Goal: Task Accomplishment & Management: Manage account settings

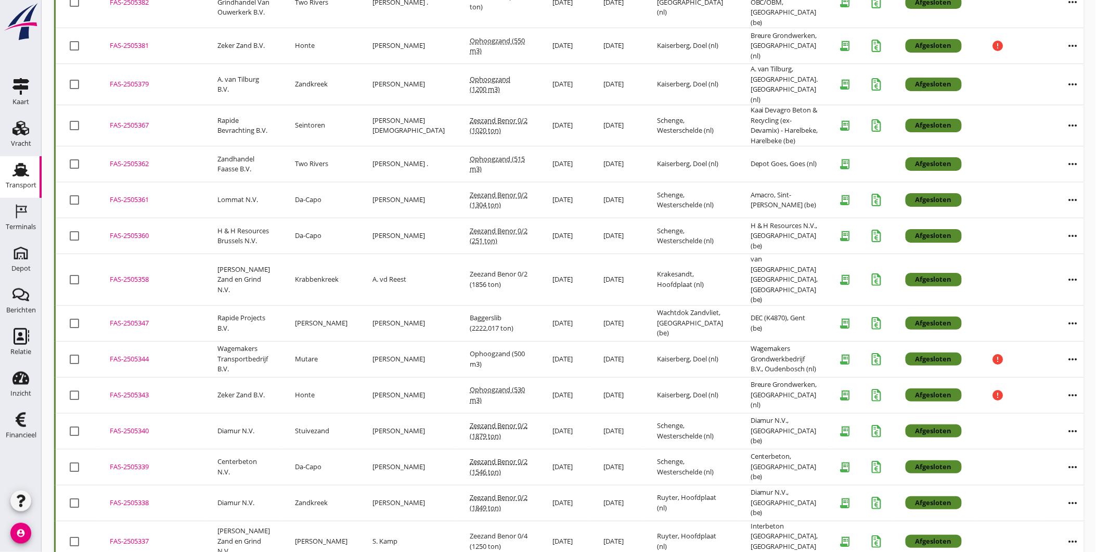
scroll to position [1407, 0]
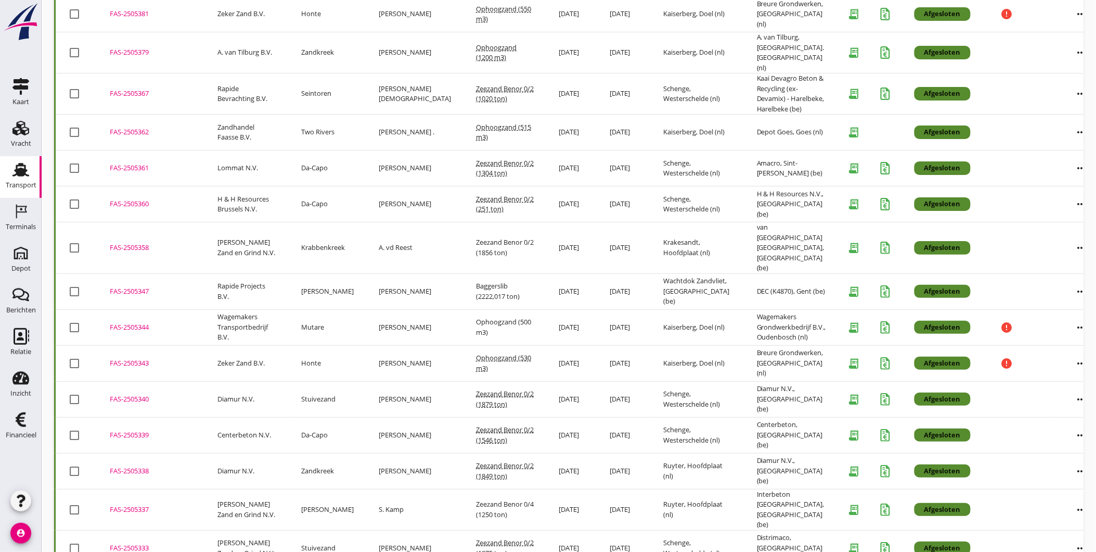
click at [240, 530] on td "Van Nieuwpoort Zand en Grind N.V." at bounding box center [247, 548] width 84 height 36
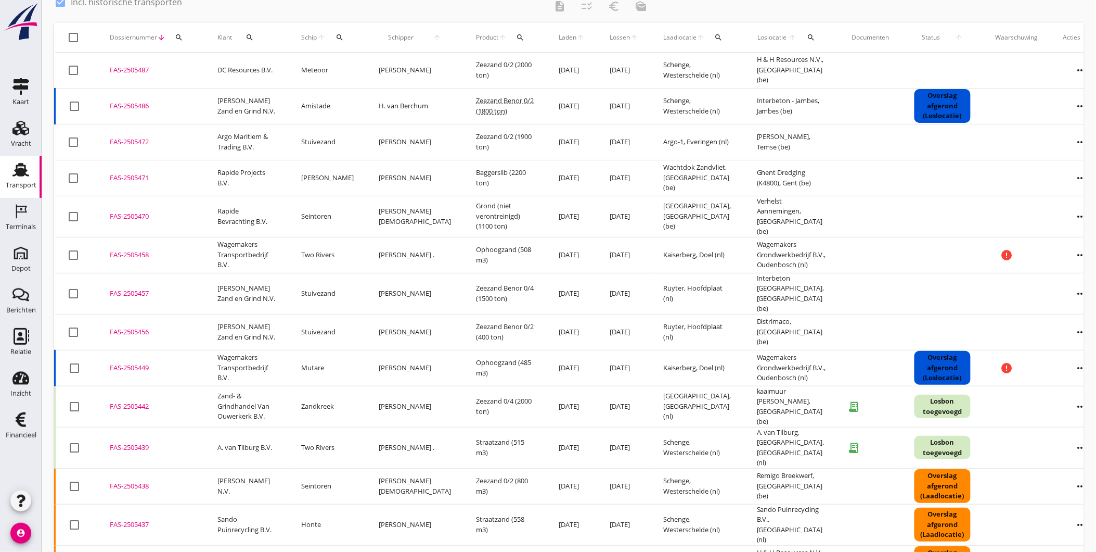
scroll to position [0, 0]
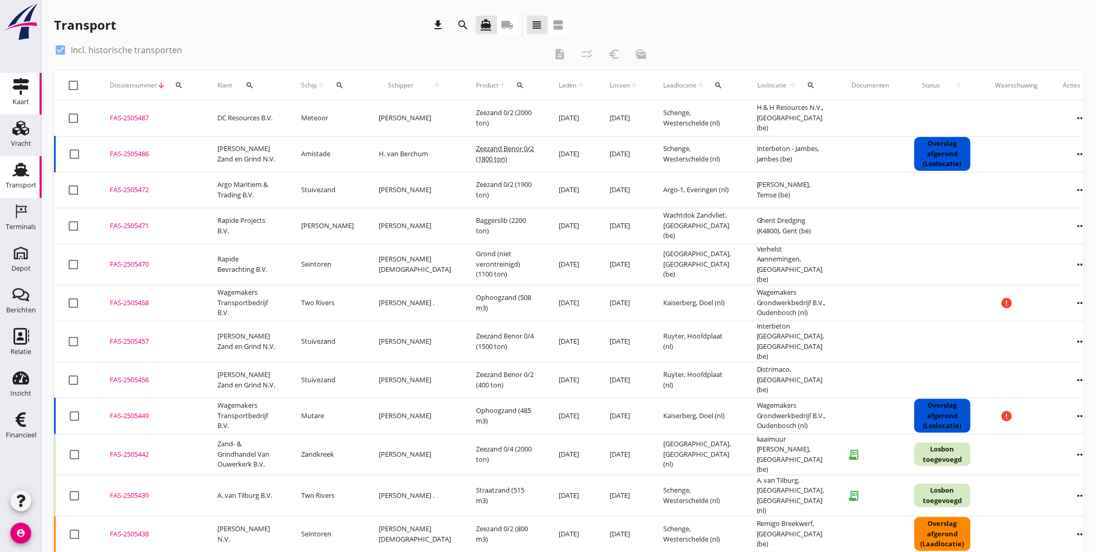
click at [14, 92] on icon "Kaart" at bounding box center [20, 86] width 17 height 17
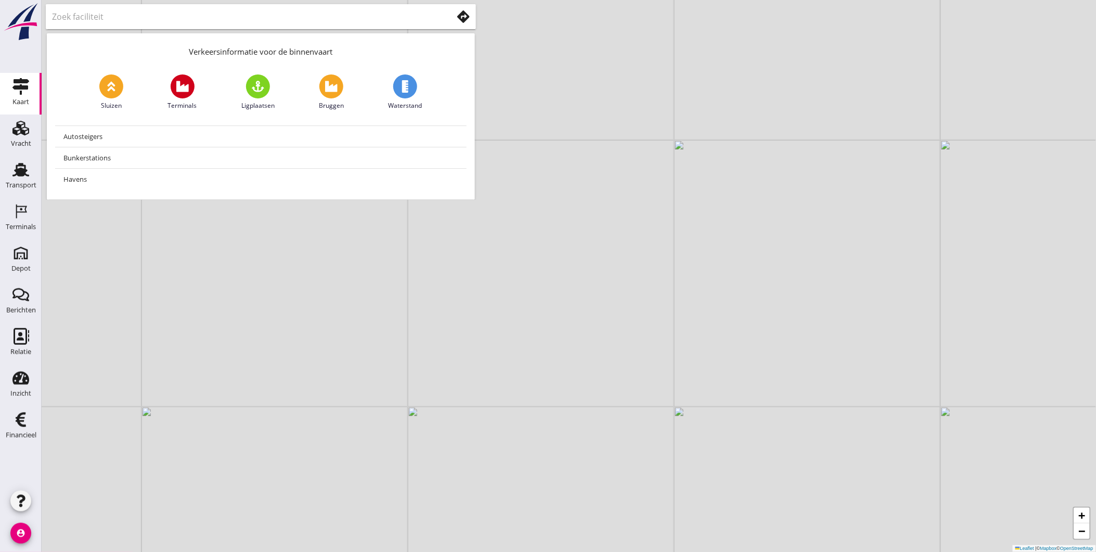
click at [203, 18] on input "text" at bounding box center [245, 16] width 386 height 17
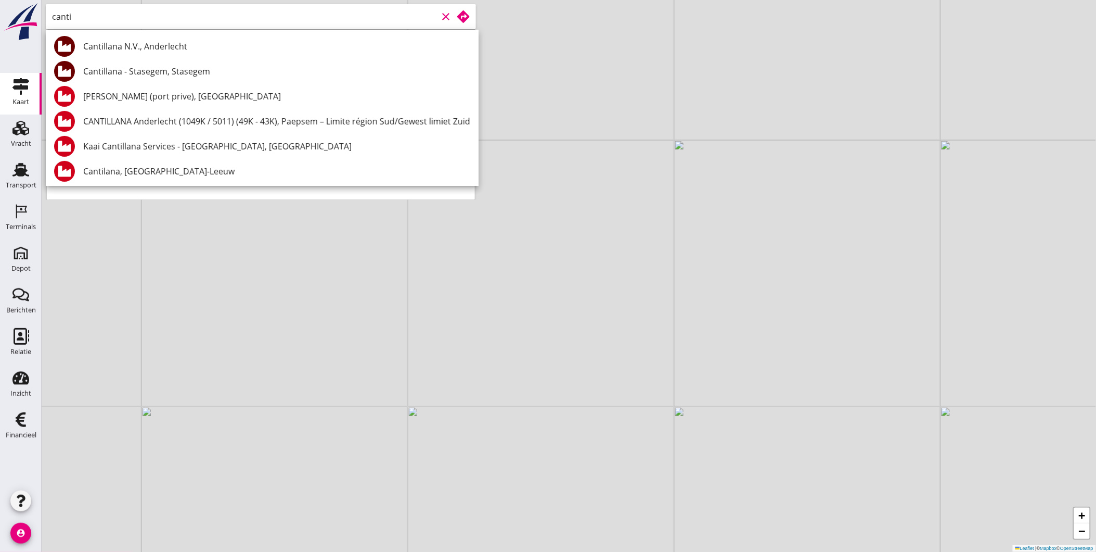
click at [214, 44] on div "Cantillana N.V., Anderlecht" at bounding box center [276, 46] width 387 height 12
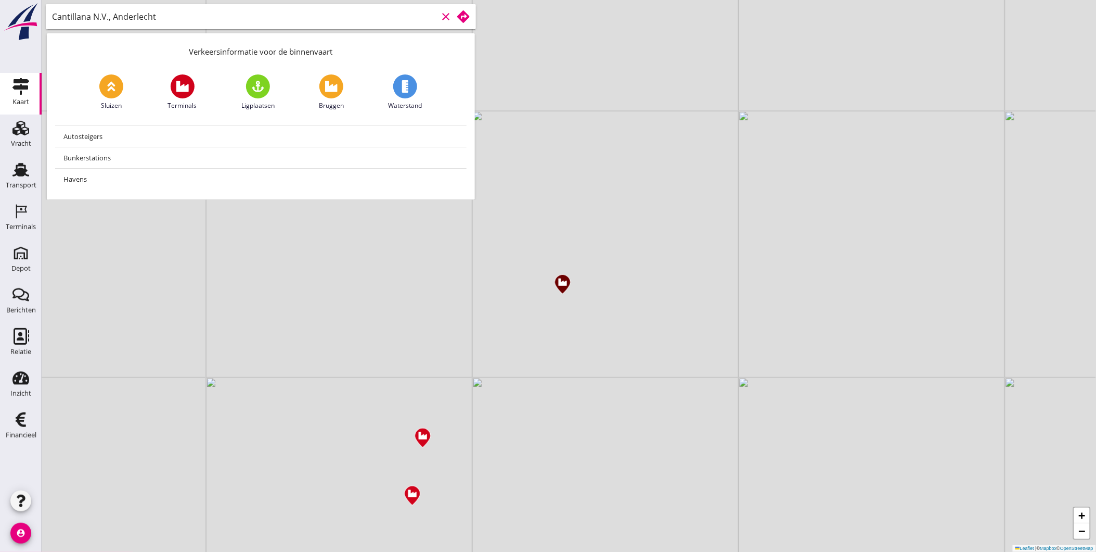
drag, startPoint x: 193, startPoint y: 17, endPoint x: 389, endPoint y: 123, distance: 223.5
click at [311, 48] on div "Cantillana N.V., Anderlecht clear Verkeersinformatie voor de binnenvaart Sluize…" at bounding box center [261, 100] width 439 height 200
type input "Cantillana N.V., Anderlecht"
click at [464, 16] on icon at bounding box center [463, 16] width 12 height 12
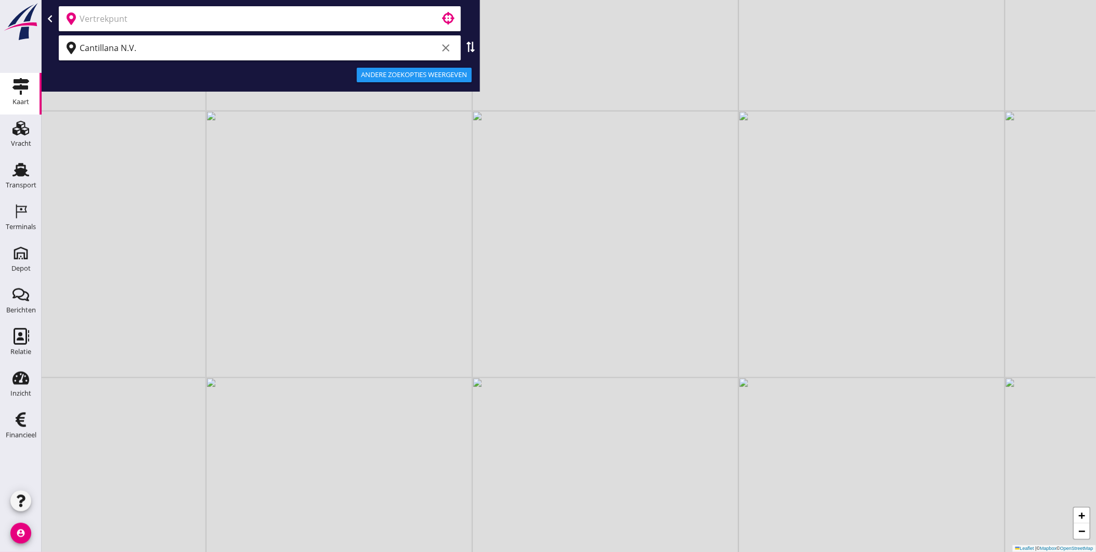
click at [203, 21] on input "text" at bounding box center [253, 18] width 346 height 17
drag, startPoint x: 211, startPoint y: 21, endPoint x: 83, endPoint y: 22, distance: 127.5
click at [83, 22] on input "H & H" at bounding box center [259, 18] width 358 height 17
click at [101, 19] on input "H&H" at bounding box center [259, 18] width 358 height 17
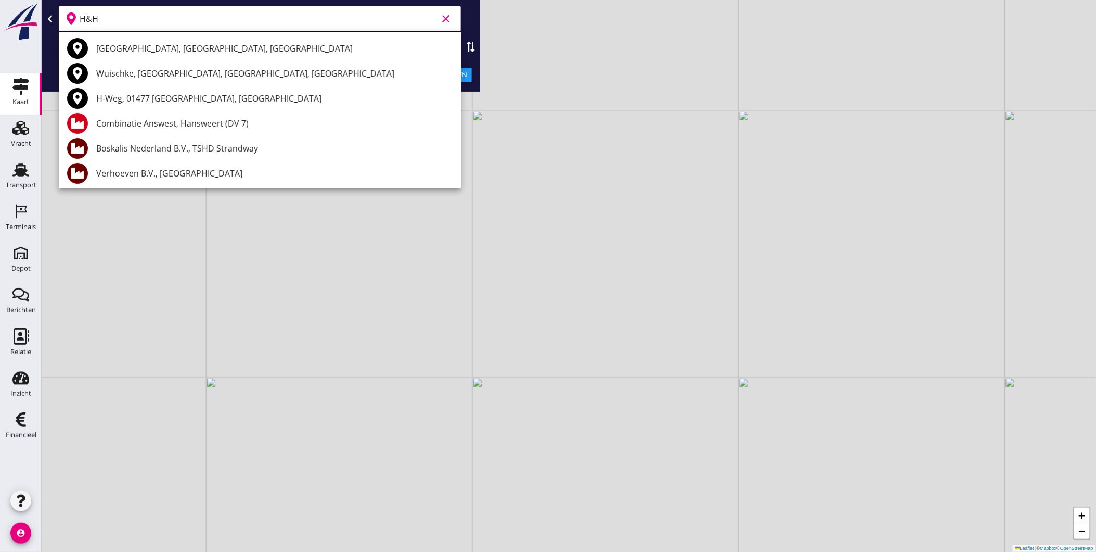
drag, startPoint x: 118, startPoint y: 19, endPoint x: 84, endPoint y: 24, distance: 34.7
click at [84, 24] on input "H&H" at bounding box center [259, 18] width 358 height 17
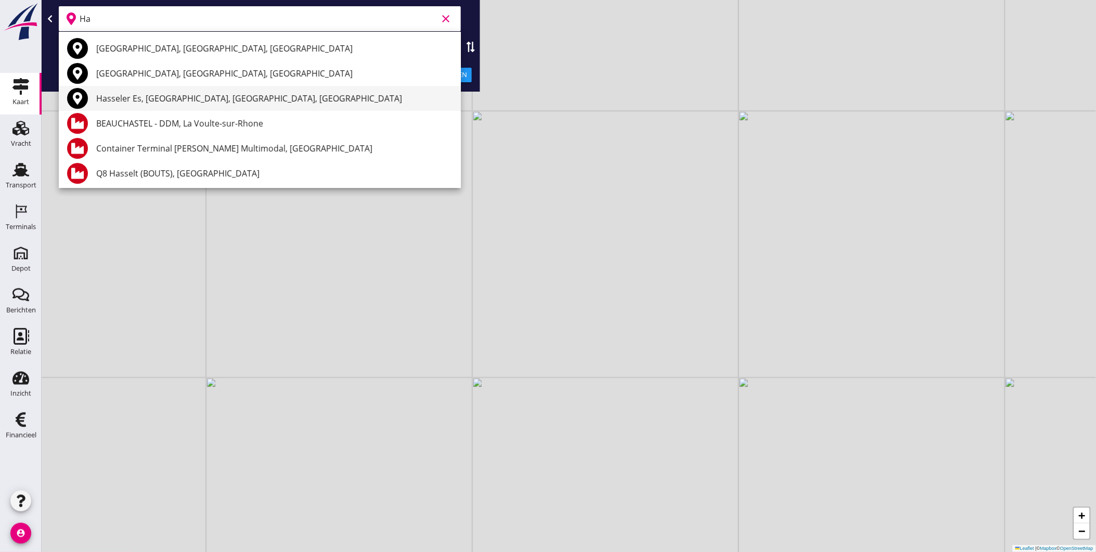
type input "H"
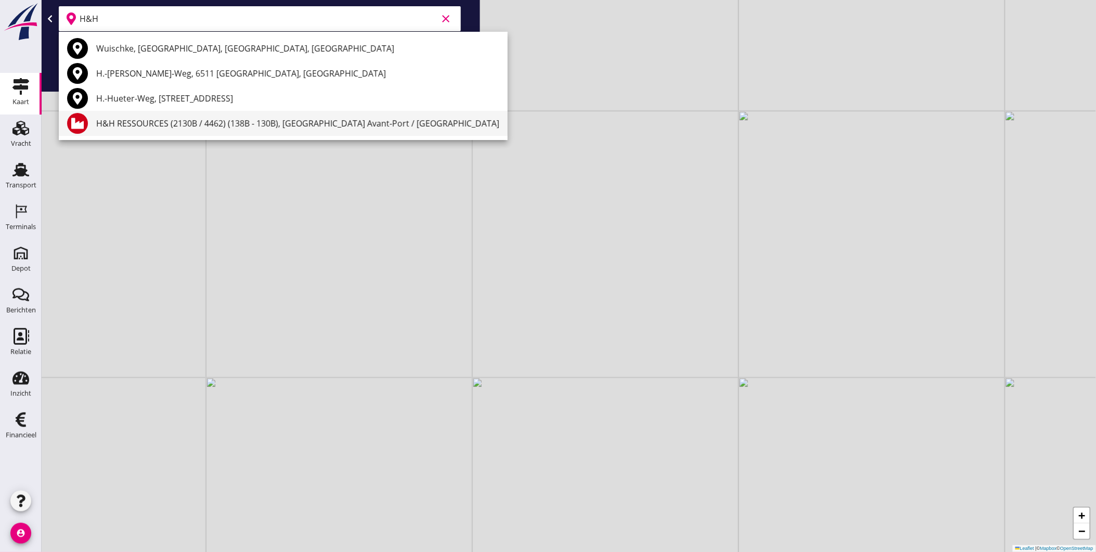
click at [190, 123] on div "H&H RESSOURCES (2130B / 4462) (138B - 130B), [GEOGRAPHIC_DATA] Avant-Port / [GE…" at bounding box center [297, 123] width 403 height 12
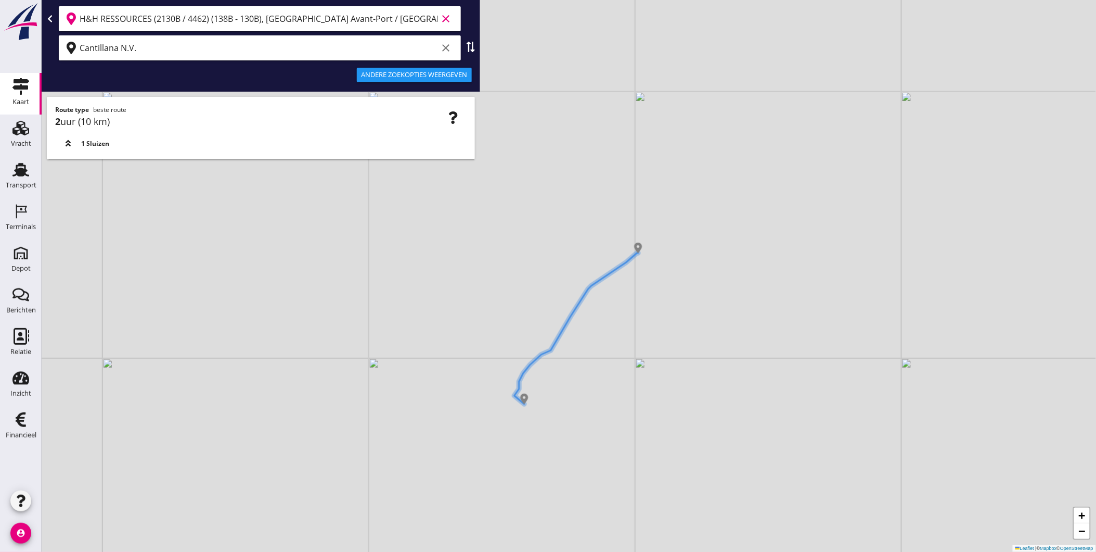
drag, startPoint x: 433, startPoint y: 21, endPoint x: 46, endPoint y: 23, distance: 387.1
click at [46, 23] on div "H&H RESSOURCES (2130B / 4462) (138B - 130B), Bruxelles Avant-Port / Brussel Voo…" at bounding box center [261, 18] width 430 height 25
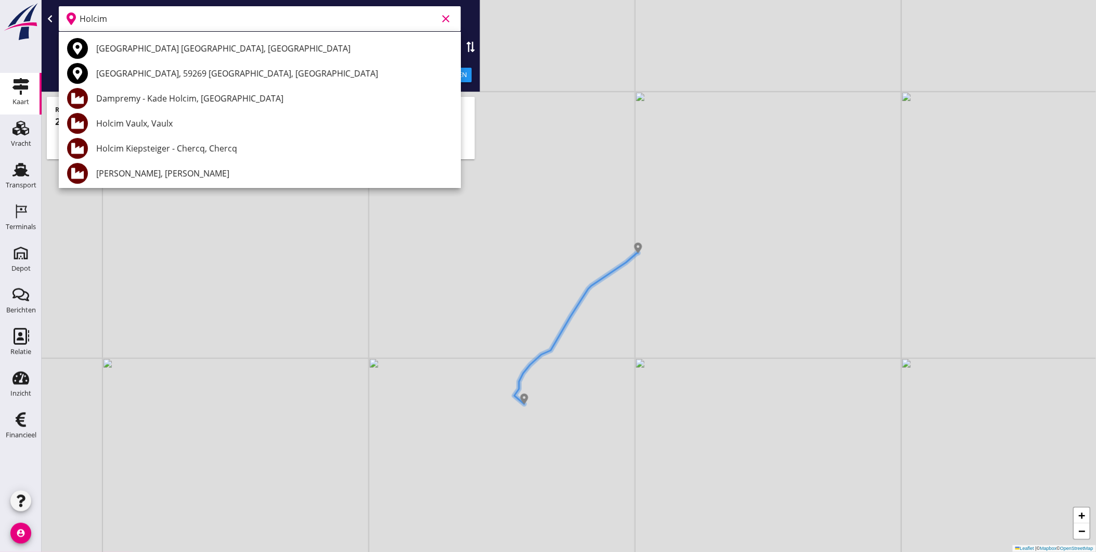
drag, startPoint x: 113, startPoint y: 22, endPoint x: 33, endPoint y: 29, distance: 79.9
click at [33, 29] on div "Kaart Kaart Vracht Vracht Transport Transport Terminals Terminals Depot Depot B…" at bounding box center [548, 276] width 1096 height 552
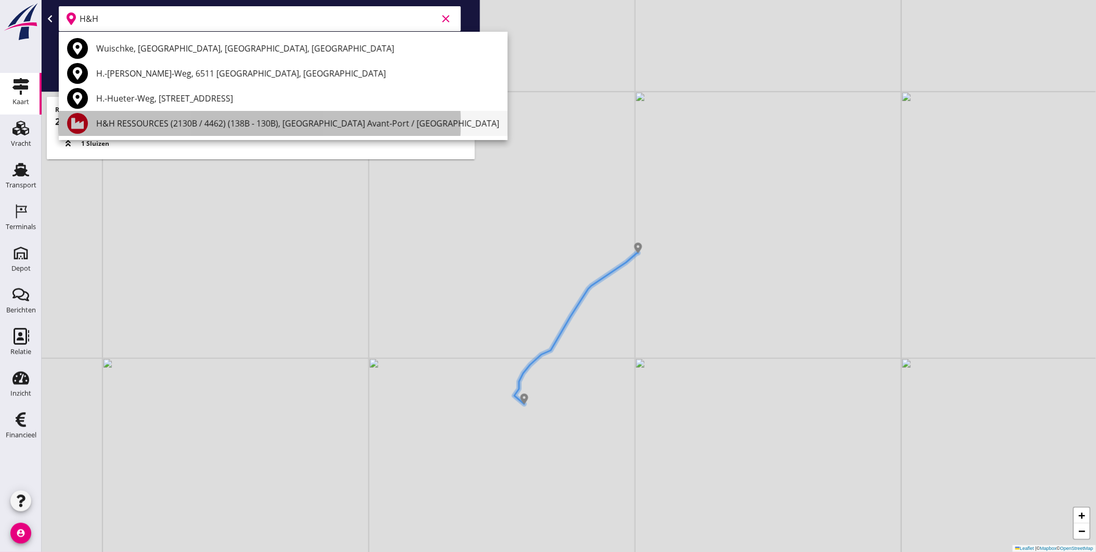
click at [149, 121] on div "H&H RESSOURCES (2130B / 4462) (138B - 130B), [GEOGRAPHIC_DATA] Avant-Port / [GE…" at bounding box center [297, 123] width 403 height 12
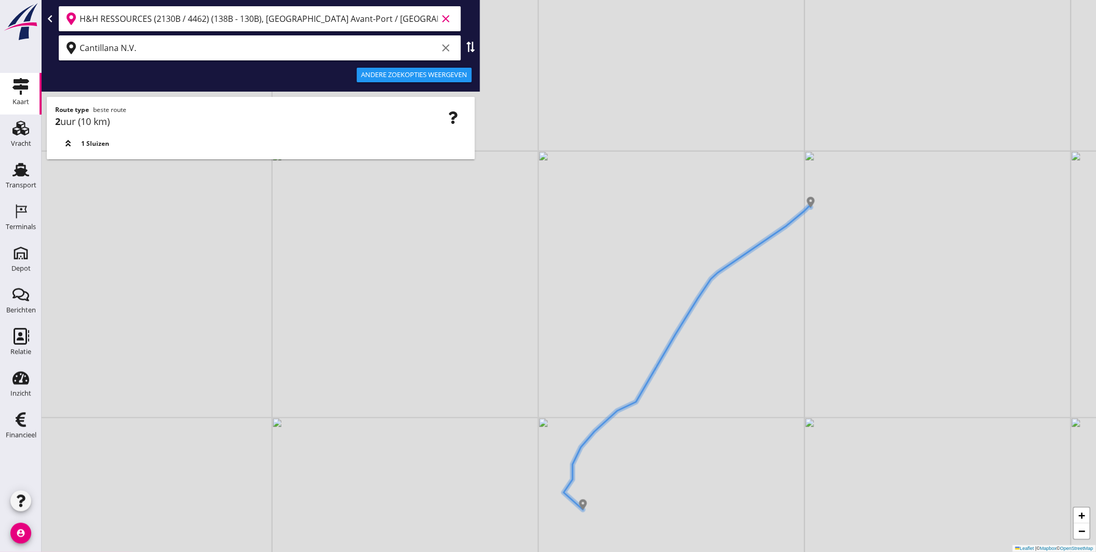
drag, startPoint x: 787, startPoint y: 245, endPoint x: 695, endPoint y: 398, distance: 178.4
click at [701, 403] on div "+ − Leaflet | © Mapbox © OpenStreetMap" at bounding box center [569, 276] width 1055 height 552
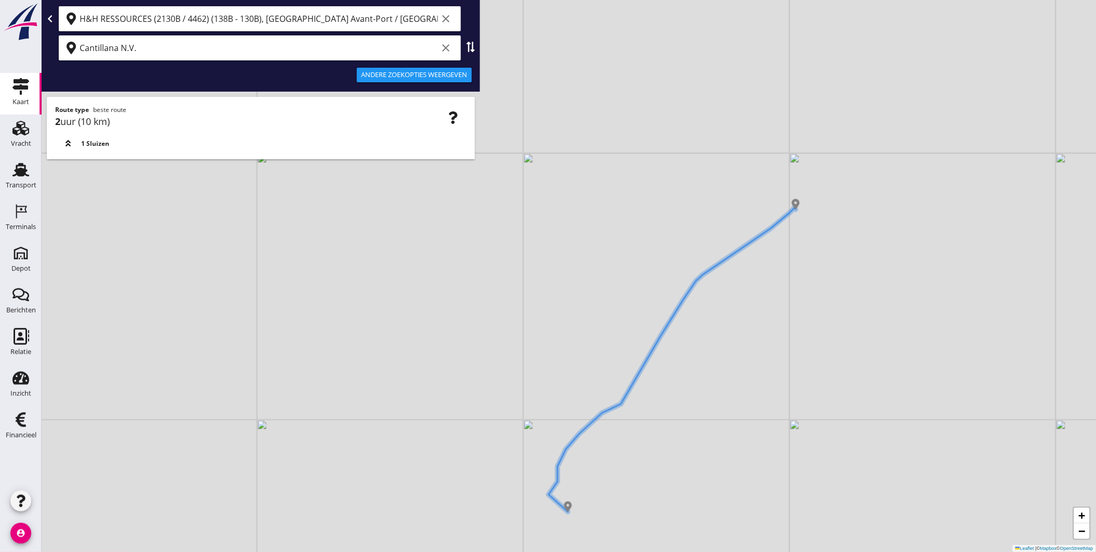
click at [470, 44] on use at bounding box center [471, 47] width 8 height 10
type input "Cantillana N.V."
type input "H&H RESSOURCES (2130B / 4462) (138B - 130B), [GEOGRAPHIC_DATA] Avant-Port / [GE…"
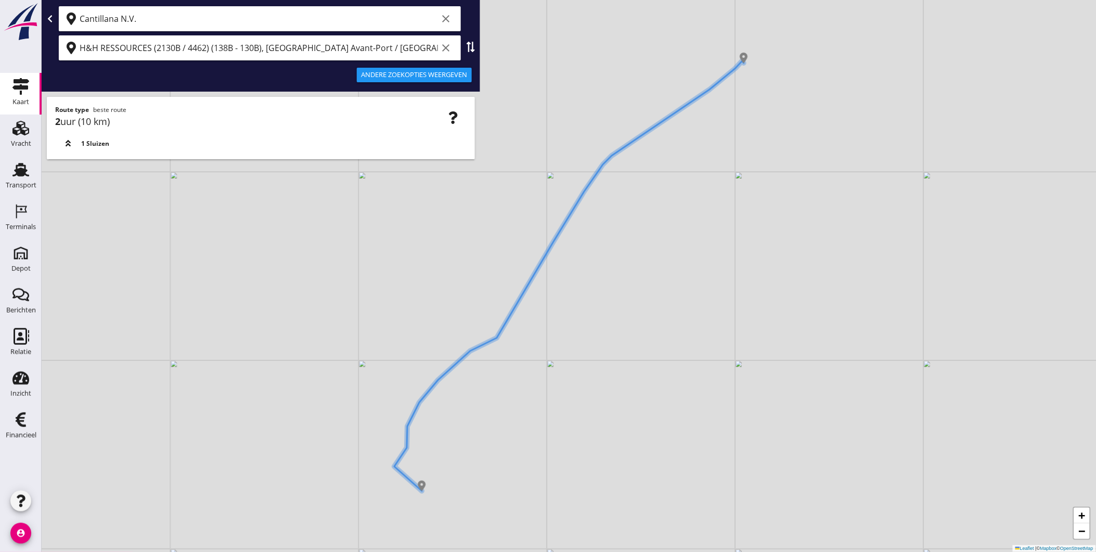
click at [469, 46] on use at bounding box center [471, 47] width 8 height 10
type input "H&H RESSOURCES (2130B / 4462) (138B - 130B), [GEOGRAPHIC_DATA] Avant-Port / [GE…"
type input "Cantillana N.V."
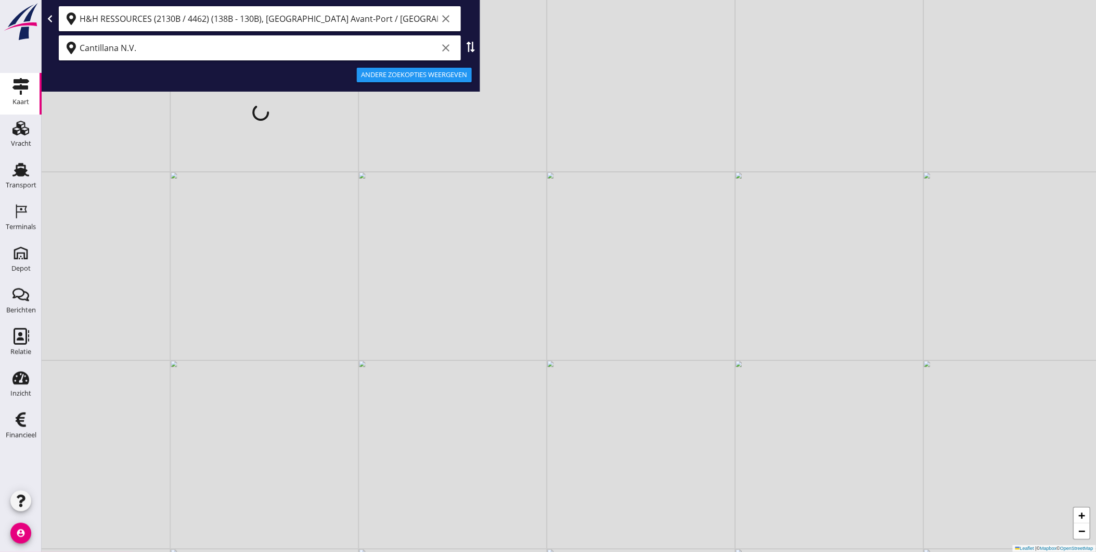
click at [446, 75] on div "Andere zoekopties weergeven" at bounding box center [414, 75] width 107 height 10
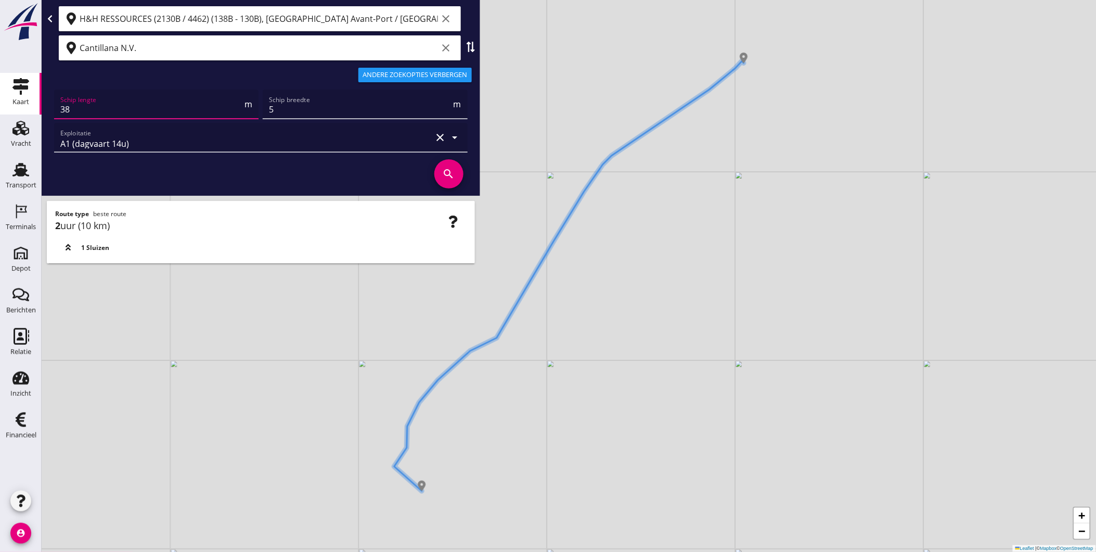
drag, startPoint x: 103, startPoint y: 112, endPoint x: -1, endPoint y: 112, distance: 104.1
click at [0, 112] on html "A1 (dagvaart 14u) A2 (semi-continuvaart 18u) A2+ (semi-continuvaart plus 18u) B…" at bounding box center [548, 276] width 1096 height 552
type input "86"
type input "11"
type input "11.45"
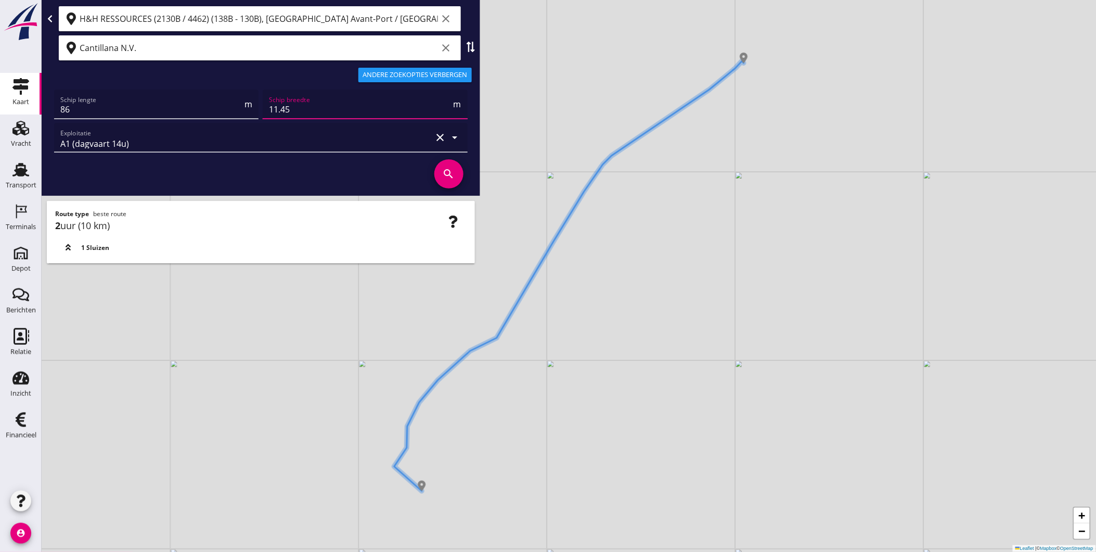
click at [442, 171] on icon "search" at bounding box center [448, 173] width 29 height 29
drag, startPoint x: 466, startPoint y: 48, endPoint x: 430, endPoint y: 37, distance: 37.7
click at [466, 48] on div at bounding box center [471, 47] width 10 height 10
drag, startPoint x: 465, startPoint y: 48, endPoint x: 433, endPoint y: 43, distance: 32.6
click at [466, 47] on div at bounding box center [471, 47] width 10 height 10
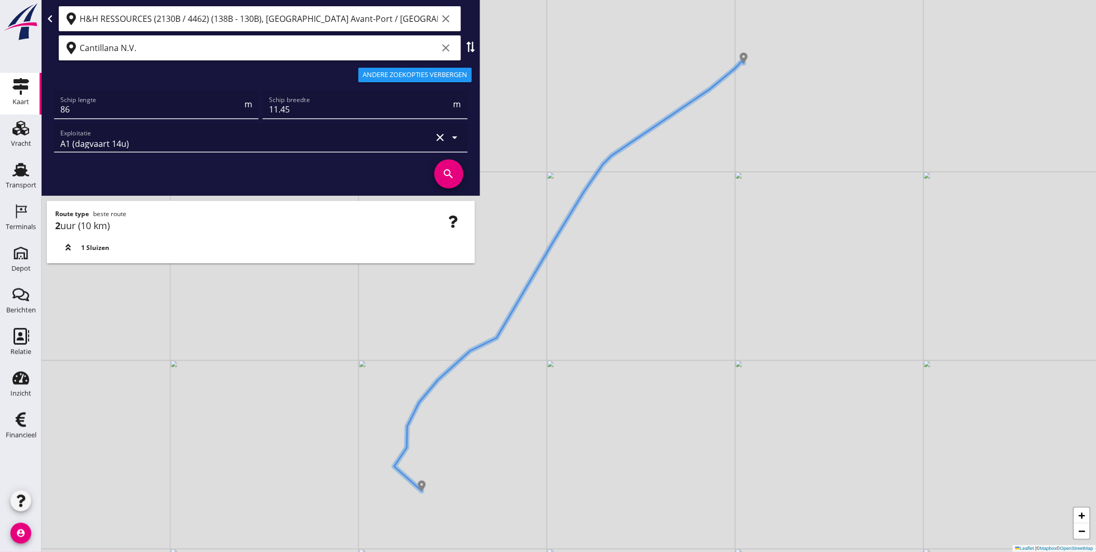
click at [468, 44] on icon at bounding box center [471, 47] width 10 height 10
type input "Cantillana N.V."
type input "H&H RESSOURCES (2130B / 4462) (138B - 130B), [GEOGRAPHIC_DATA] Avant-Port / [GE…"
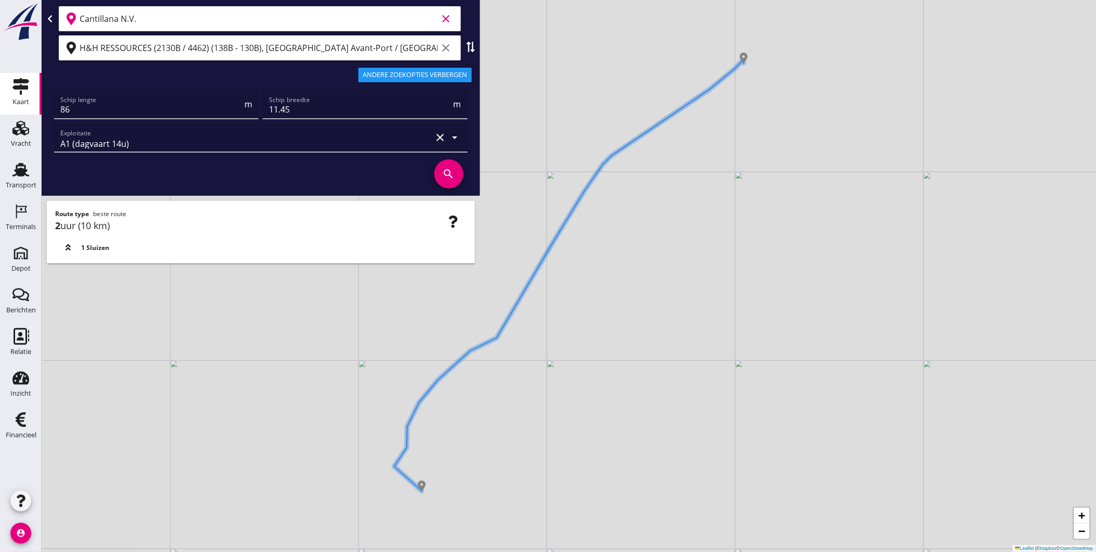
click at [315, 16] on input "Cantillana N.V." at bounding box center [259, 18] width 358 height 17
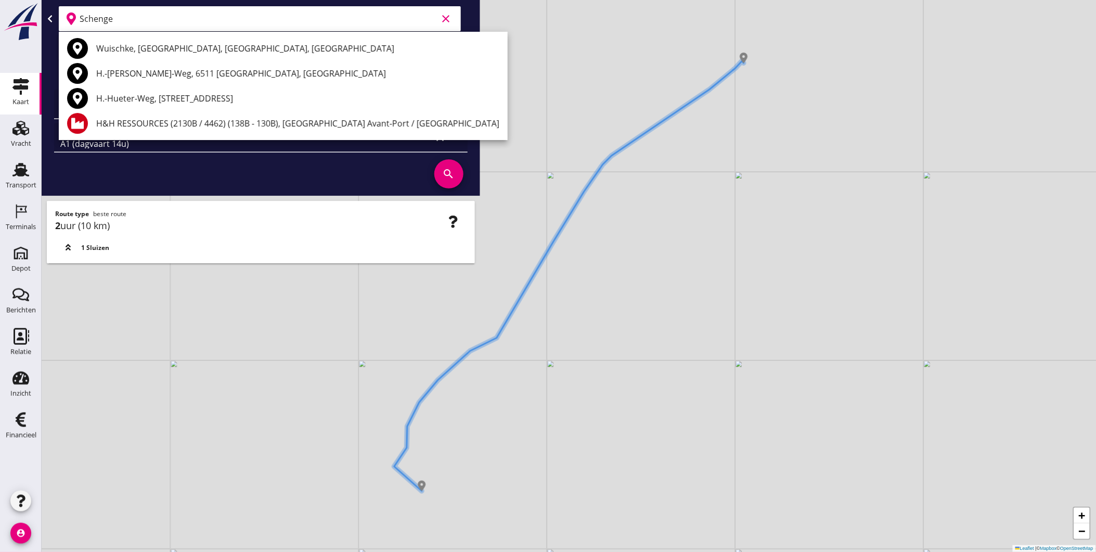
click at [170, 18] on input "Schenge" at bounding box center [259, 18] width 358 height 17
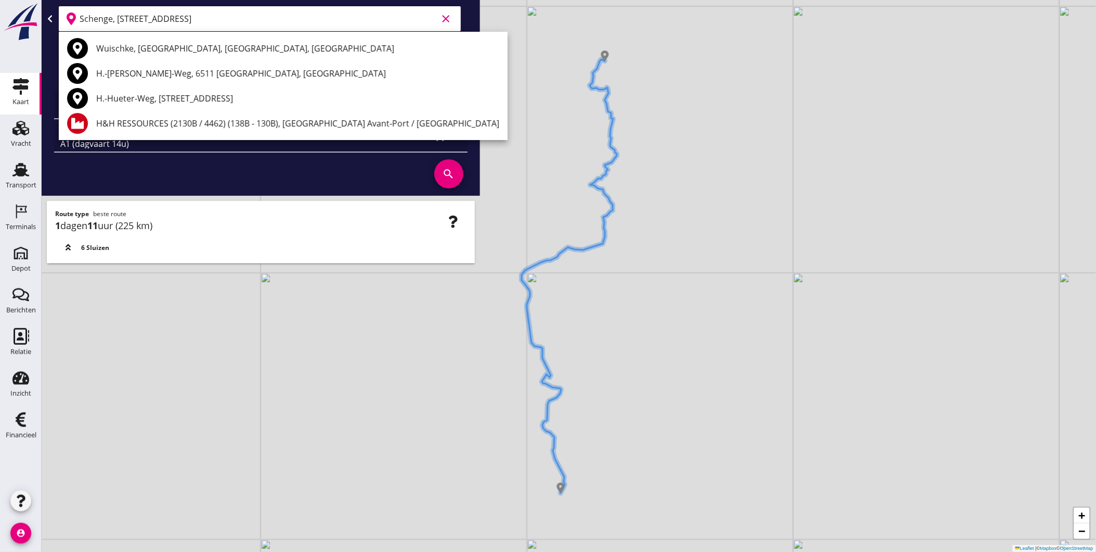
drag, startPoint x: 251, startPoint y: 16, endPoint x: -3, endPoint y: 17, distance: 253.4
click at [0, 17] on html "Geef feedback over deze route A1 (dagvaart 14u) A2 (semi-continuvaart 18u) A2+ …" at bounding box center [548, 276] width 1096 height 552
type input "Schenge"
drag, startPoint x: 229, startPoint y: 22, endPoint x: 0, endPoint y: 21, distance: 229.5
click at [0, 23] on html "Geef feedback over deze route A1 (dagvaart 14u) A2 (semi-continuvaart 18u) A2+ …" at bounding box center [548, 276] width 1096 height 552
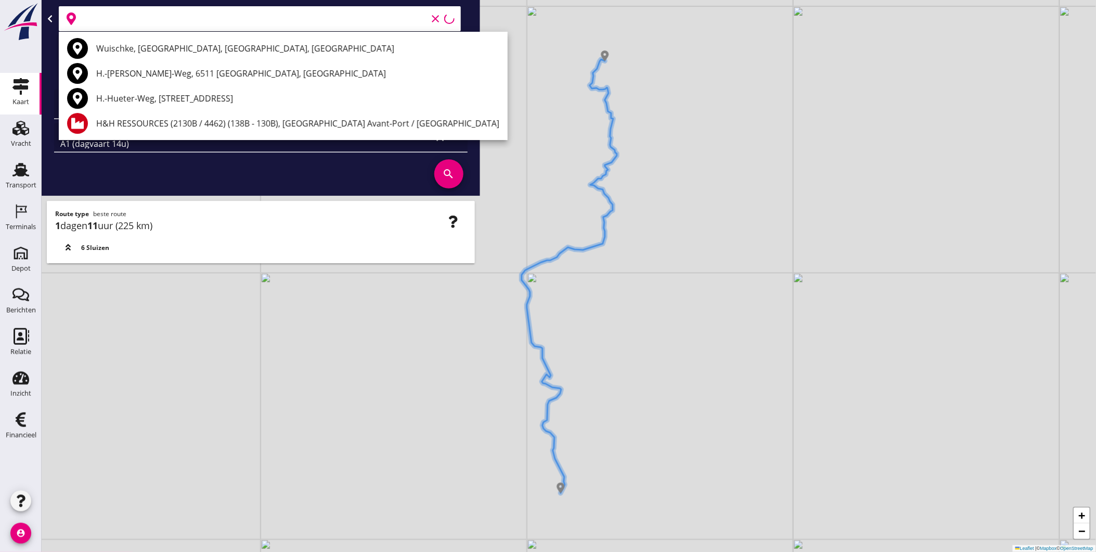
click at [470, 30] on div "clear" at bounding box center [261, 18] width 434 height 29
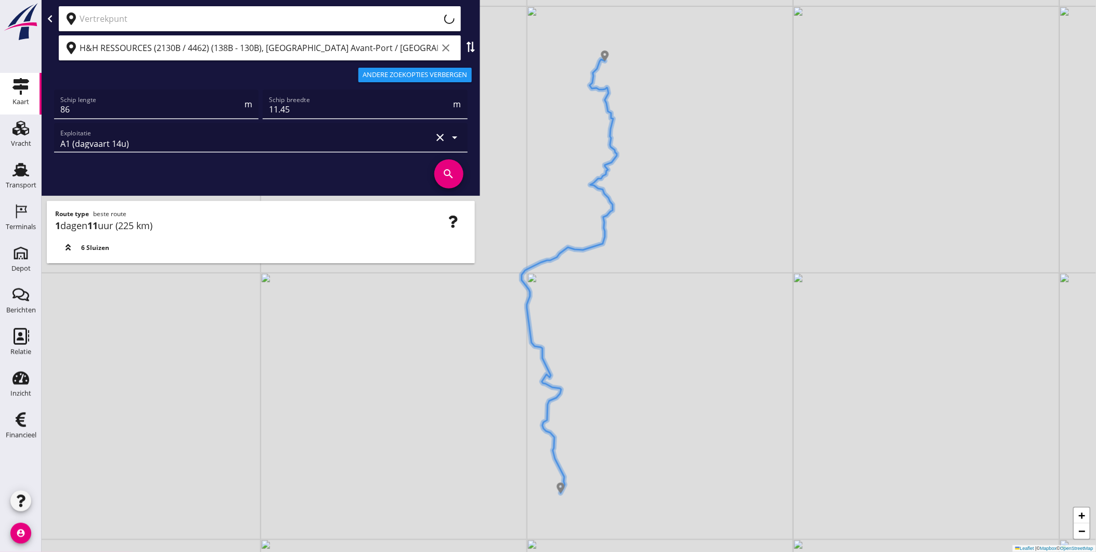
click at [278, 22] on input "text" at bounding box center [254, 18] width 348 height 17
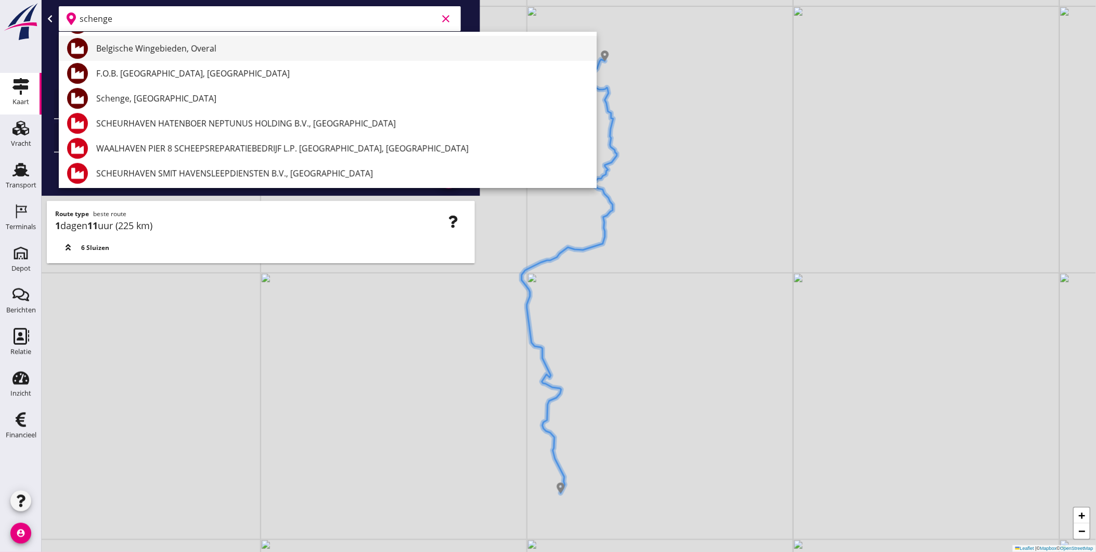
scroll to position [116, 0]
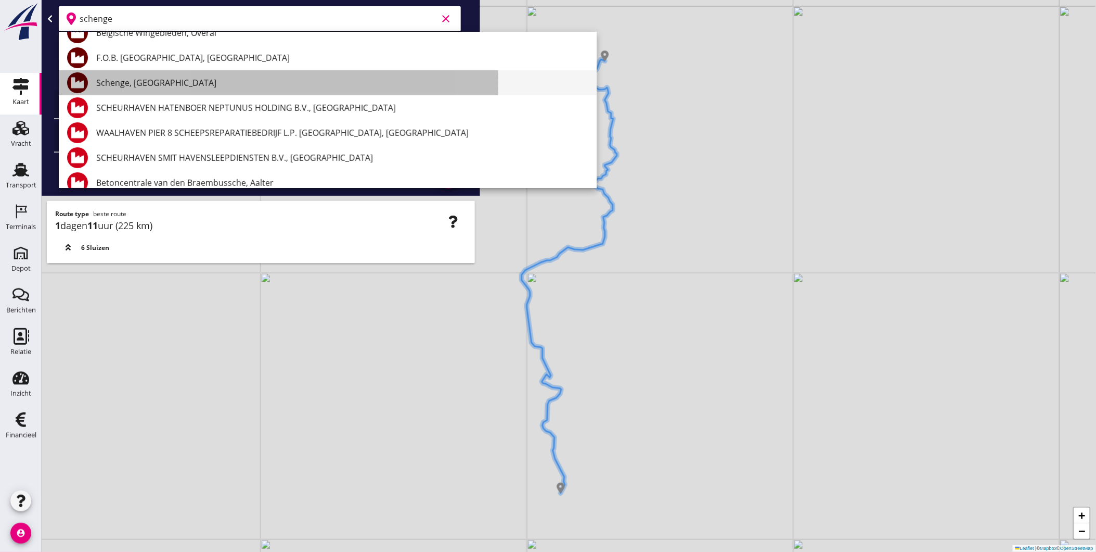
click at [203, 81] on div "Schenge, [GEOGRAPHIC_DATA]" at bounding box center [342, 82] width 492 height 12
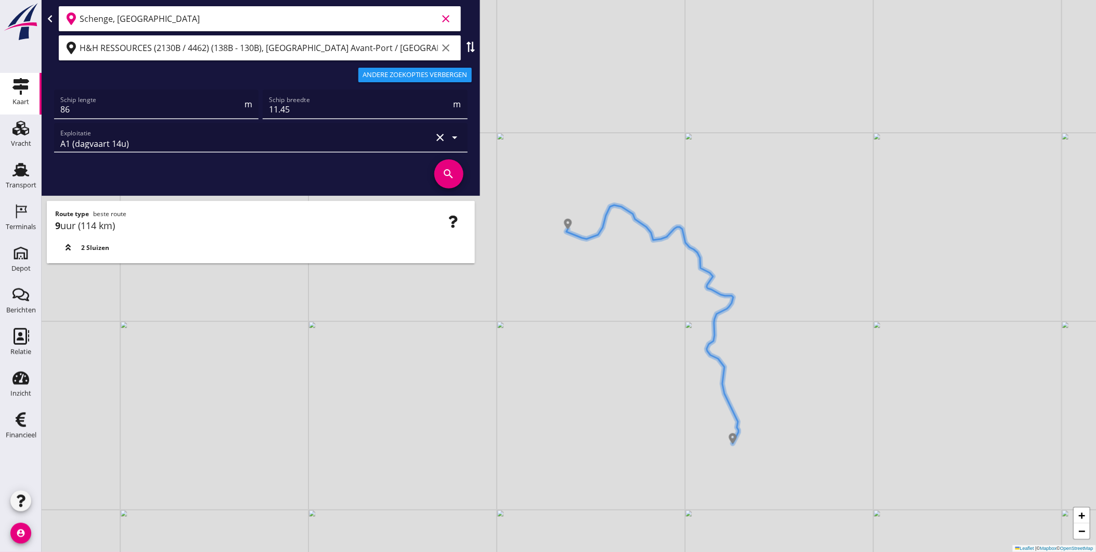
type input "Schenge, [GEOGRAPHIC_DATA]"
click at [445, 44] on icon "clear" at bounding box center [446, 48] width 12 height 12
click at [314, 42] on input "text" at bounding box center [253, 48] width 346 height 17
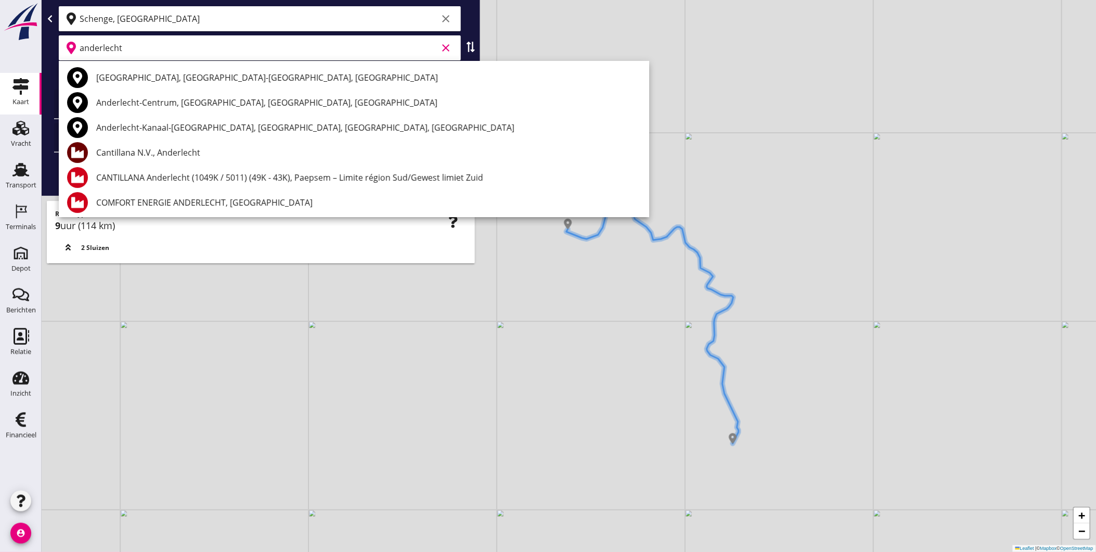
drag, startPoint x: 151, startPoint y: 52, endPoint x: 24, endPoint y: 45, distance: 127.7
click at [24, 45] on div "Kaart Kaart Vracht Vracht Transport Transport Terminals Terminals Depot Depot B…" at bounding box center [548, 276] width 1096 height 552
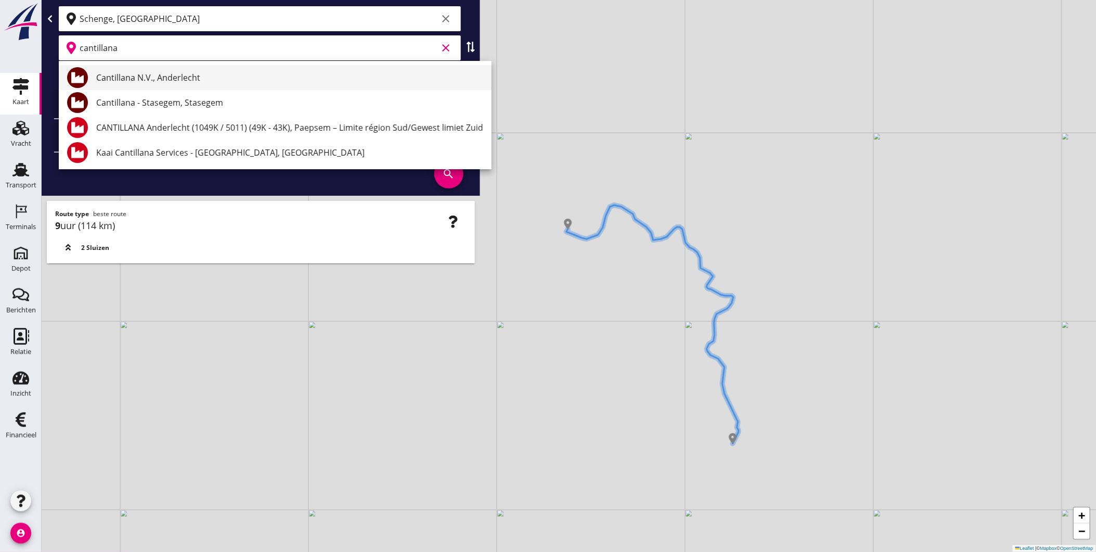
click at [148, 83] on div "Cantillana N.V., Anderlecht" at bounding box center [289, 77] width 387 height 12
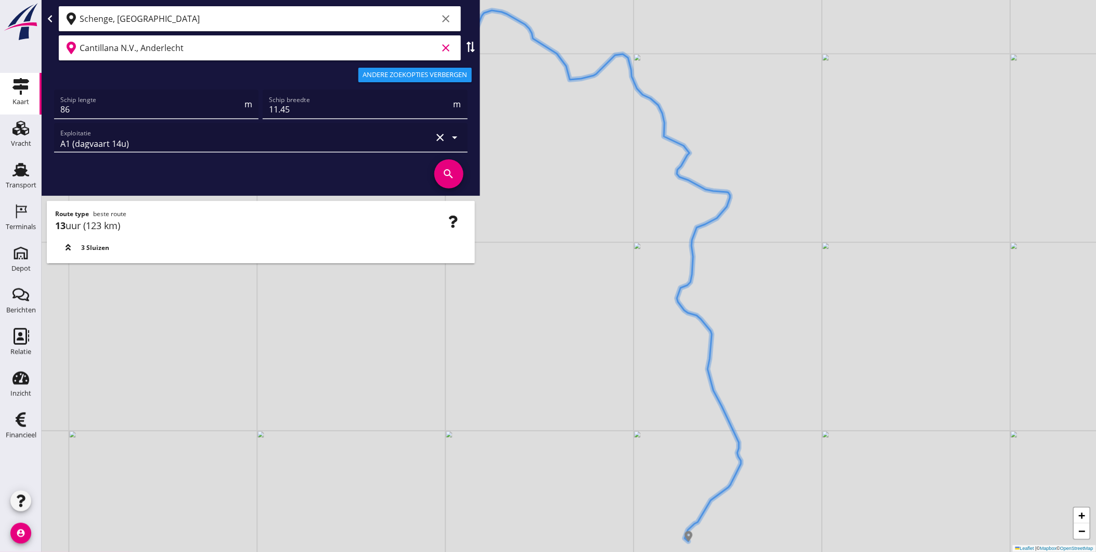
type input "Cantillana N.V., Anderlecht"
drag, startPoint x: 103, startPoint y: 110, endPoint x: 21, endPoint y: 114, distance: 81.3
click at [21, 114] on div "Kaart Kaart Vracht Vracht Transport Transport Terminals Terminals Depot Depot B…" at bounding box center [548, 276] width 1096 height 552
type input "67"
type input "4"
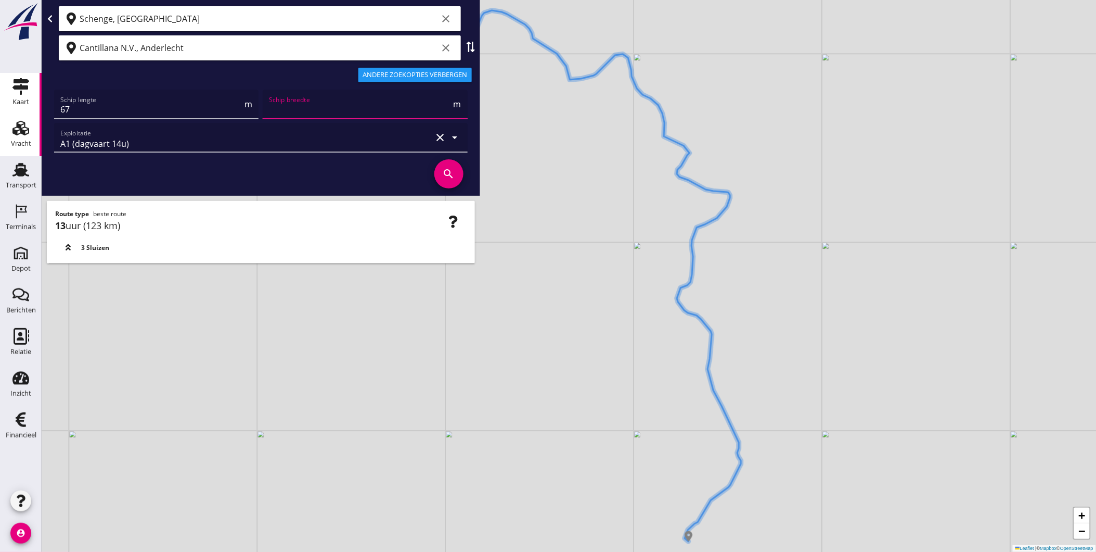
type input "7"
type input "7.11"
click at [444, 165] on icon "search" at bounding box center [448, 173] width 29 height 29
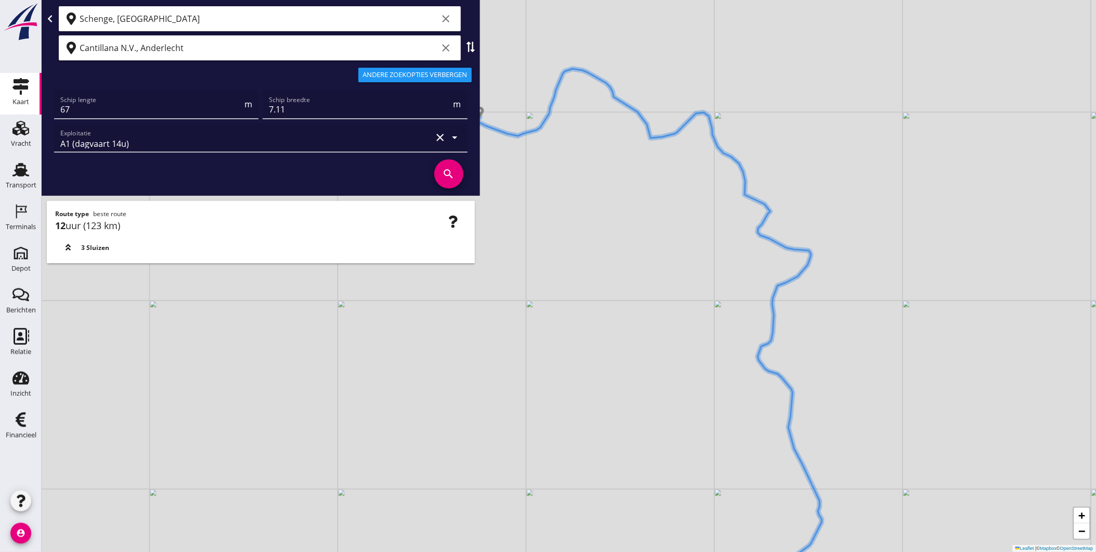
drag, startPoint x: 652, startPoint y: 375, endPoint x: 720, endPoint y: 429, distance: 86.6
click at [731, 432] on div "+ − Leaflet | © Mapbox © OpenStreetMap" at bounding box center [569, 276] width 1055 height 552
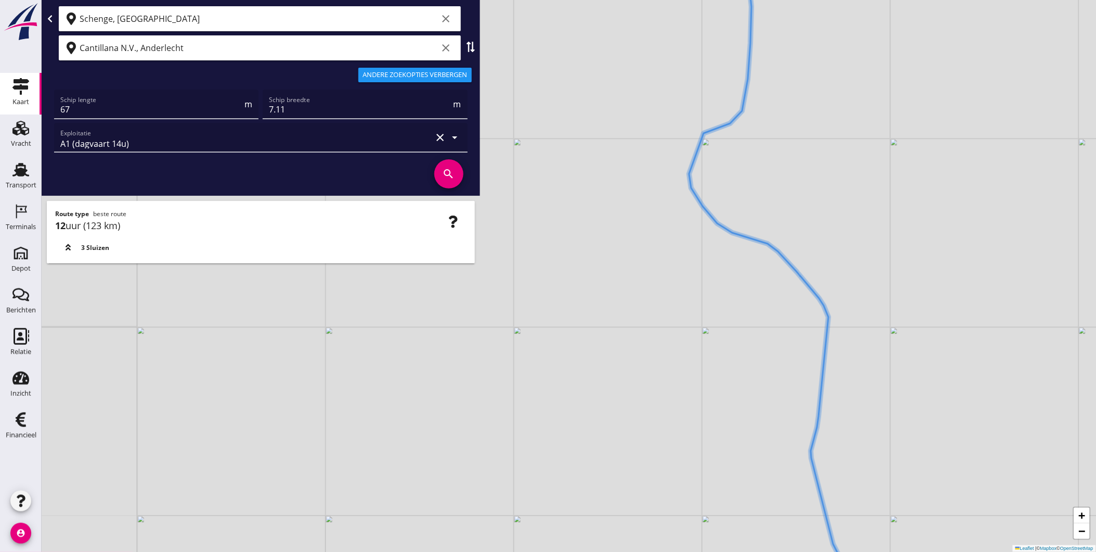
drag, startPoint x: 771, startPoint y: 422, endPoint x: 670, endPoint y: 212, distance: 233.4
click at [670, 212] on div "+ − Leaflet | © Mapbox © OpenStreetMap" at bounding box center [569, 276] width 1055 height 552
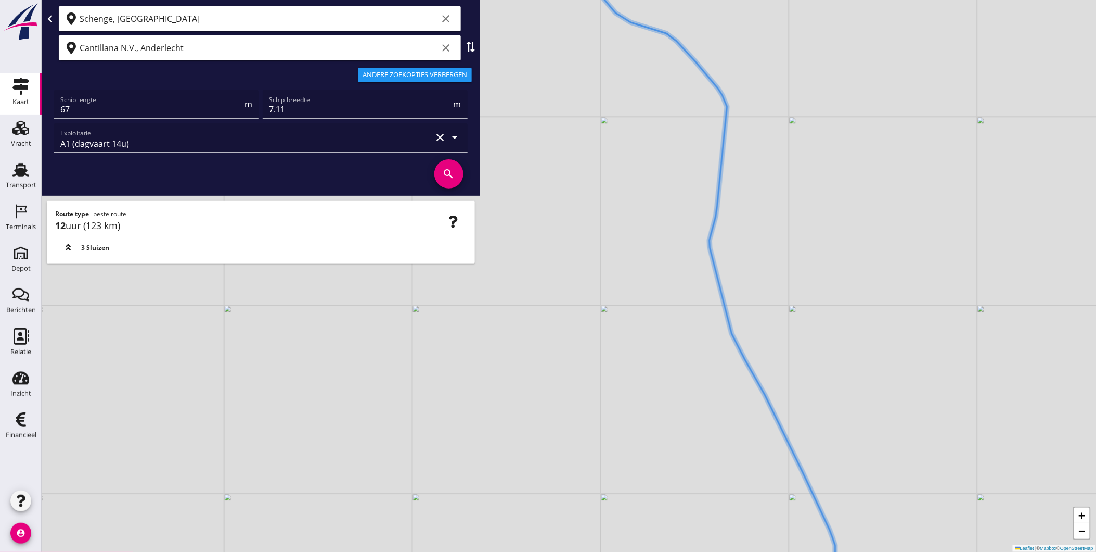
drag, startPoint x: 685, startPoint y: 312, endPoint x: 611, endPoint y: 116, distance: 210.1
click at [611, 116] on div "+ − Leaflet | © Mapbox © OpenStreetMap" at bounding box center [569, 276] width 1055 height 552
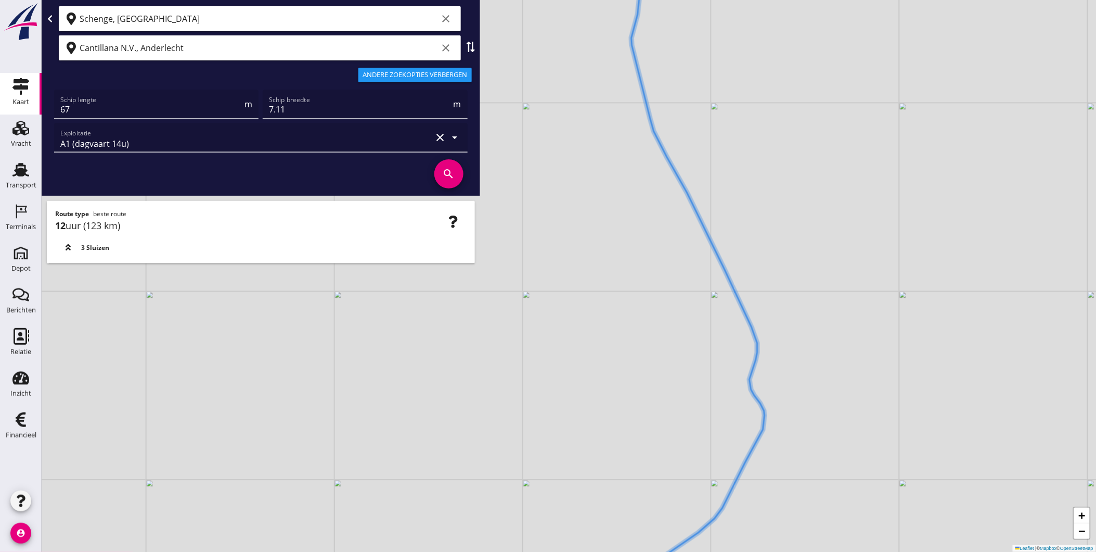
click at [750, 206] on div "+ − Leaflet | © Mapbox © OpenStreetMap" at bounding box center [569, 276] width 1055 height 552
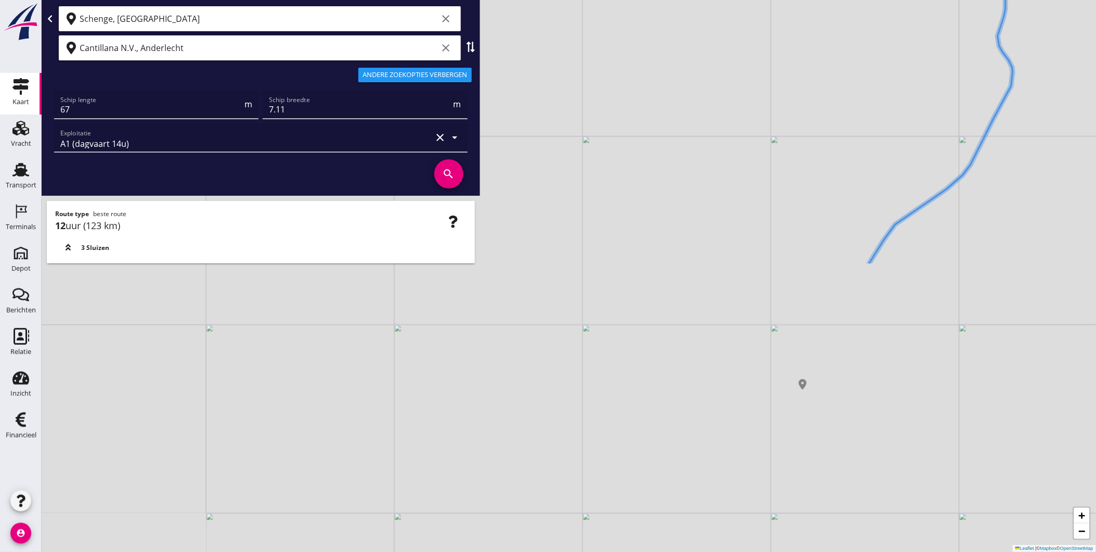
drag, startPoint x: 737, startPoint y: 300, endPoint x: 785, endPoint y: 220, distance: 92.6
click at [785, 221] on div "+ − Leaflet | © Mapbox © OpenStreetMap" at bounding box center [569, 276] width 1055 height 552
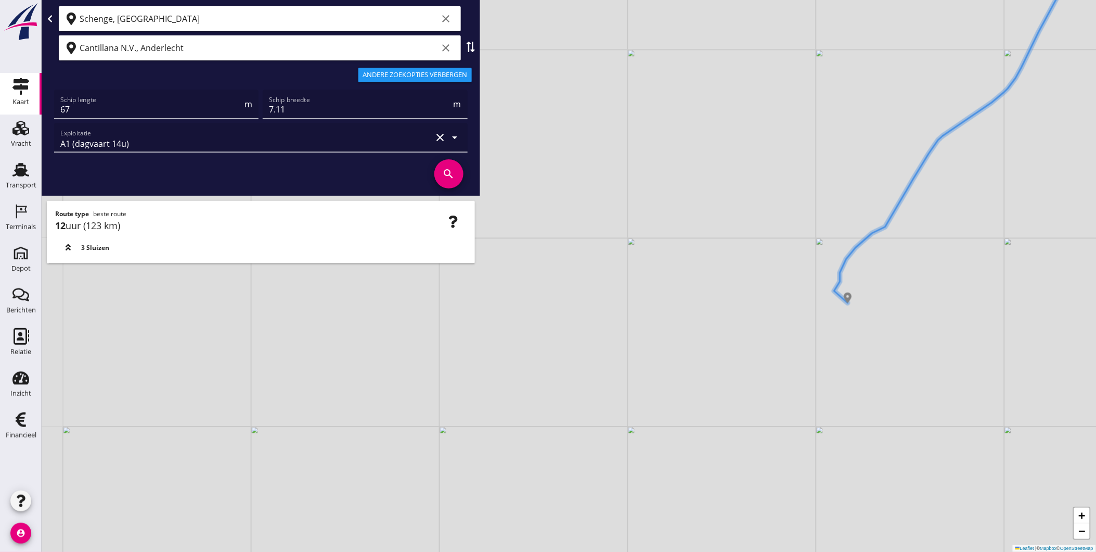
drag, startPoint x: 779, startPoint y: 235, endPoint x: 830, endPoint y: 132, distance: 114.7
click at [826, 142] on div "+ − Leaflet | © Mapbox © OpenStreetMap" at bounding box center [569, 276] width 1055 height 552
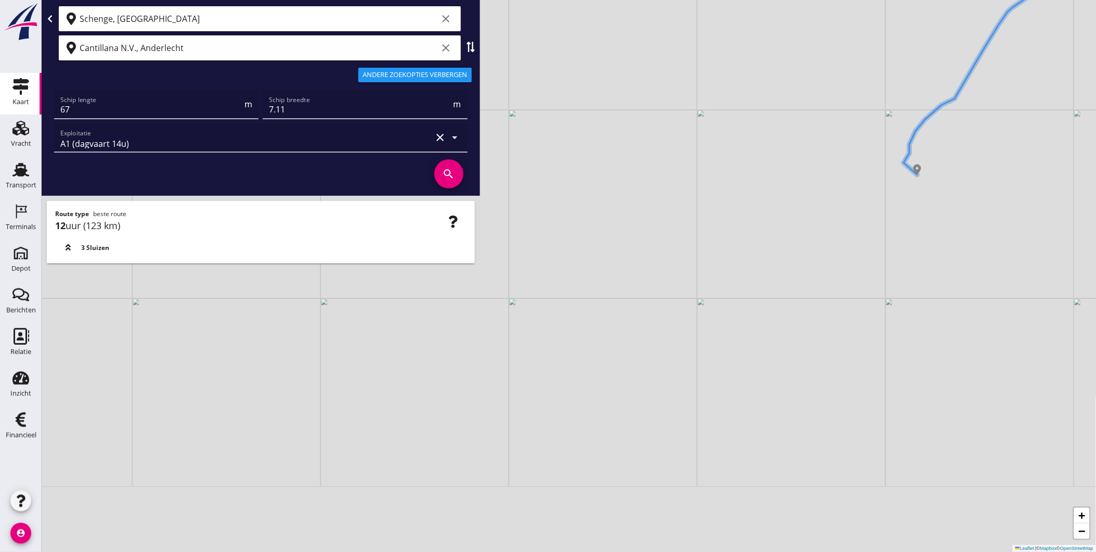
drag, startPoint x: 818, startPoint y: 157, endPoint x: 762, endPoint y: 284, distance: 139.3
click at [762, 284] on div "+ − Leaflet | © Mapbox © OpenStreetMap" at bounding box center [569, 276] width 1055 height 552
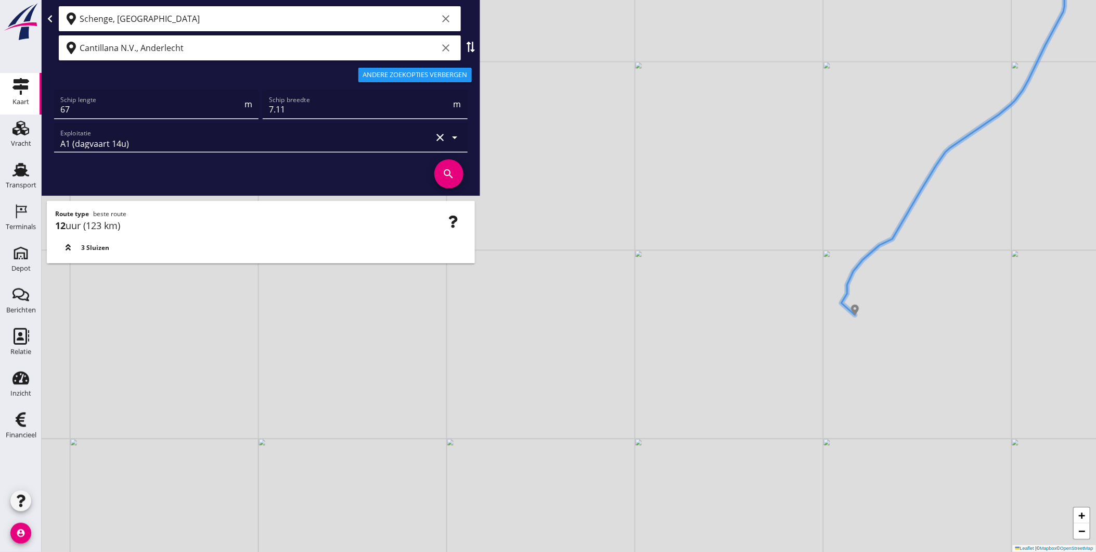
drag, startPoint x: 725, startPoint y: 345, endPoint x: 708, endPoint y: 360, distance: 22.9
click at [708, 360] on div "+ − Leaflet | © Mapbox © OpenStreetMap" at bounding box center [569, 276] width 1055 height 552
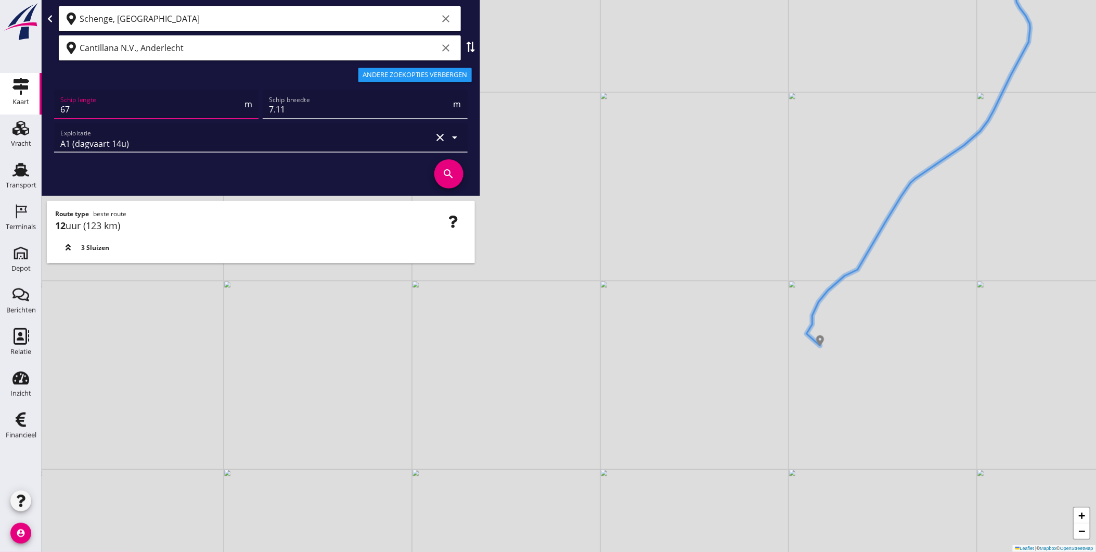
drag, startPoint x: 172, startPoint y: 115, endPoint x: 12, endPoint y: 96, distance: 160.8
click at [12, 96] on div "Kaart Kaart Vracht Vracht Transport Transport Terminals Terminals Depot Depot B…" at bounding box center [548, 276] width 1096 height 552
type input "86"
type input "11"
type input "11.45"
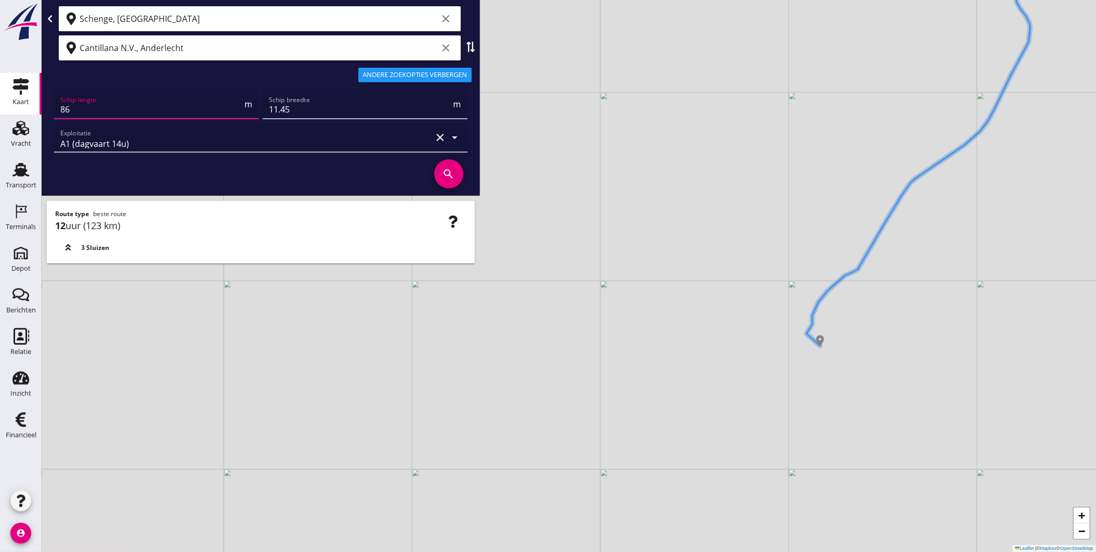
click at [114, 101] on input "86" at bounding box center [151, 109] width 182 height 17
drag, startPoint x: 118, startPoint y: 102, endPoint x: 32, endPoint y: 102, distance: 85.3
click at [32, 102] on div "Kaart Kaart Vracht Vracht Transport Transport Terminals Terminals Depot Depot B…" at bounding box center [548, 276] width 1096 height 552
type input "2"
type input "67"
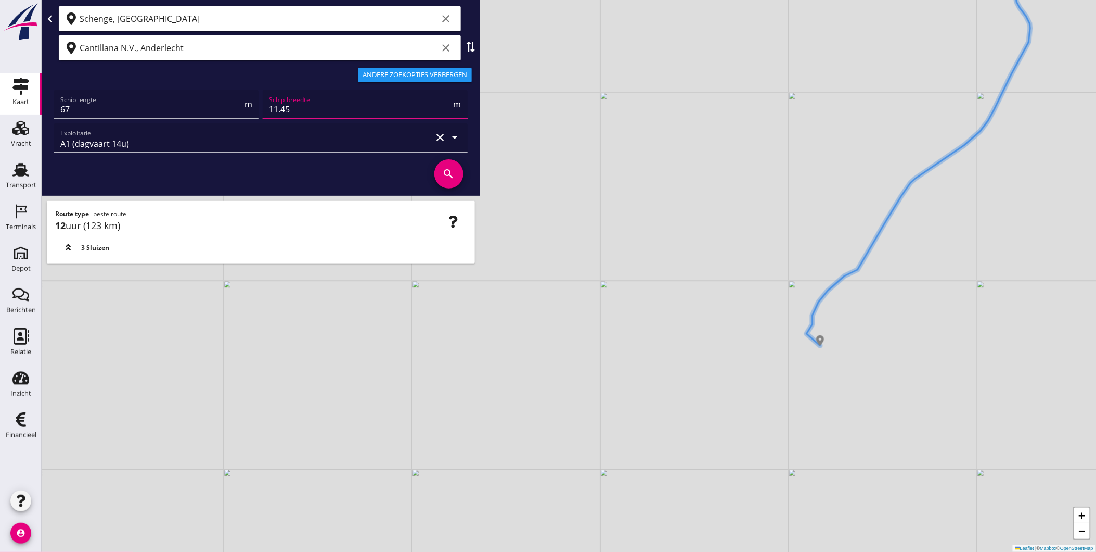
type input "7"
type input "7.11"
click at [440, 167] on icon "search" at bounding box center [448, 173] width 29 height 29
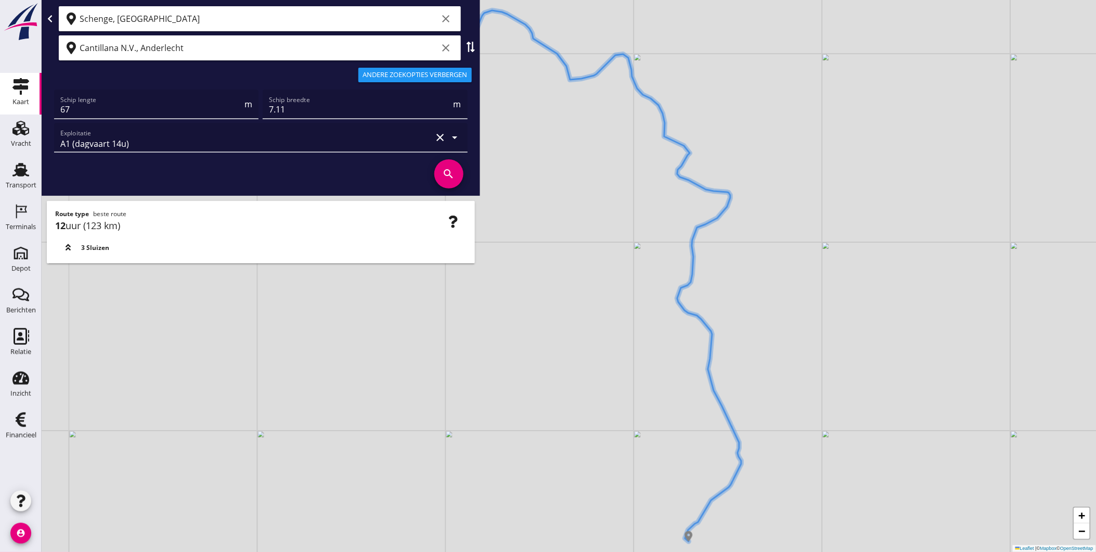
click at [343, 158] on div at bounding box center [240, 174] width 376 height 40
click at [312, 142] on div "A1 (dagvaart 14u)" at bounding box center [246, 137] width 372 height 29
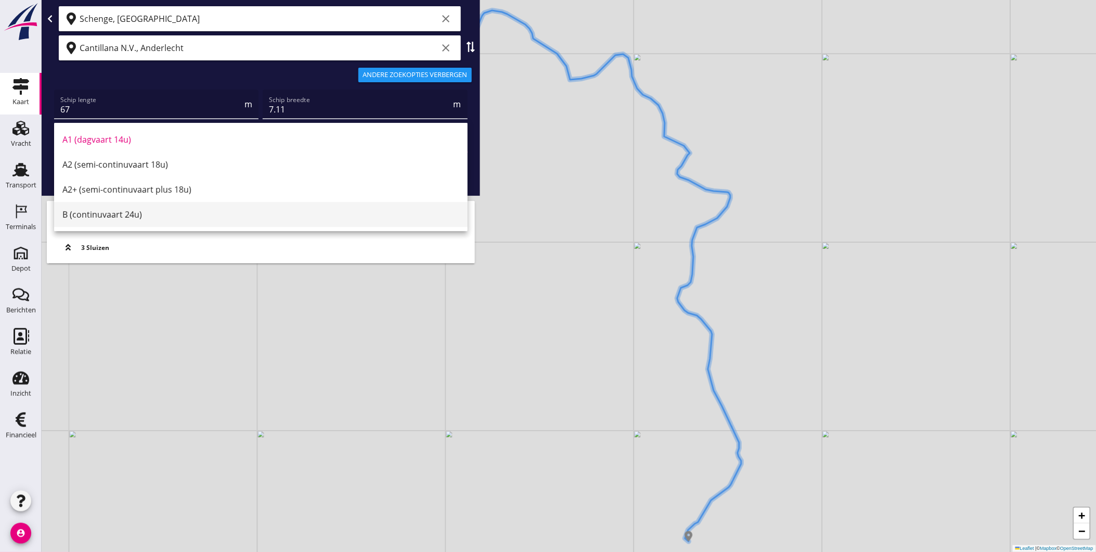
click at [214, 214] on div "B (continuvaart 24u)" at bounding box center [260, 214] width 397 height 12
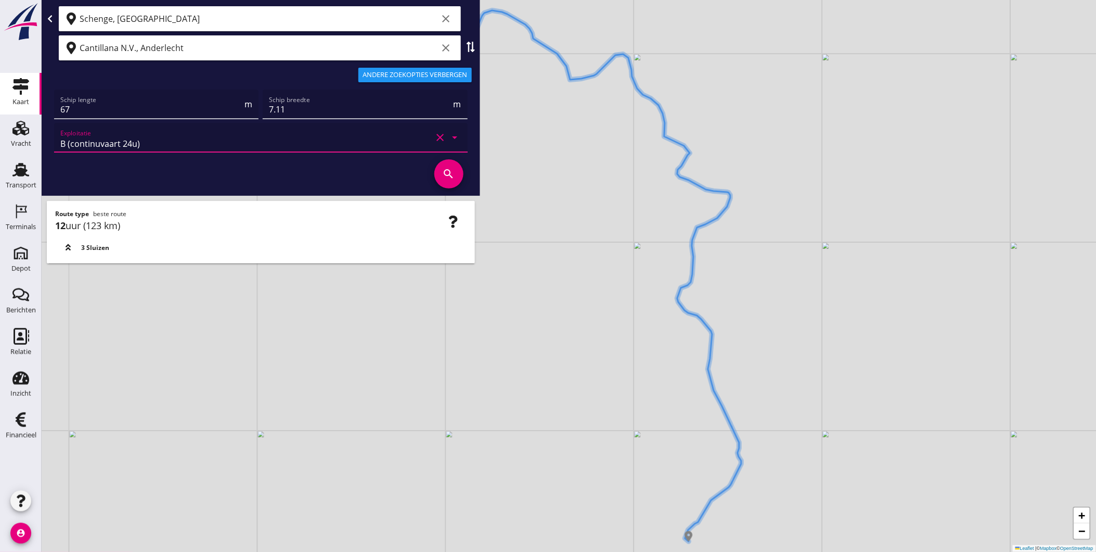
click at [446, 172] on icon "search" at bounding box center [448, 173] width 29 height 29
drag, startPoint x: 188, startPoint y: 106, endPoint x: -3, endPoint y: 94, distance: 191.4
click at [0, 94] on html "Geef feedback over deze route A1 (dagvaart 14u) A2 (semi-continuvaart 18u) A2+ …" at bounding box center [548, 276] width 1096 height 552
type input "86"
type input "11"
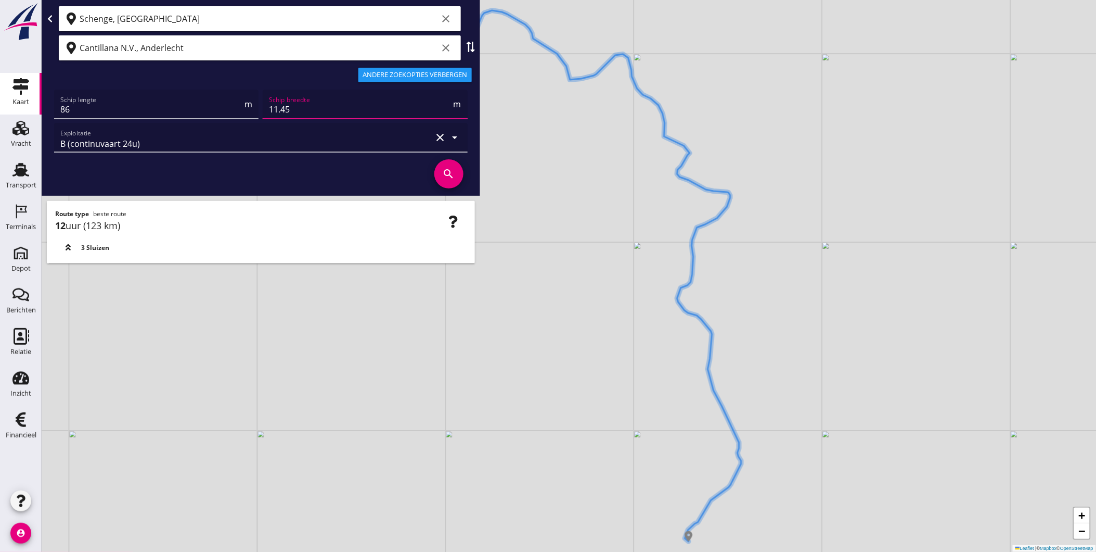
type input "11.45"
click at [443, 172] on icon "search" at bounding box center [448, 173] width 29 height 29
click at [761, 287] on div "+ − Leaflet | © Mapbox © OpenStreetMap" at bounding box center [569, 276] width 1055 height 552
drag, startPoint x: 445, startPoint y: 49, endPoint x: 403, endPoint y: 48, distance: 41.6
click at [445, 49] on icon "clear" at bounding box center [446, 48] width 12 height 12
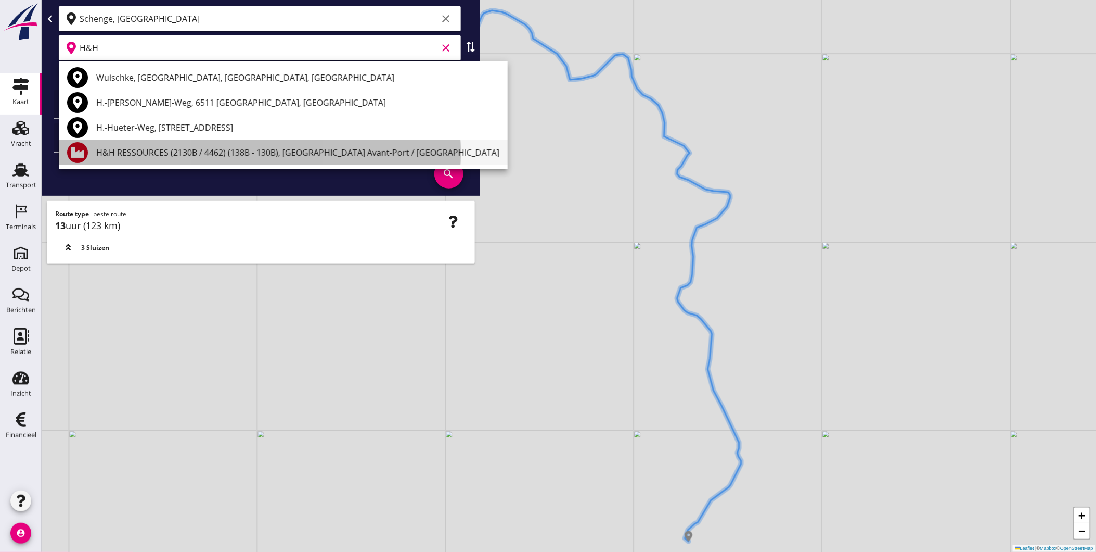
click at [230, 148] on div "H&H RESSOURCES (2130B / 4462) (138B - 130B), [GEOGRAPHIC_DATA] Avant-Port / [GE…" at bounding box center [297, 152] width 403 height 12
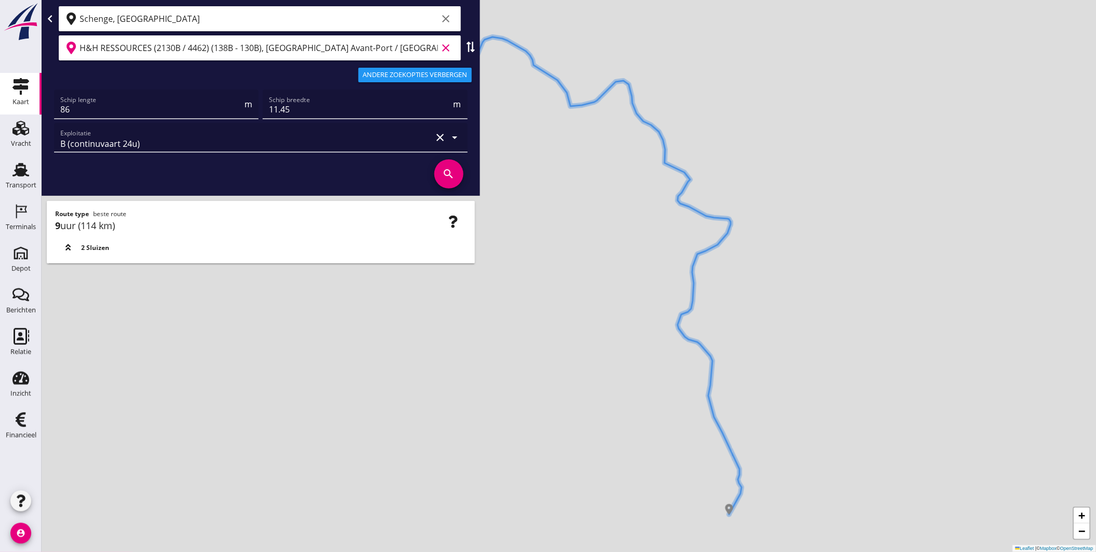
type input "H&H RESSOURCES (2130B / 4462) (138B - 130B), [GEOGRAPHIC_DATA] Avant-Port / [GE…"
click at [22, 131] on use at bounding box center [20, 128] width 17 height 15
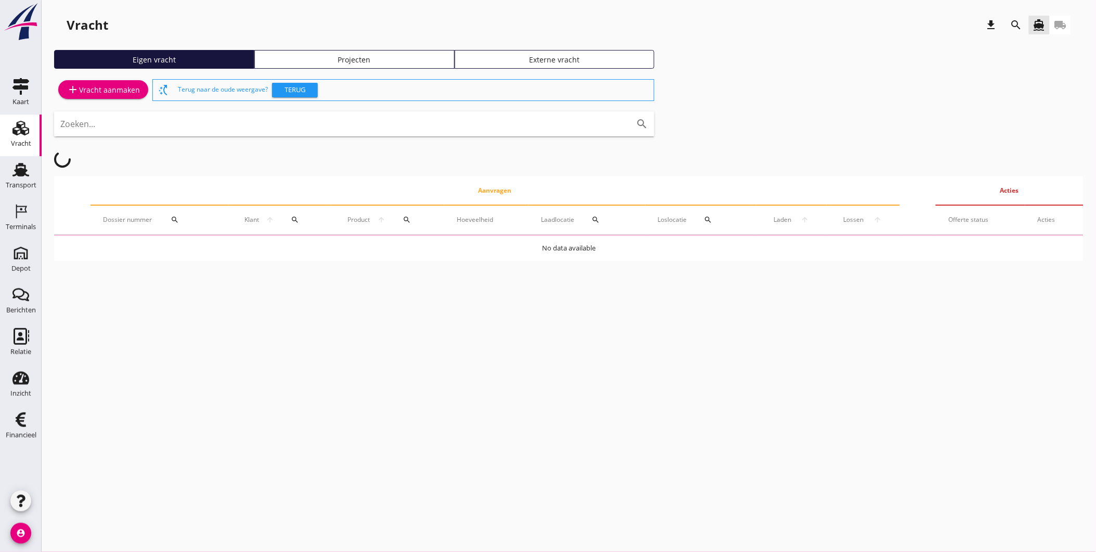
click at [358, 55] on div "Projecten" at bounding box center [354, 59] width 191 height 11
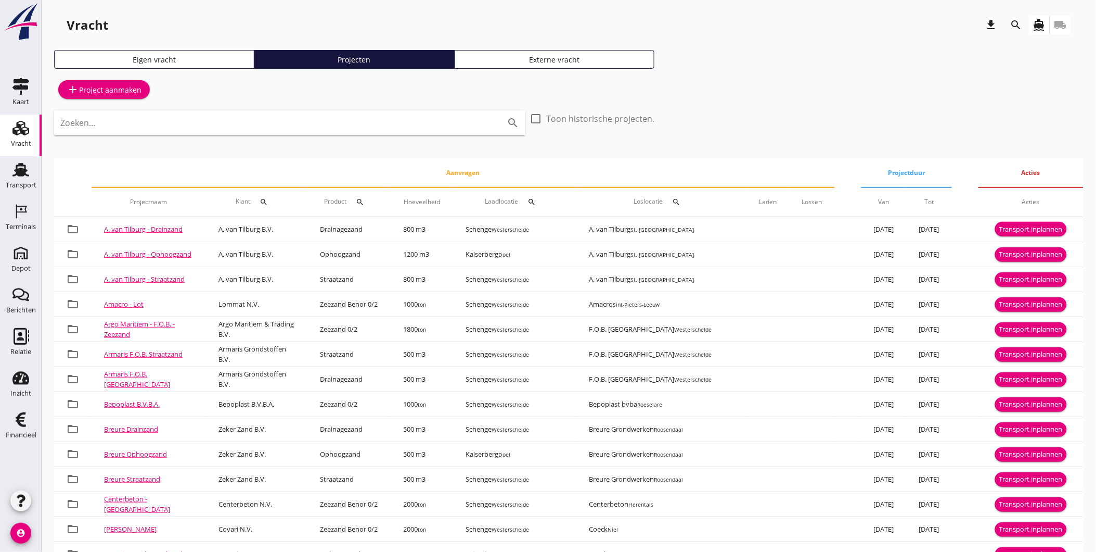
click at [1038, 30] on icon "directions_boat" at bounding box center [1039, 25] width 12 height 12
click at [1013, 21] on icon "search" at bounding box center [1016, 25] width 12 height 12
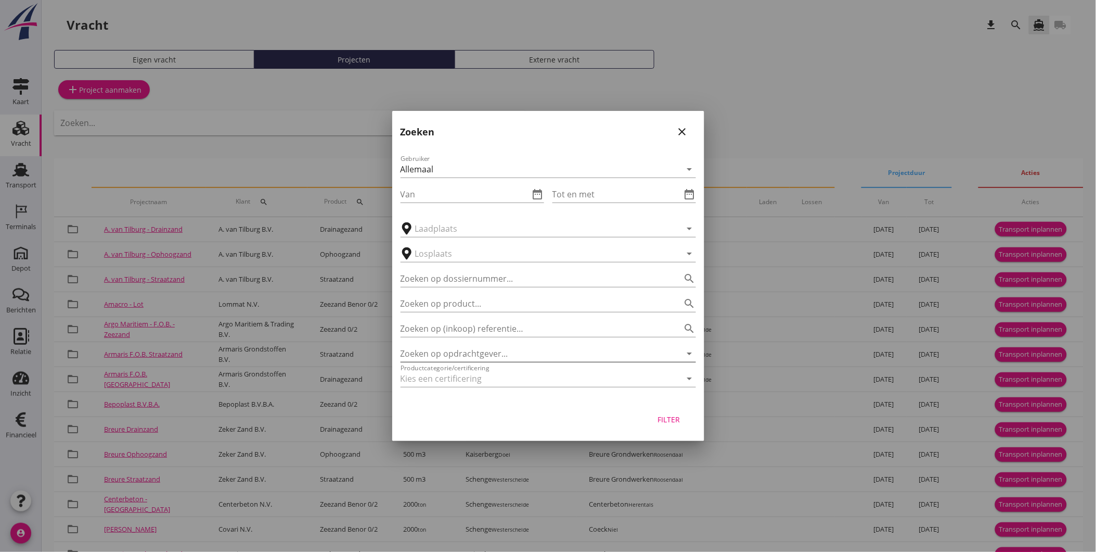
click at [531, 349] on input "Zoeken op opdrachtgever..." at bounding box center [534, 353] width 266 height 17
drag, startPoint x: 528, startPoint y: 356, endPoint x: 393, endPoint y: 347, distance: 135.1
click at [393, 347] on div "Gebruiker Allemaal arrow_drop_down Van date_range Tot en met date_range arrow_d…" at bounding box center [548, 272] width 312 height 257
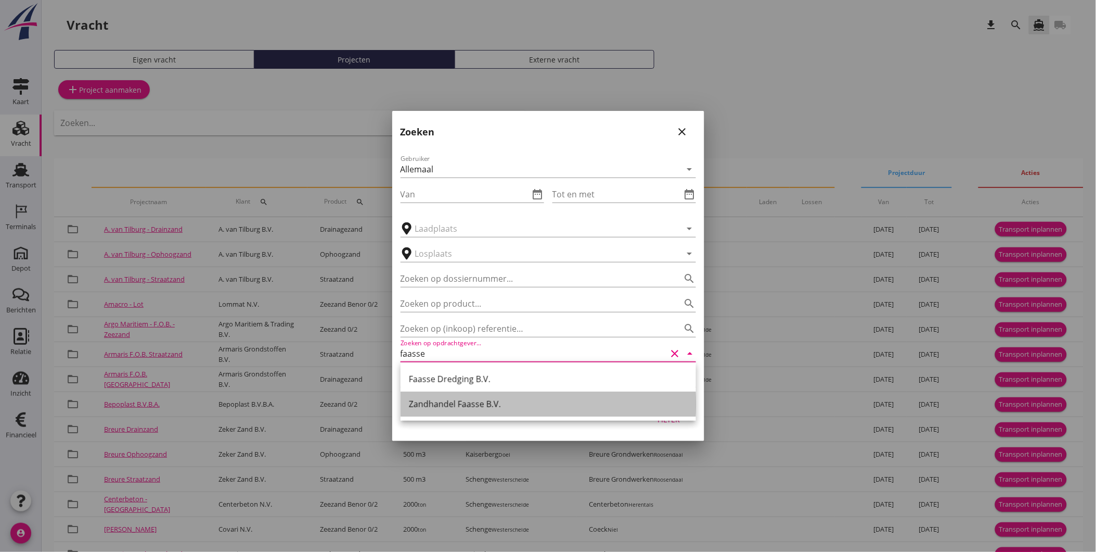
click at [484, 404] on div "Zandhandel Faasse B.V." at bounding box center [548, 404] width 279 height 12
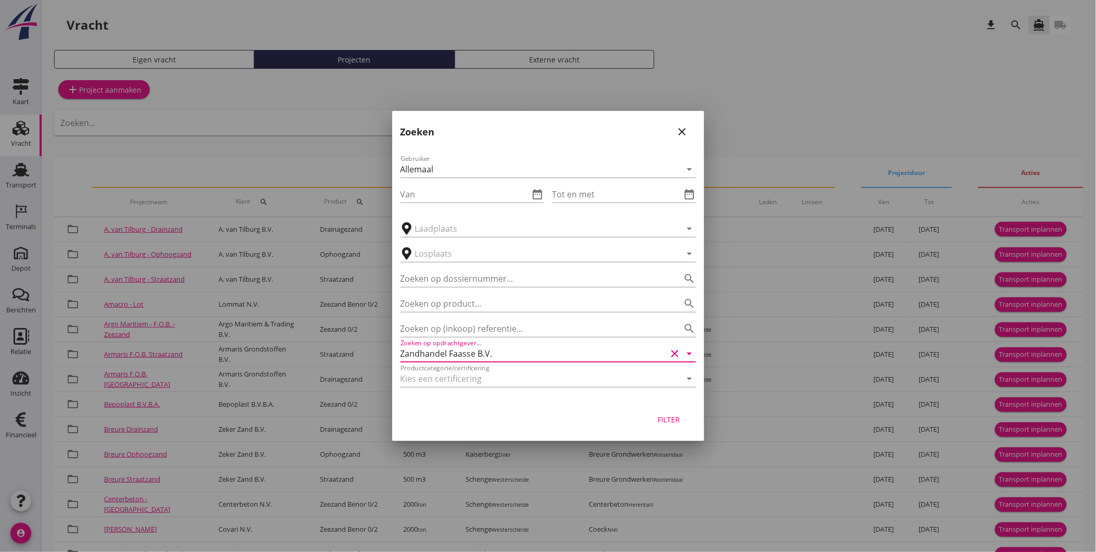
type input "Zandhandel Faasse B.V."
click at [661, 415] on div "Filter" at bounding box center [669, 419] width 29 height 11
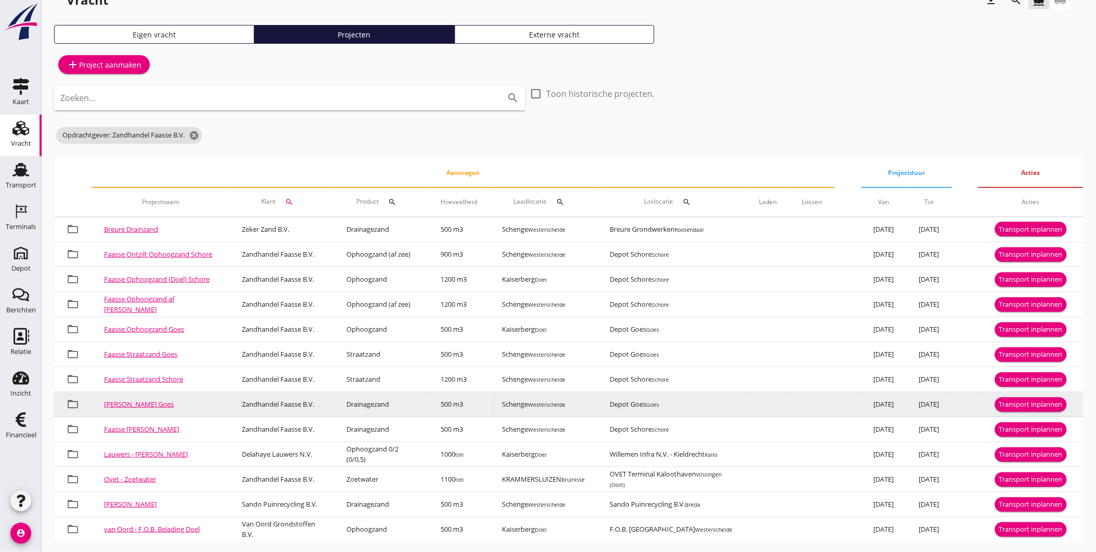
scroll to position [35, 0]
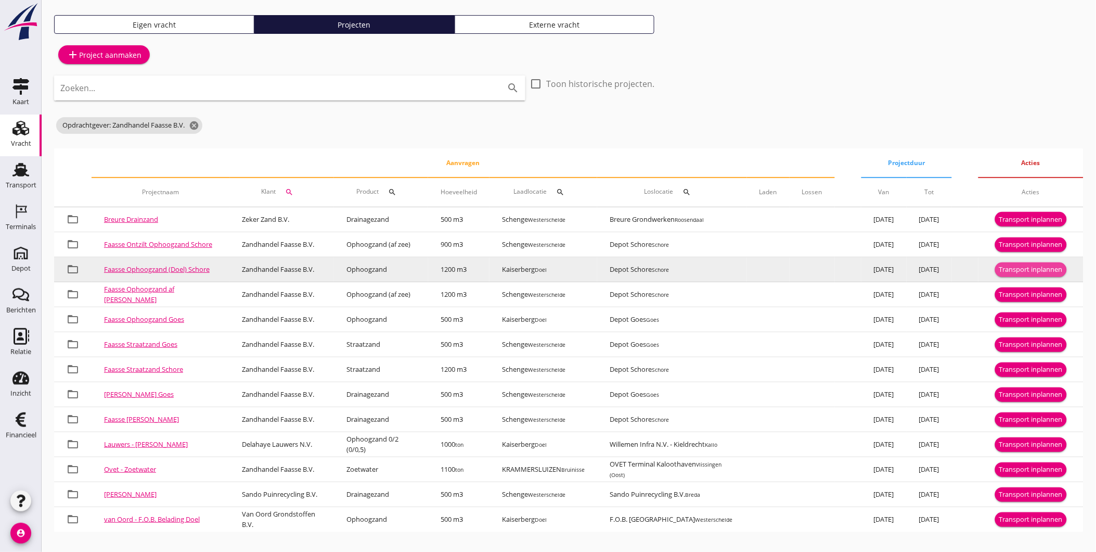
click at [1010, 270] on div "Transport inplannen" at bounding box center [1031, 269] width 63 height 10
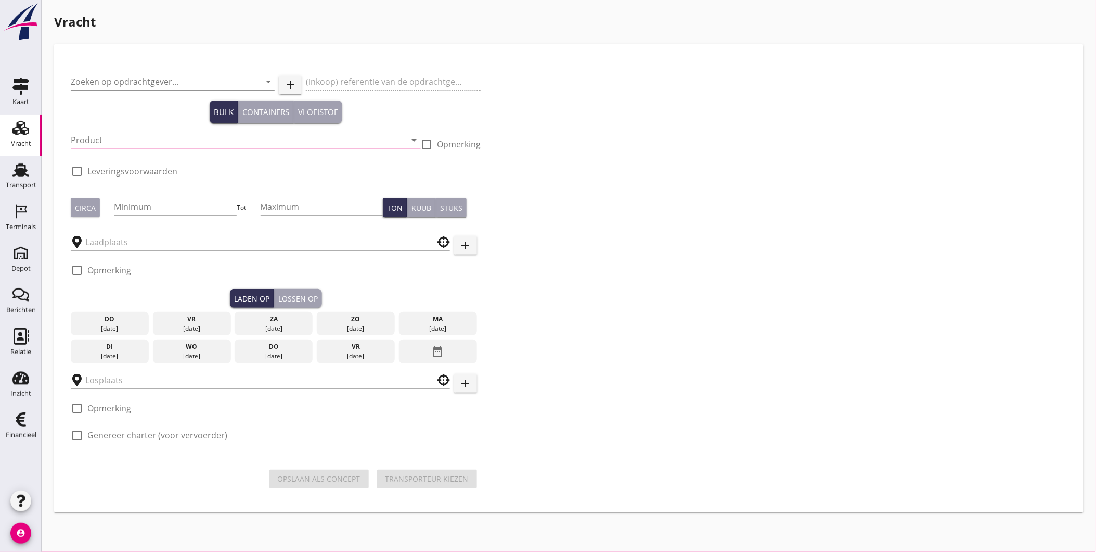
type input "Zandhandel Faasse B.V."
type input "Ophoogzand (Doel) Schore"
type input "Ophoogzand (6120)"
checkbox input "true"
type input "1200"
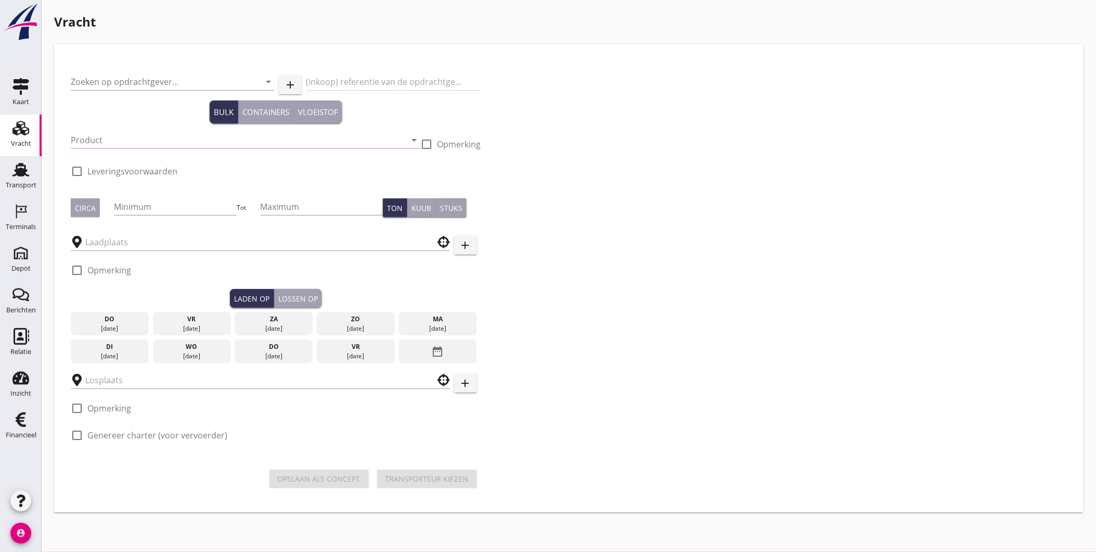
checkbox input "true"
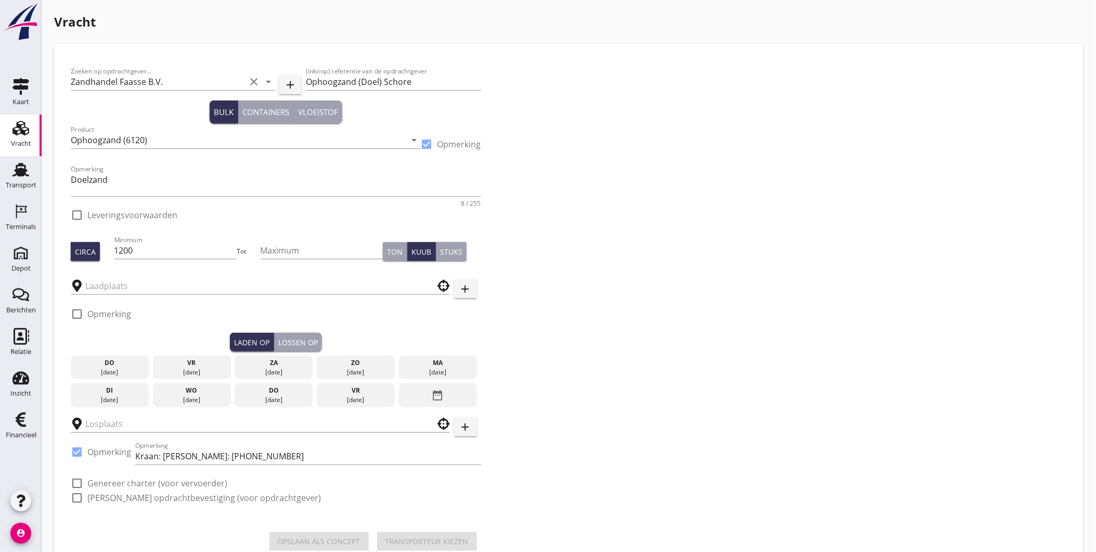
checkbox input "true"
type input "Kaiserberg"
type input "Depot Schore"
checkbox input "true"
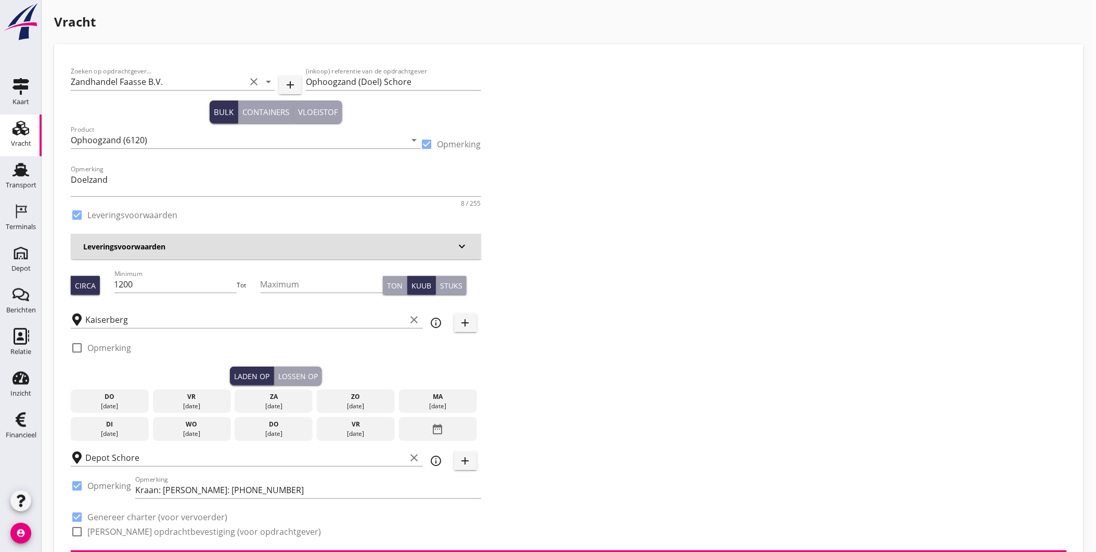
type input "2.3"
checkbox input "false"
radio input "false"
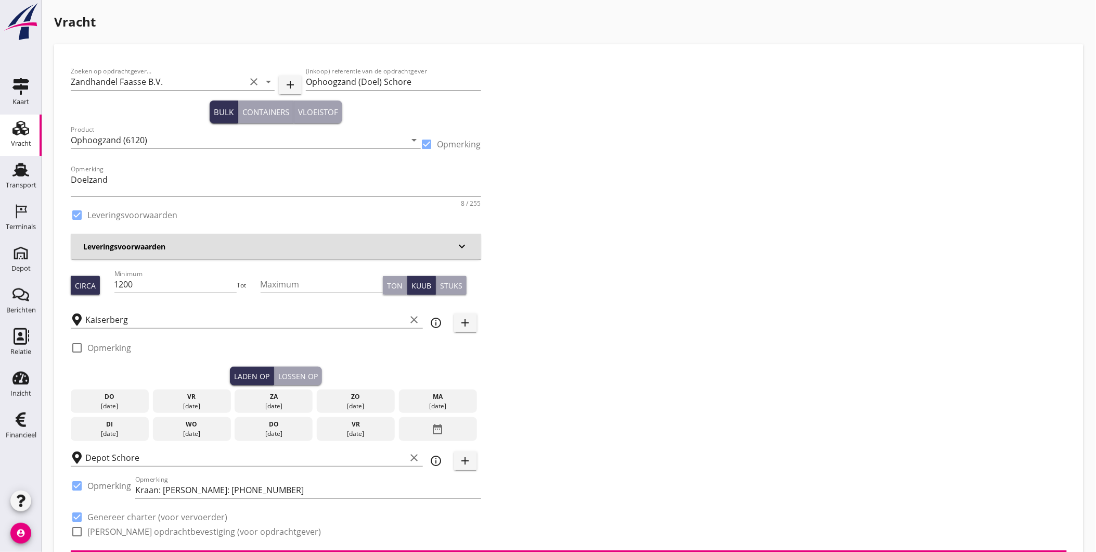
checkbox input "true"
type input "1"
click at [356, 318] on input "Kaiserberg" at bounding box center [245, 319] width 321 height 17
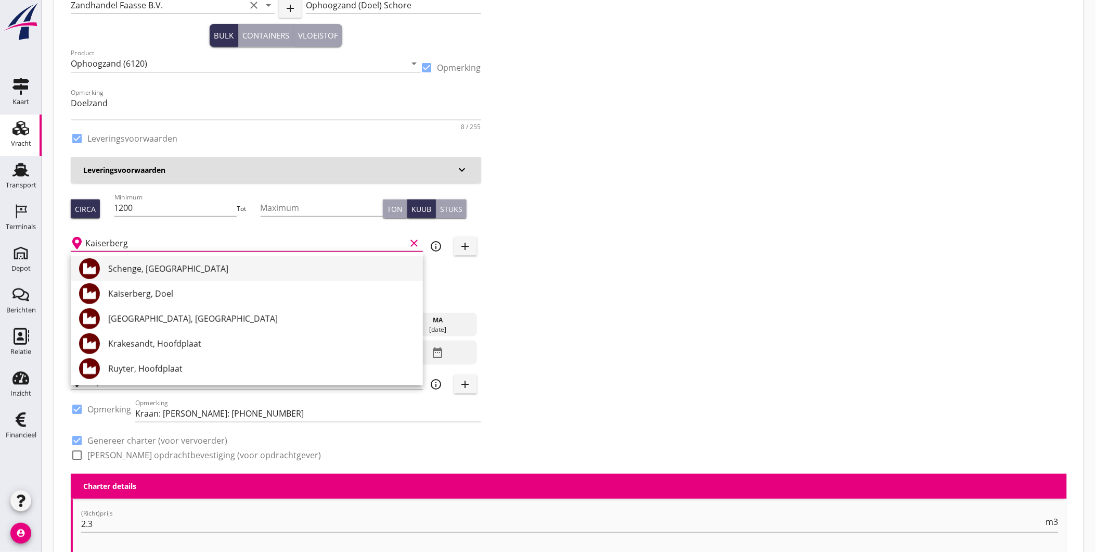
scroll to position [58, 0]
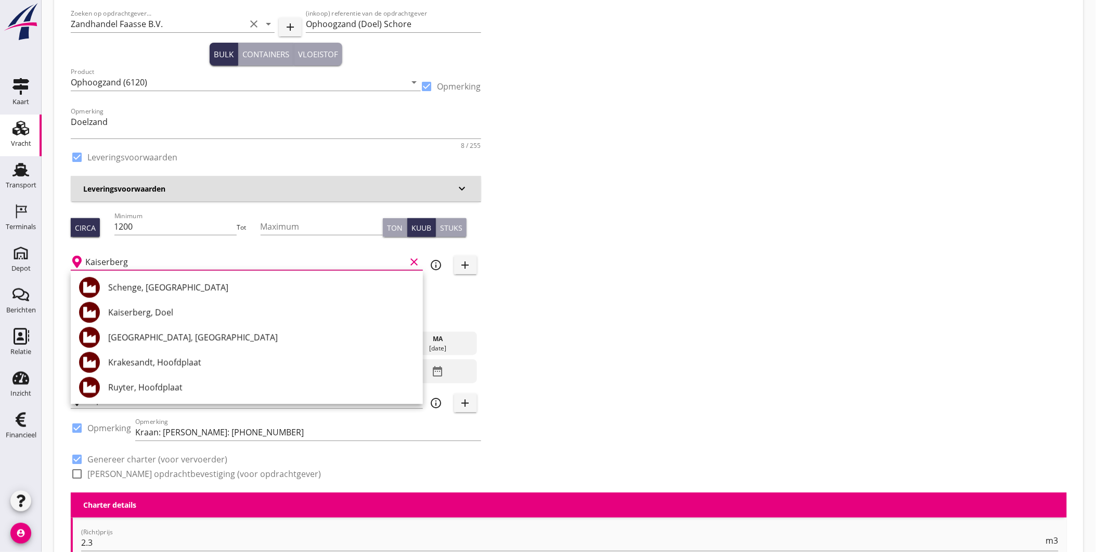
click at [765, 347] on div "Zoeken op opdrachtgever... Zandhandel Faasse B.V. clear arrow_drop_down add (in…" at bounding box center [569, 247] width 1005 height 489
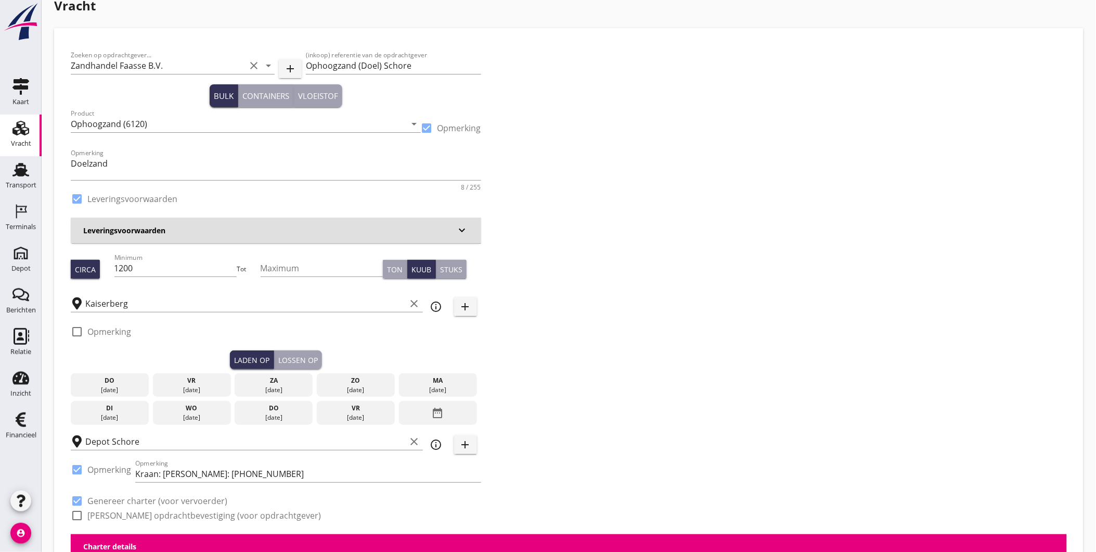
scroll to position [0, 0]
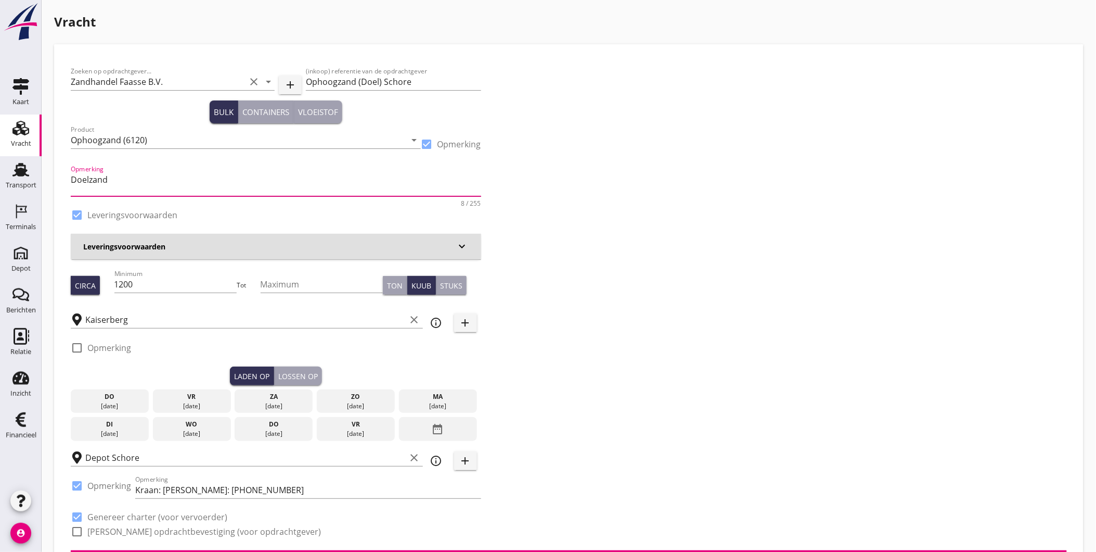
click at [201, 178] on textarea "Doelzand" at bounding box center [276, 183] width 411 height 25
drag, startPoint x: 376, startPoint y: 84, endPoint x: 362, endPoint y: 84, distance: 14.1
click at [362, 84] on input "Ophoogzand (Doel) Schore" at bounding box center [393, 81] width 175 height 17
type input "Ophoogzand (Temse) Schore"
click at [427, 142] on div at bounding box center [427, 144] width 18 height 18
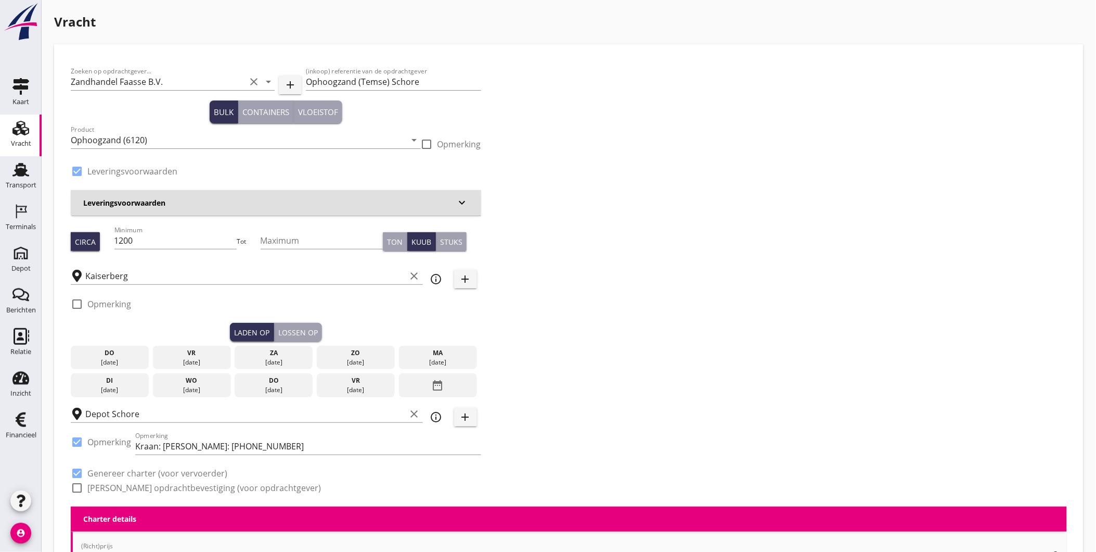
click at [427, 142] on div at bounding box center [427, 144] width 18 height 18
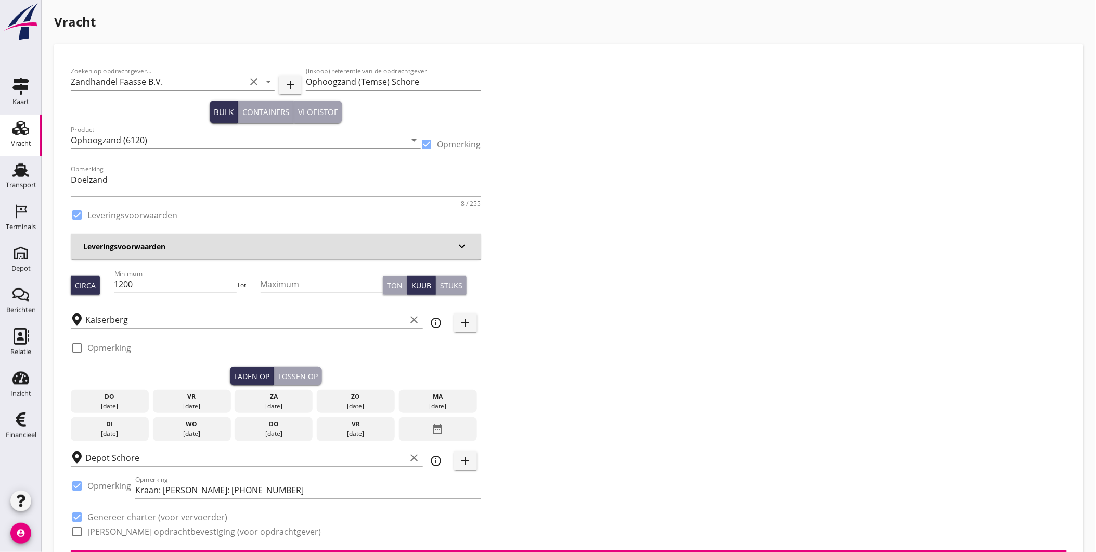
click at [427, 142] on div at bounding box center [427, 144] width 18 height 18
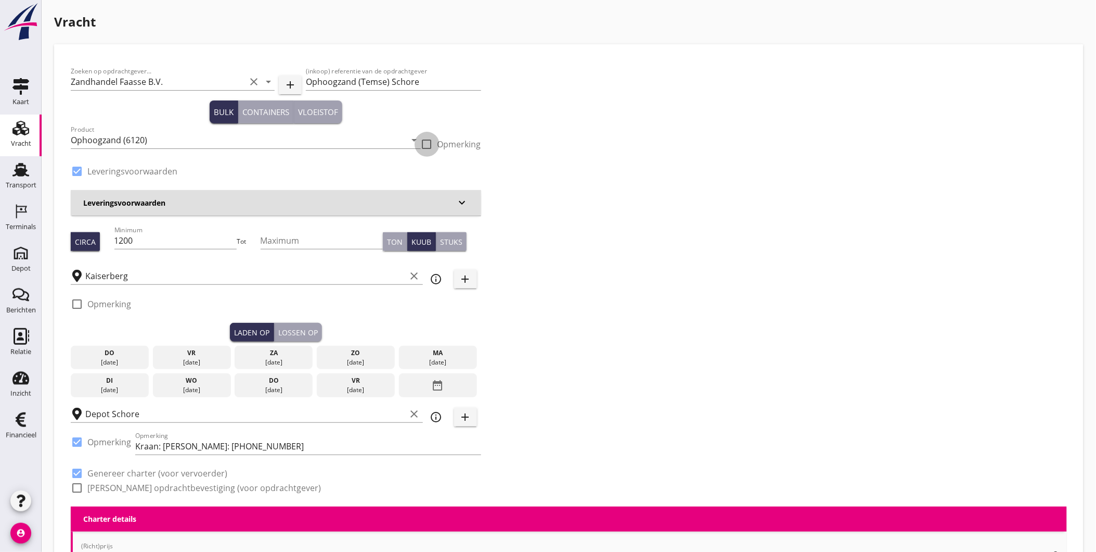
click at [428, 146] on div at bounding box center [427, 144] width 18 height 18
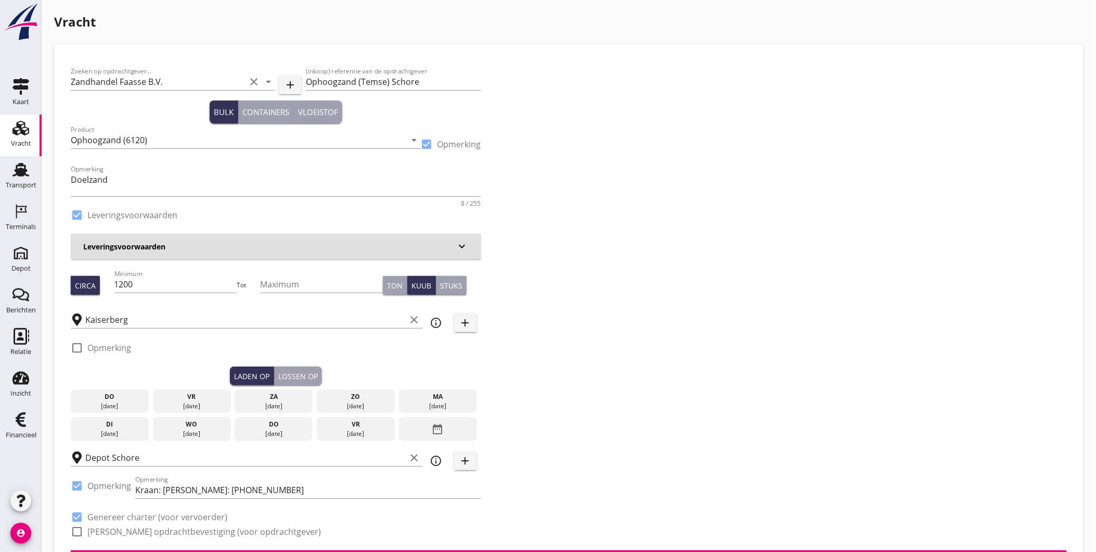
click at [428, 146] on div at bounding box center [427, 144] width 18 height 18
checkbox input "false"
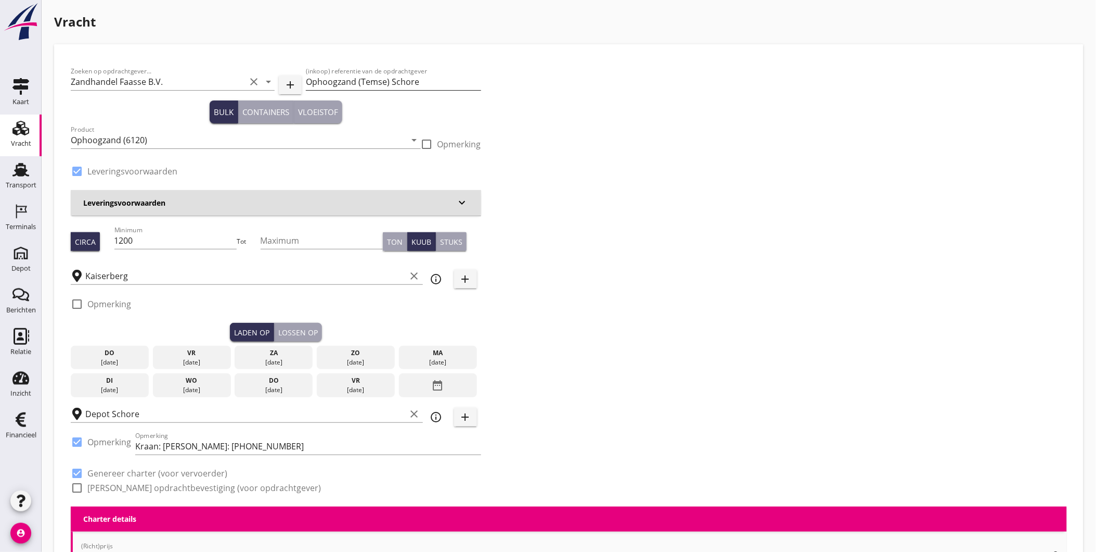
click at [383, 81] on input "Ophoogzand (Temse) Schore" at bounding box center [393, 81] width 175 height 17
drag, startPoint x: 386, startPoint y: 81, endPoint x: 363, endPoint y: 77, distance: 23.3
click at [363, 77] on input "Ophoogzand (Temse) Schore" at bounding box center [393, 81] width 175 height 17
click at [383, 81] on input "Ophoogzand (Doel) Schore" at bounding box center [393, 81] width 175 height 17
type input "Ophoogzand Schore"
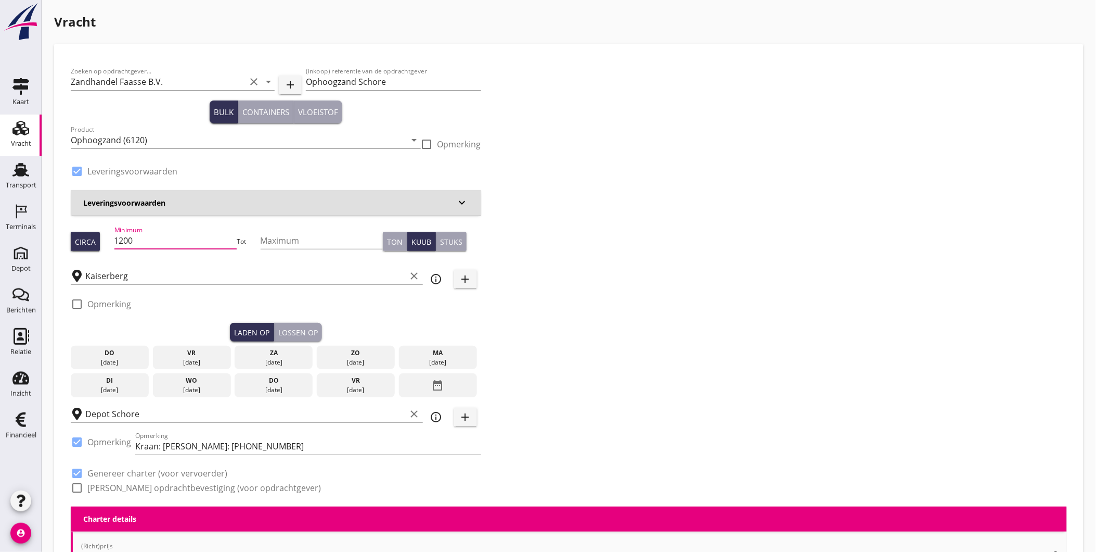
click at [181, 238] on input "1200" at bounding box center [175, 240] width 123 height 17
drag, startPoint x: 149, startPoint y: 244, endPoint x: 47, endPoint y: 242, distance: 102.5
type input "500"
click at [722, 251] on div "Zoeken op opdrachtgever... Zandhandel Faasse B.V. clear arrow_drop_down add (in…" at bounding box center [569, 283] width 1005 height 445
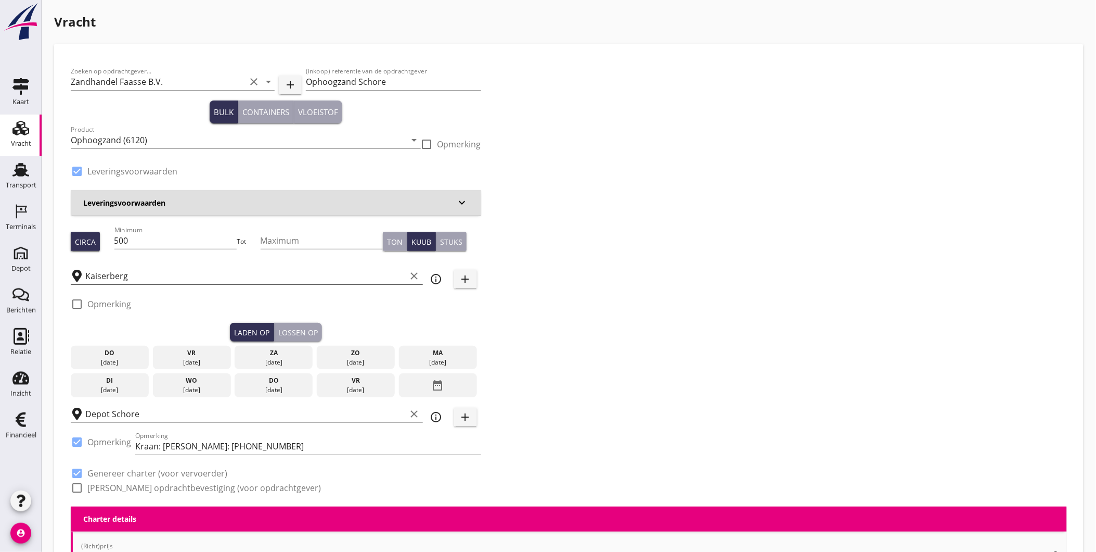
click at [409, 272] on icon "clear" at bounding box center [414, 276] width 12 height 12
click at [343, 276] on input "text" at bounding box center [253, 275] width 336 height 17
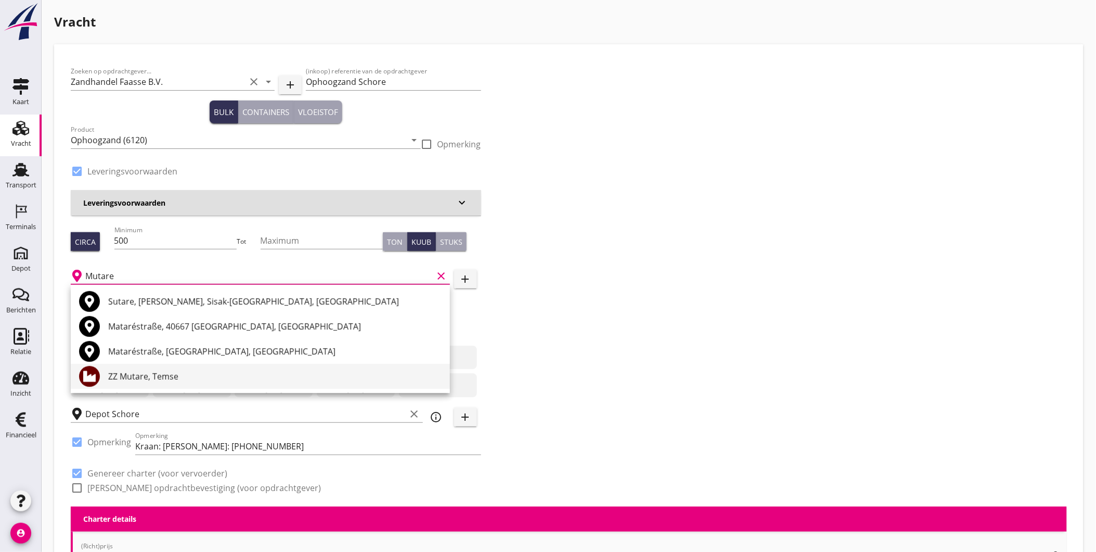
click at [132, 380] on div "ZZ Mutare, Temse" at bounding box center [275, 376] width 334 height 12
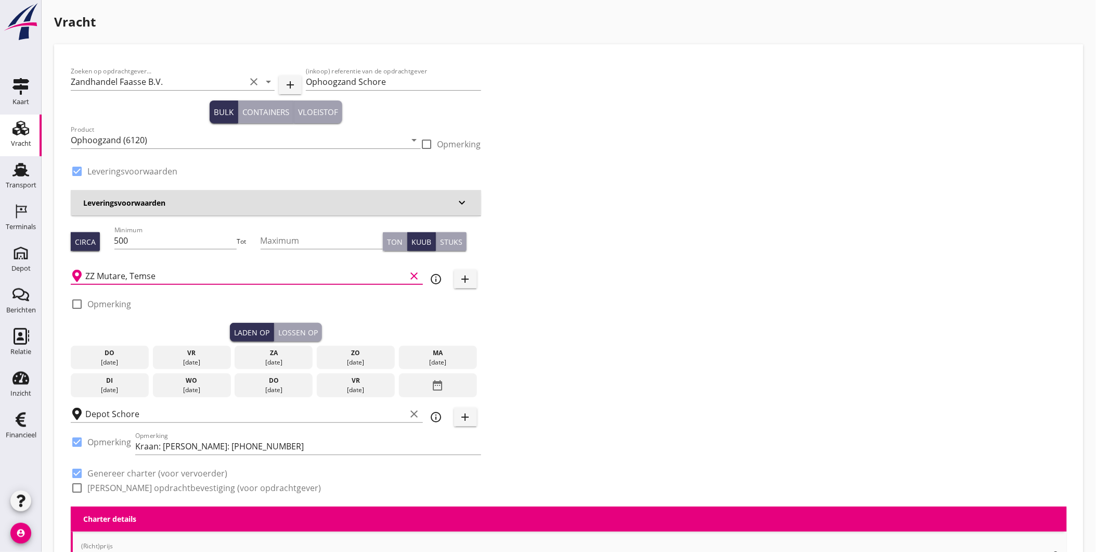
type input "ZZ Mutare, Temse"
click at [114, 353] on div "do" at bounding box center [109, 352] width 73 height 9
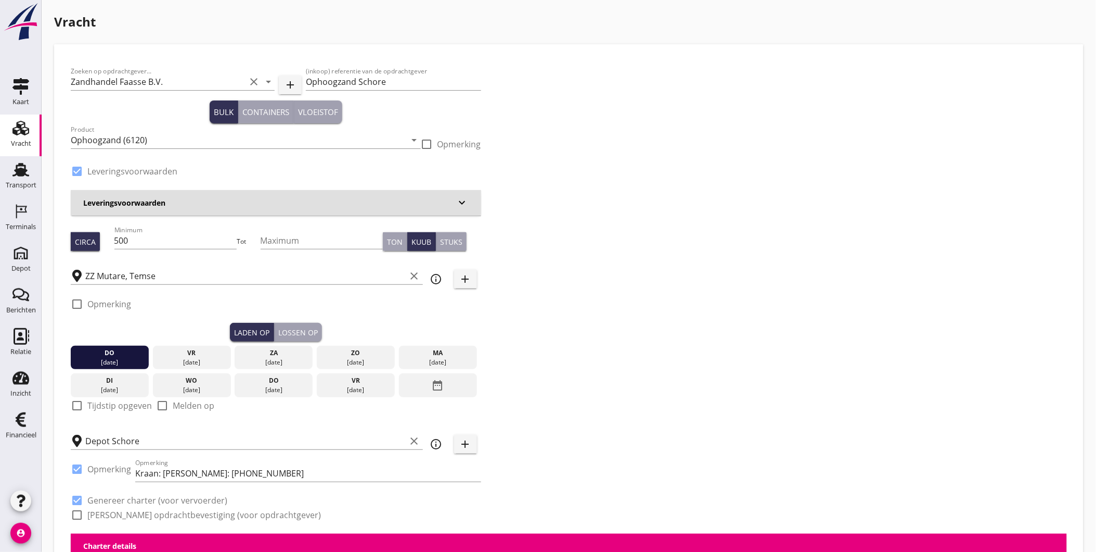
click at [307, 335] on div "Lossen op" at bounding box center [298, 332] width 40 height 11
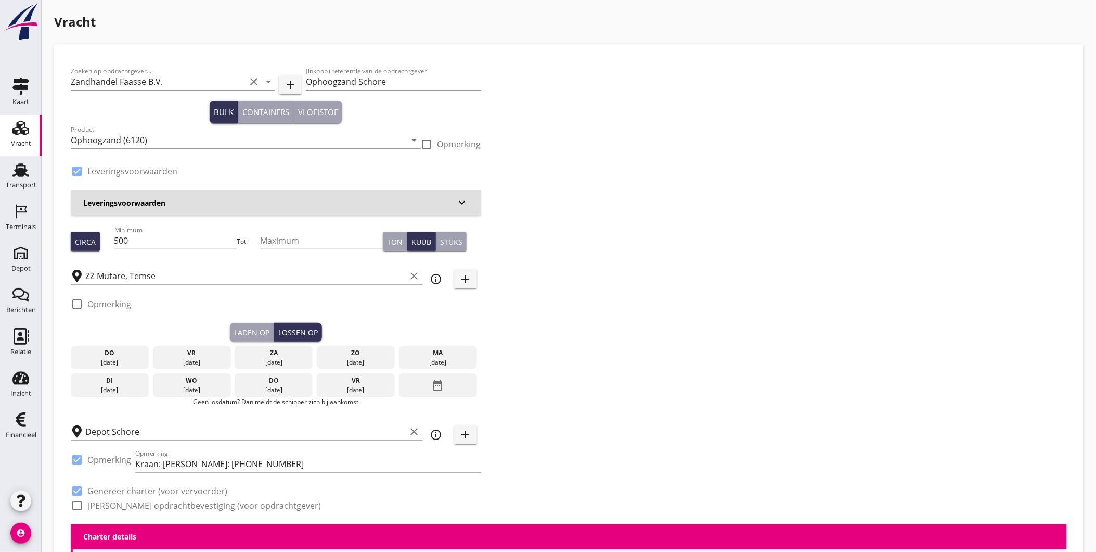
click at [194, 357] on div "[DATE]" at bounding box center [192, 361] width 73 height 9
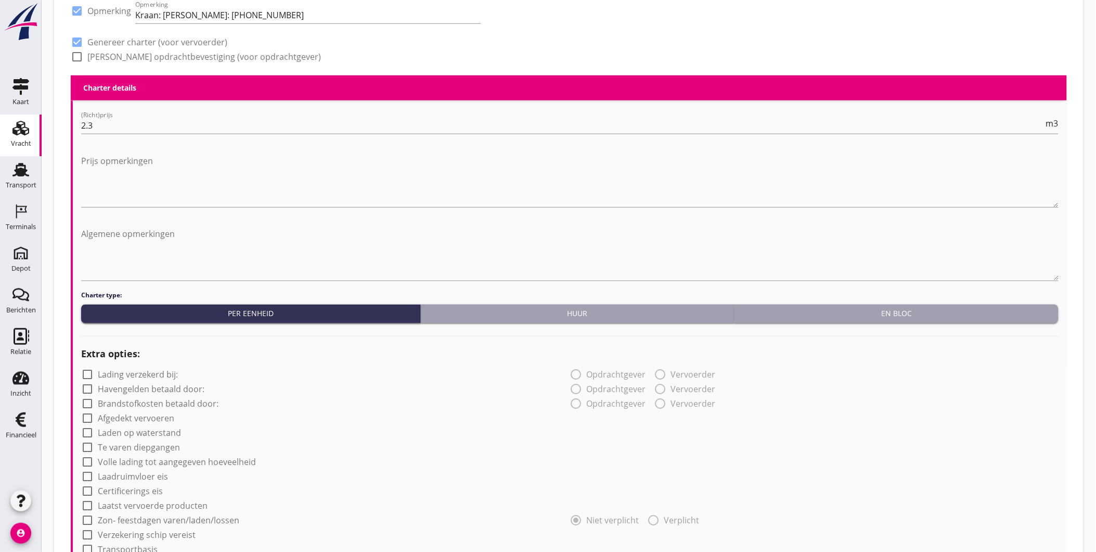
scroll to position [462, 0]
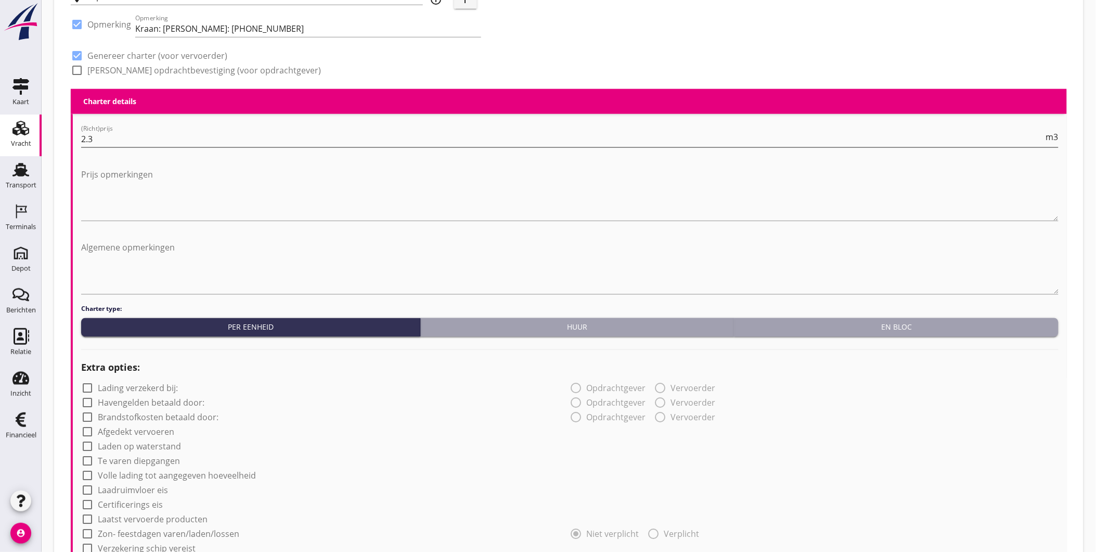
drag, startPoint x: 183, startPoint y: 136, endPoint x: 194, endPoint y: 141, distance: 12.1
click at [183, 136] on input "2.3" at bounding box center [562, 139] width 963 height 17
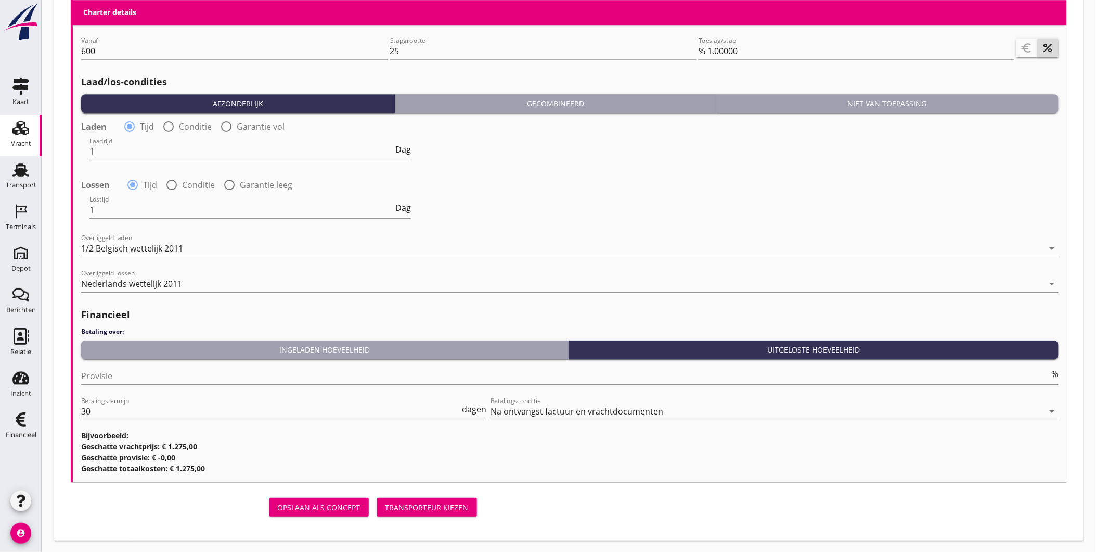
scroll to position [1106, 0]
click at [24, 132] on use at bounding box center [20, 128] width 17 height 15
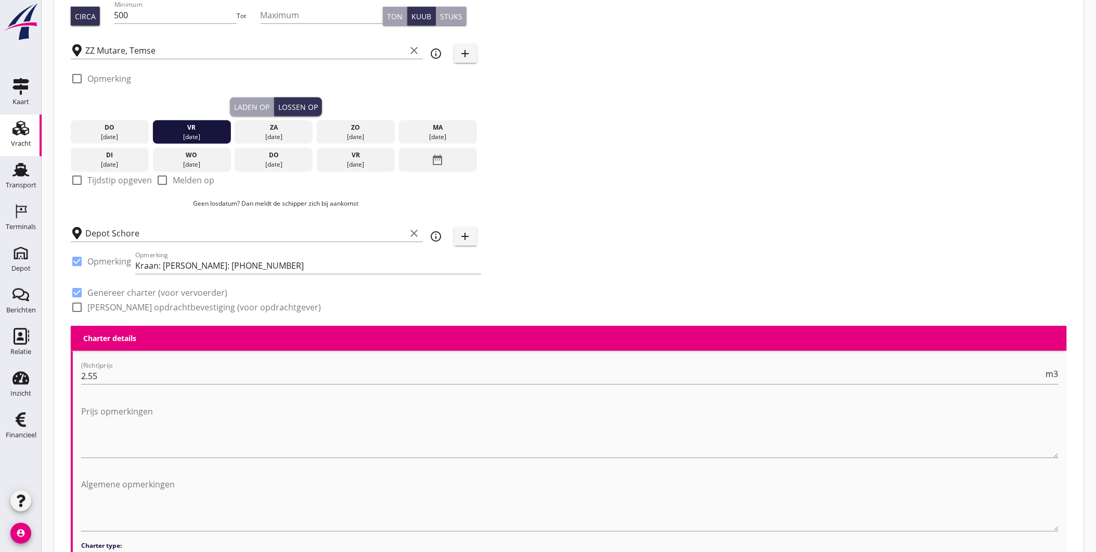
scroll to position [347, 0]
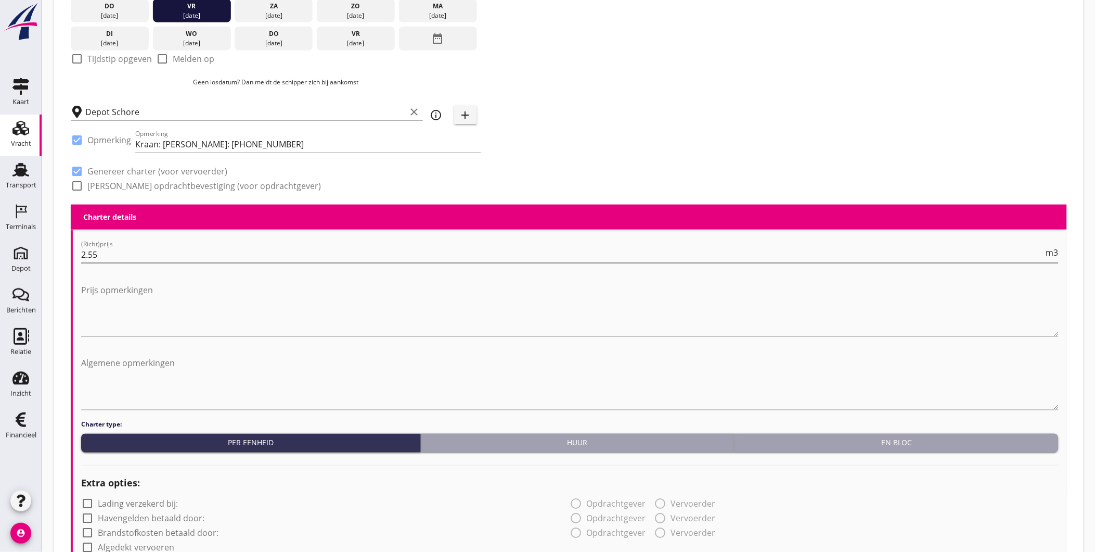
click at [277, 257] on input "2.55" at bounding box center [562, 254] width 963 height 17
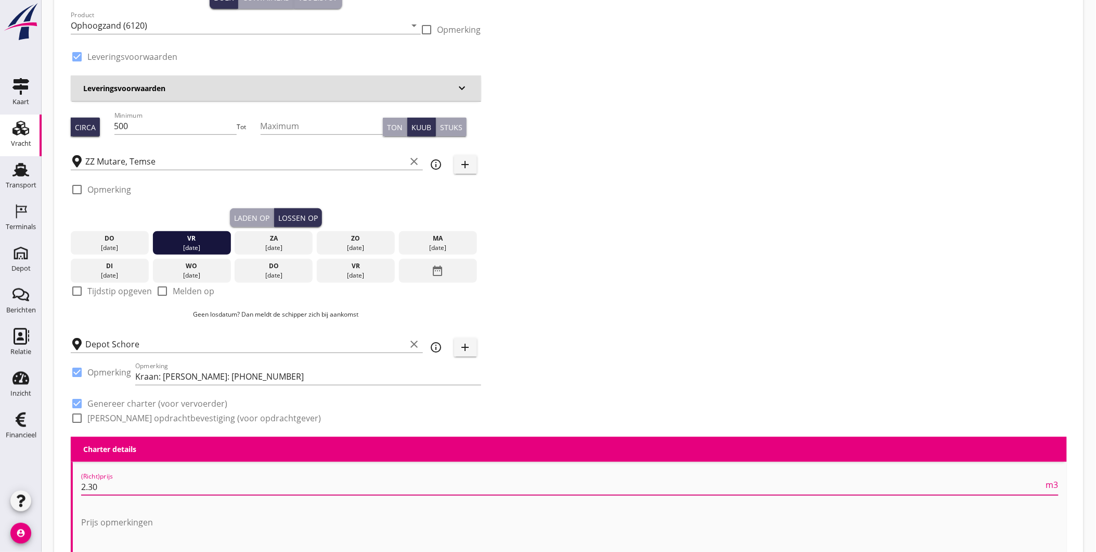
scroll to position [0, 0]
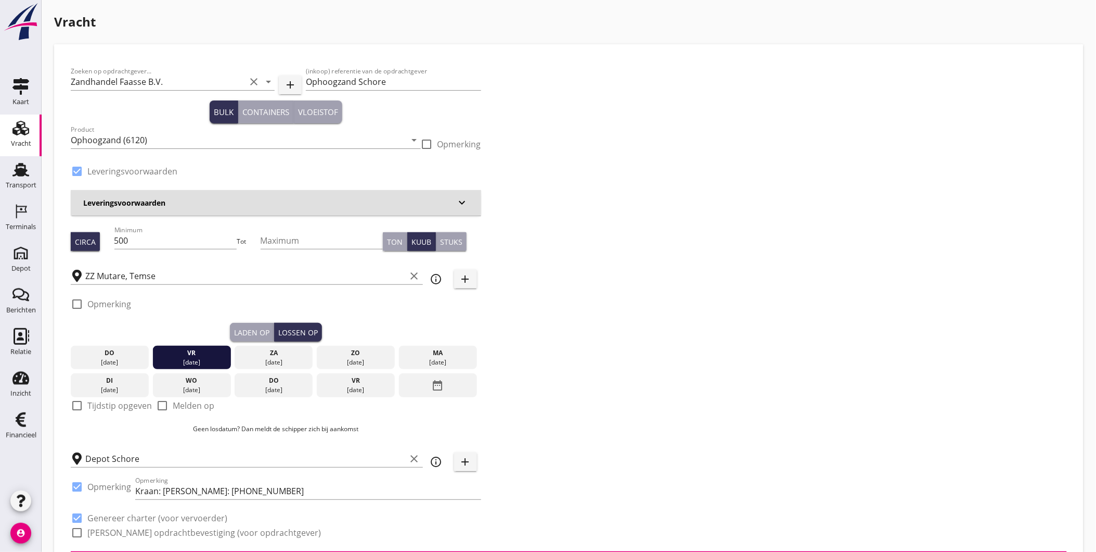
type input "2.30"
click at [267, 328] on div "Laden op" at bounding box center [251, 332] width 35 height 11
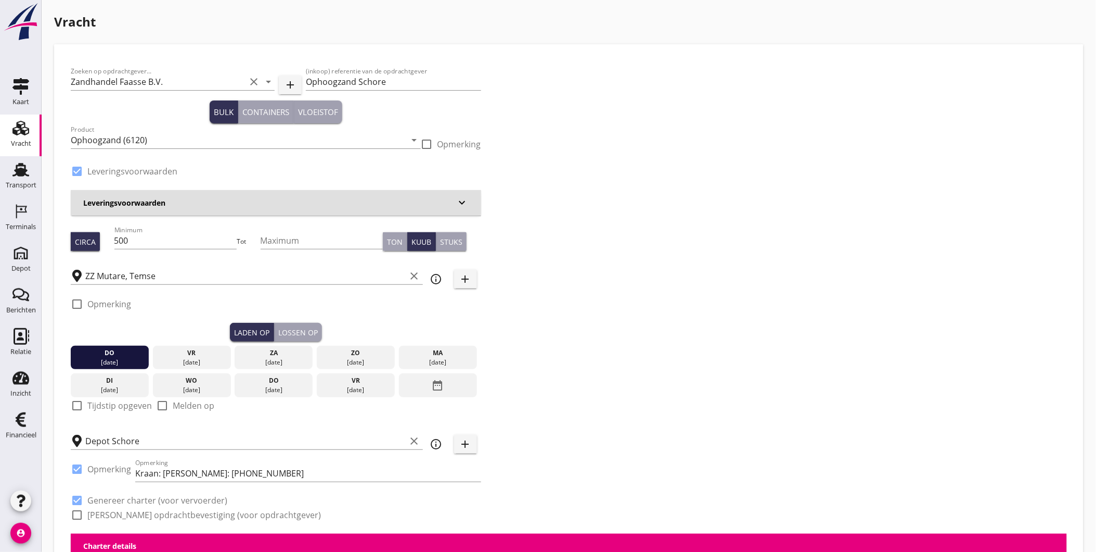
click at [291, 327] on div "Lossen op" at bounding box center [298, 332] width 40 height 11
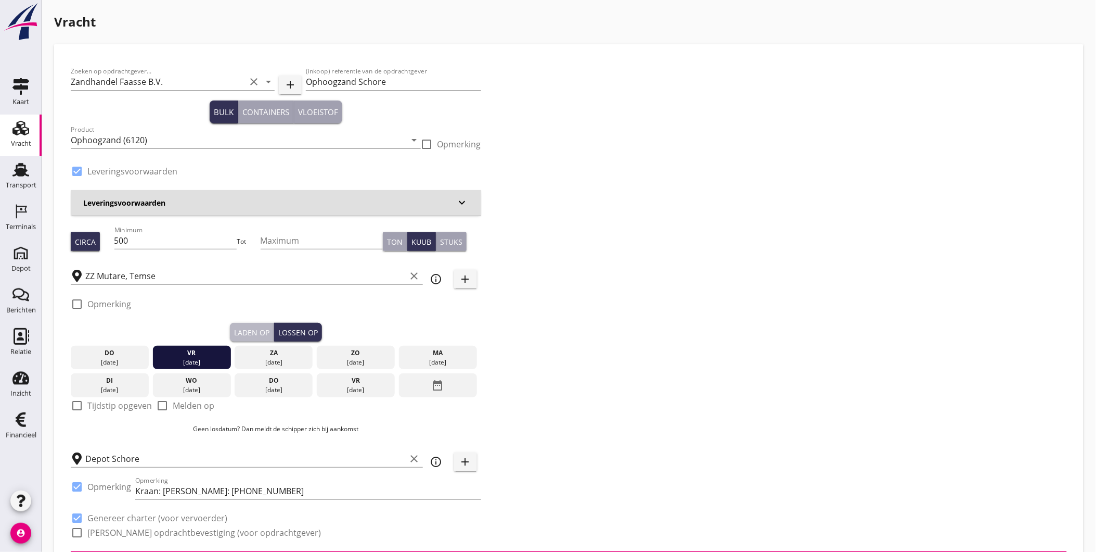
click at [246, 327] on div "Laden op" at bounding box center [251, 332] width 35 height 11
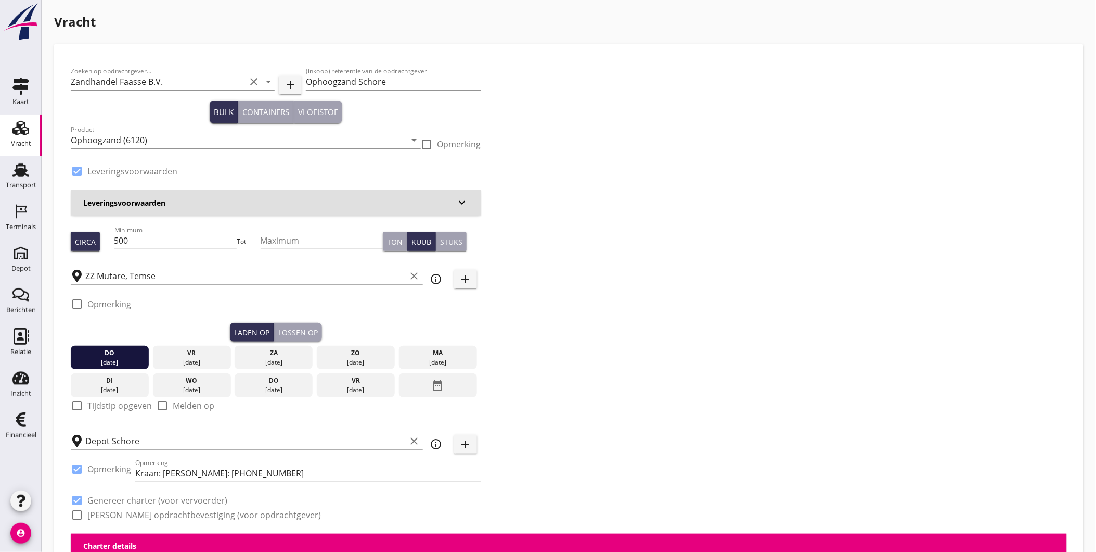
click at [288, 327] on div "Lossen op" at bounding box center [298, 332] width 40 height 11
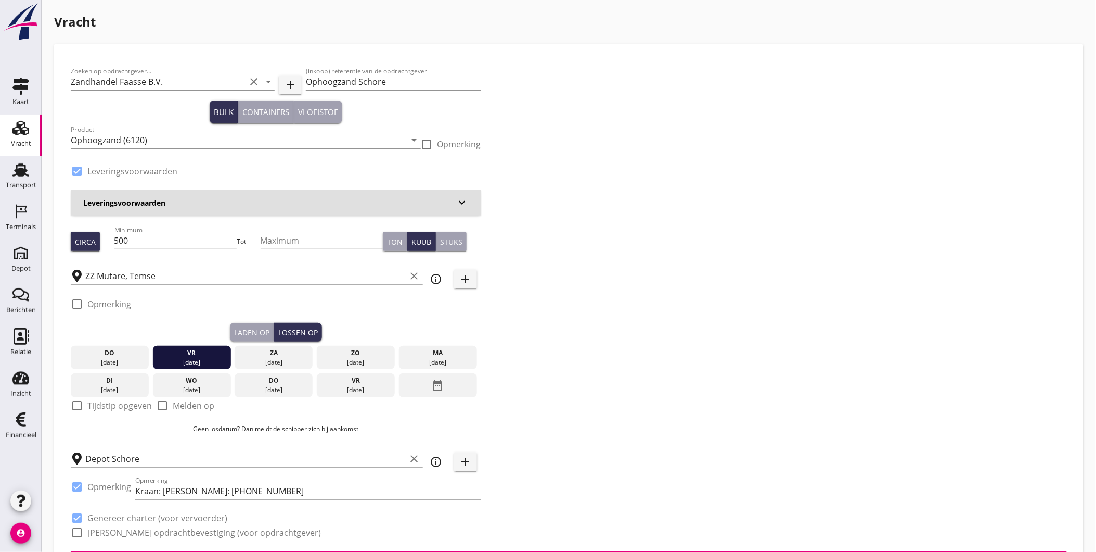
click at [74, 172] on div at bounding box center [77, 171] width 18 height 18
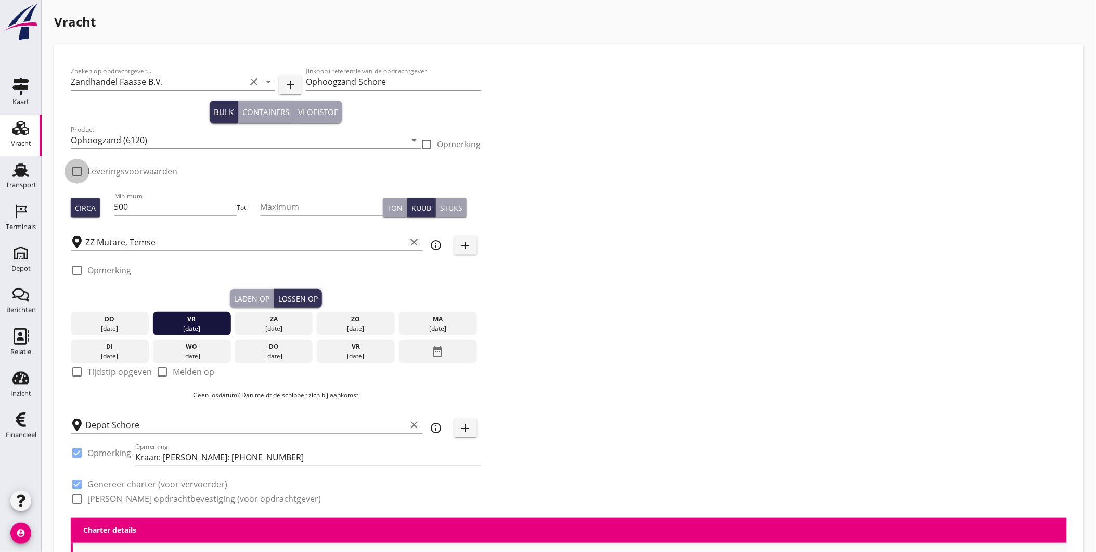
click at [74, 172] on div at bounding box center [77, 171] width 18 height 18
checkbox input "true"
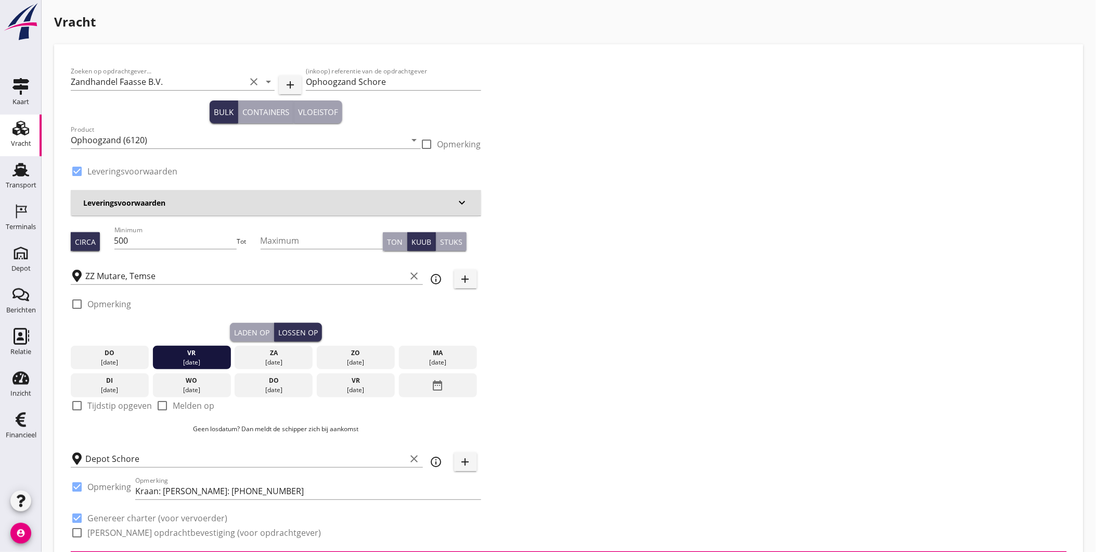
click at [111, 207] on h3 "Leveringsvoorwaarden" at bounding box center [269, 202] width 373 height 11
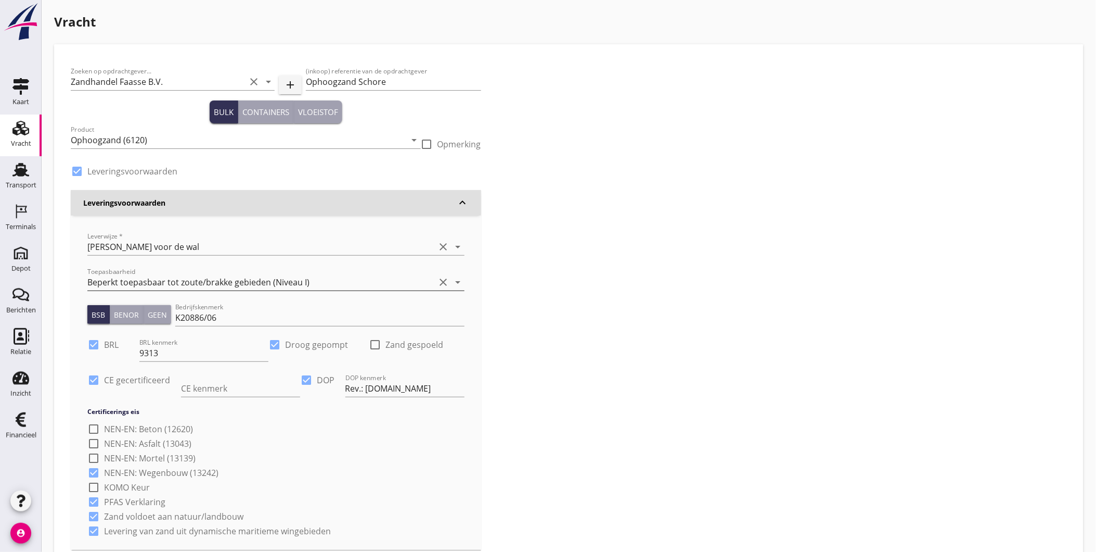
click at [334, 276] on div "Beperkt toepasbaar tot zoute/brakke gebieden (Niveau I)" at bounding box center [261, 282] width 348 height 17
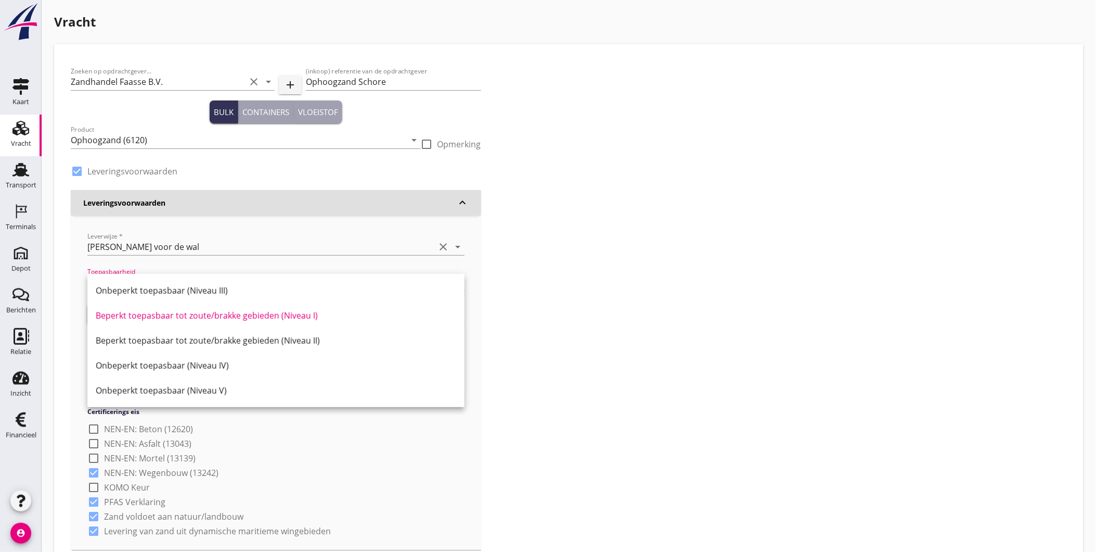
click at [294, 296] on div "Onbeperkt toepasbaar (Niveau III)" at bounding box center [276, 290] width 361 height 12
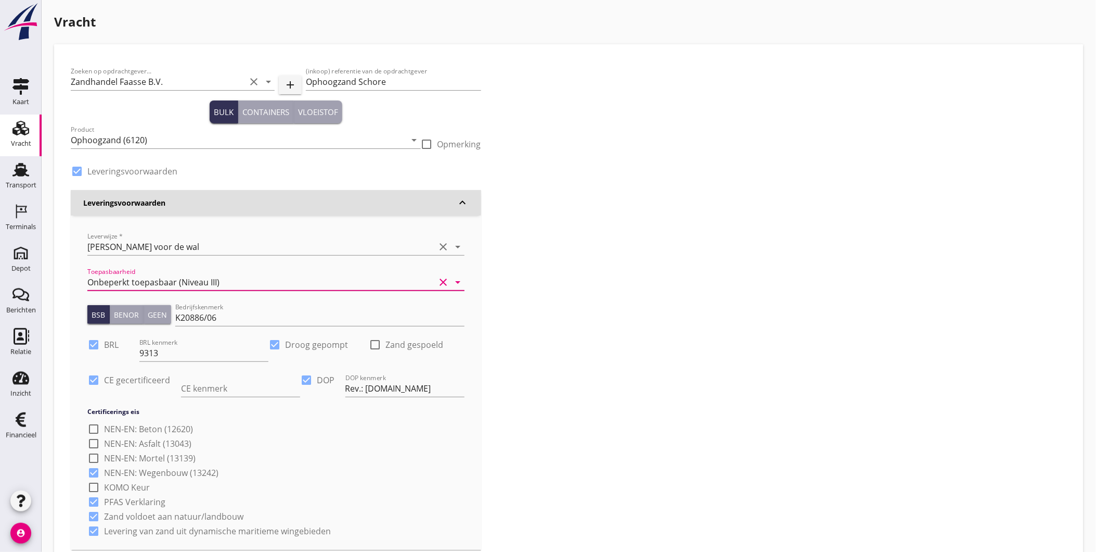
click at [274, 285] on div "Onbeperkt toepasbaar (Niveau III)" at bounding box center [261, 282] width 348 height 17
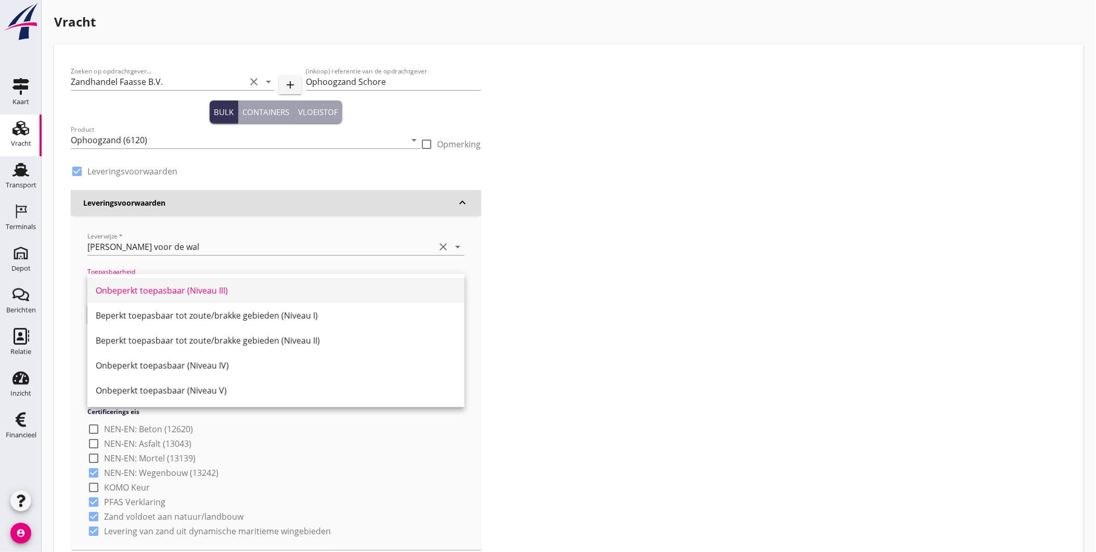
click at [220, 288] on div "Onbeperkt toepasbaar (Niveau III)" at bounding box center [276, 290] width 361 height 12
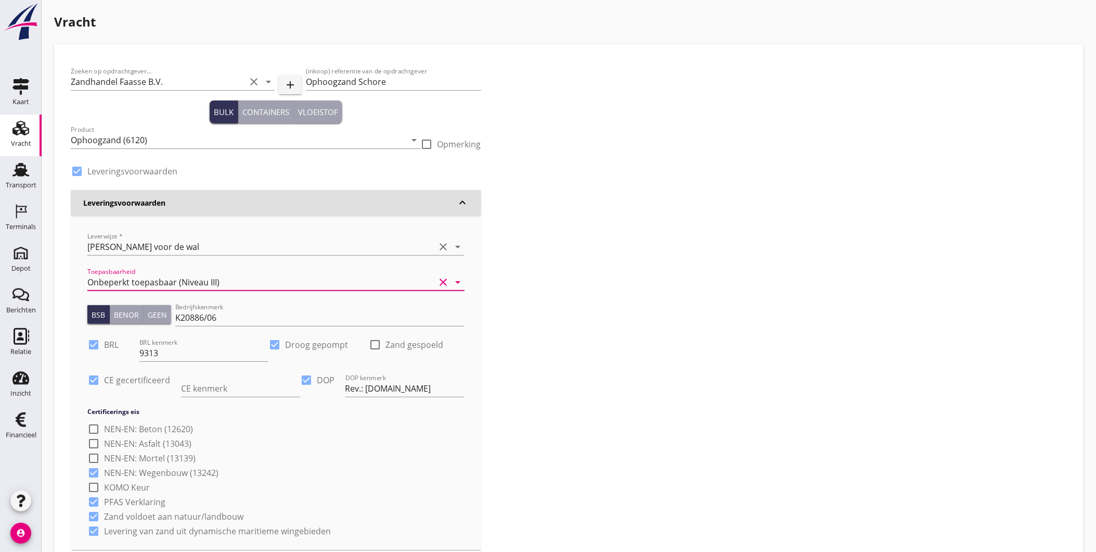
click at [382, 276] on div "Onbeperkt toepasbaar (Niveau III)" at bounding box center [261, 282] width 348 height 17
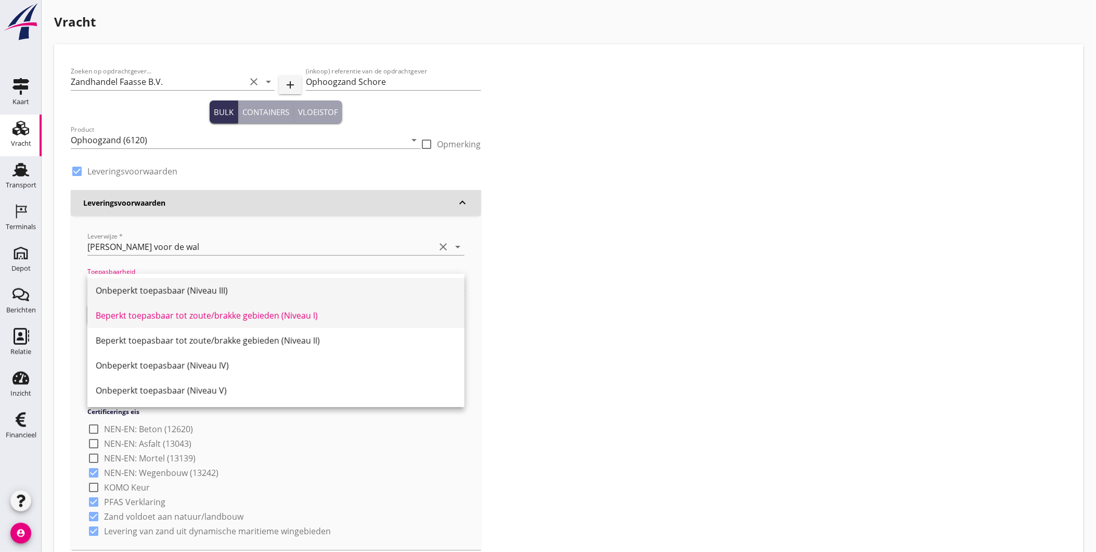
click at [263, 298] on div "Onbeperkt toepasbaar (Niveau III)" at bounding box center [276, 290] width 361 height 25
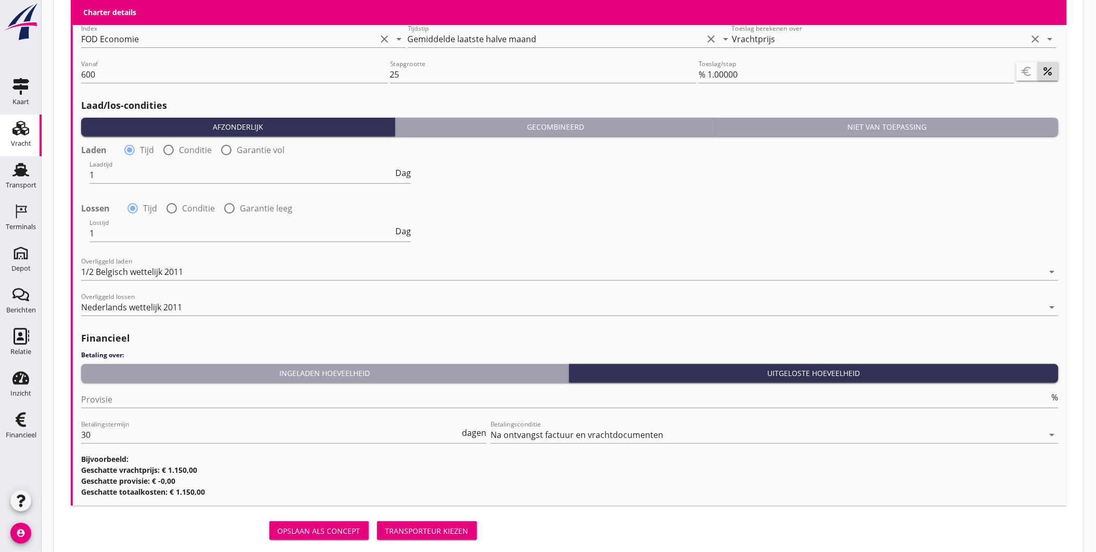
scroll to position [1439, 0]
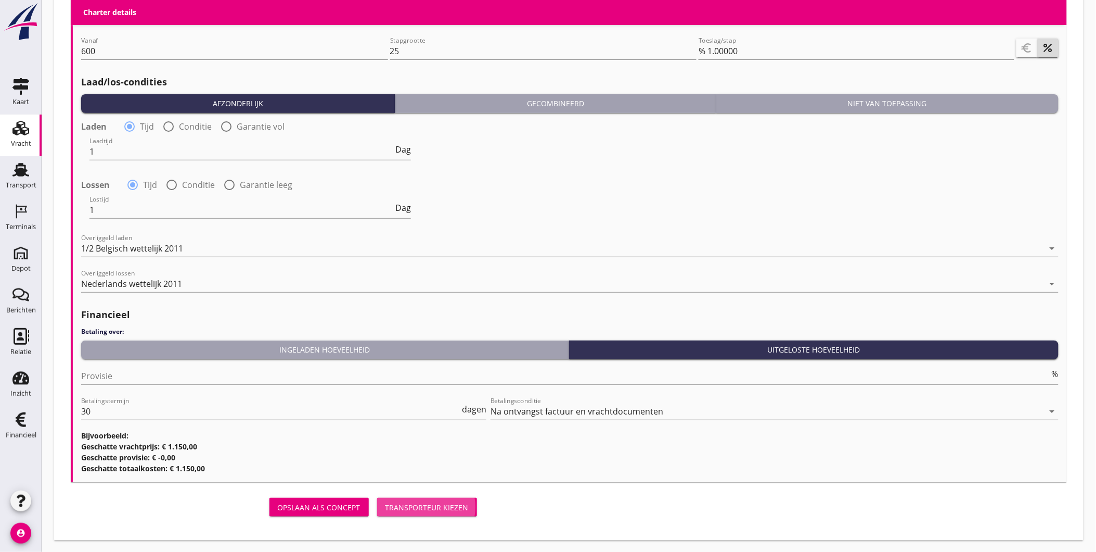
click at [446, 506] on div "Transporteur kiezen" at bounding box center [427, 507] width 83 height 11
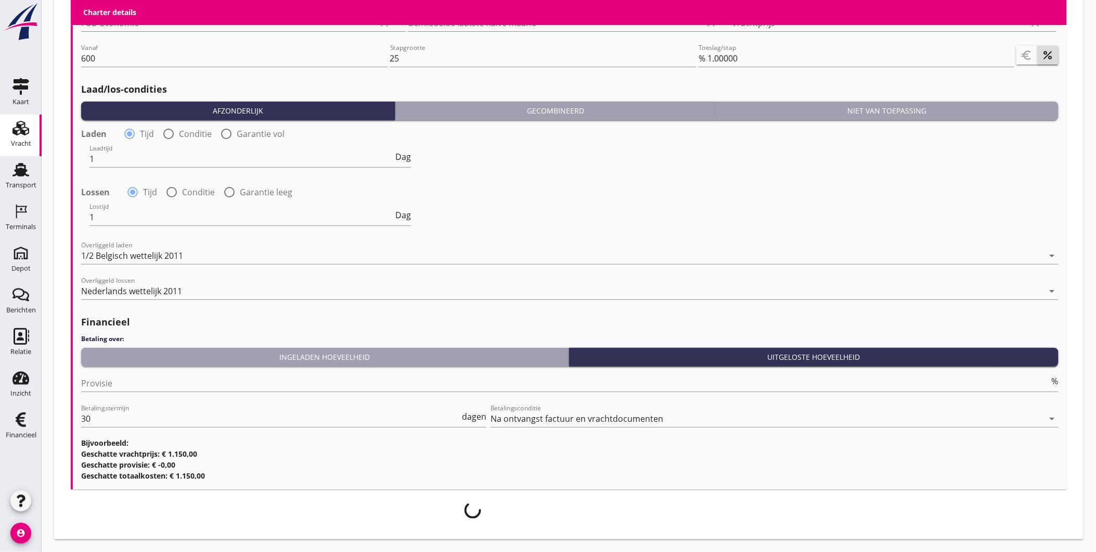
scroll to position [1431, 0]
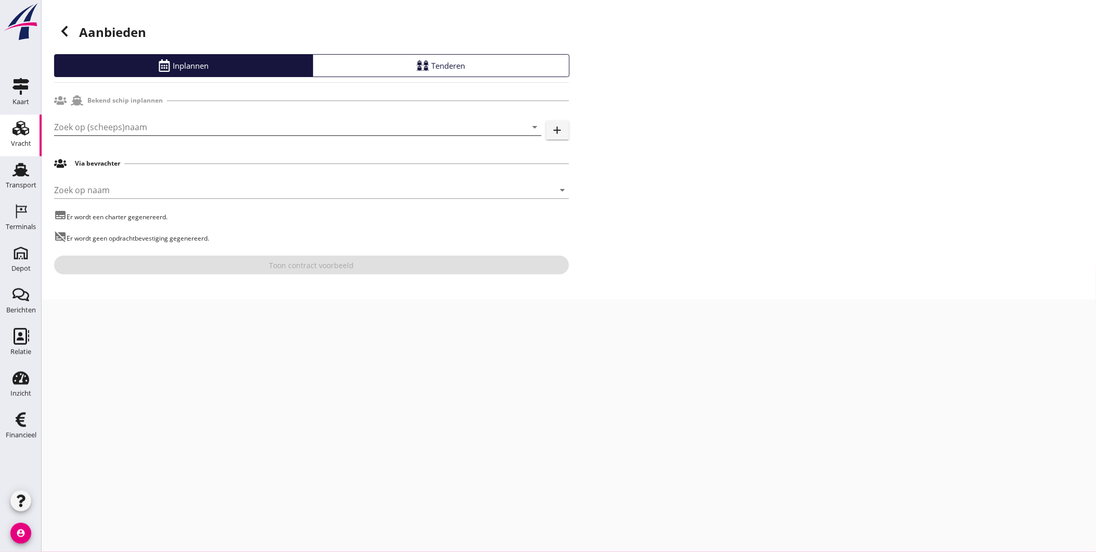
click at [165, 122] on input "Zoek op (scheeps)naam" at bounding box center [283, 127] width 458 height 17
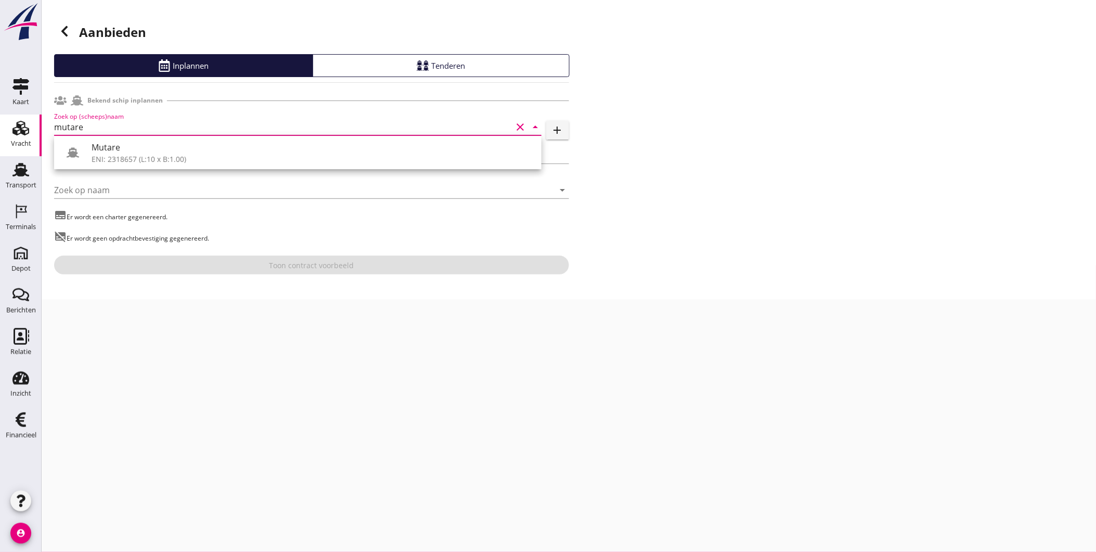
click at [335, 148] on div "Mutare" at bounding box center [313, 147] width 442 height 12
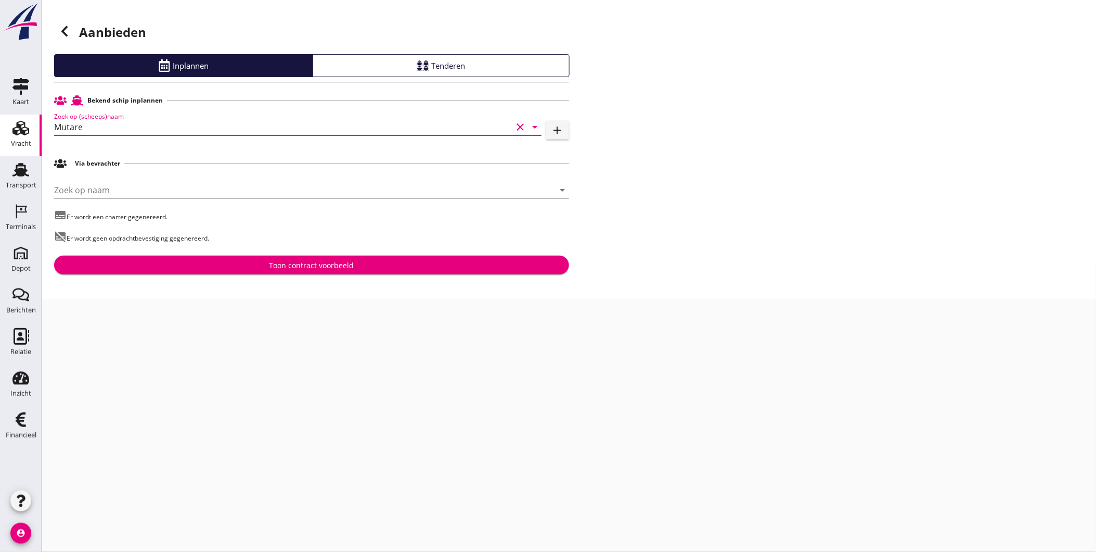
type input "Mutare"
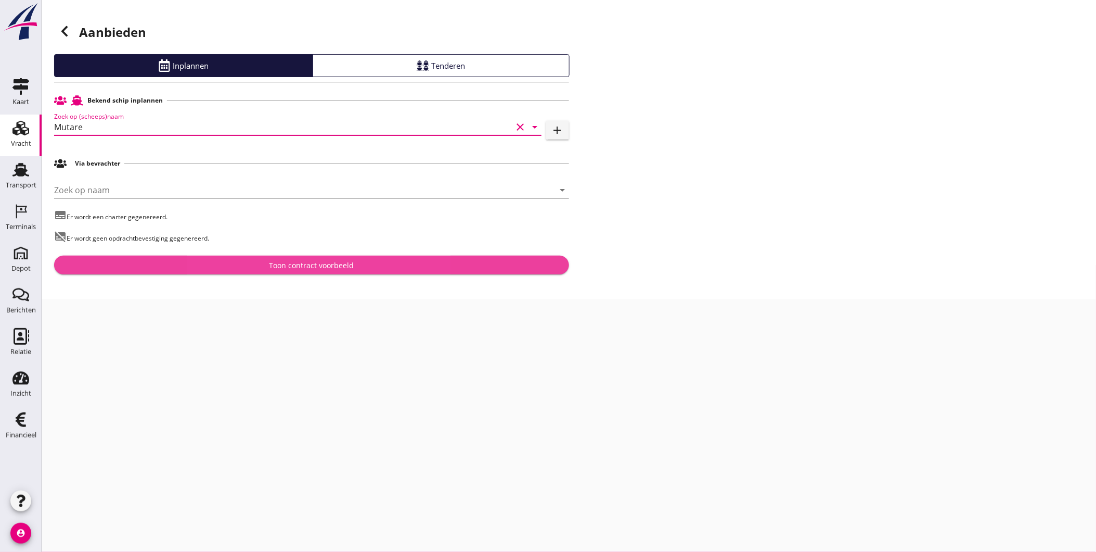
click at [374, 266] on div "Toon contract voorbeeld" at bounding box center [311, 265] width 498 height 11
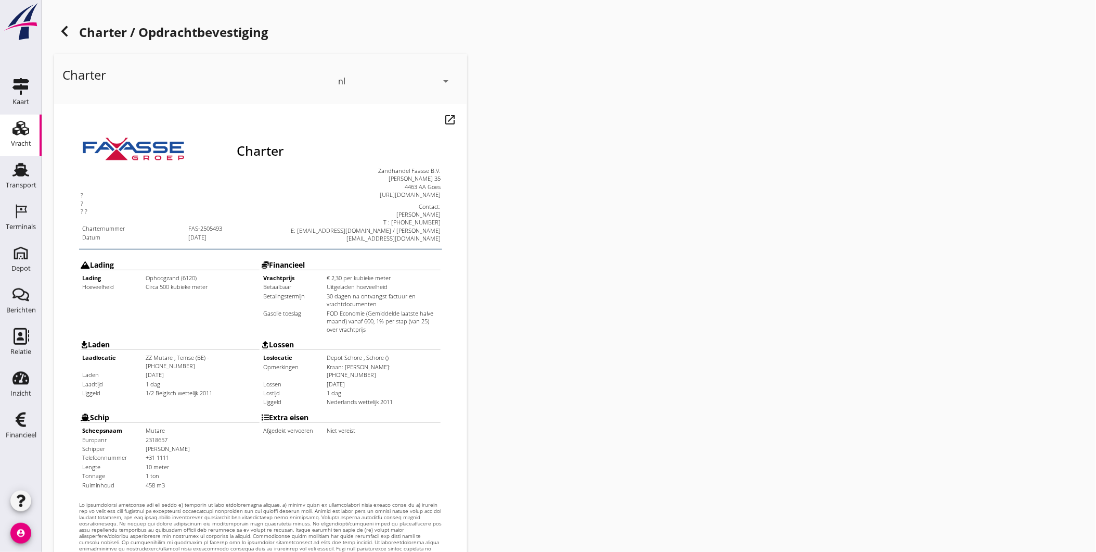
click at [242, 189] on td "Zandhandel Faasse B.V. Albert Joachimikade 35 4463 AA Goes http://zandhandel.fa…" at bounding box center [330, 178] width 180 height 76
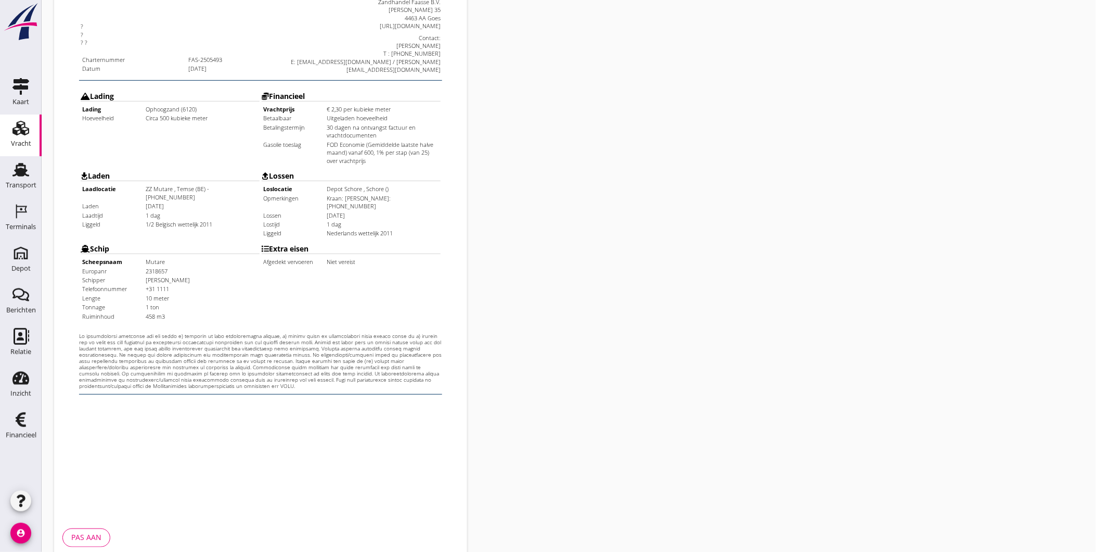
scroll to position [219, 0]
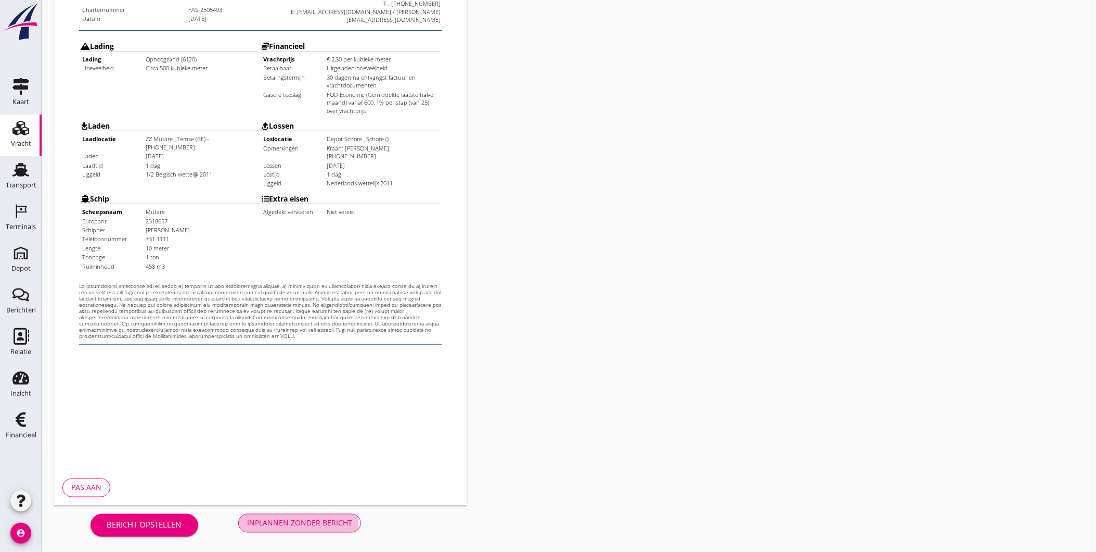
click at [346, 521] on div "Inplannen zonder bericht" at bounding box center [299, 522] width 105 height 11
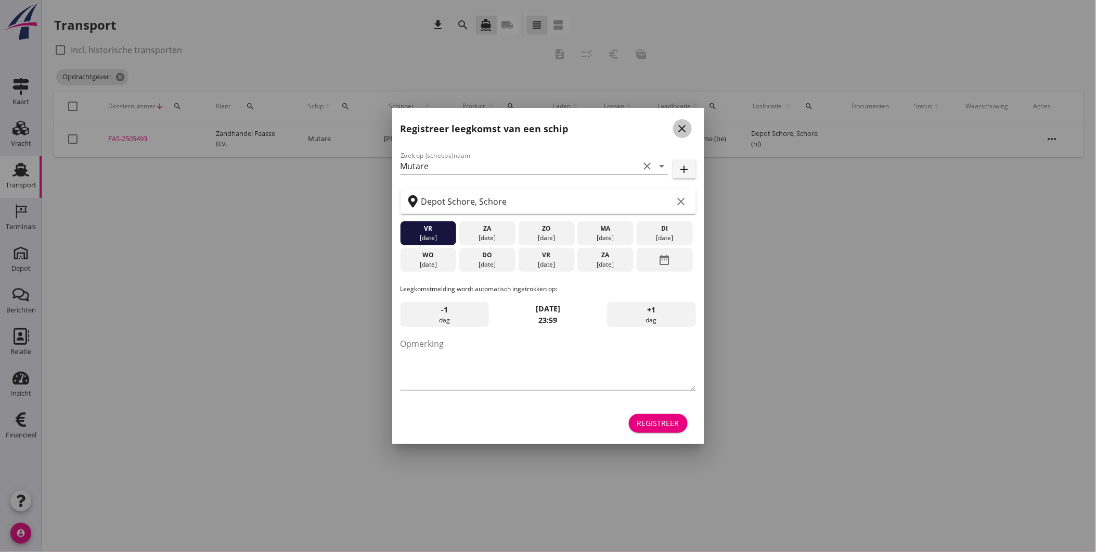
click at [687, 131] on icon "close" at bounding box center [682, 128] width 12 height 12
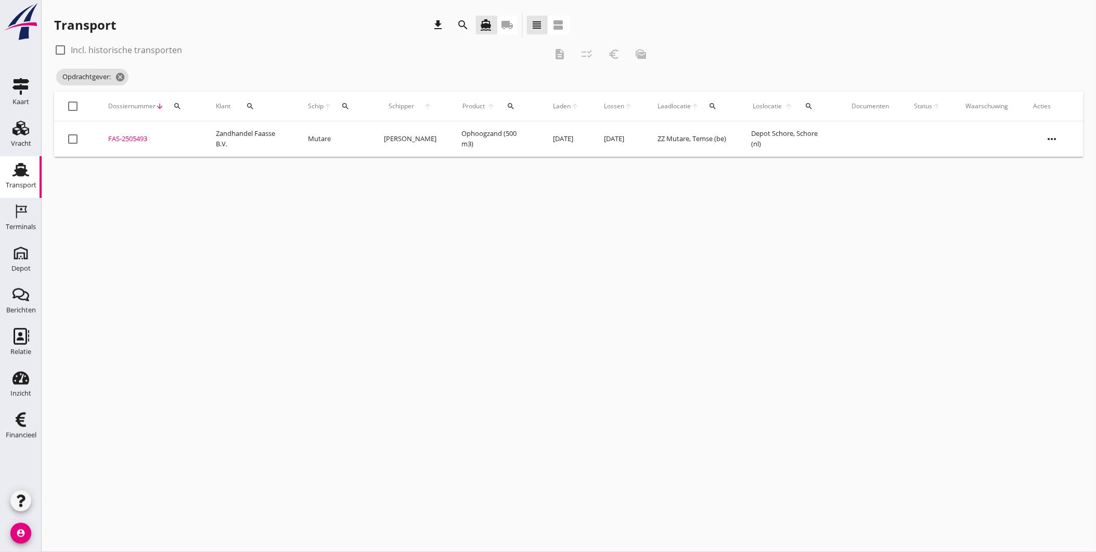
click at [139, 138] on div "FAS-2505493" at bounding box center [149, 139] width 83 height 10
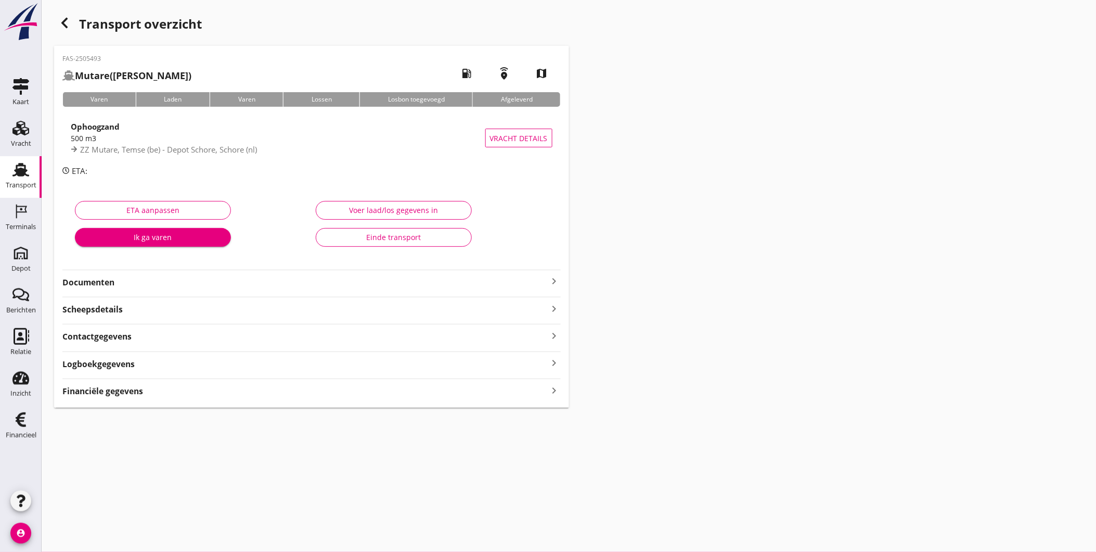
click at [132, 283] on strong "Documenten" at bounding box center [305, 282] width 486 height 12
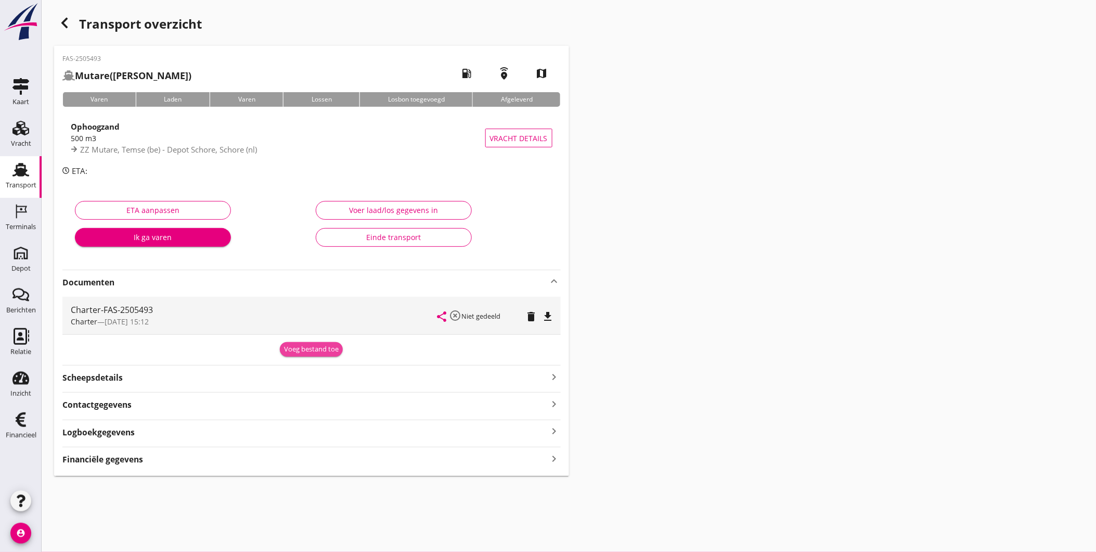
click at [318, 346] on div "Voeg bestand toe" at bounding box center [311, 349] width 55 height 10
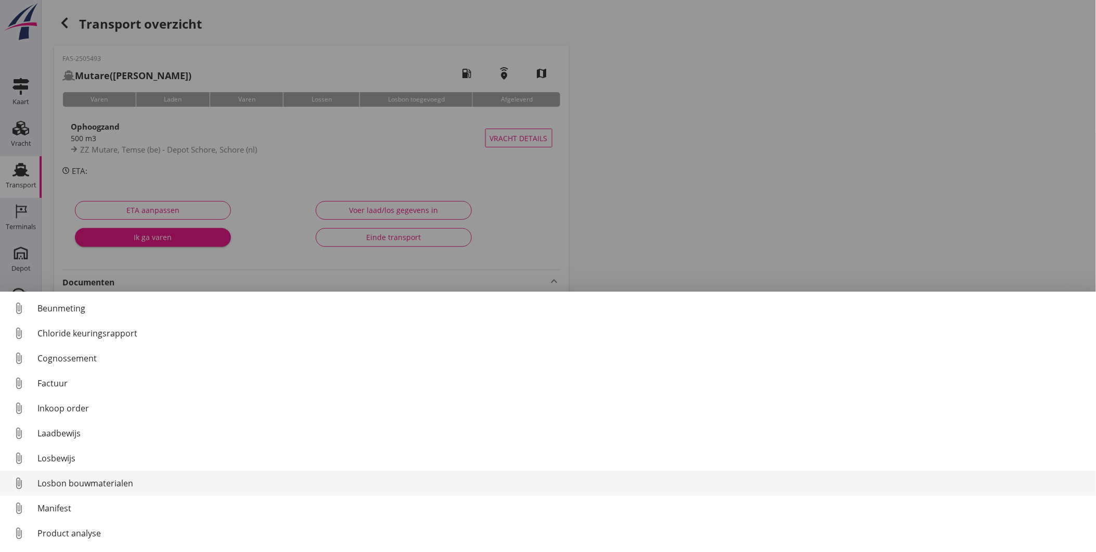
click at [144, 481] on div "Losbon bouwmaterialen" at bounding box center [562, 483] width 1051 height 12
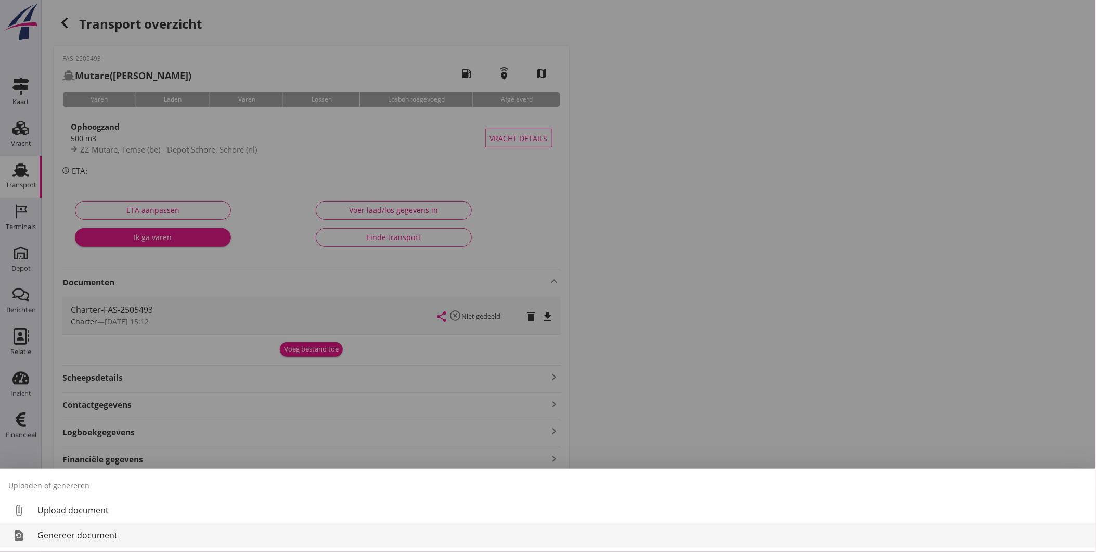
drag, startPoint x: 117, startPoint y: 527, endPoint x: 115, endPoint y: 533, distance: 7.1
click at [115, 533] on link "restore_page Genereer document" at bounding box center [548, 534] width 1096 height 25
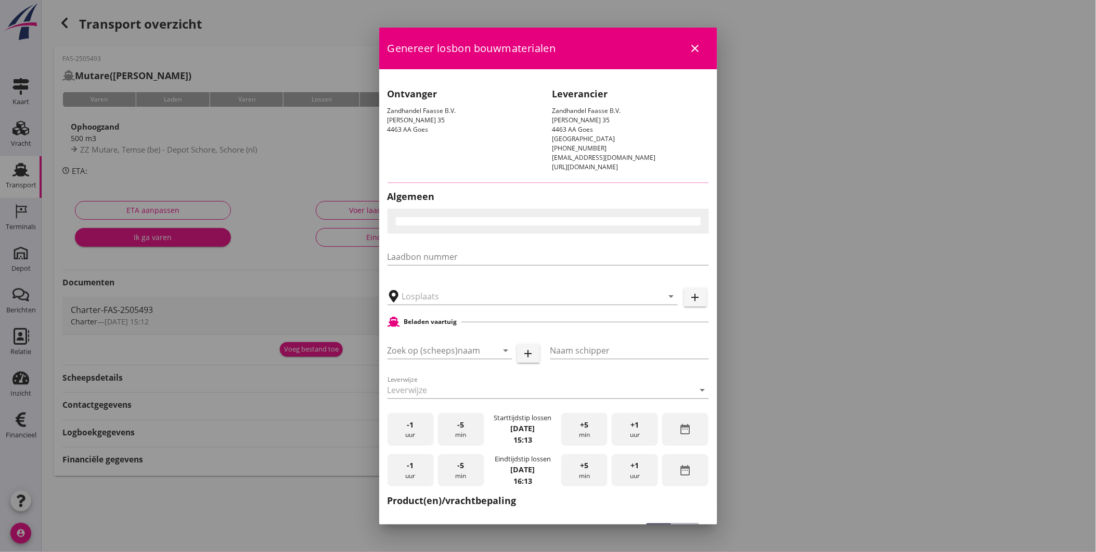
type input "Depot Schore, Schore"
checkbox input "true"
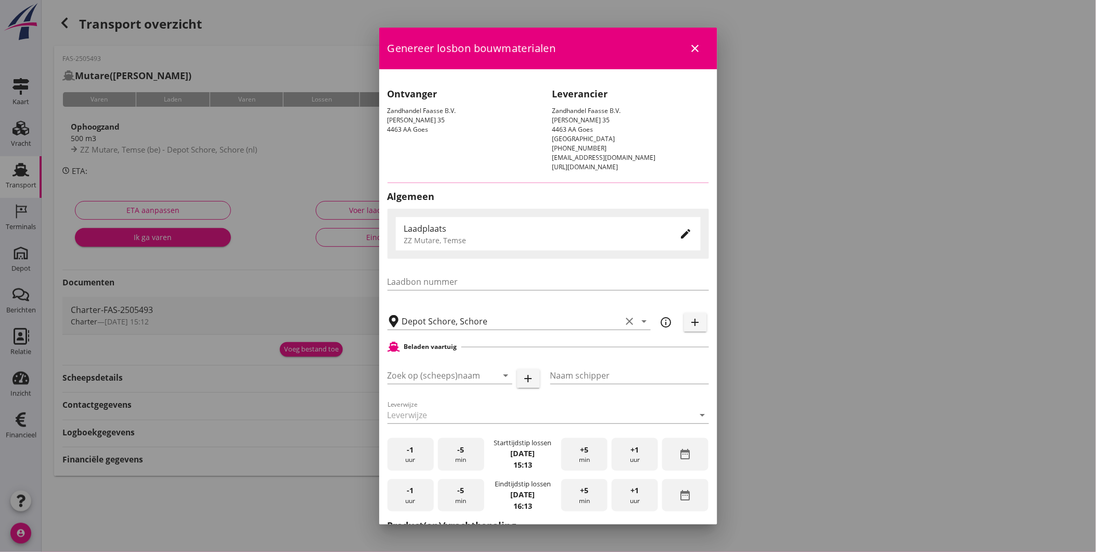
type input "Mutare"
type input "[PERSON_NAME]"
type input "Ophoogzand (6120)"
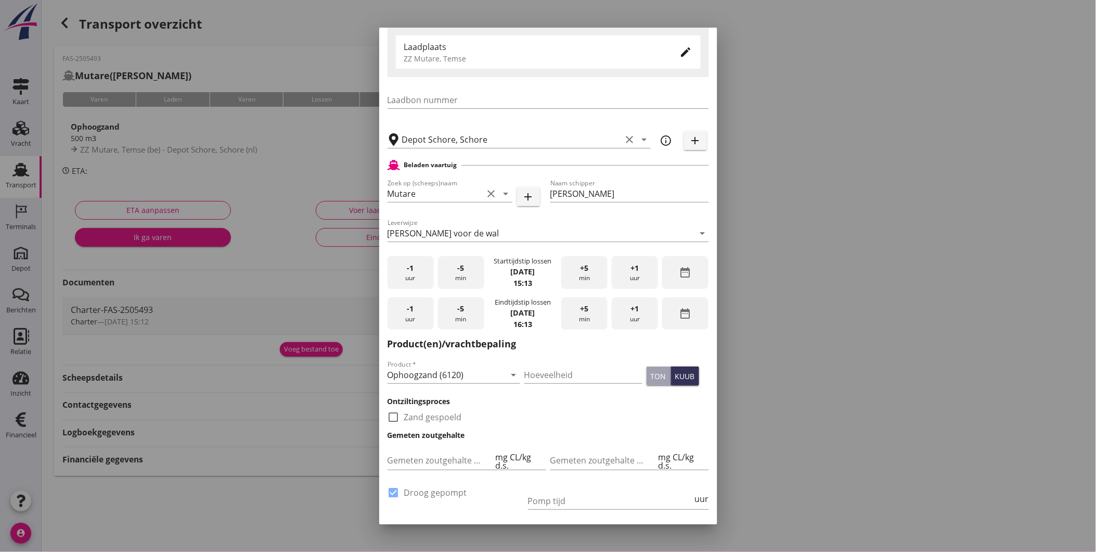
scroll to position [393, 0]
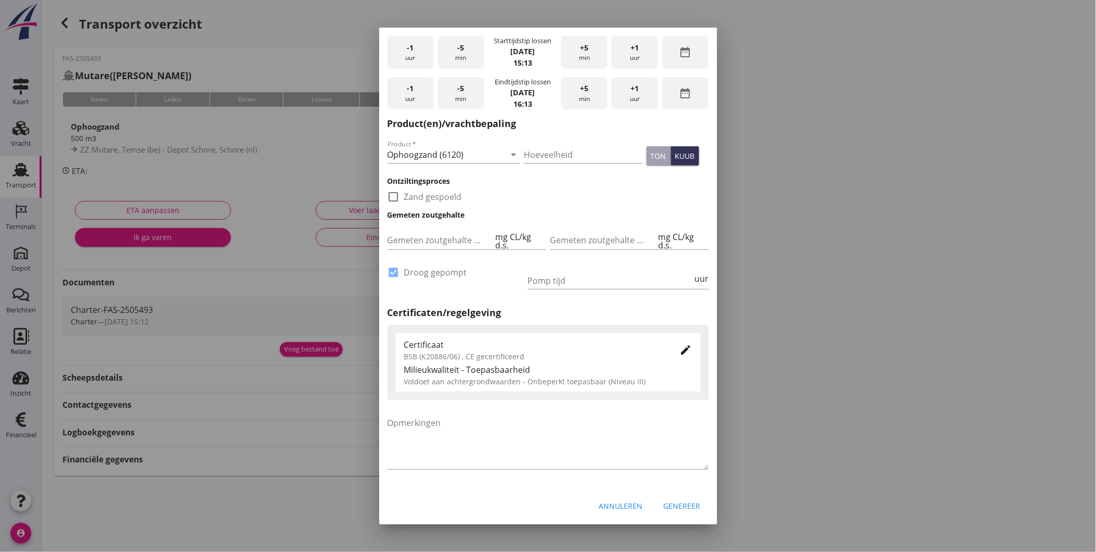
click at [677, 502] on div "Genereer" at bounding box center [682, 505] width 37 height 11
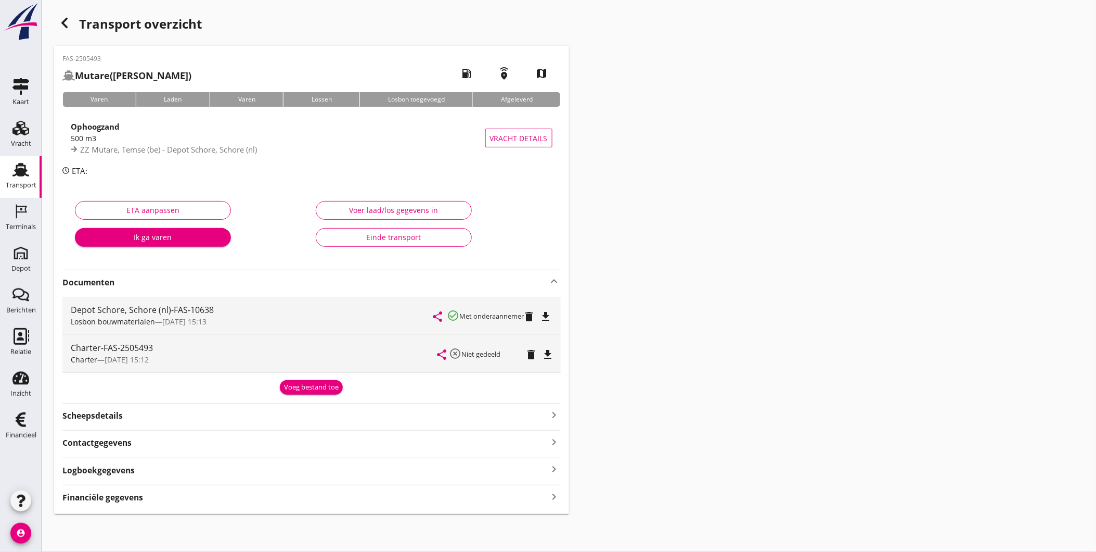
click at [16, 179] on div "Transport" at bounding box center [21, 185] width 31 height 15
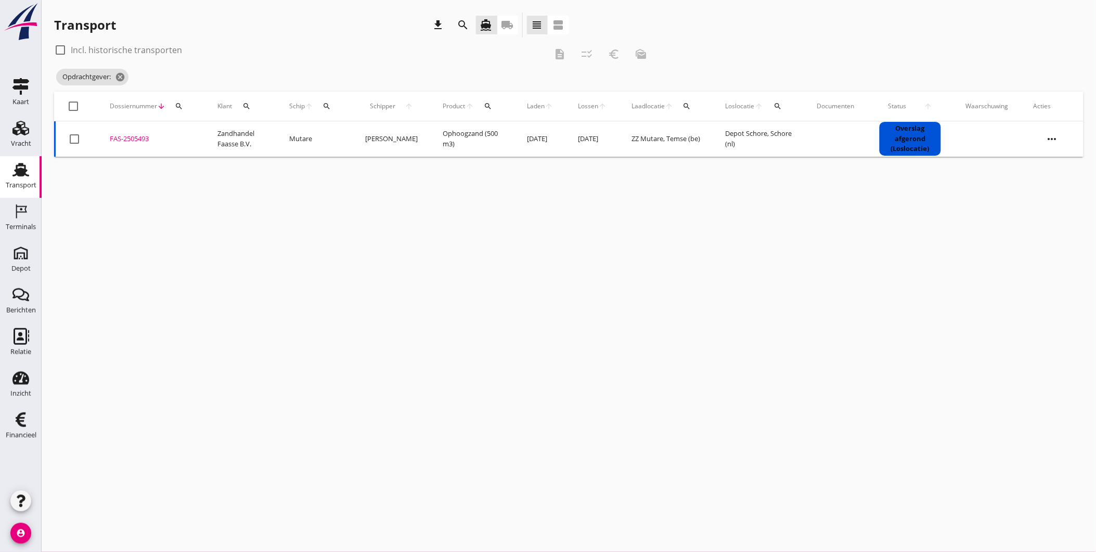
click at [4, 175] on link "Transport Transport" at bounding box center [21, 177] width 42 height 42
click at [14, 136] on div "Vracht" at bounding box center [21, 143] width 20 height 15
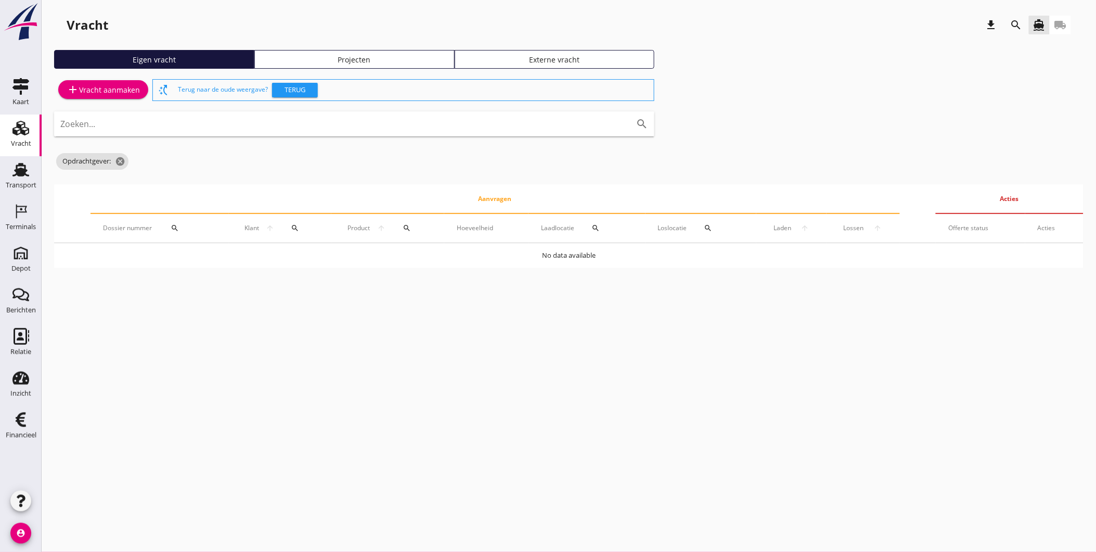
click at [359, 58] on div "Projecten" at bounding box center [354, 59] width 191 height 11
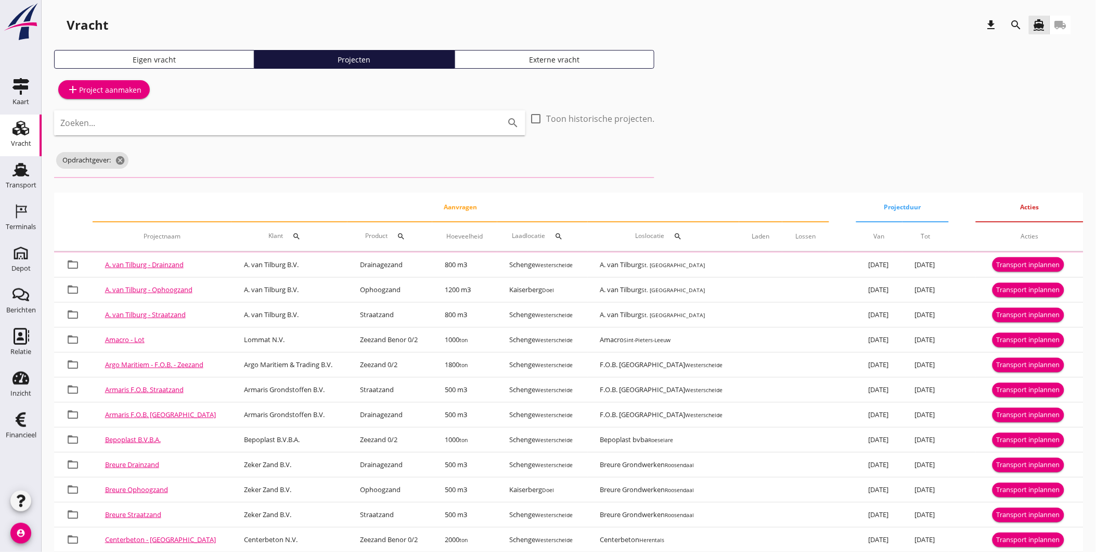
click at [1022, 24] on icon "search" at bounding box center [1016, 25] width 12 height 12
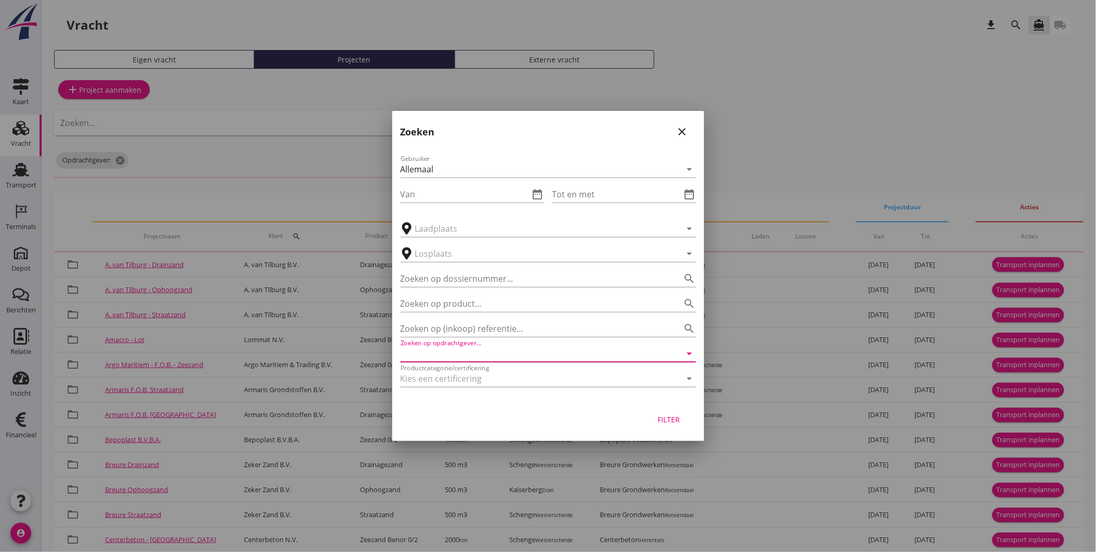
click at [510, 347] on input "Zoeken op opdrachtgever..." at bounding box center [534, 353] width 266 height 17
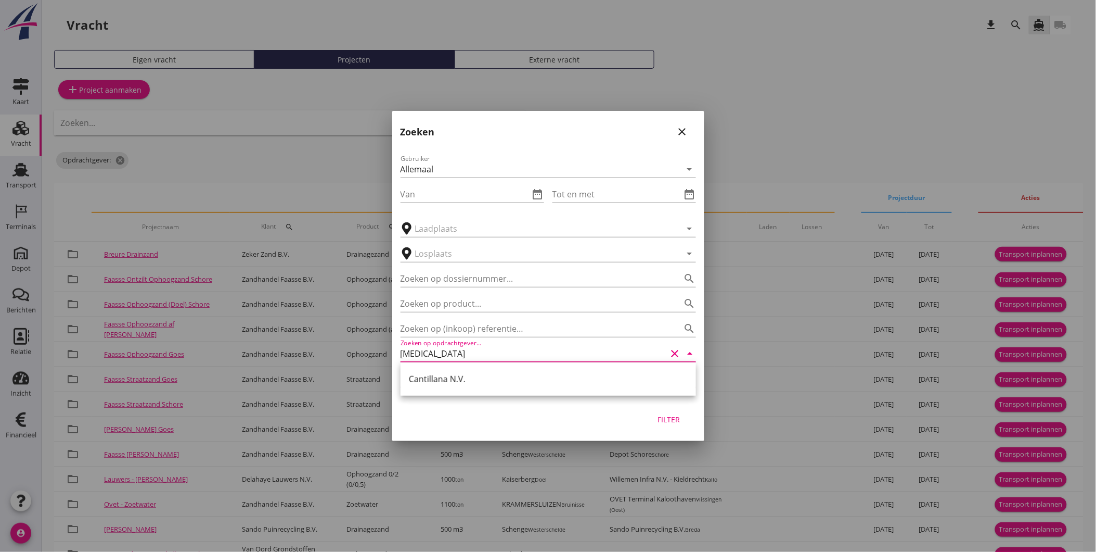
drag, startPoint x: 467, startPoint y: 378, endPoint x: 448, endPoint y: 365, distance: 23.2
click at [467, 377] on div "Cantillana N.V." at bounding box center [548, 379] width 279 height 12
type input "Cantillana N.V."
click at [663, 415] on div "Filter" at bounding box center [669, 419] width 29 height 11
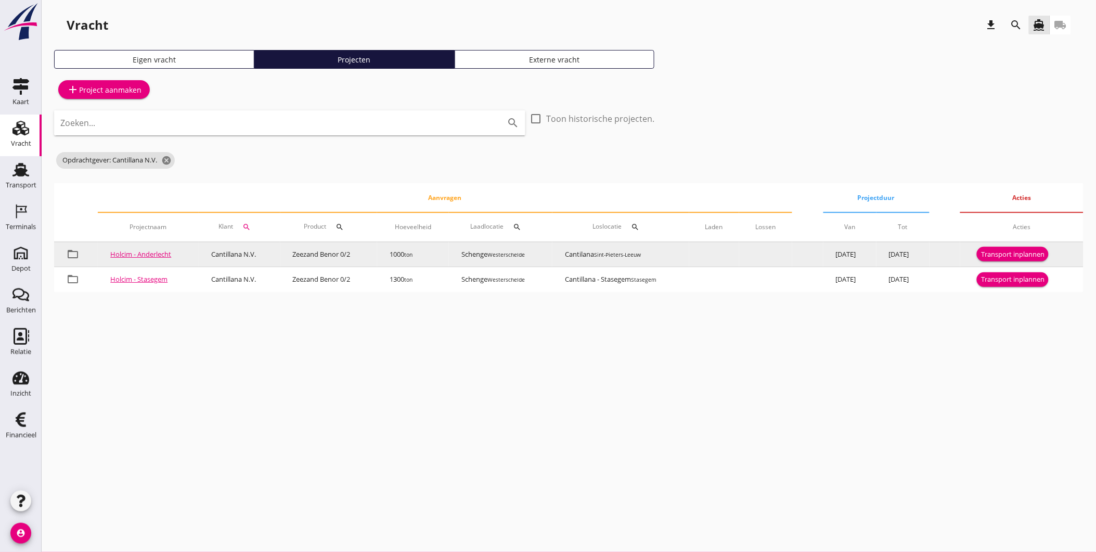
click at [1024, 252] on div "Transport inplannen" at bounding box center [1012, 254] width 63 height 10
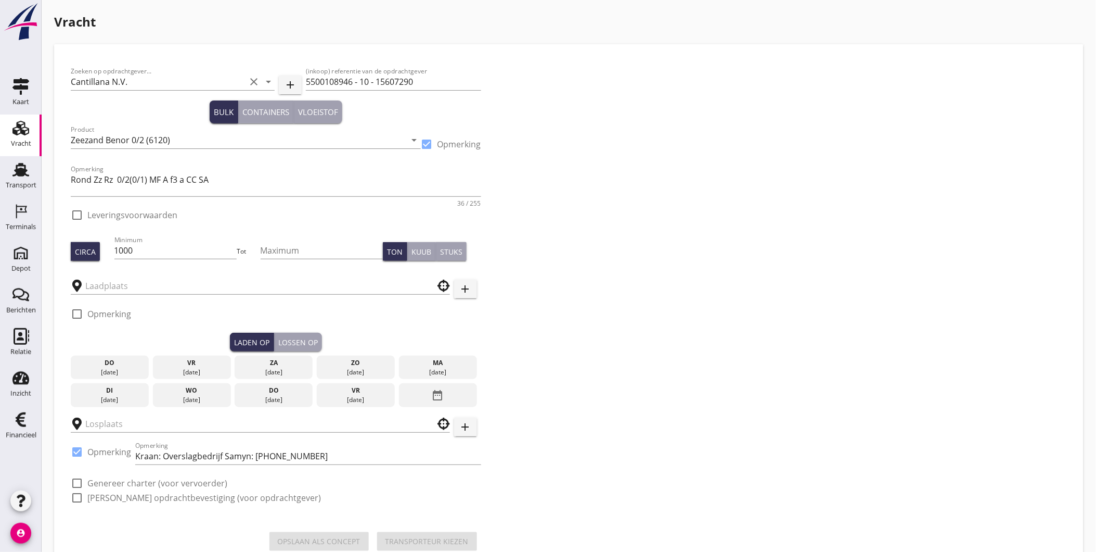
type input "Schenge"
checkbox input "true"
type input "Cantilana"
checkbox input "true"
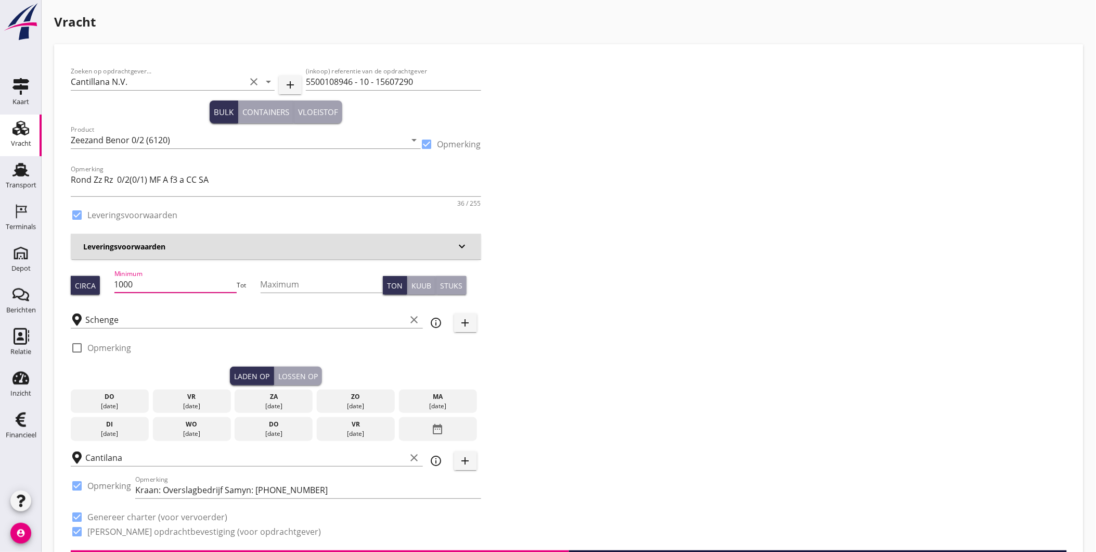
click at [152, 284] on input "1000" at bounding box center [175, 284] width 123 height 17
type input "1050"
click at [750, 320] on div "Zoeken op opdrachtgever... Cantillana N.V. clear arrow_drop_down add (inkoop) r…" at bounding box center [569, 305] width 1005 height 489
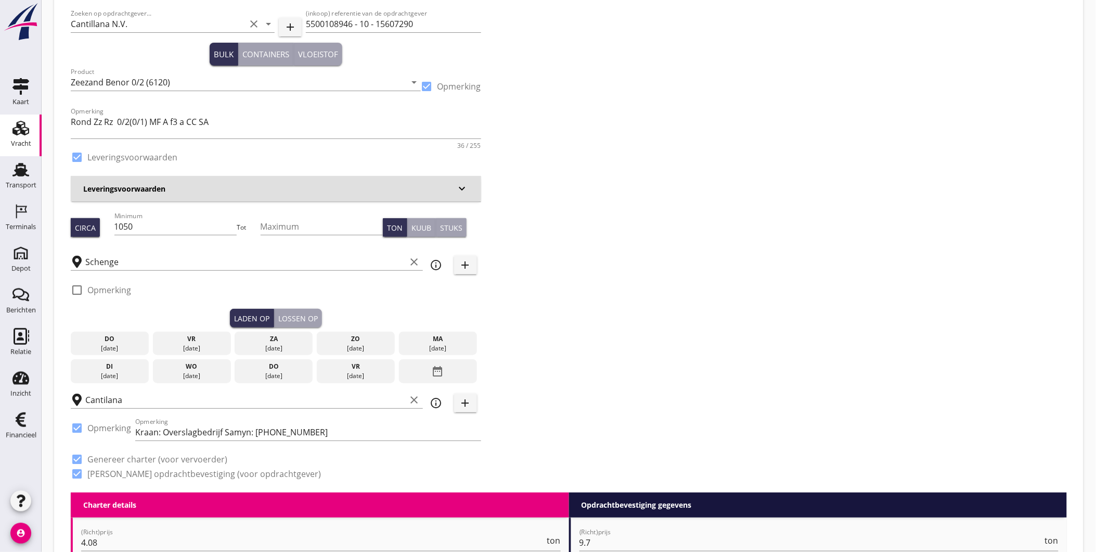
click at [202, 340] on div "vr" at bounding box center [192, 338] width 73 height 9
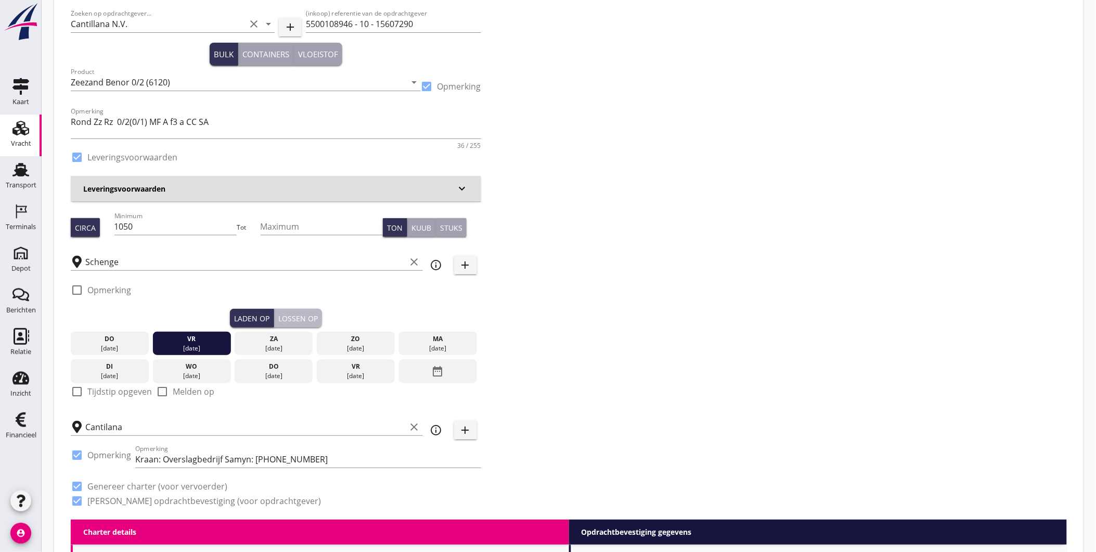
click at [293, 315] on div "Lossen op" at bounding box center [298, 318] width 40 height 11
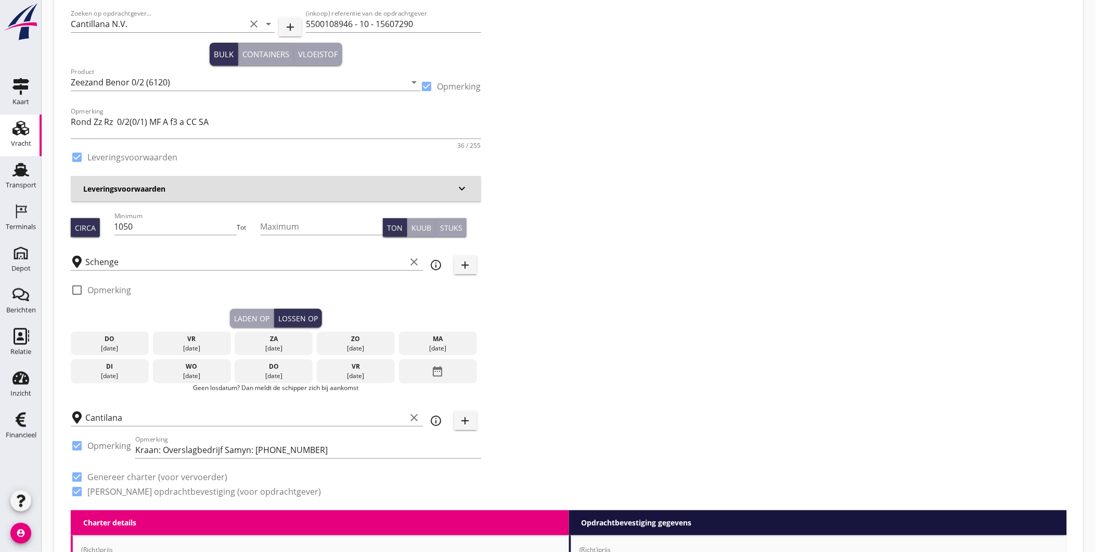
click at [439, 342] on div "ma" at bounding box center [438, 338] width 73 height 9
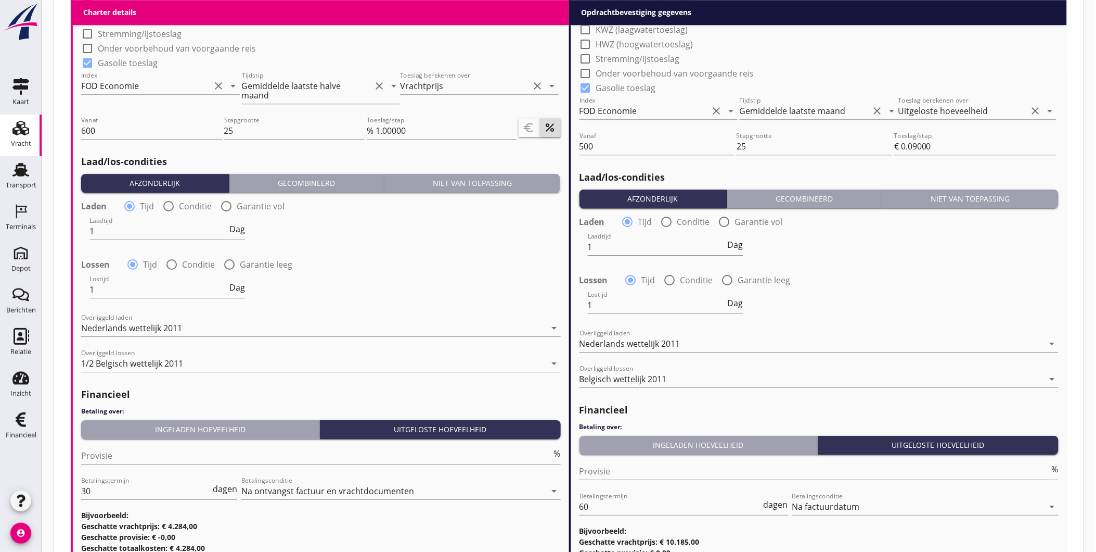
scroll to position [1174, 0]
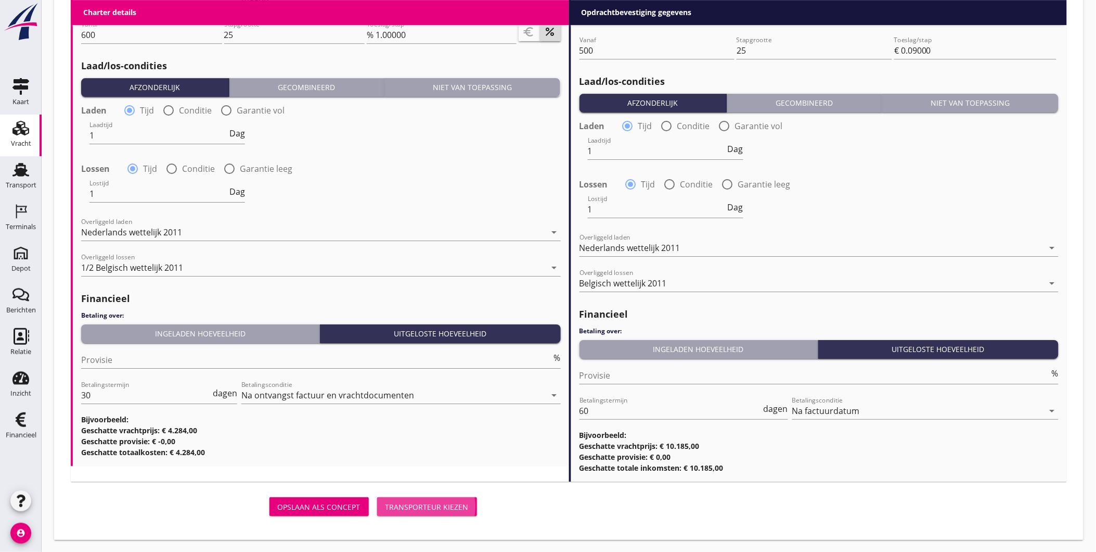
click at [416, 508] on div "Transporteur kiezen" at bounding box center [427, 506] width 83 height 11
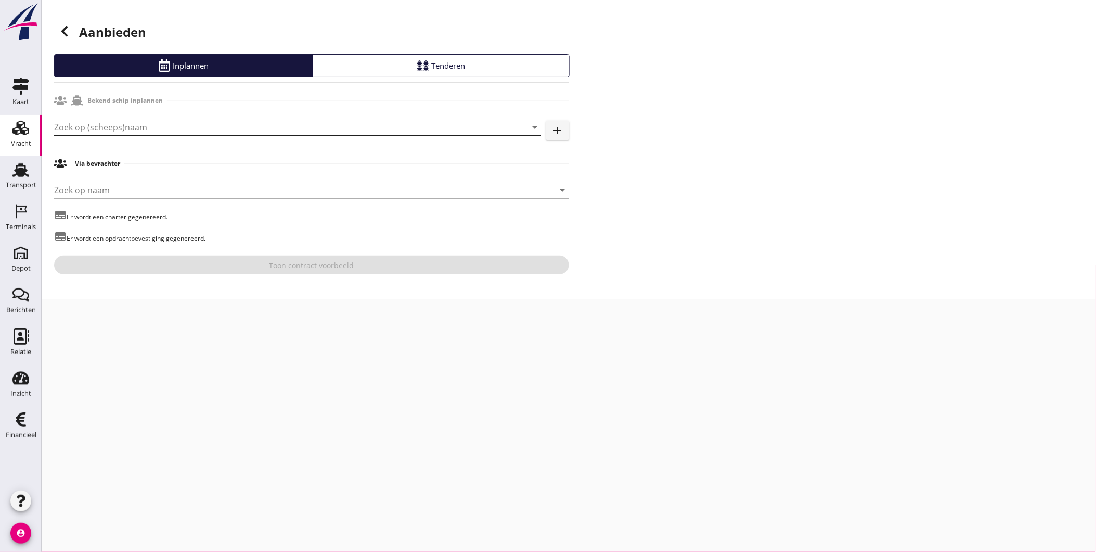
click at [139, 127] on input "Zoek op (scheeps)naam" at bounding box center [283, 127] width 458 height 17
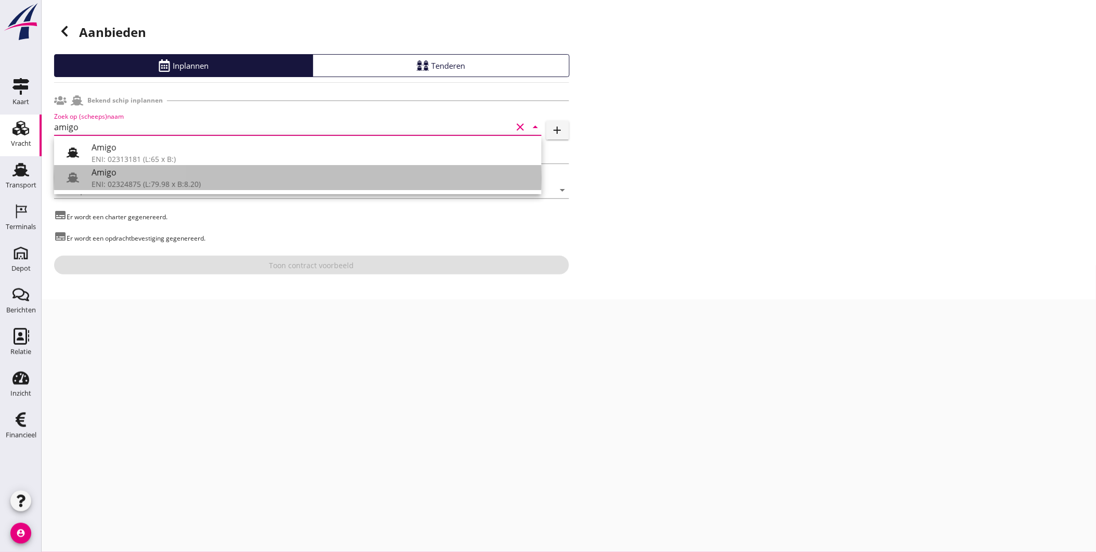
click at [133, 178] on div "Amigo" at bounding box center [313, 172] width 442 height 12
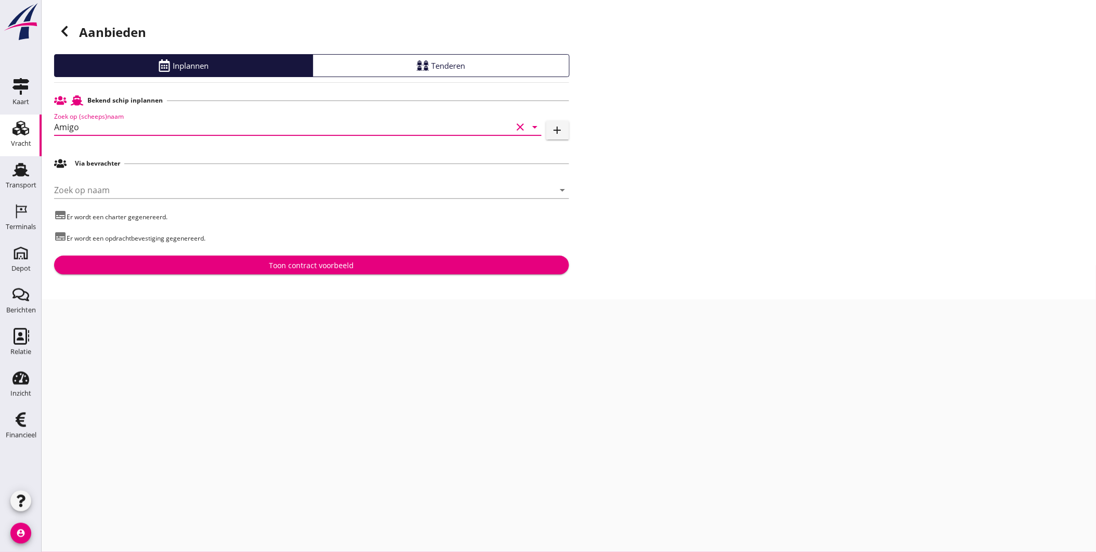
type input "Amigo"
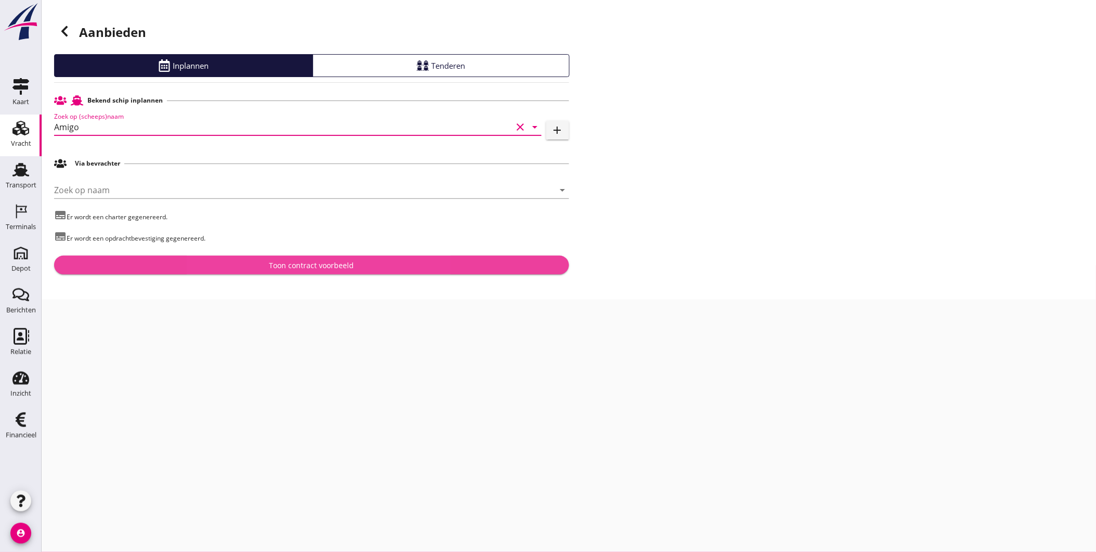
click at [255, 263] on div "Toon contract voorbeeld" at bounding box center [311, 265] width 498 height 11
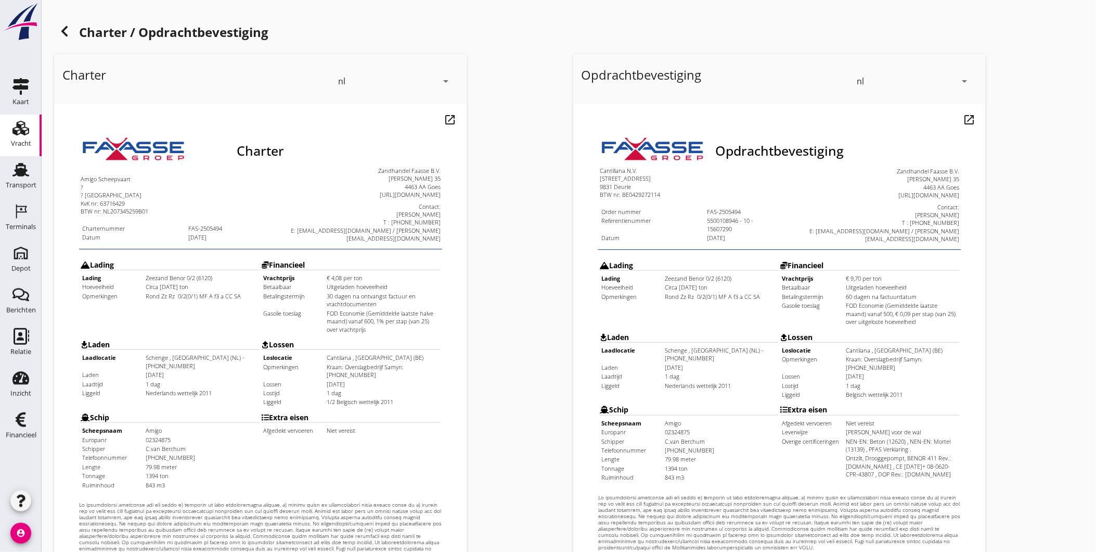
scroll to position [219, 0]
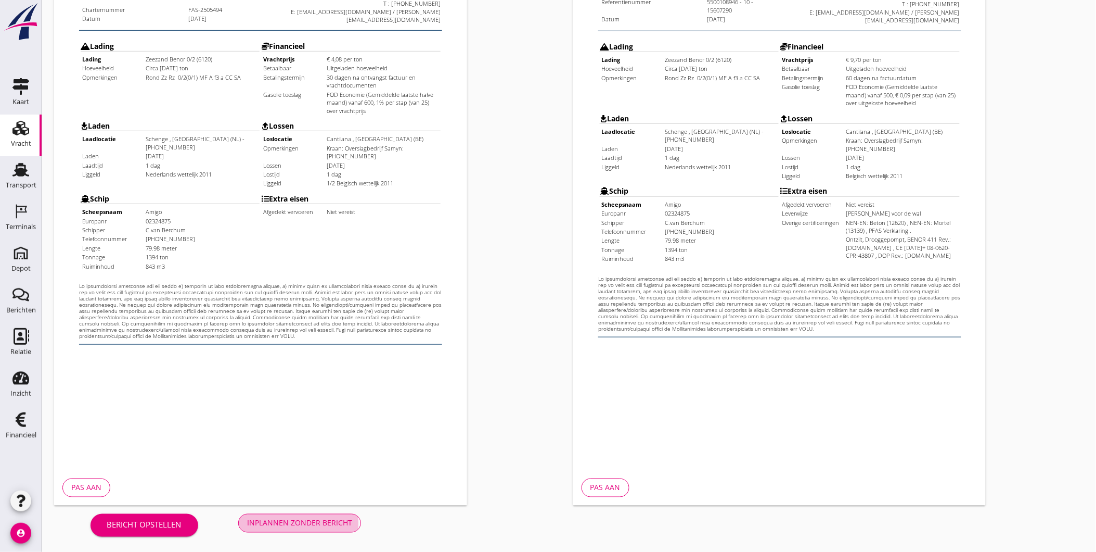
click at [341, 523] on div "Inplannen zonder bericht" at bounding box center [299, 522] width 105 height 11
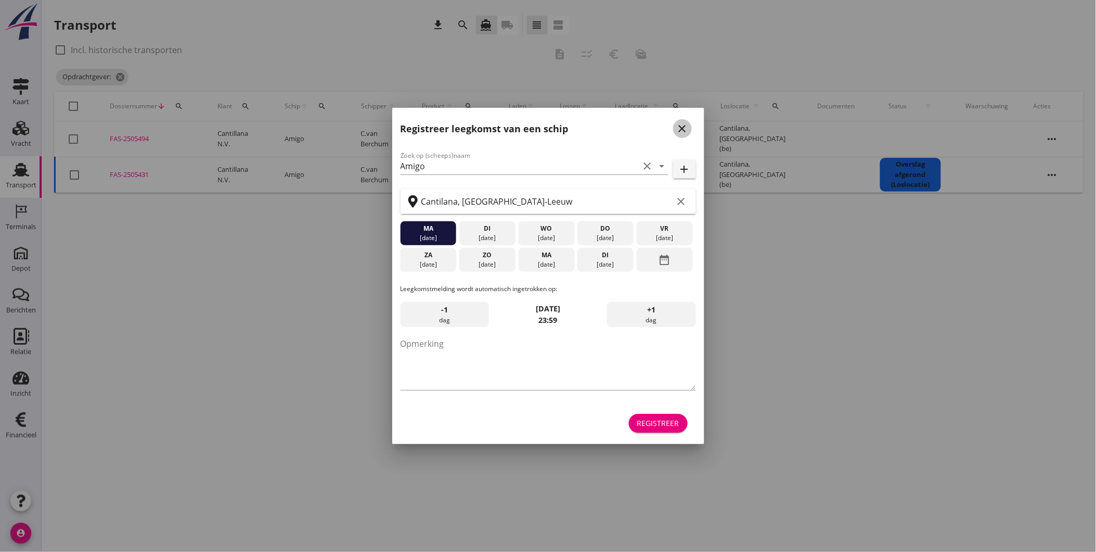
click at [679, 127] on icon "close" at bounding box center [682, 128] width 12 height 12
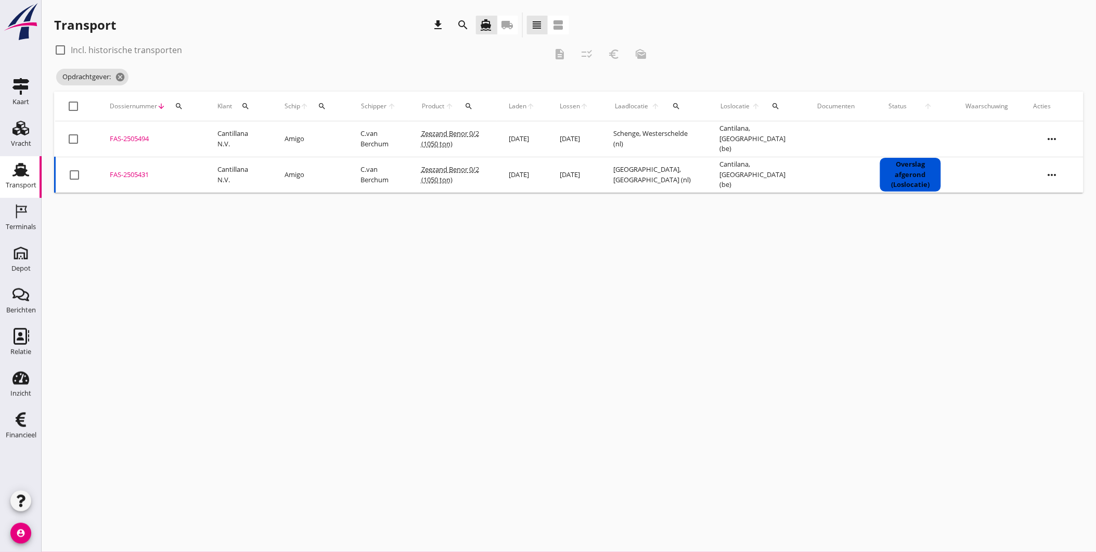
click at [20, 174] on use at bounding box center [20, 170] width 17 height 14
click at [23, 181] on div "Transport" at bounding box center [21, 185] width 31 height 15
click at [170, 75] on icon "cancel" at bounding box center [166, 77] width 10 height 10
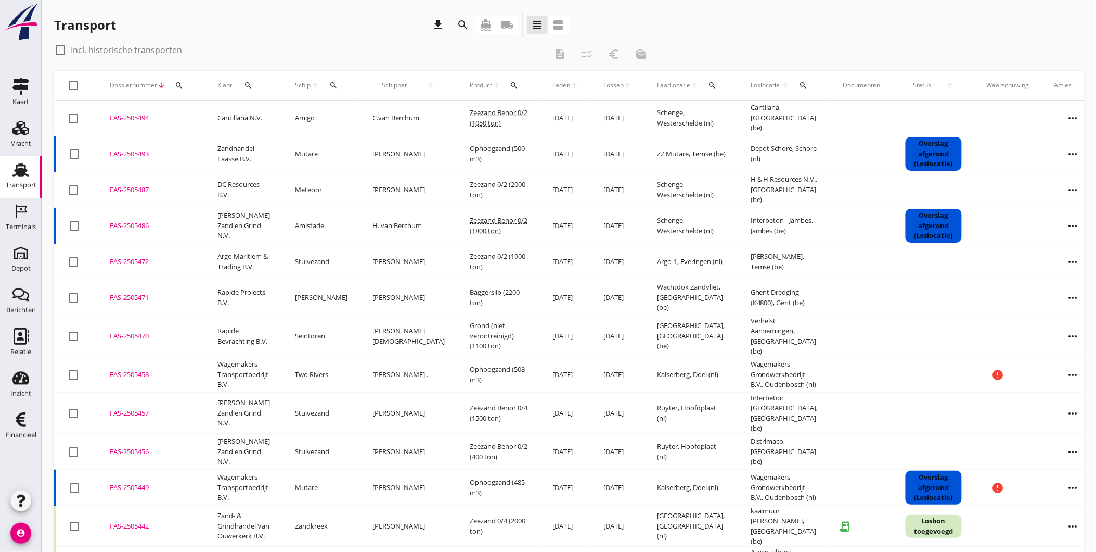
click at [468, 28] on icon "search" at bounding box center [463, 25] width 12 height 12
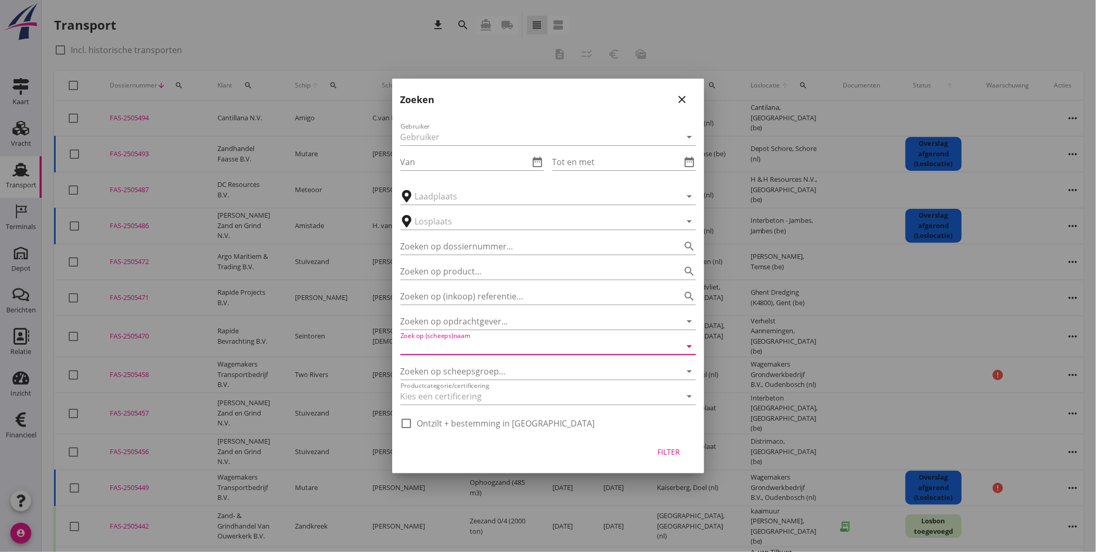
click at [506, 343] on input "Zoek op (scheeps)naam" at bounding box center [534, 346] width 266 height 17
click at [538, 321] on input "Zoeken op opdrachtgever..." at bounding box center [534, 321] width 266 height 17
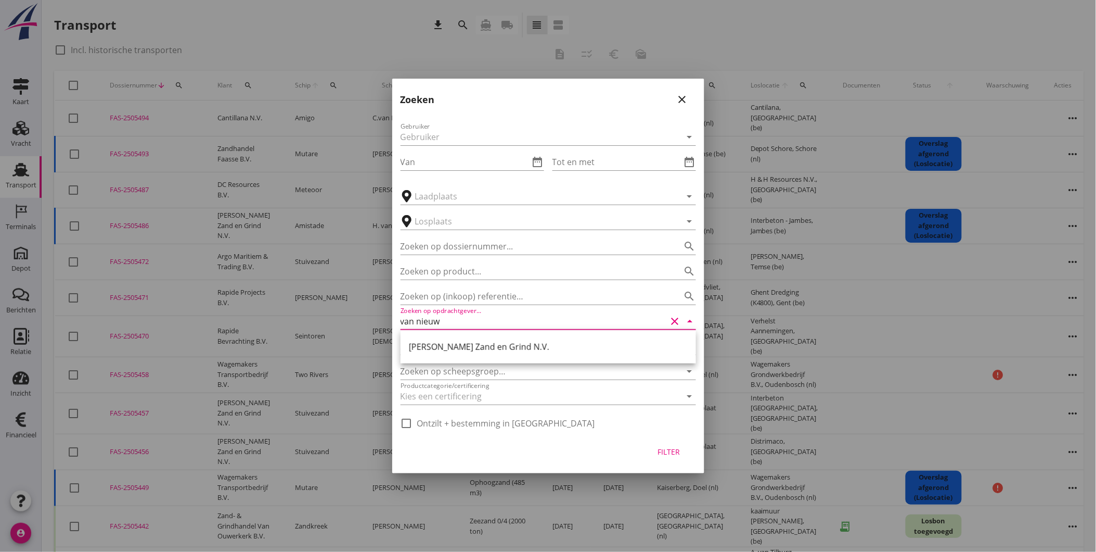
click at [511, 350] on div "[PERSON_NAME] Zand en Grind N.V." at bounding box center [548, 346] width 279 height 12
type input "[PERSON_NAME] Zand en Grind N.V."
click at [664, 454] on div "Filter" at bounding box center [669, 451] width 29 height 11
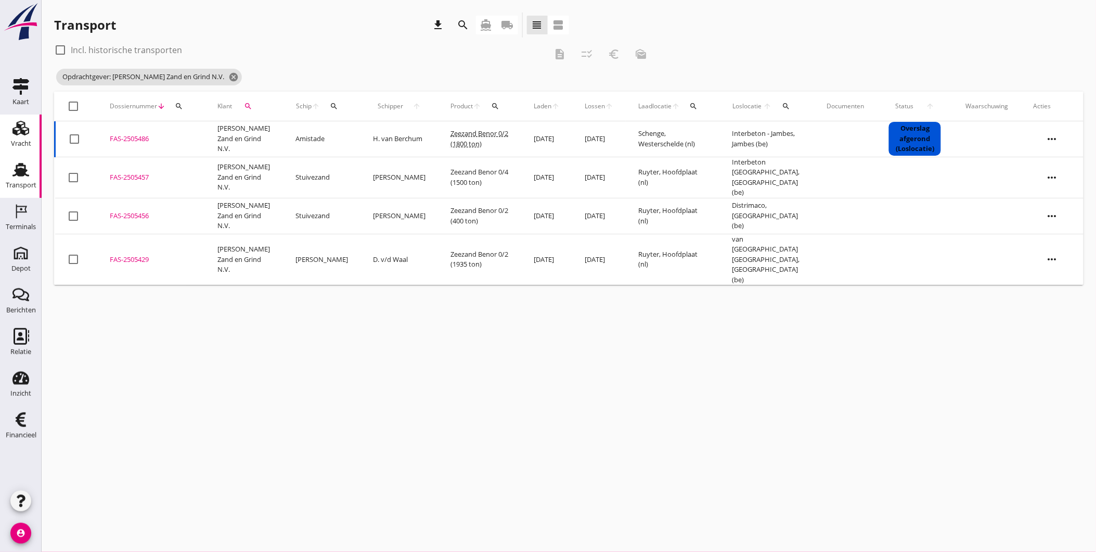
click at [27, 140] on div "Vracht" at bounding box center [21, 143] width 20 height 7
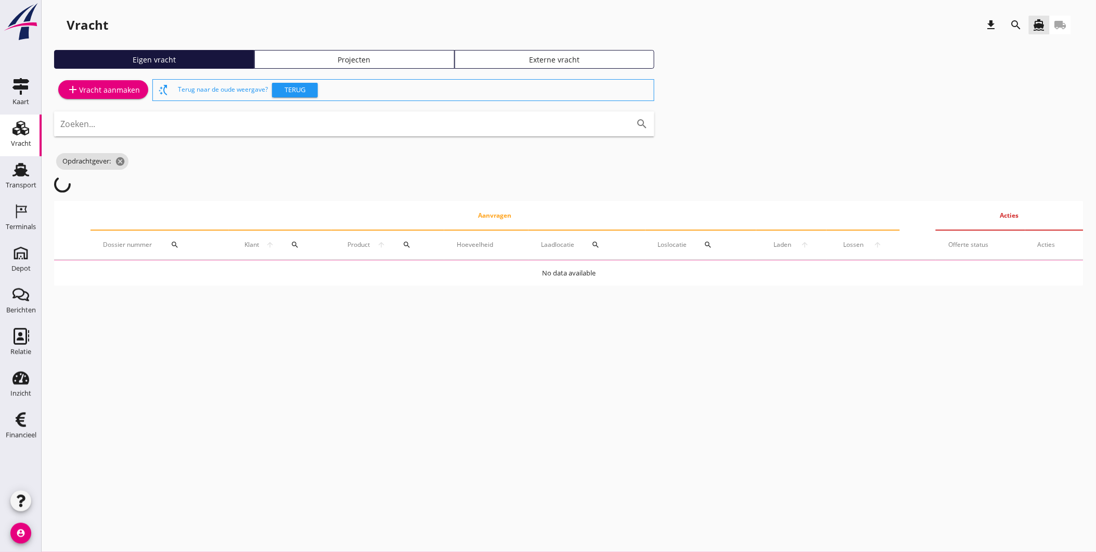
click at [376, 54] on div "Projecten" at bounding box center [354, 59] width 191 height 11
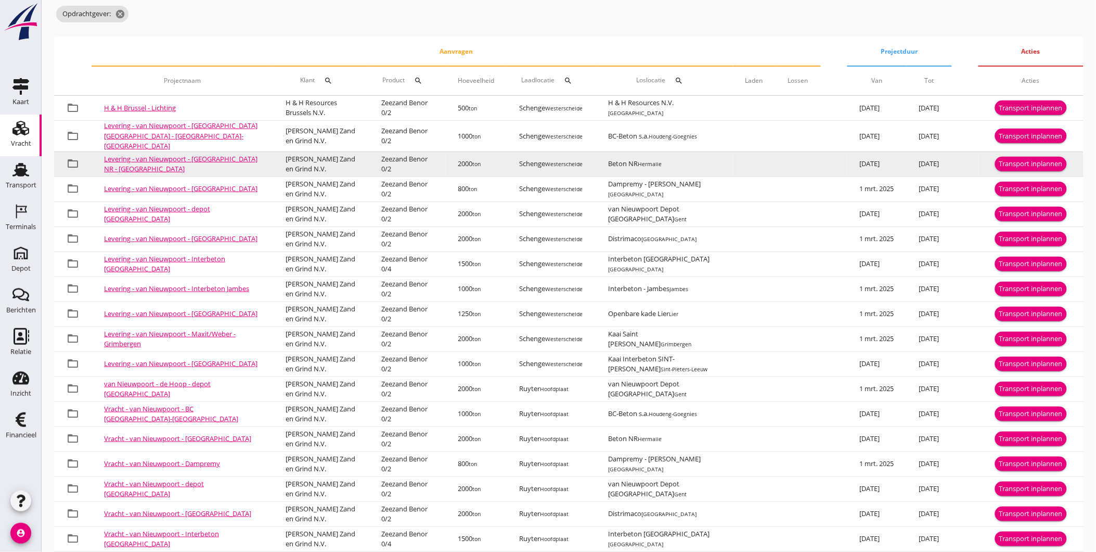
scroll to position [61, 0]
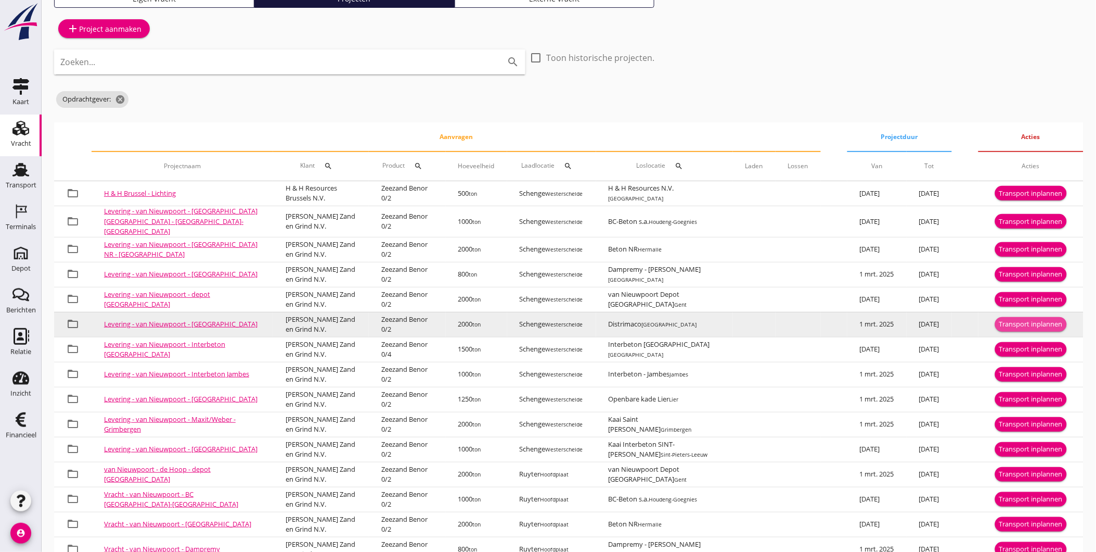
click at [1033, 319] on div "Transport inplannen" at bounding box center [1031, 324] width 63 height 10
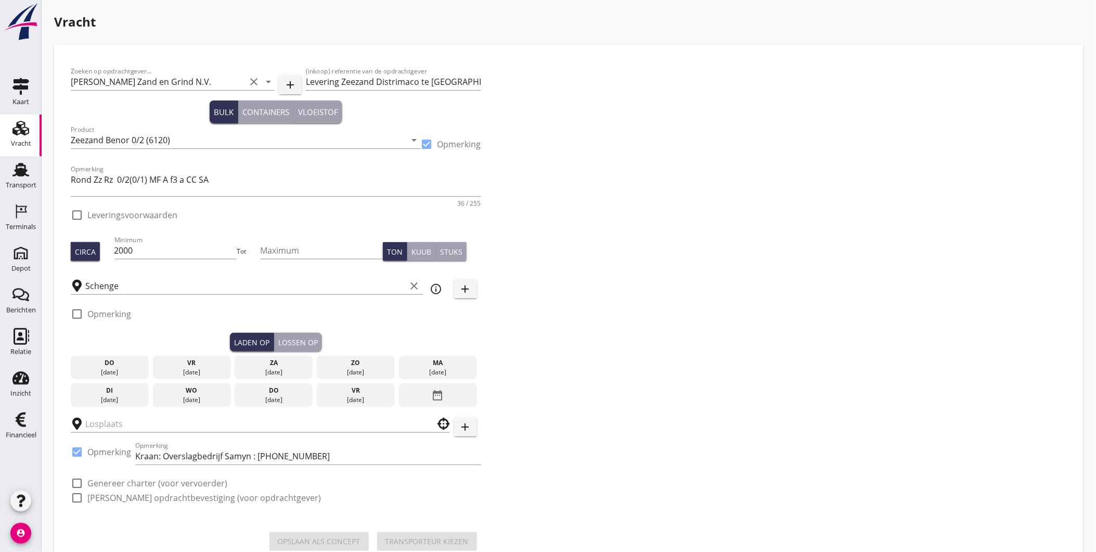
checkbox input "true"
type input "Distrimaco"
checkbox input "true"
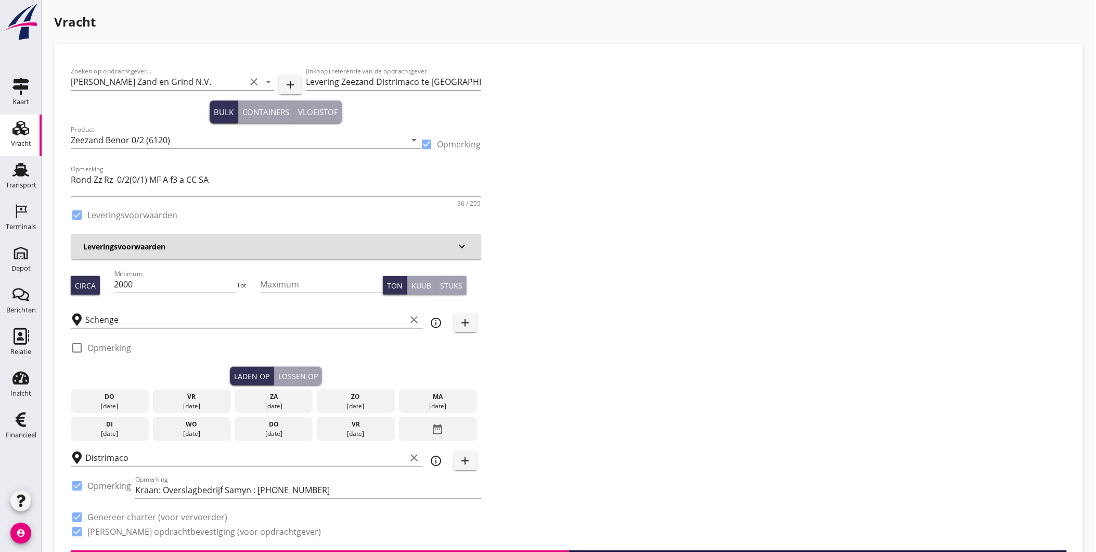
drag, startPoint x: 176, startPoint y: 289, endPoint x: 59, endPoint y: 281, distance: 116.8
type input "400"
drag, startPoint x: 849, startPoint y: 386, endPoint x: 842, endPoint y: 380, distance: 8.9
click at [846, 382] on div "Zoeken op opdrachtgever... Van Nieuwpoort Zand en Grind N.V. clear arrow_drop_d…" at bounding box center [569, 305] width 1005 height 489
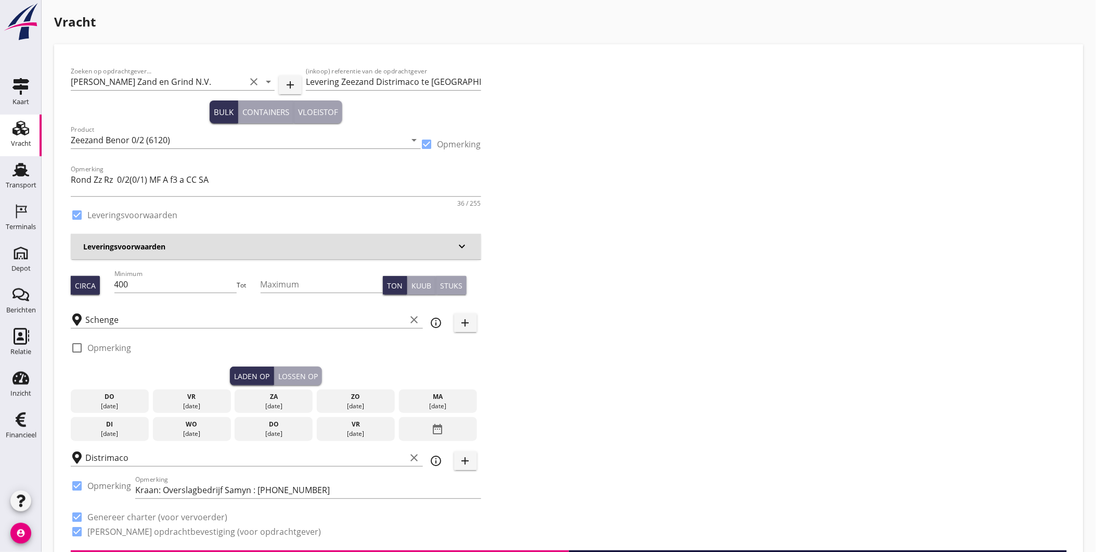
click at [305, 377] on div "Lossen op" at bounding box center [298, 375] width 40 height 11
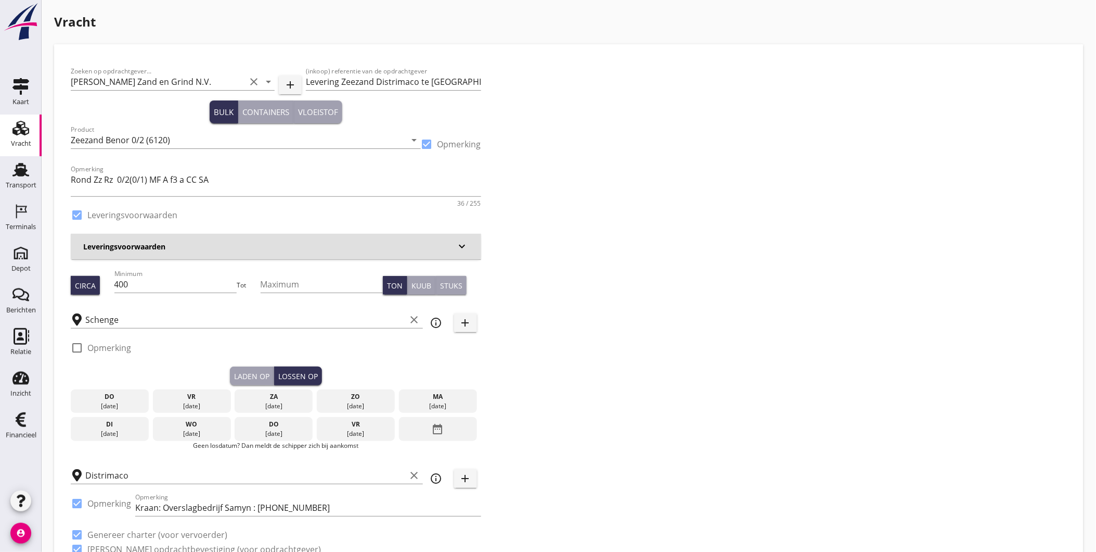
click at [283, 400] on div "za" at bounding box center [273, 396] width 73 height 9
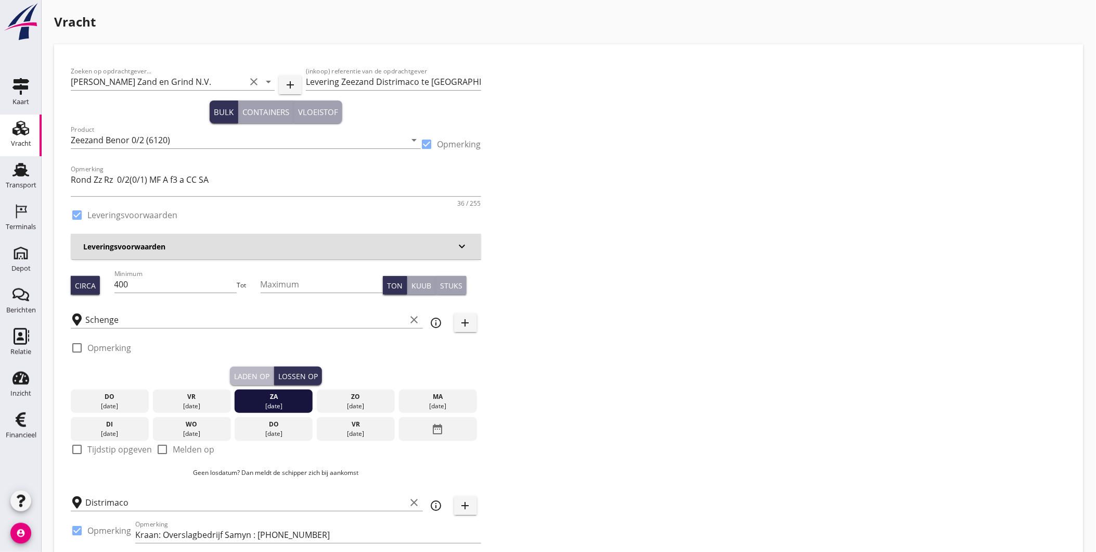
click at [257, 371] on div "Laden op" at bounding box center [251, 375] width 35 height 11
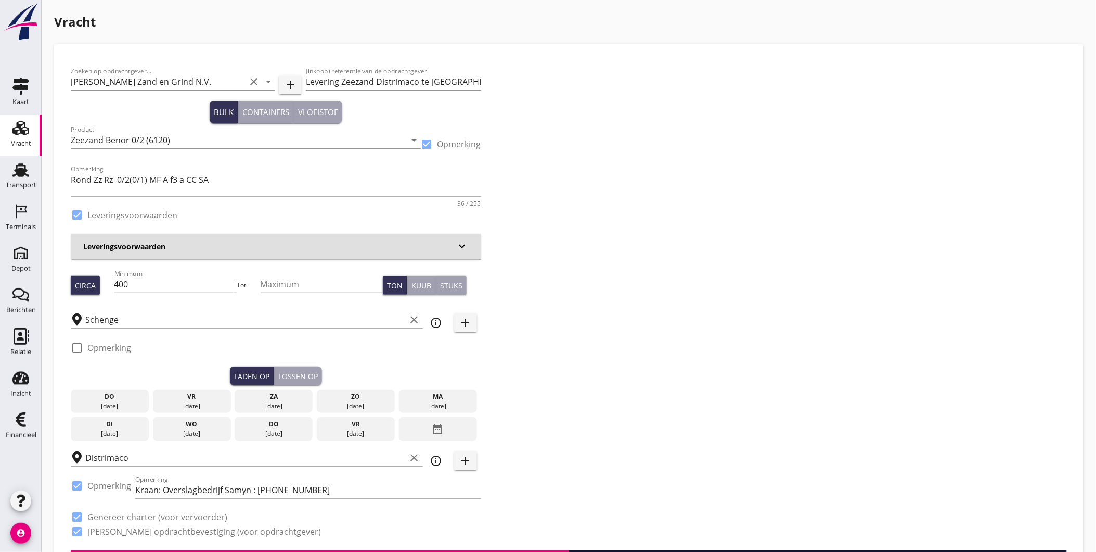
click at [200, 400] on div "vr" at bounding box center [192, 396] width 73 height 9
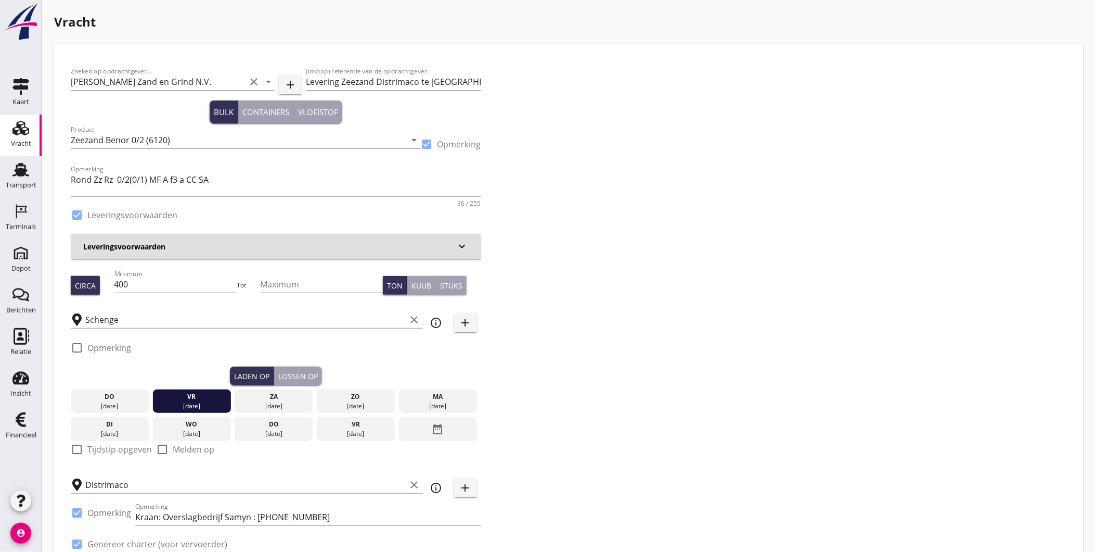
click at [292, 374] on div "Lossen op" at bounding box center [298, 375] width 40 height 11
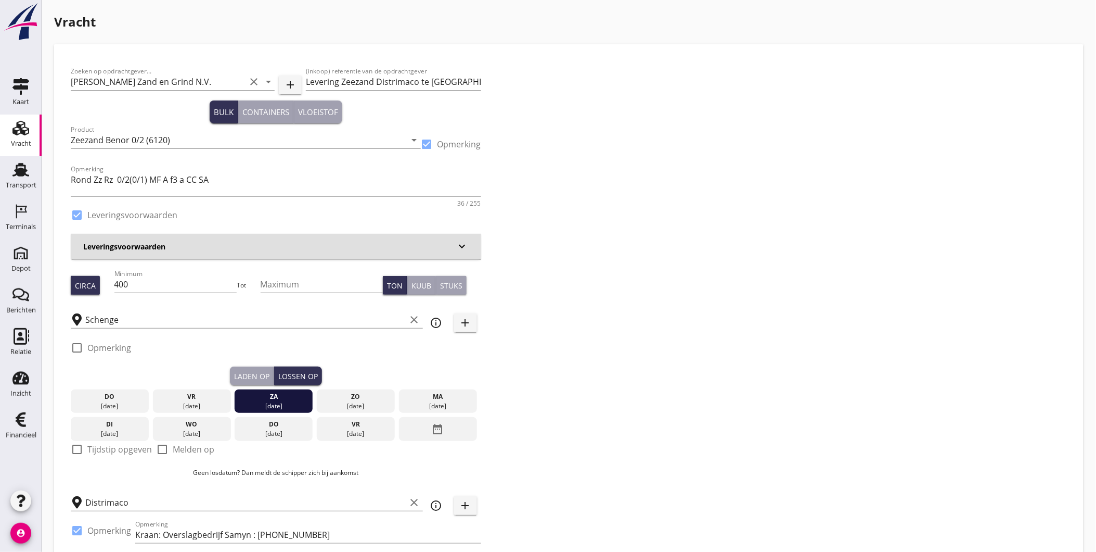
click at [182, 393] on div "vr" at bounding box center [192, 396] width 73 height 9
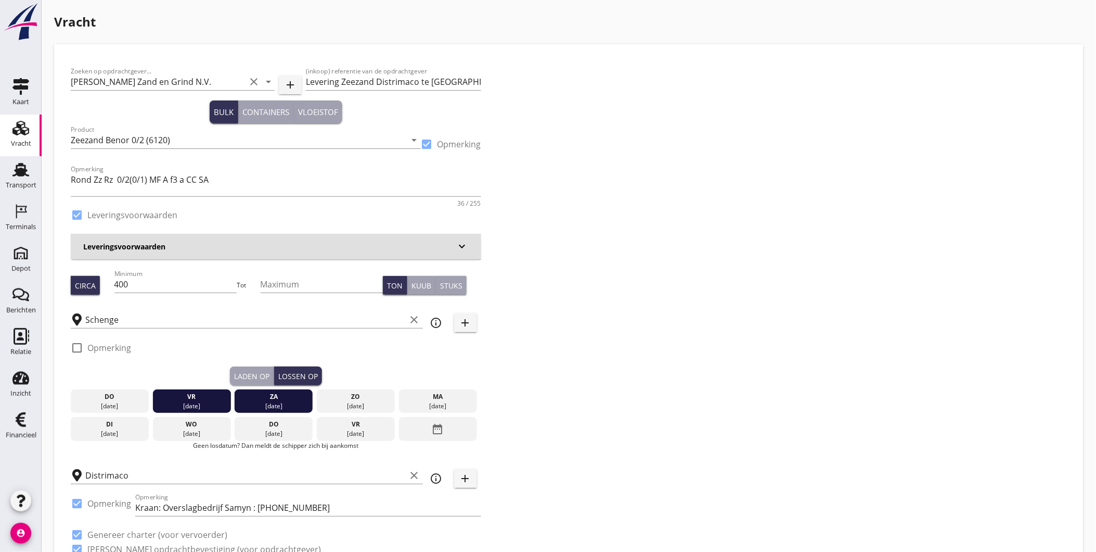
click at [203, 392] on div "vr" at bounding box center [192, 396] width 73 height 9
click at [289, 401] on div "[DATE]" at bounding box center [273, 405] width 73 height 9
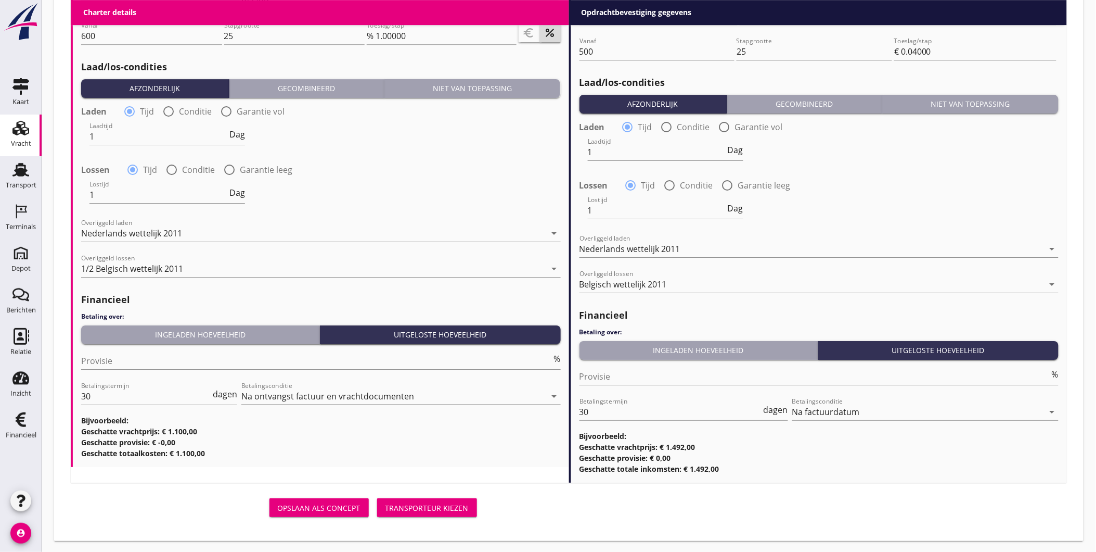
scroll to position [1174, 0]
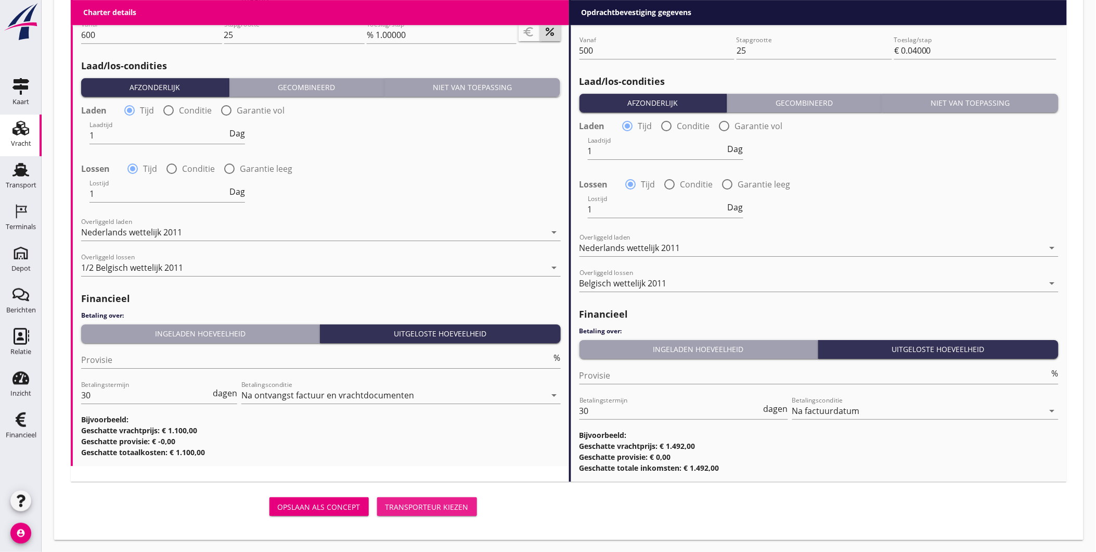
click at [418, 508] on div "Transporteur kiezen" at bounding box center [427, 506] width 83 height 11
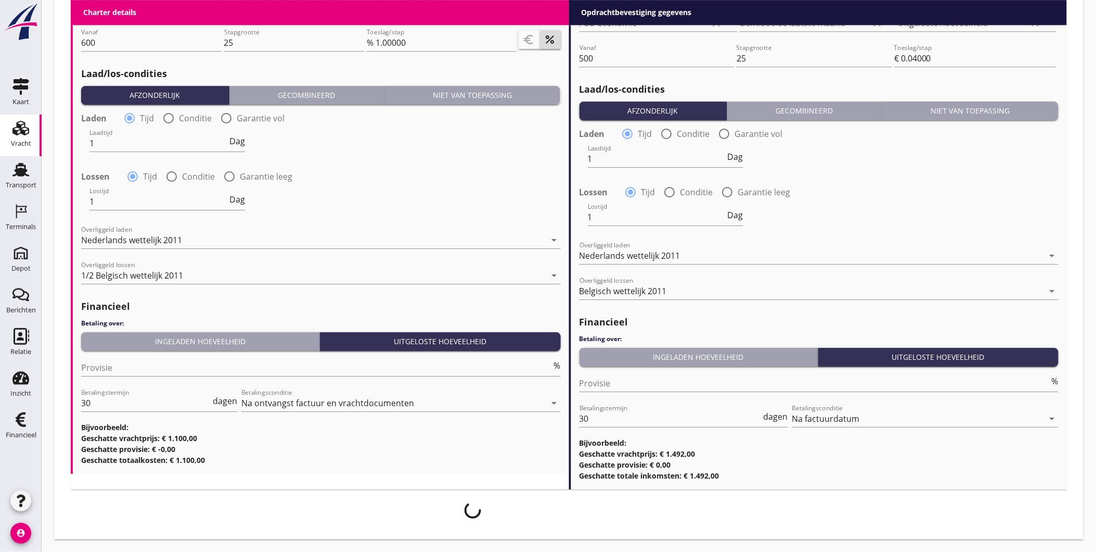
scroll to position [1166, 0]
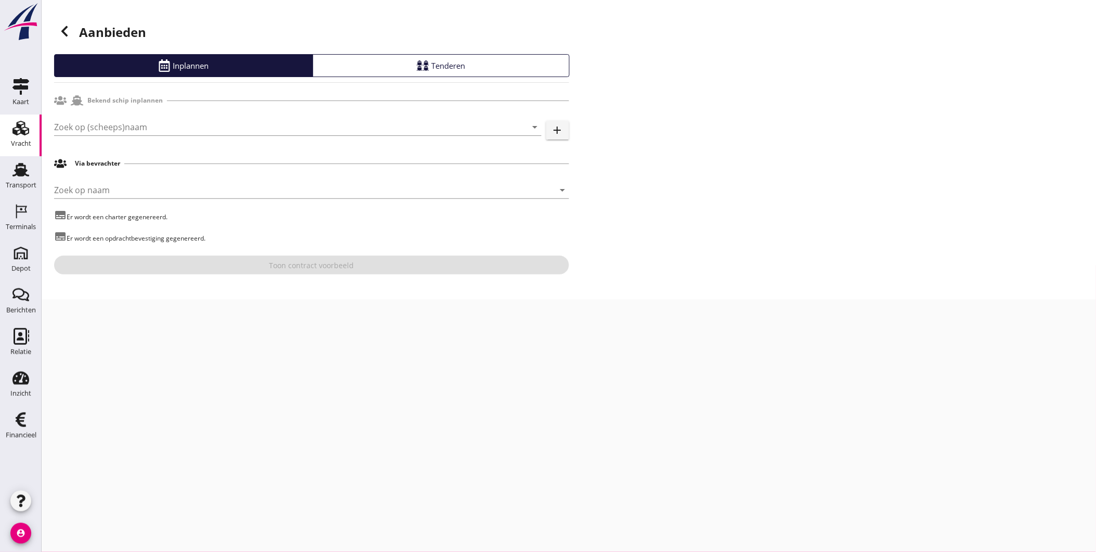
click at [184, 116] on div "Zoek op (scheeps)naam arrow_drop_down add" at bounding box center [311, 128] width 515 height 33
click at [186, 123] on input "Zoek op (scheeps)naam" at bounding box center [283, 127] width 458 height 17
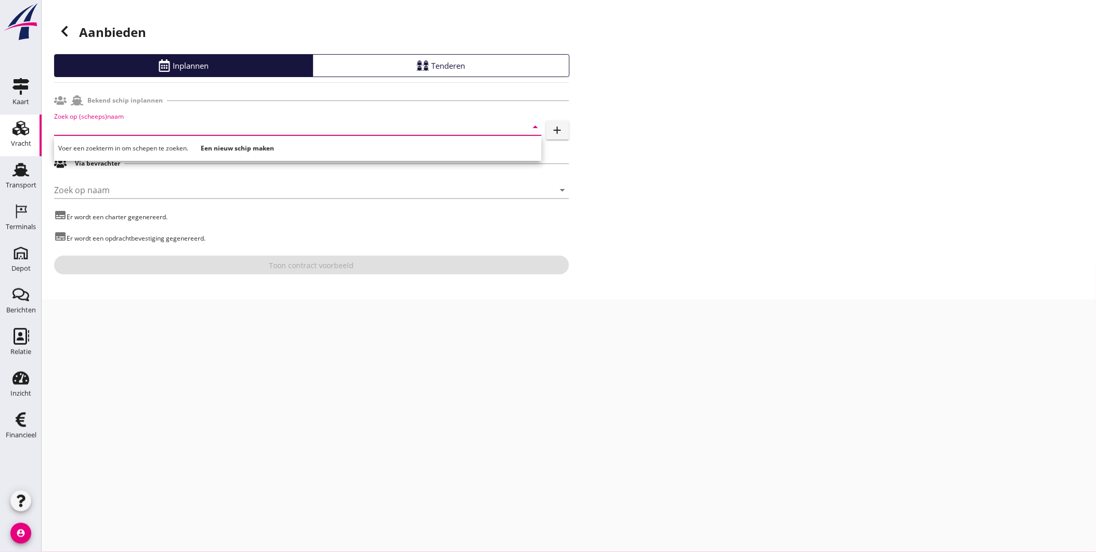
click at [433, 116] on div "Zoek op (scheeps)naam arrow_drop_down add" at bounding box center [311, 128] width 515 height 33
click at [431, 116] on div "Zoek op (scheeps)naam arrow_drop_down add" at bounding box center [311, 128] width 515 height 33
click at [420, 123] on input "Zoek op (scheeps)naam" at bounding box center [283, 127] width 458 height 17
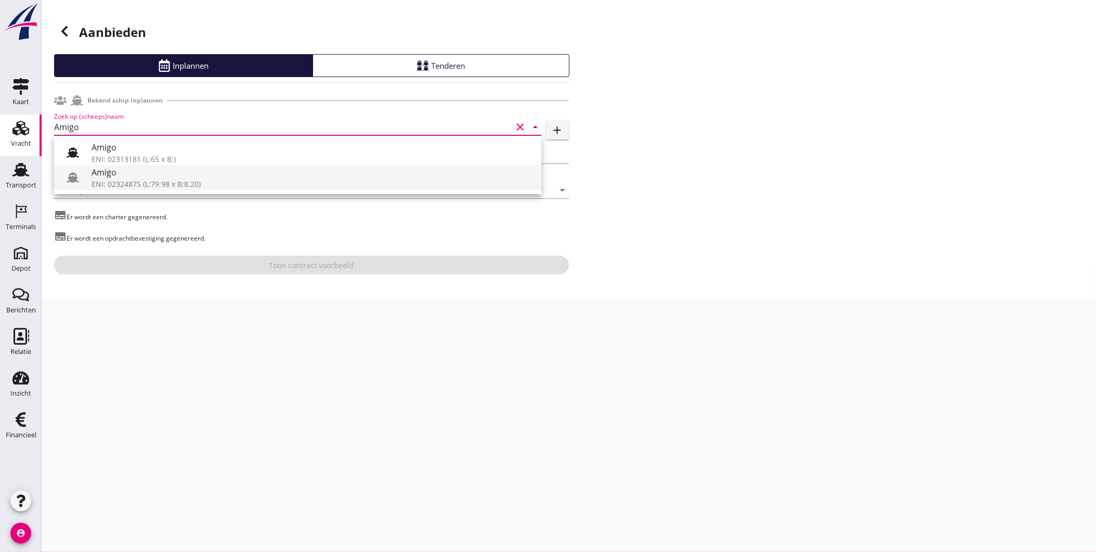
click at [278, 180] on div "ENI: 02324875 (L:79.98 x B:8.20)" at bounding box center [313, 183] width 442 height 11
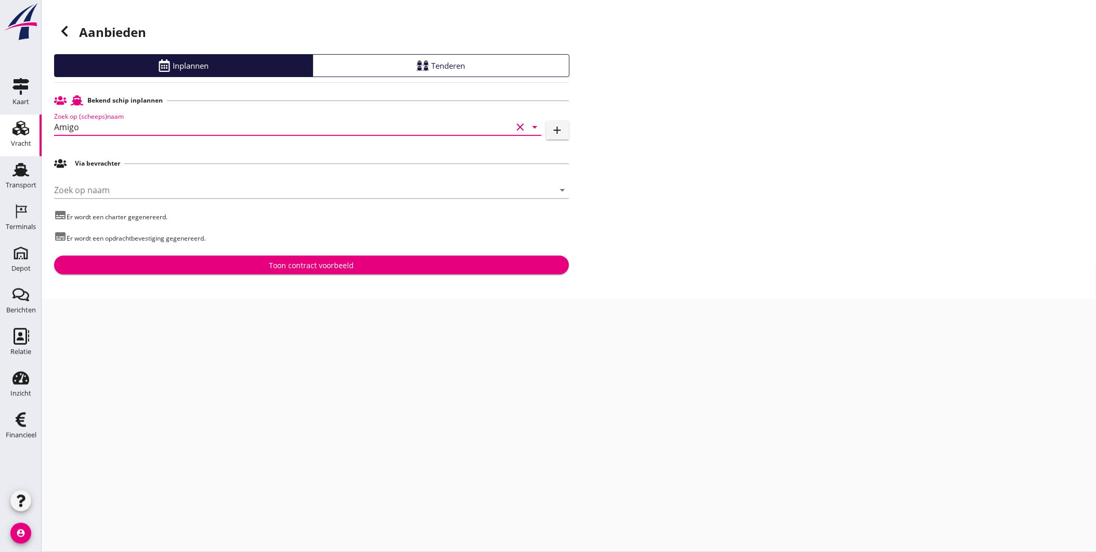
type input "Amigo"
click at [308, 269] on div "Toon contract voorbeeld" at bounding box center [311, 265] width 85 height 11
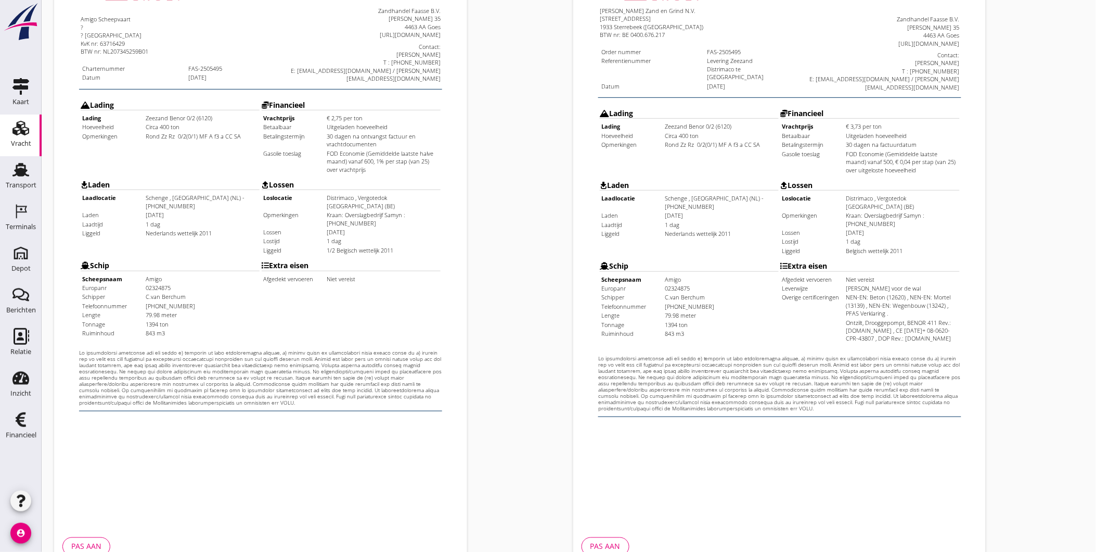
scroll to position [219, 0]
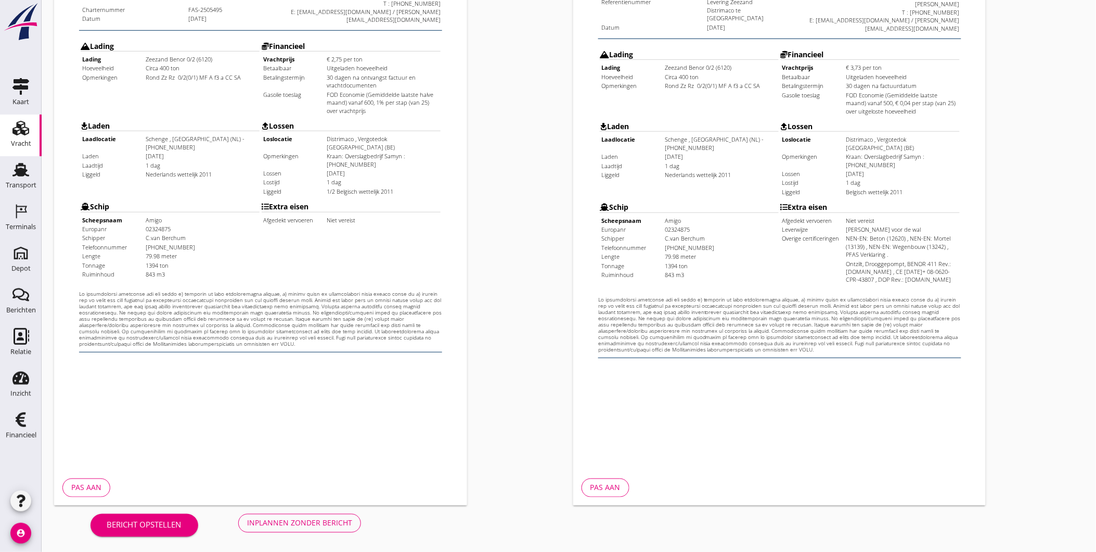
click at [325, 520] on div "Inplannen zonder bericht" at bounding box center [299, 522] width 105 height 11
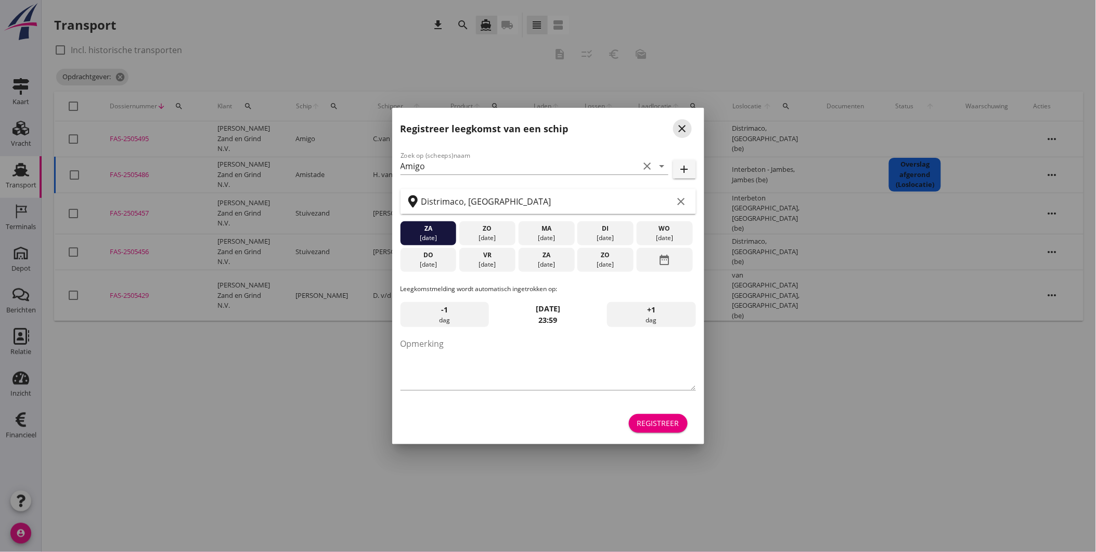
click at [688, 129] on icon "close" at bounding box center [682, 128] width 12 height 12
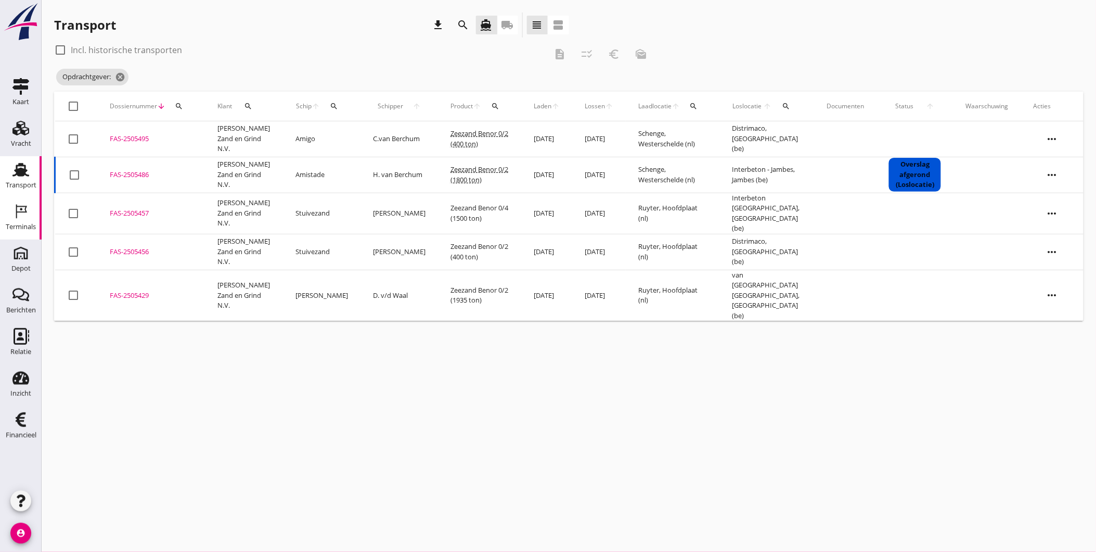
click at [13, 226] on div "Terminals" at bounding box center [21, 226] width 30 height 7
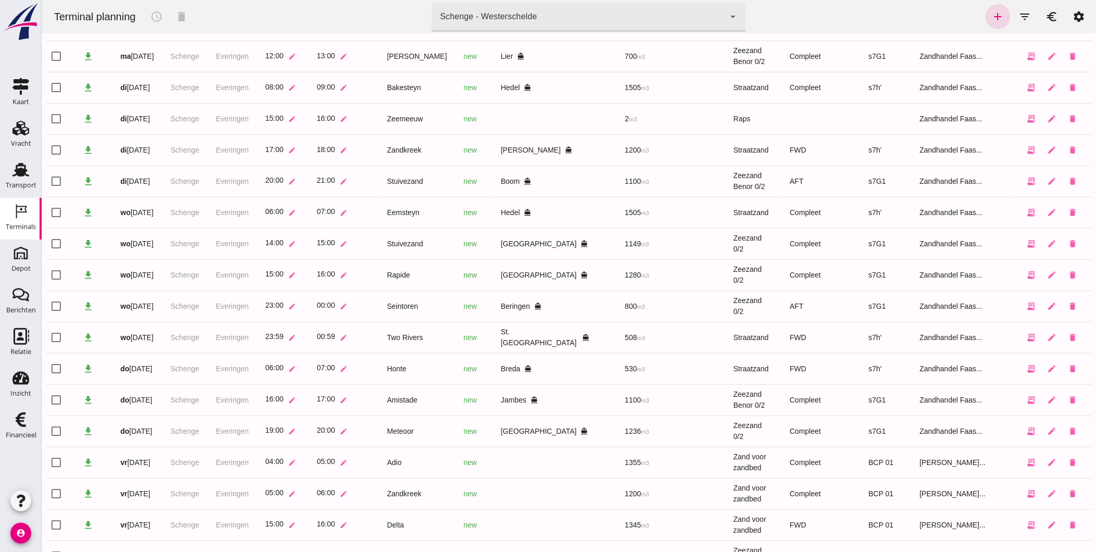
scroll to position [157, 0]
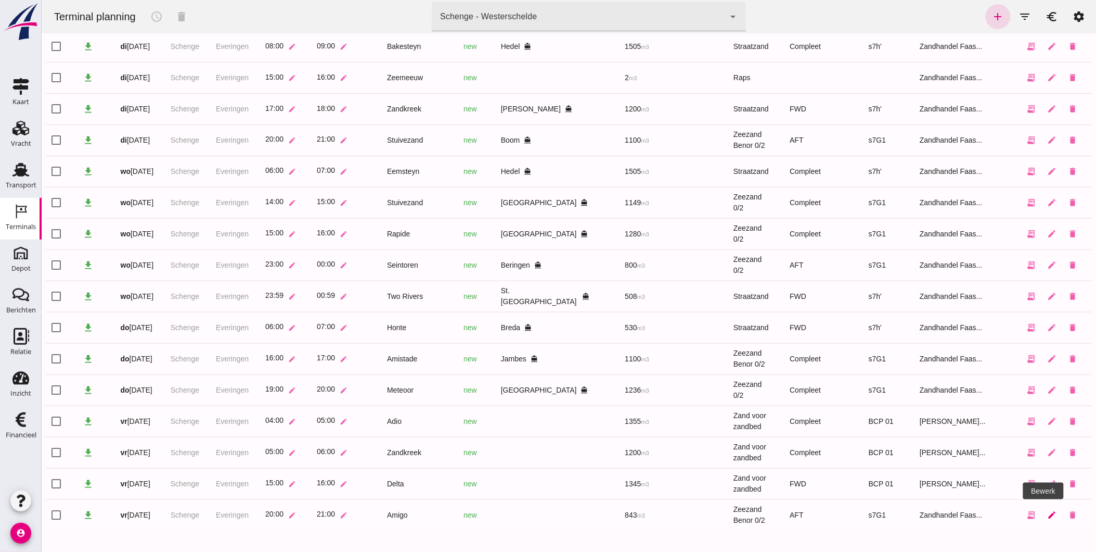
click at [1047, 515] on icon "edit" at bounding box center [1051, 514] width 9 height 9
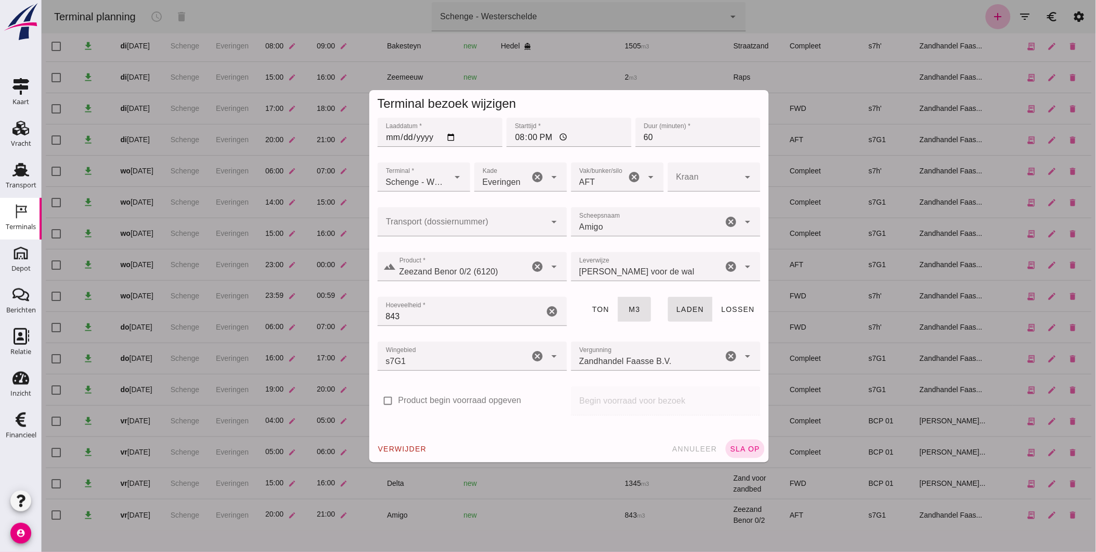
click at [453, 215] on div at bounding box center [461, 221] width 169 height 29
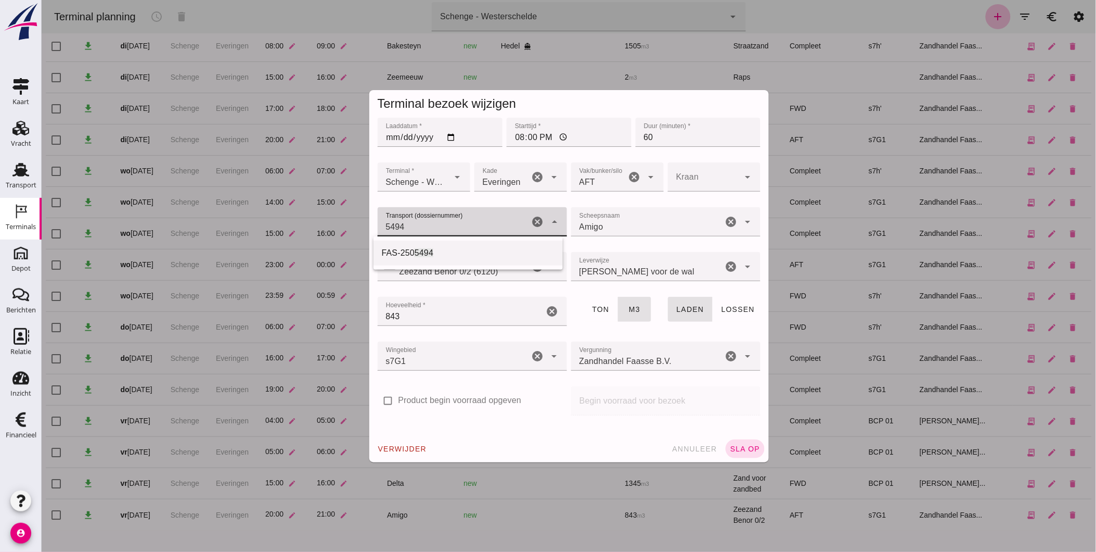
click at [443, 252] on div "FAS-250 5494" at bounding box center [467, 253] width 173 height 12
type input "FAS-2505494"
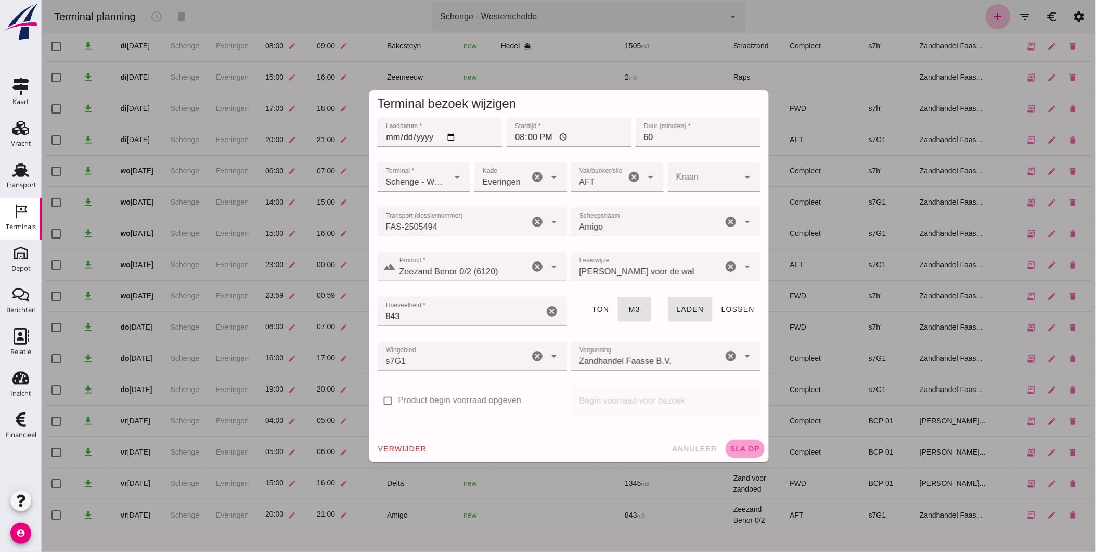
click at [737, 451] on span "sla op" at bounding box center [744, 448] width 31 height 8
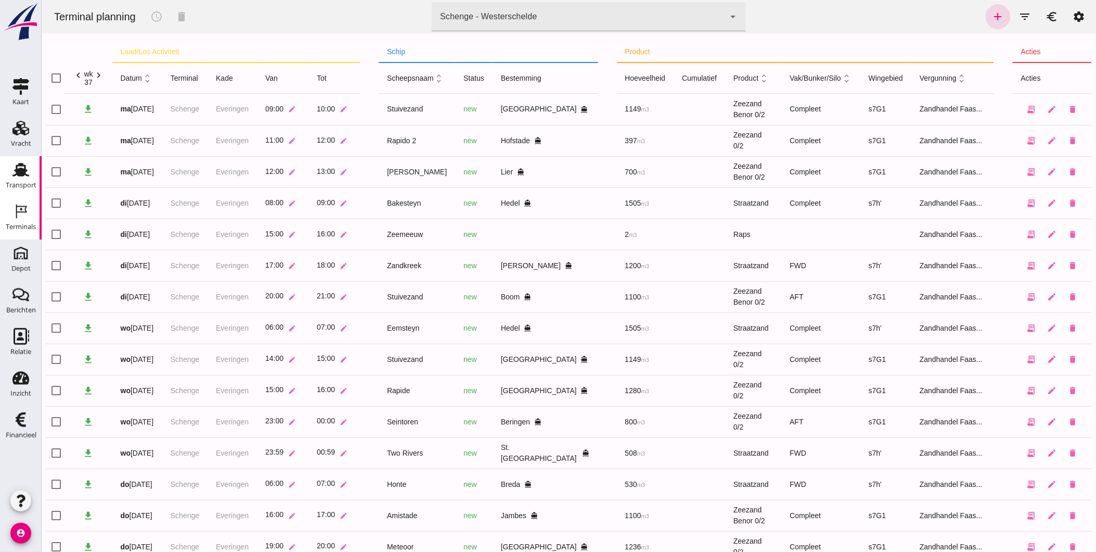
click at [20, 163] on use at bounding box center [20, 170] width 17 height 14
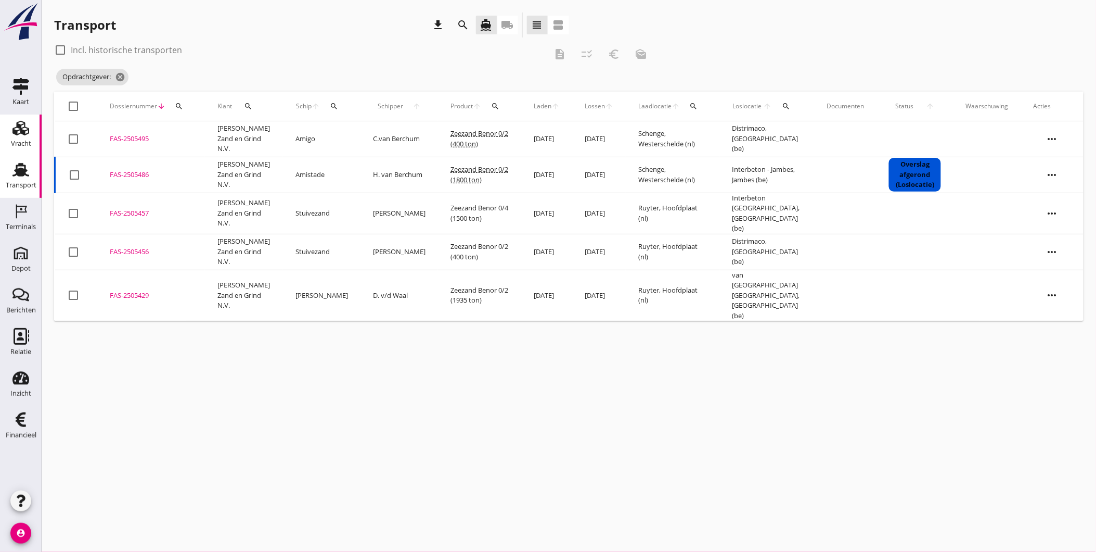
click at [20, 132] on use at bounding box center [20, 128] width 17 height 15
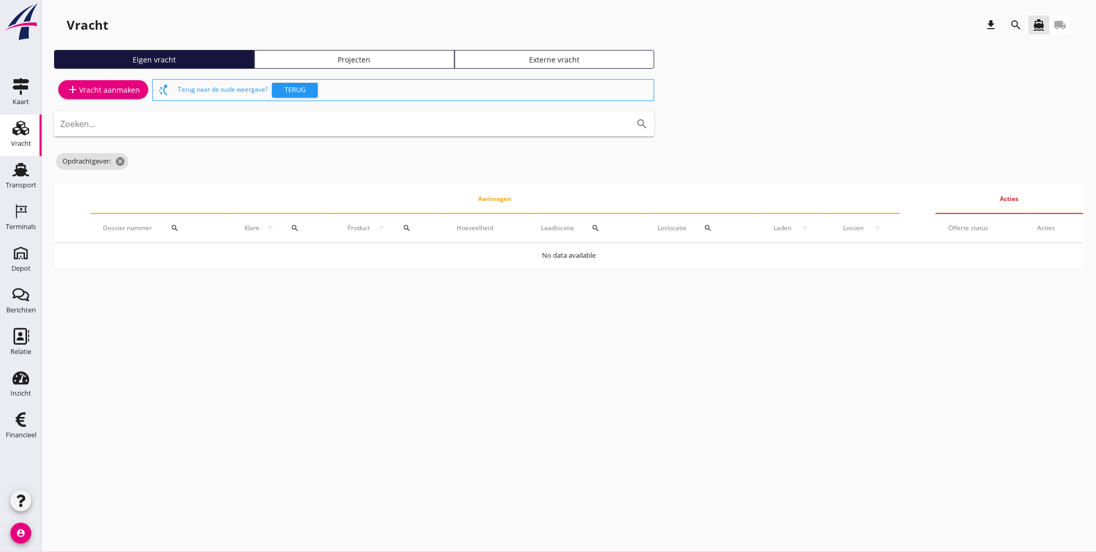
click at [341, 63] on div "Projecten" at bounding box center [354, 59] width 191 height 11
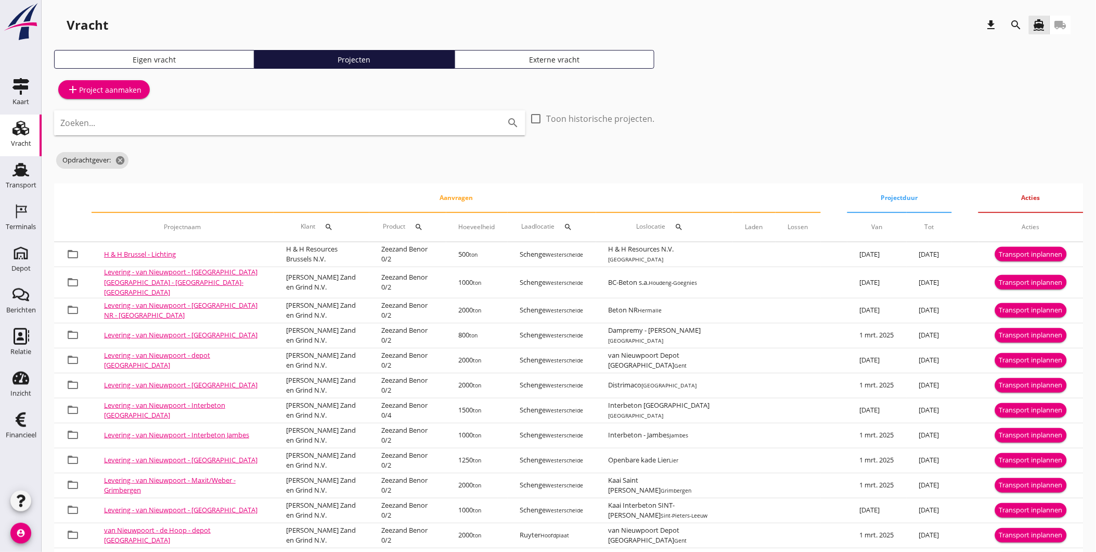
click at [1016, 27] on icon "search" at bounding box center [1016, 25] width 12 height 12
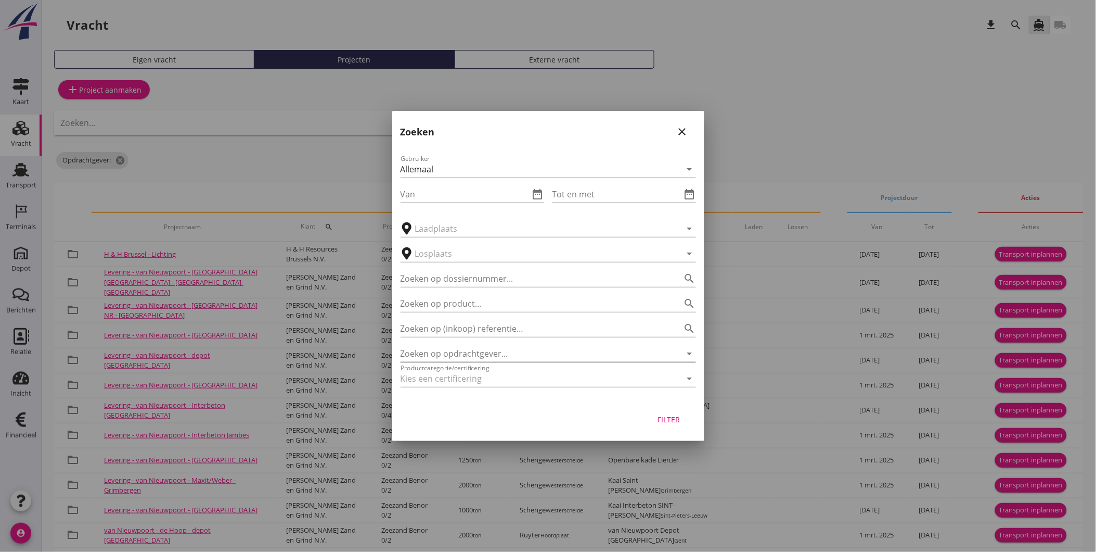
click at [493, 352] on input "Zoeken op opdrachtgever..." at bounding box center [534, 353] width 266 height 17
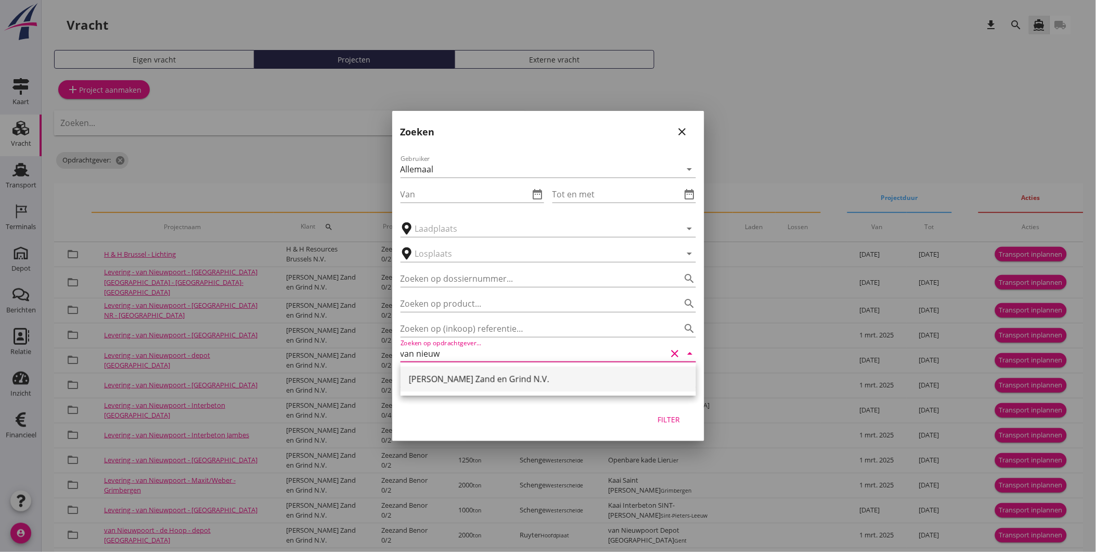
click at [484, 383] on div "[PERSON_NAME] Zand en Grind N.V." at bounding box center [548, 379] width 279 height 12
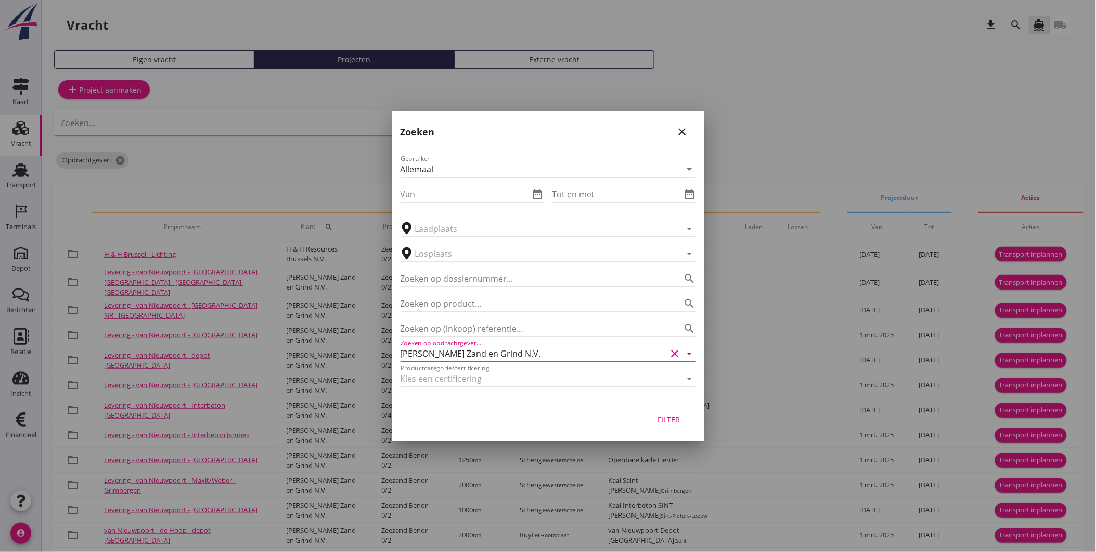
type input "[PERSON_NAME] Zand en Grind N.V."
click at [667, 417] on div "Filter" at bounding box center [669, 419] width 29 height 11
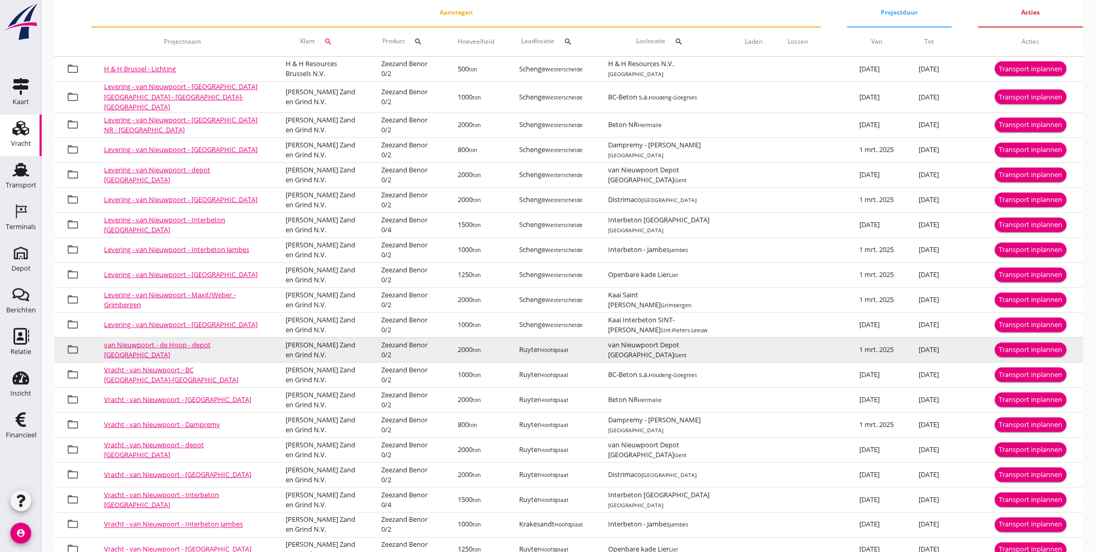
scroll to position [259, 0]
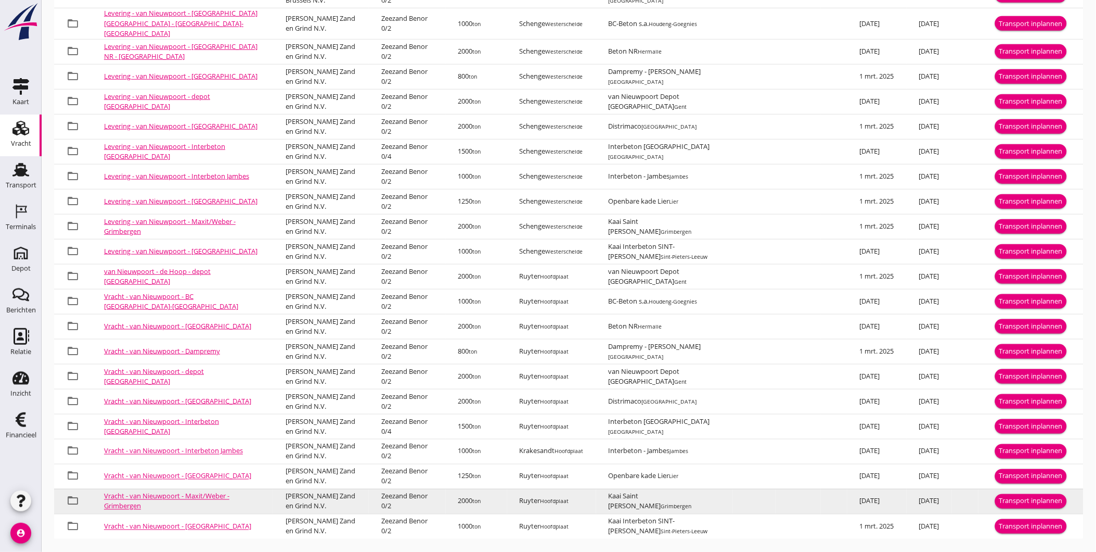
click at [1016, 496] on div "Transport inplannen" at bounding box center [1031, 501] width 63 height 10
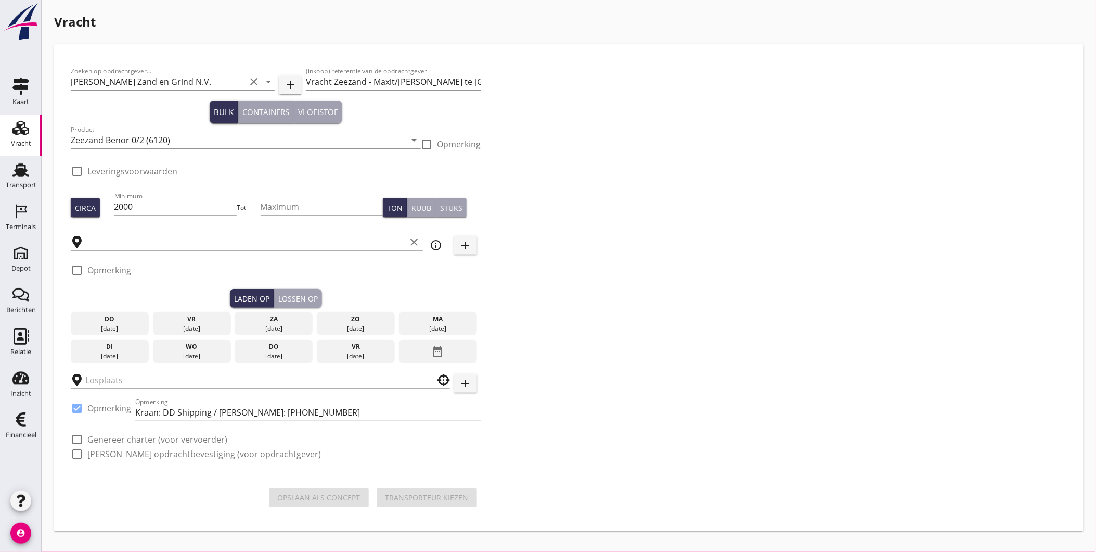
type input "Ruyter"
type input "Kaai Saint Gobin Weber"
checkbox input "true"
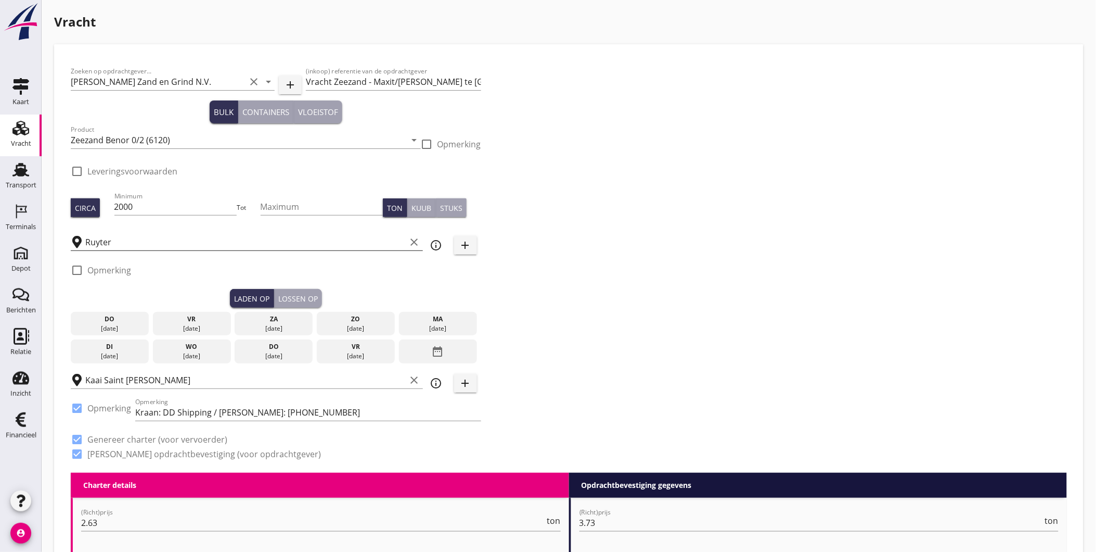
click at [154, 243] on input "Ruyter" at bounding box center [245, 242] width 321 height 17
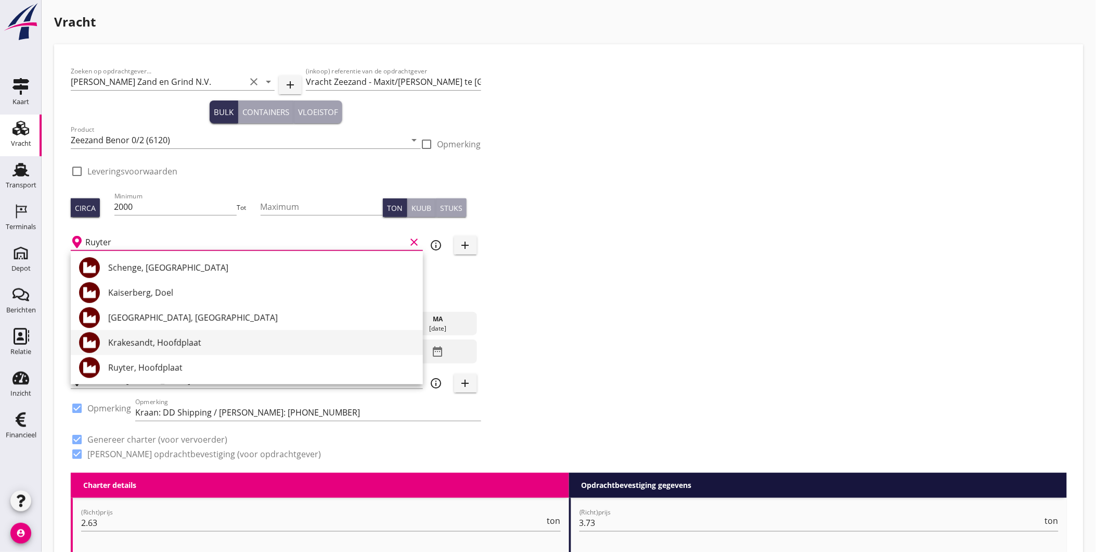
click at [214, 344] on div "Krakesandt, Hoofdplaat" at bounding box center [261, 342] width 306 height 12
type input "Krakesandt, Hoofdplaat"
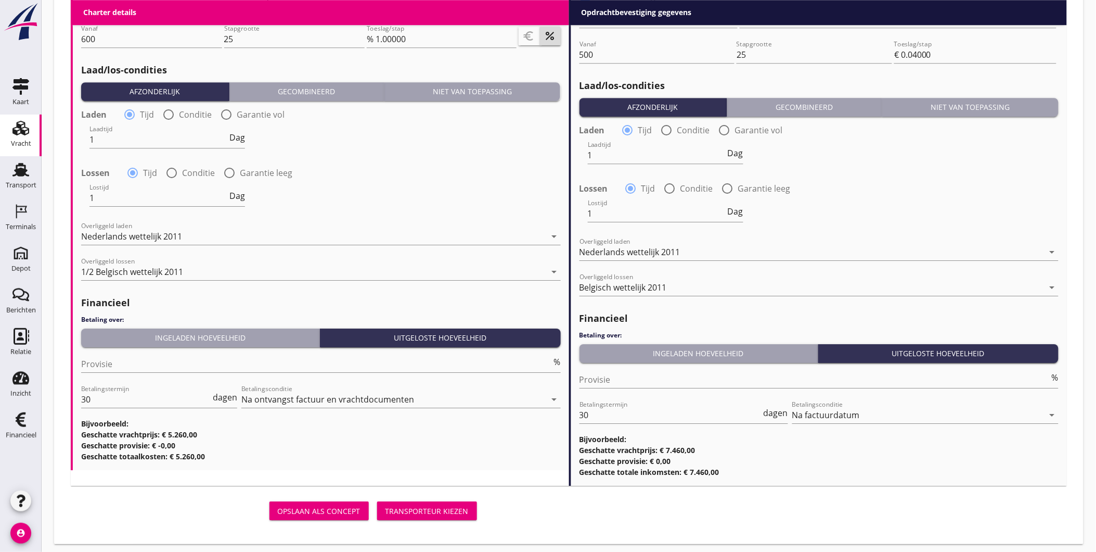
scroll to position [1052, 0]
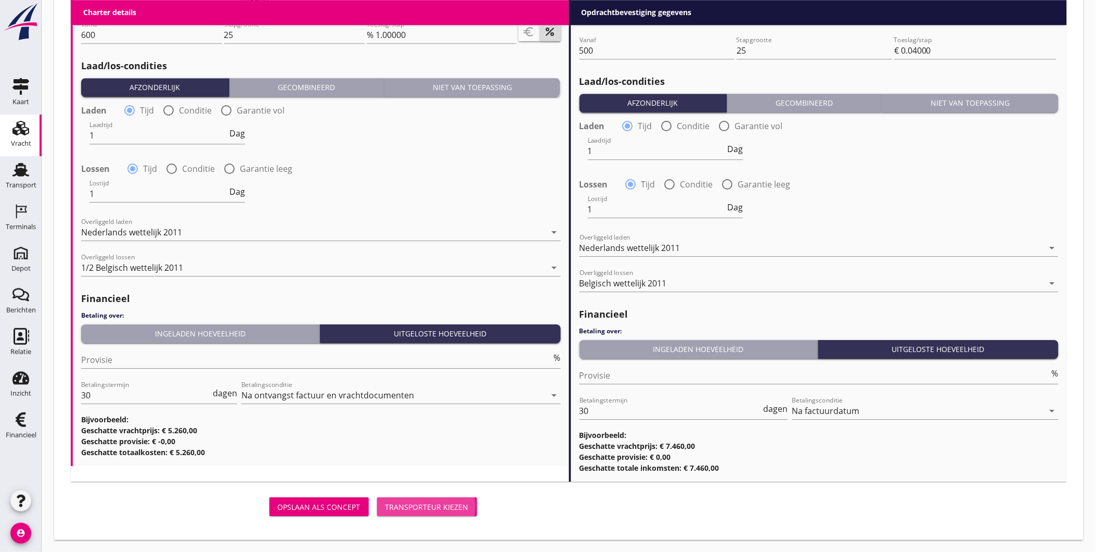
click at [443, 505] on div "Transporteur kiezen" at bounding box center [427, 506] width 83 height 11
click at [452, 506] on div "Transporteur kiezen" at bounding box center [427, 507] width 83 height 11
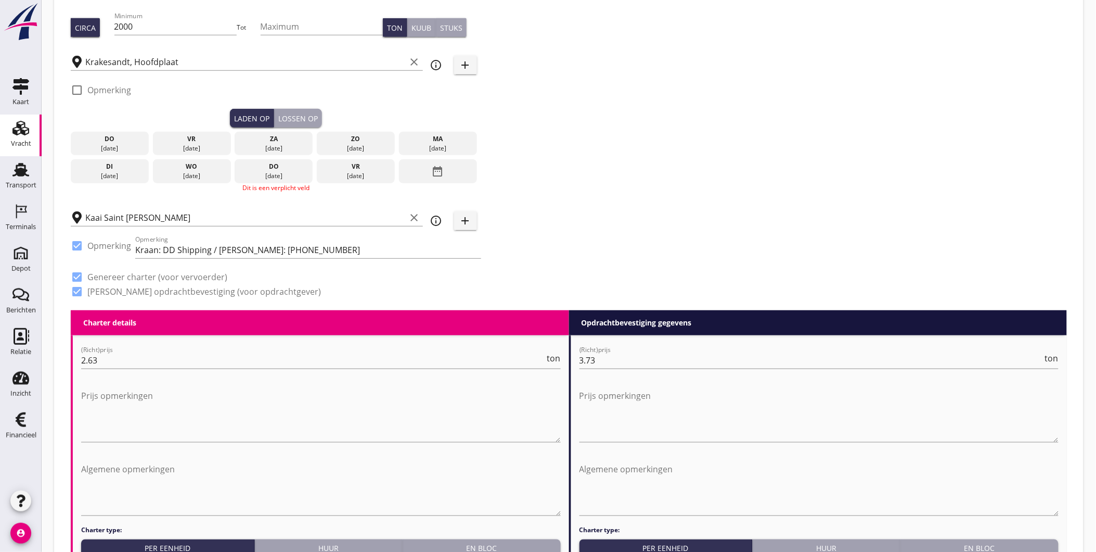
scroll to position [86, 0]
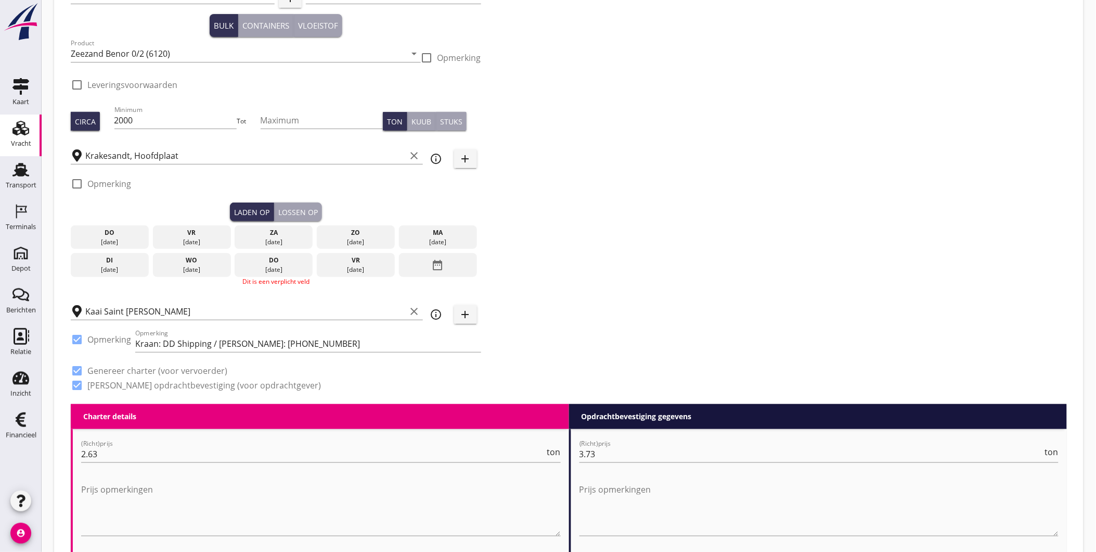
click at [276, 237] on div "[DATE]" at bounding box center [273, 241] width 73 height 9
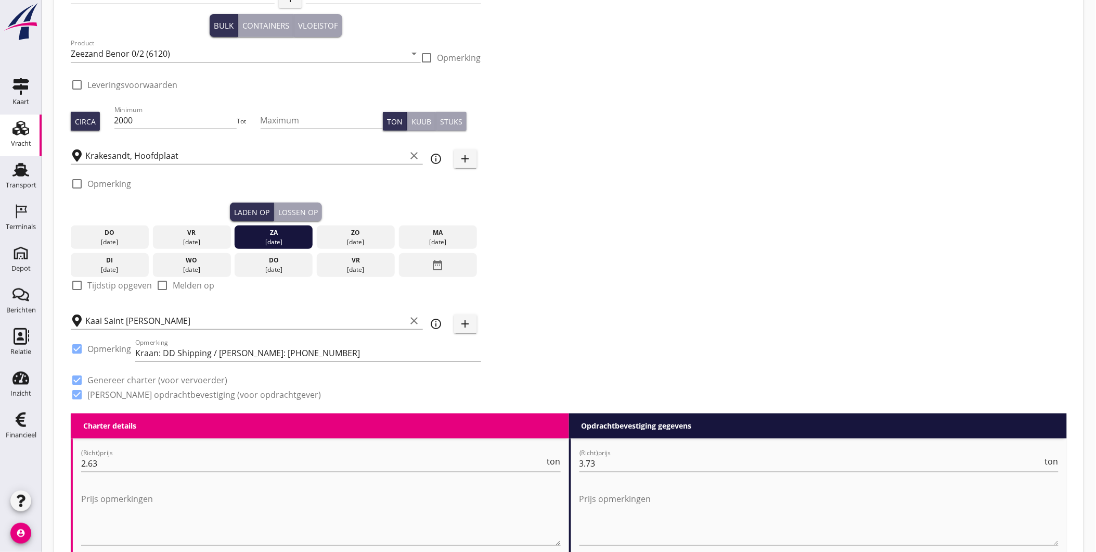
click at [303, 210] on div "Lossen op" at bounding box center [298, 212] width 40 height 11
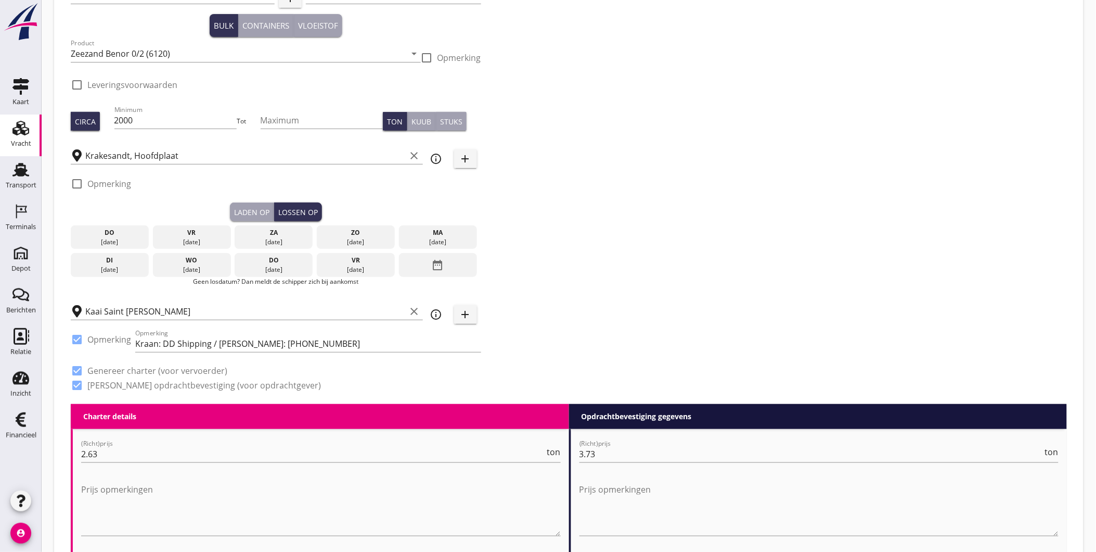
click at [446, 235] on div "ma" at bounding box center [438, 232] width 73 height 9
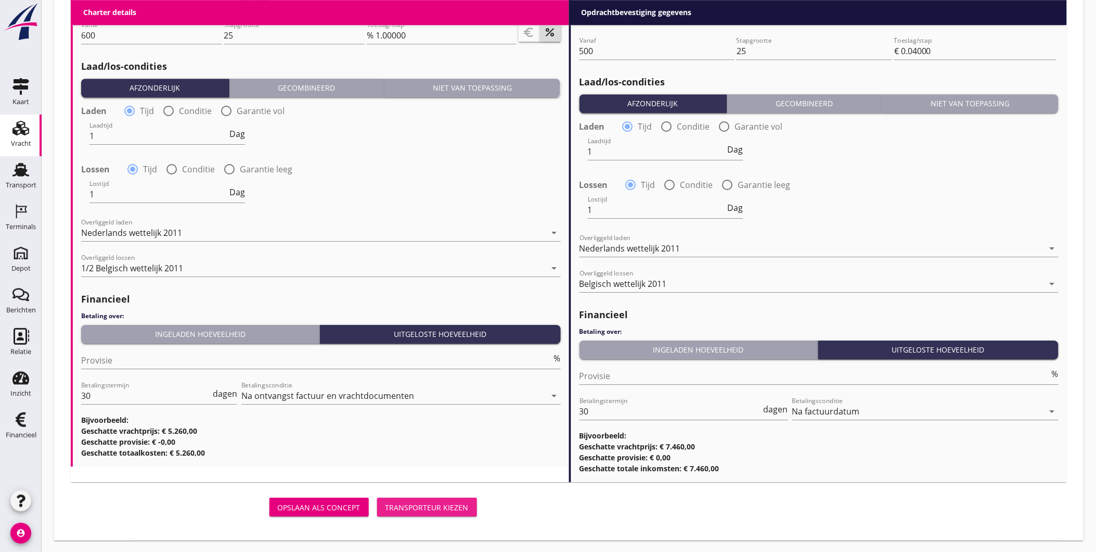
click at [454, 506] on div "Transporteur kiezen" at bounding box center [427, 507] width 83 height 11
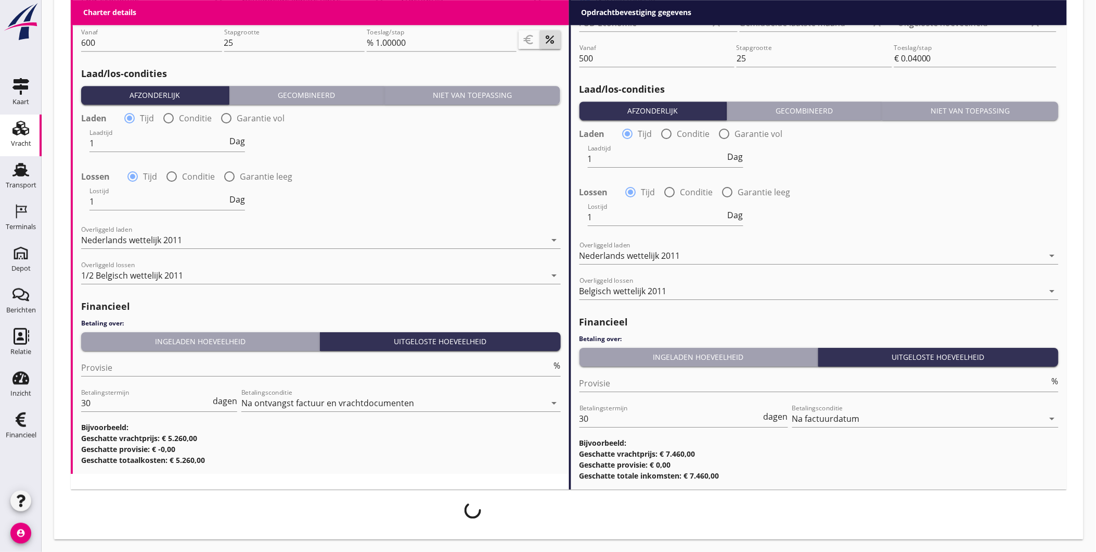
scroll to position [1089, 0]
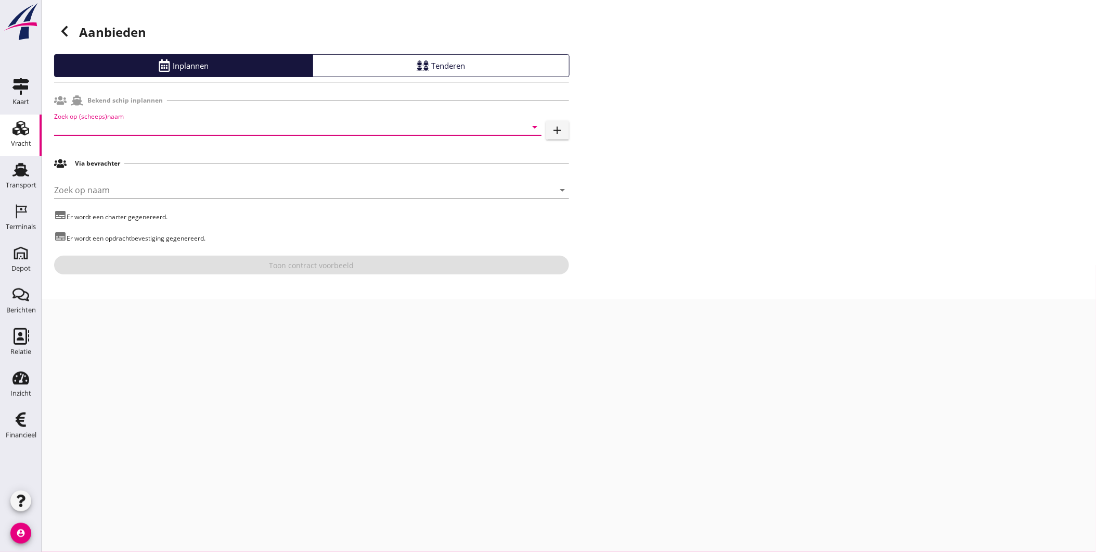
click at [180, 132] on input "Zoek op (scheeps)naam" at bounding box center [283, 127] width 458 height 17
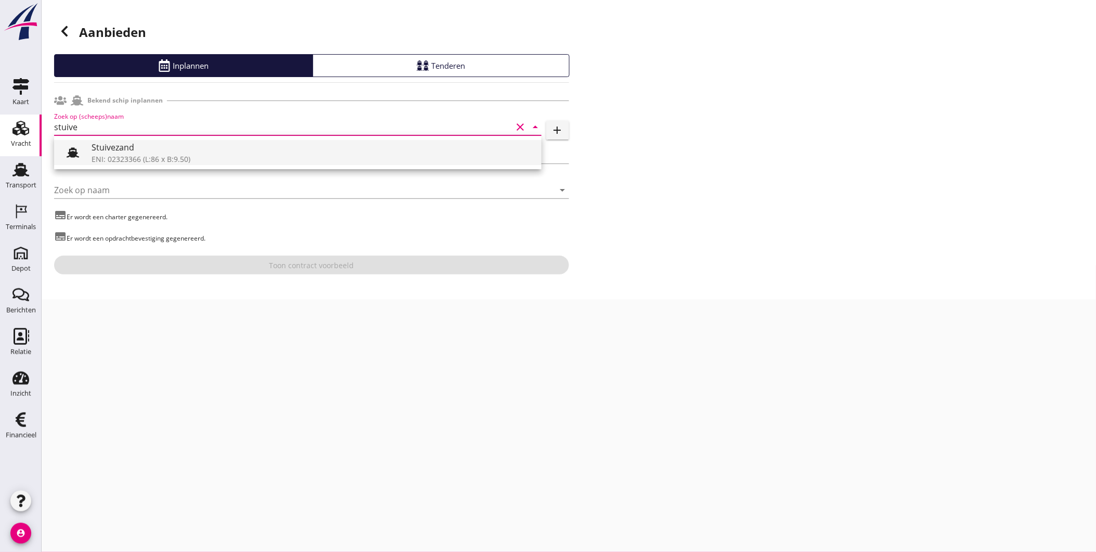
click at [199, 156] on div "ENI: 02323366 (L:86 x B:9.50)" at bounding box center [313, 158] width 442 height 11
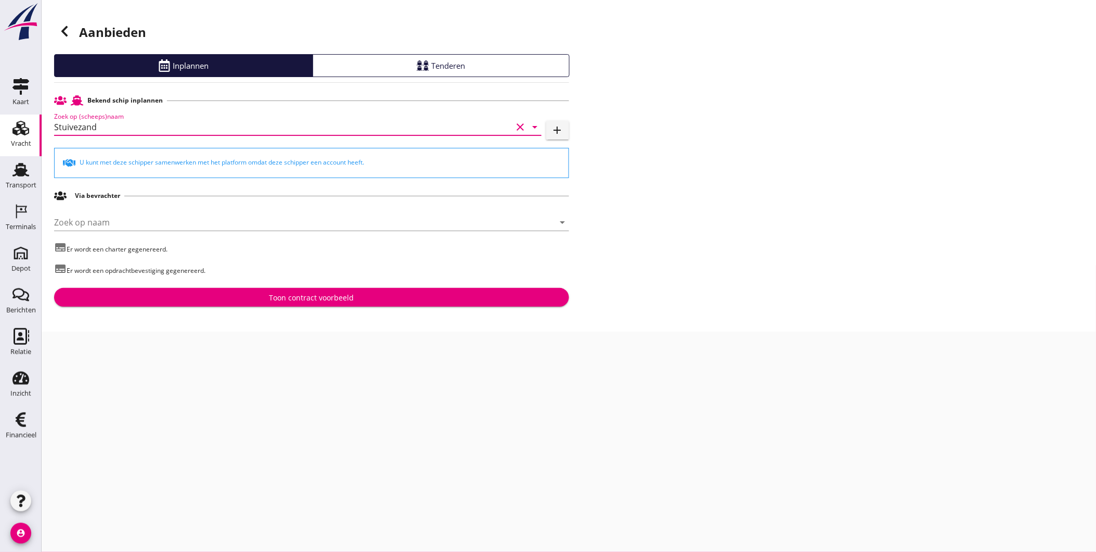
type input "Stuivezand"
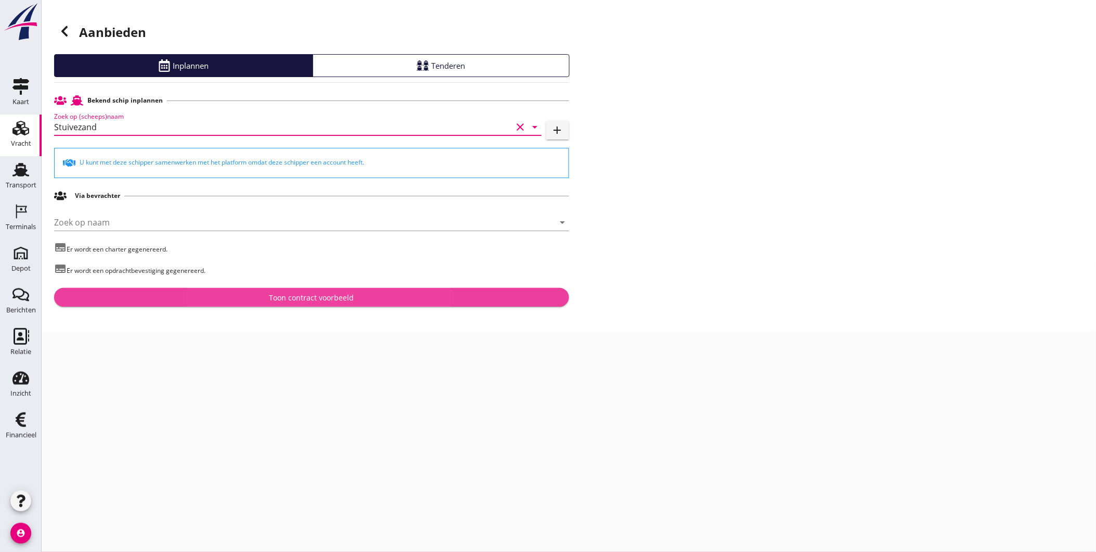
click at [288, 289] on button "Toon contract voorbeeld" at bounding box center [311, 297] width 515 height 19
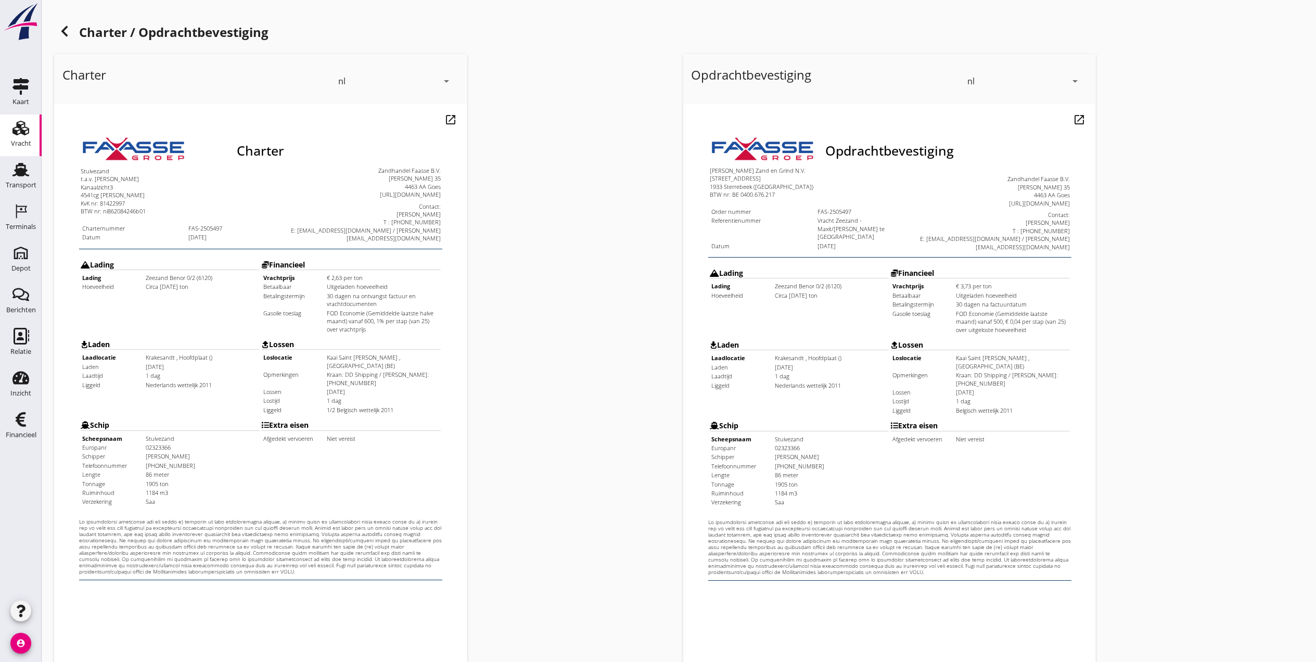
scroll to position [108, 0]
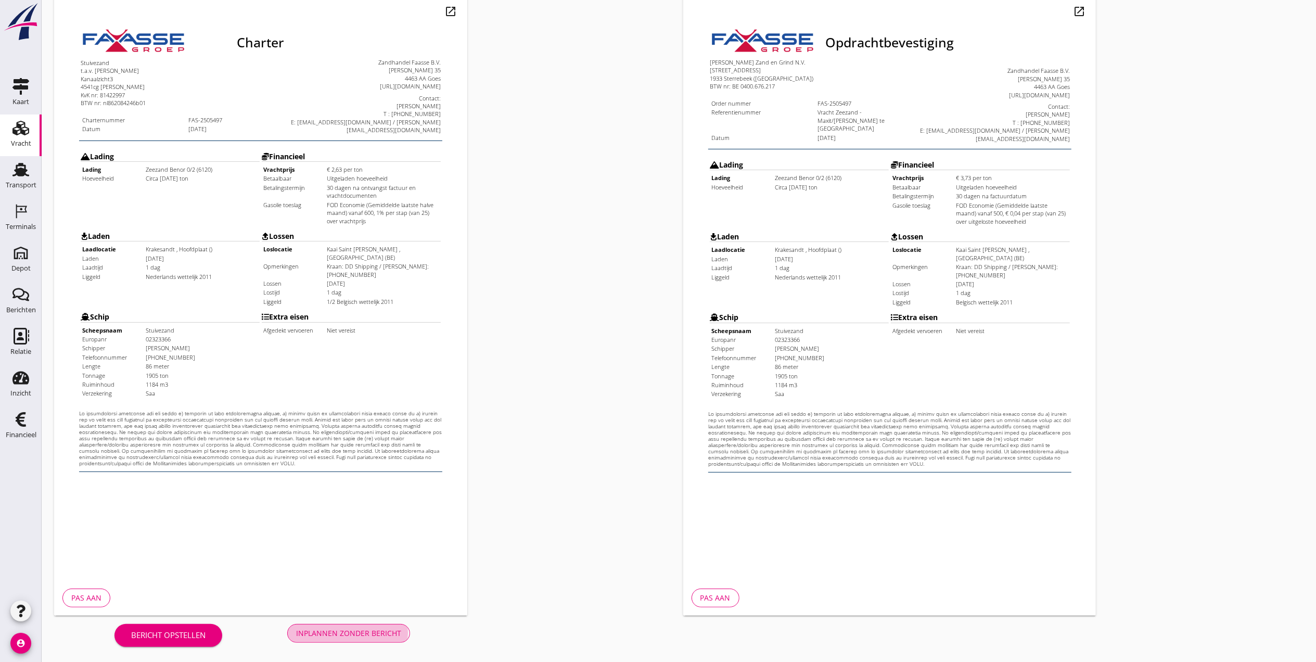
click at [356, 551] on div "Inplannen zonder bericht" at bounding box center [348, 633] width 105 height 11
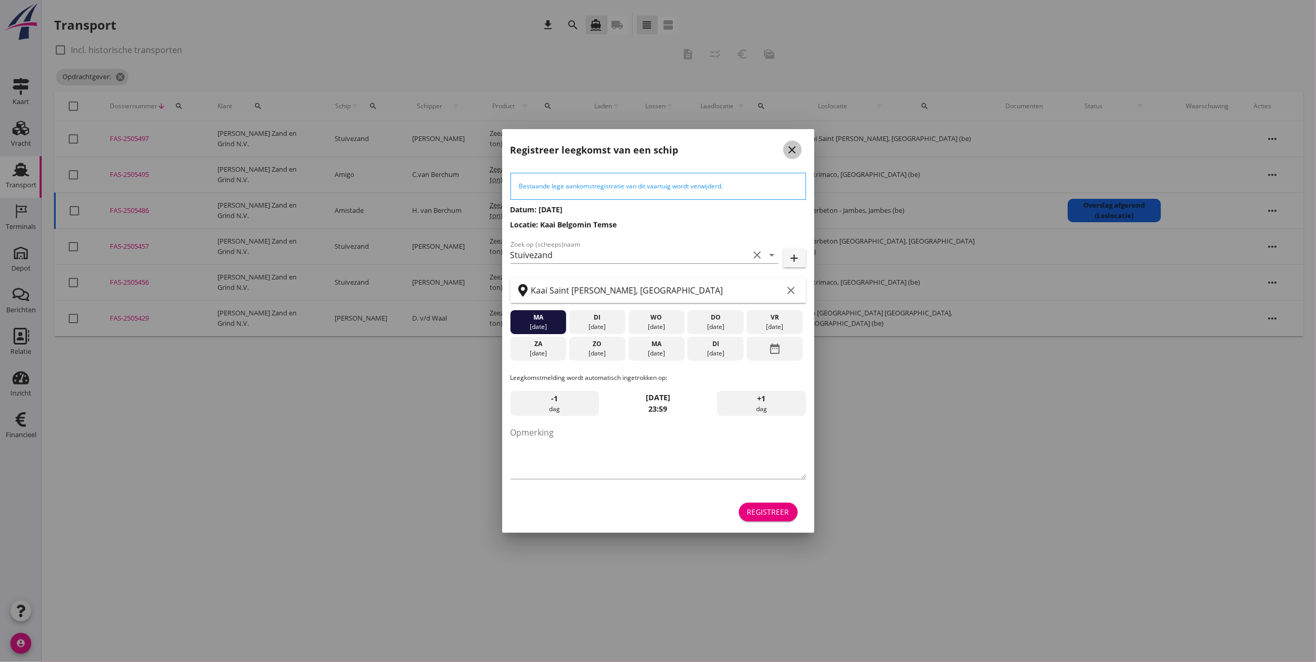
click at [792, 150] on icon "close" at bounding box center [792, 150] width 12 height 12
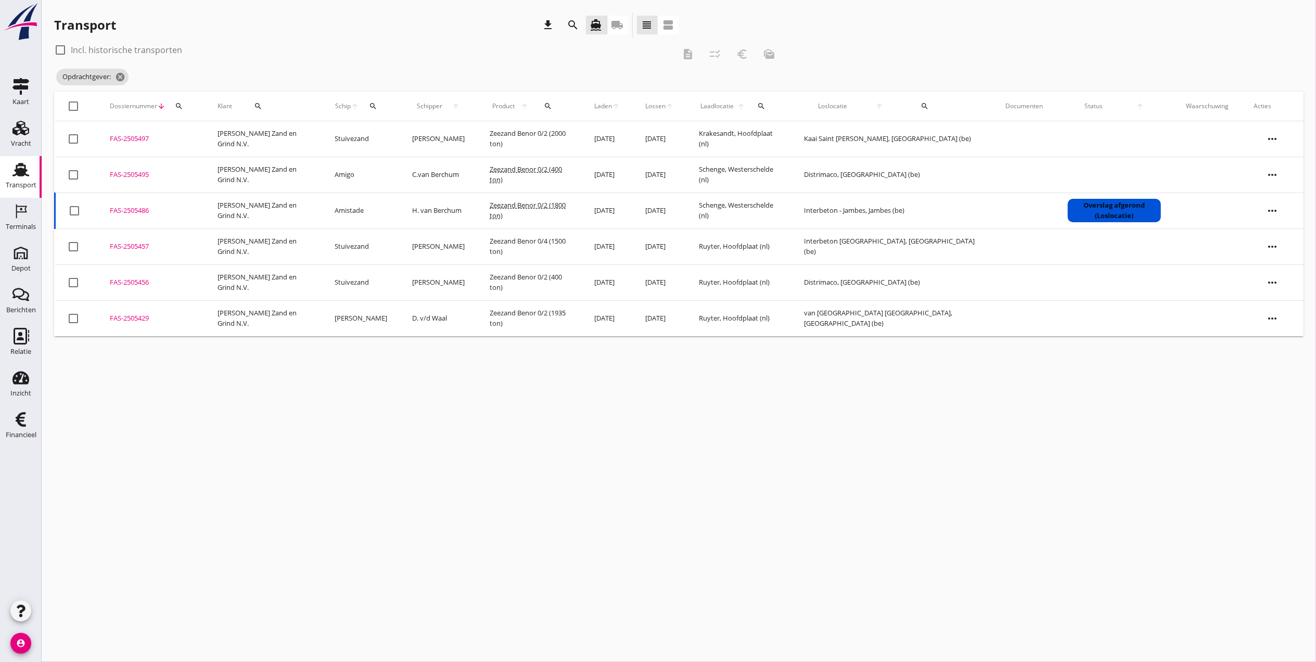
click at [19, 174] on use at bounding box center [20, 170] width 17 height 14
click at [236, 78] on icon "cancel" at bounding box center [233, 77] width 10 height 10
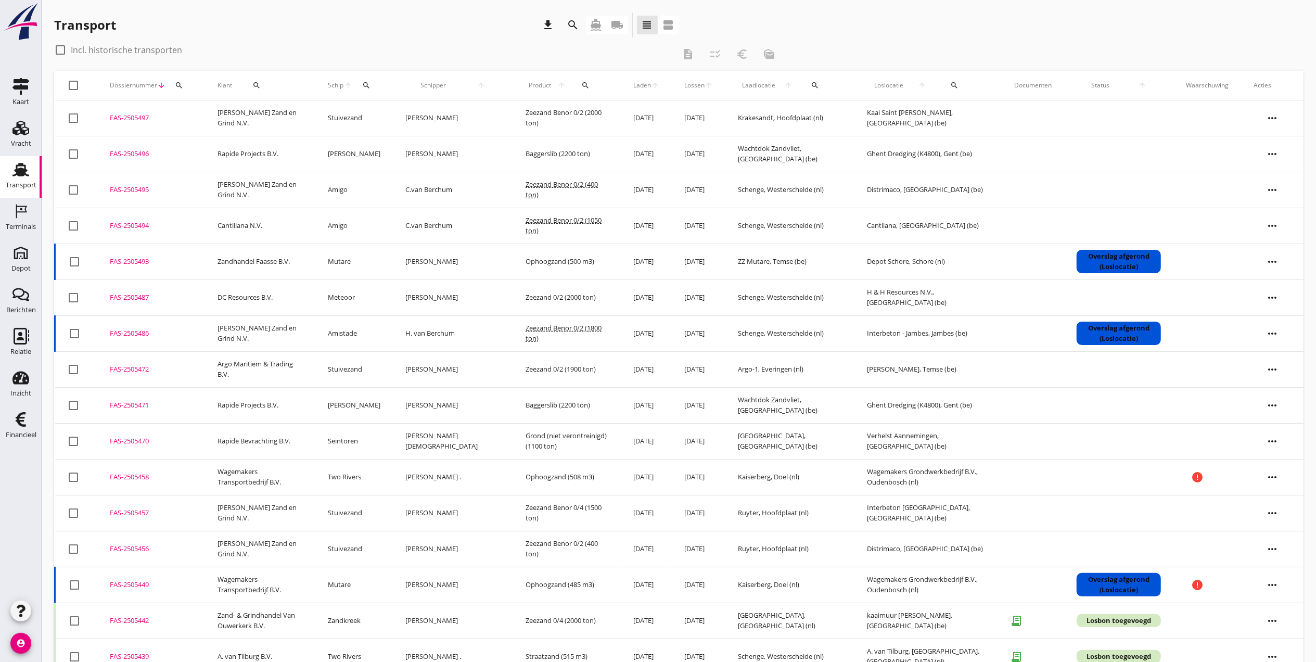
click at [185, 89] on button "search" at bounding box center [179, 85] width 19 height 19
click at [238, 117] on input "Zoeken op dossiernummer..." at bounding box center [227, 115] width 108 height 17
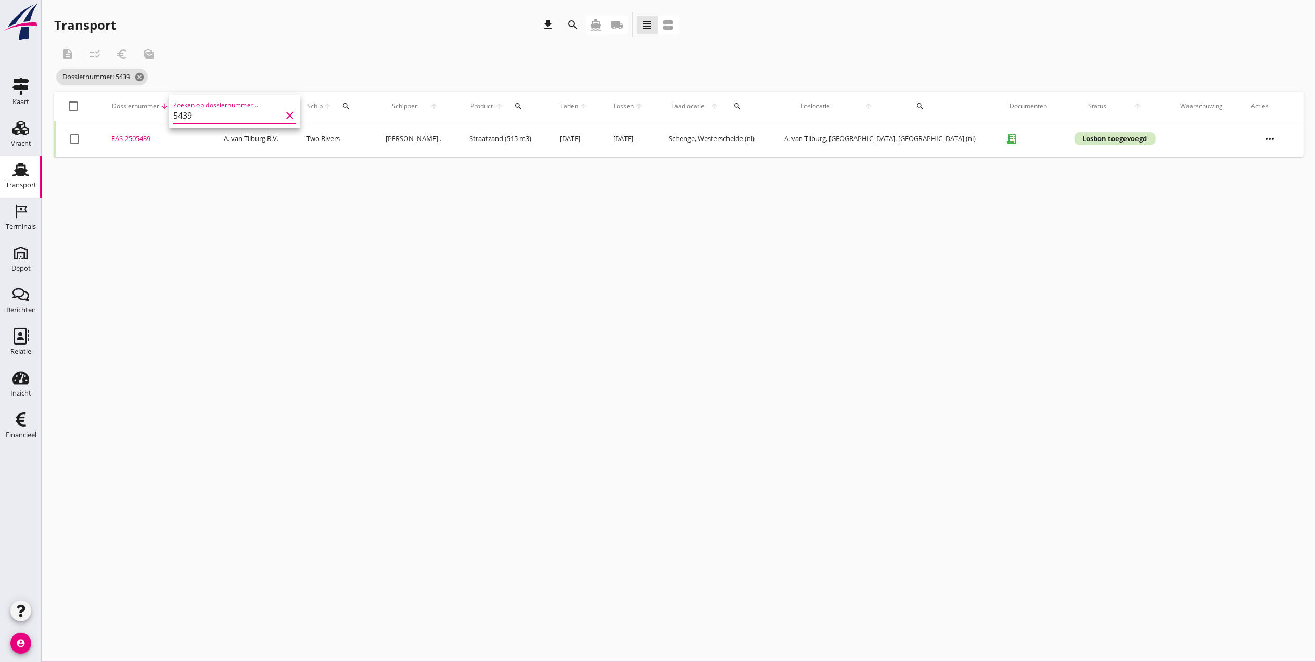
type input "5439"
click at [147, 144] on div "FAS-2505439" at bounding box center [154, 139] width 87 height 10
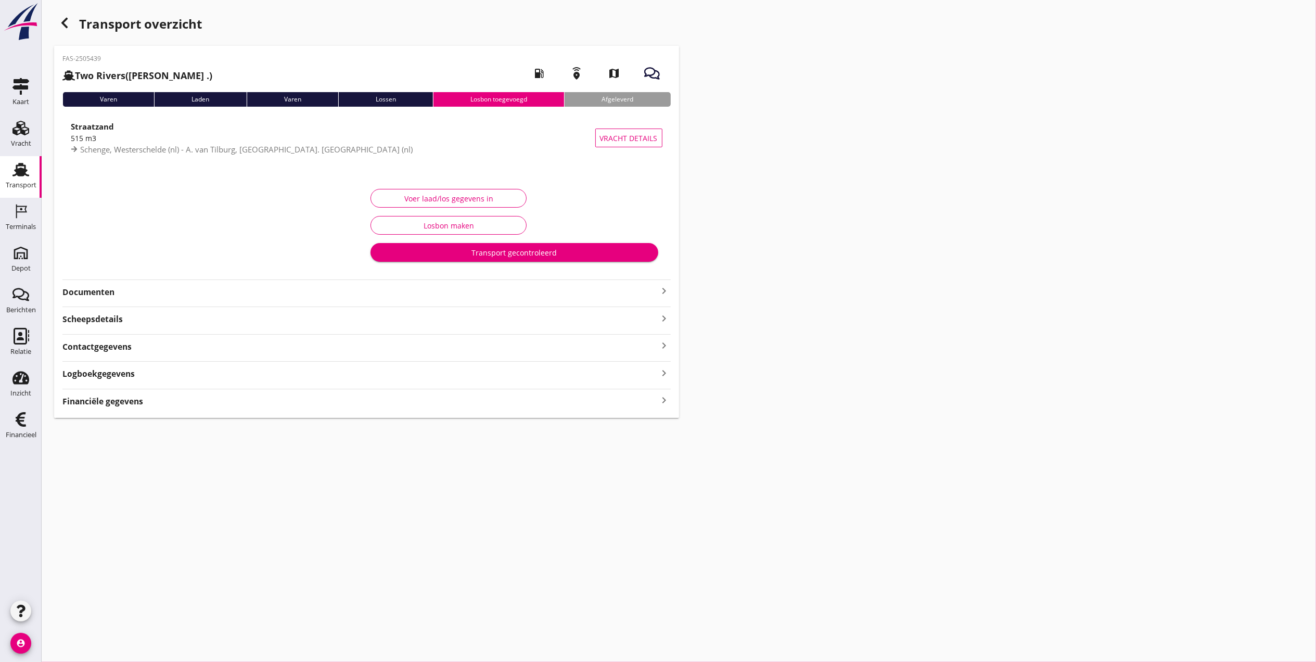
click at [70, 26] on icon "button" at bounding box center [64, 23] width 12 height 12
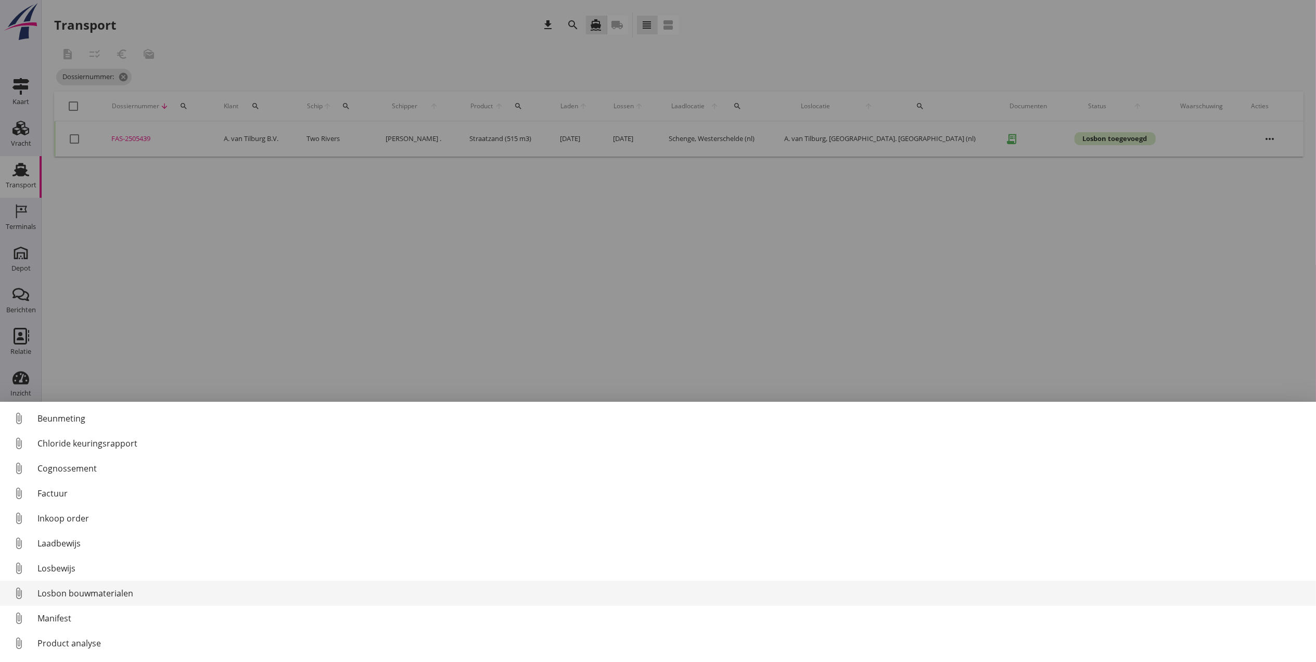
click at [99, 551] on div "Losbon bouwmaterialen" at bounding box center [672, 593] width 1270 height 12
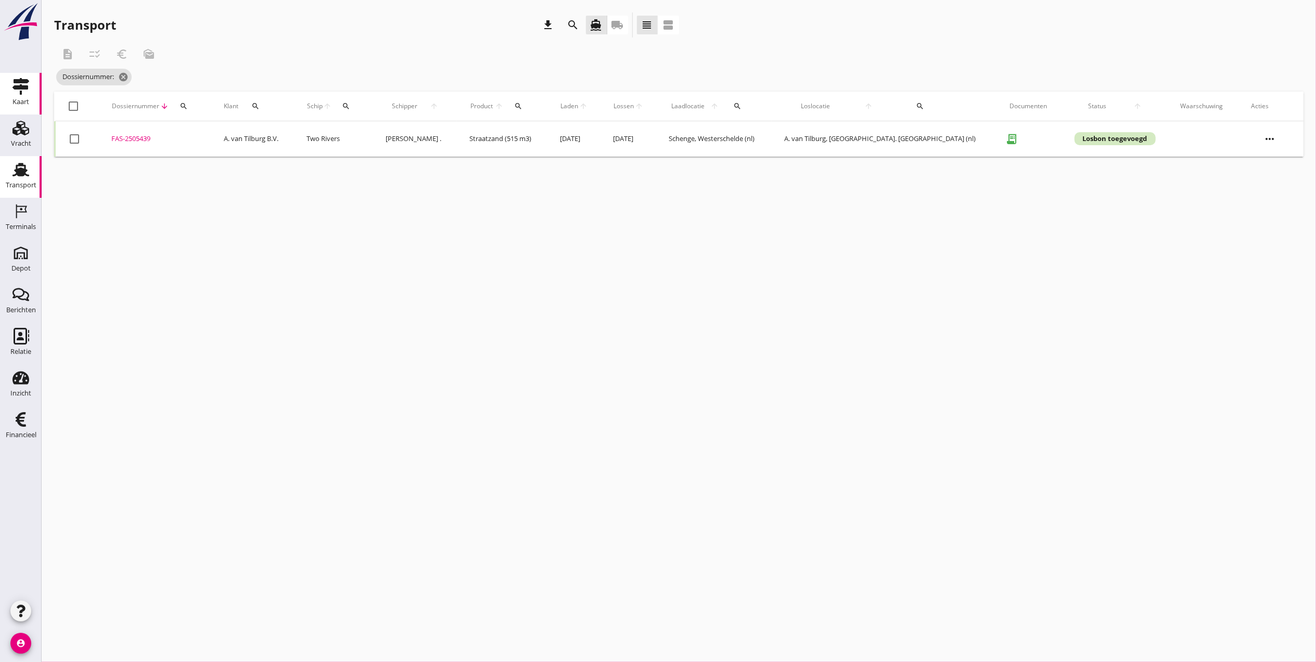
click at [7, 85] on link "Kaart Kaart" at bounding box center [21, 94] width 42 height 42
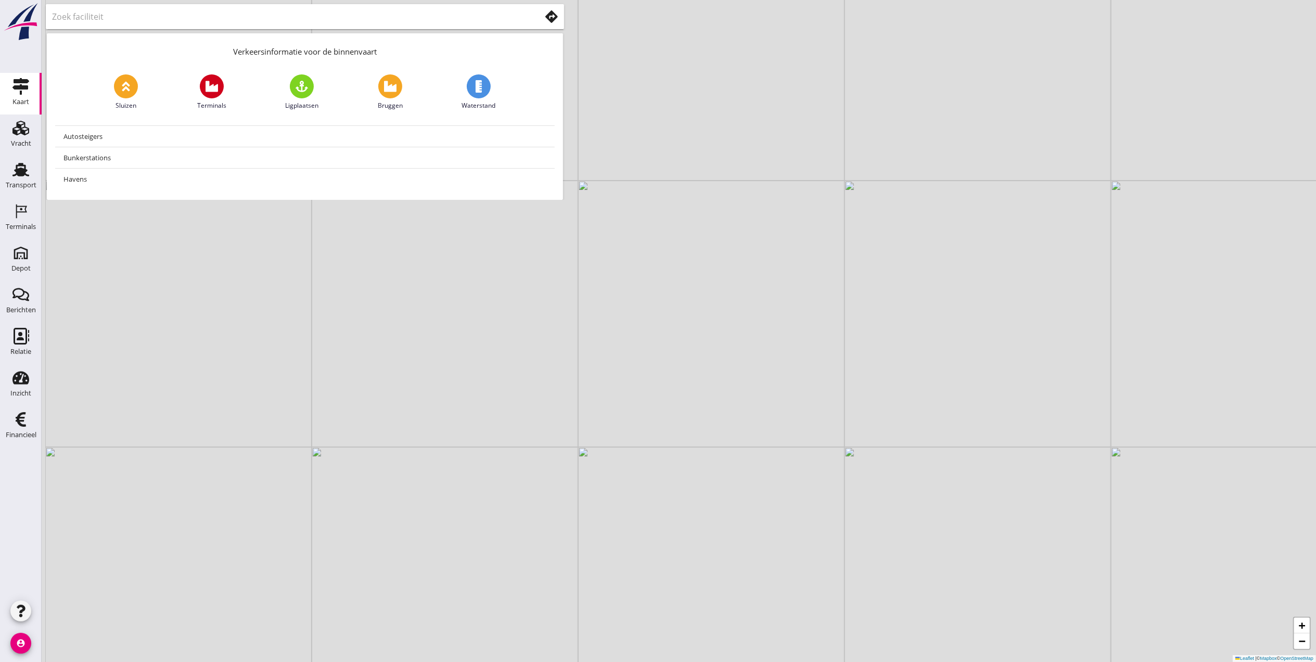
drag, startPoint x: 637, startPoint y: 356, endPoint x: 968, endPoint y: 228, distance: 354.8
click at [968, 228] on div "+ − Leaflet | © Mapbox © OpenStreetMap" at bounding box center [679, 331] width 1274 height 662
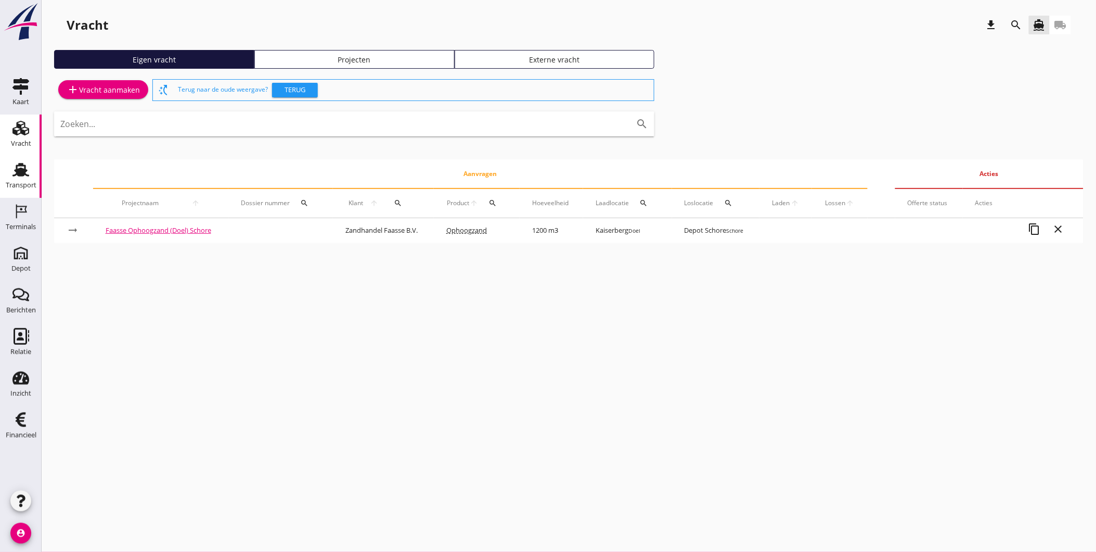
click at [21, 180] on div "Transport" at bounding box center [21, 185] width 31 height 15
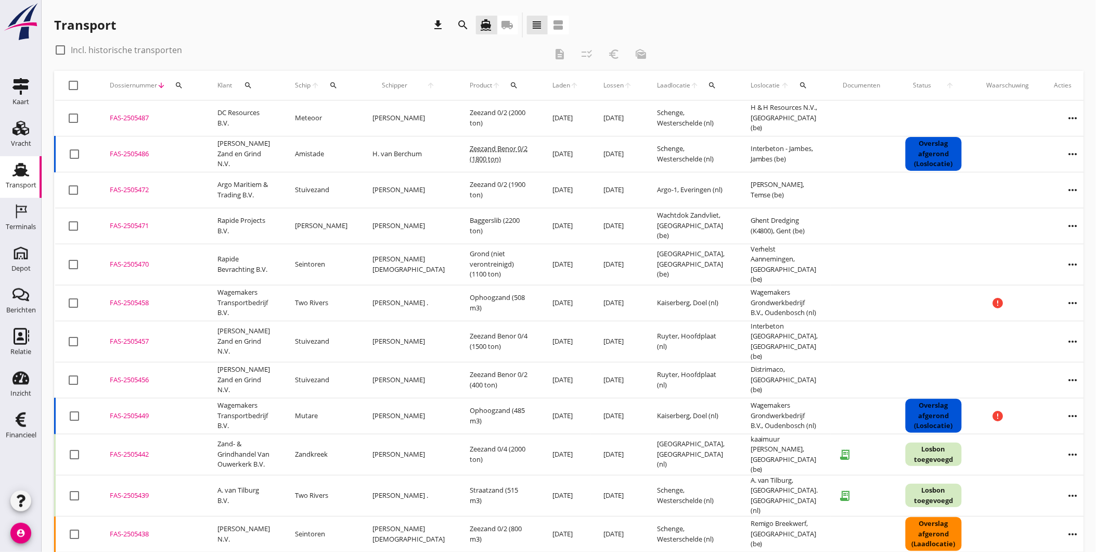
click at [182, 86] on icon "search" at bounding box center [179, 85] width 8 height 8
click at [133, 411] on div "FAS-2505449" at bounding box center [151, 416] width 83 height 10
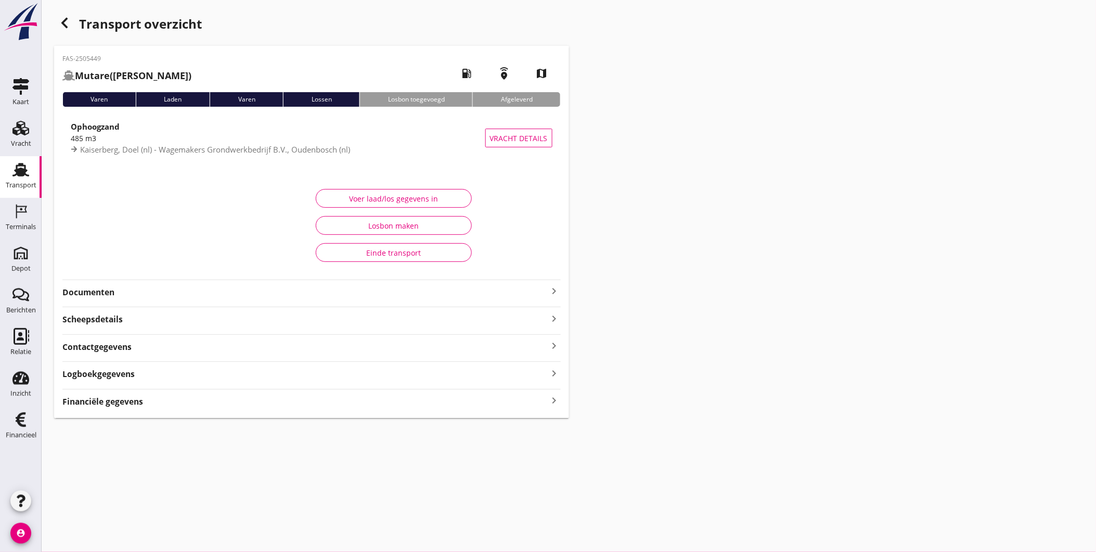
click at [173, 69] on h2 "Mutare (M. Heuvelman)" at bounding box center [126, 76] width 129 height 14
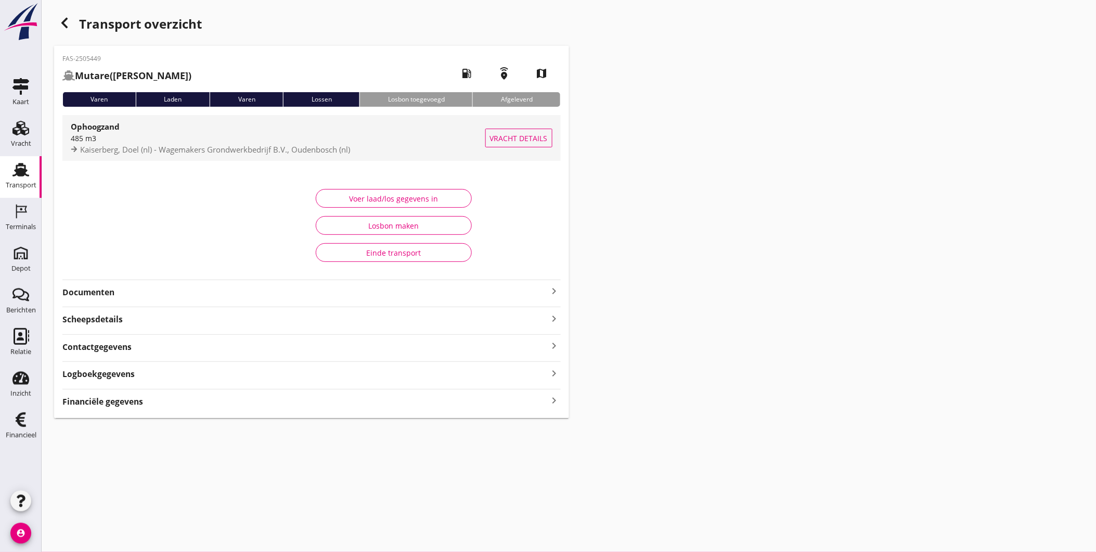
click at [112, 130] on strong "Ophoogzand" at bounding box center [95, 126] width 49 height 10
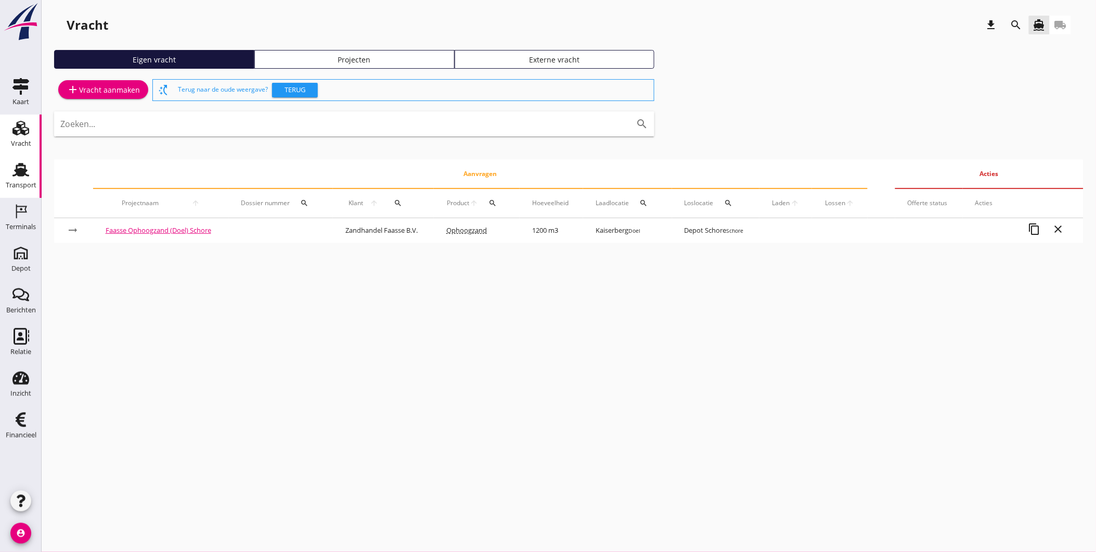
click at [3, 183] on link "Transport Transport" at bounding box center [21, 177] width 42 height 42
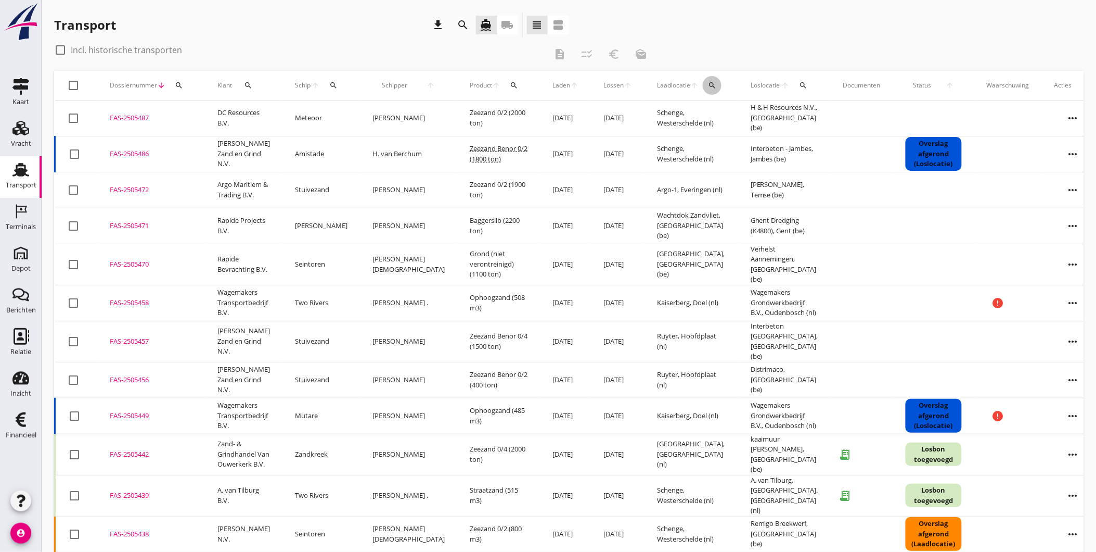
click at [708, 86] on icon "search" at bounding box center [712, 85] width 8 height 8
click at [709, 113] on input "text" at bounding box center [748, 115] width 108 height 17
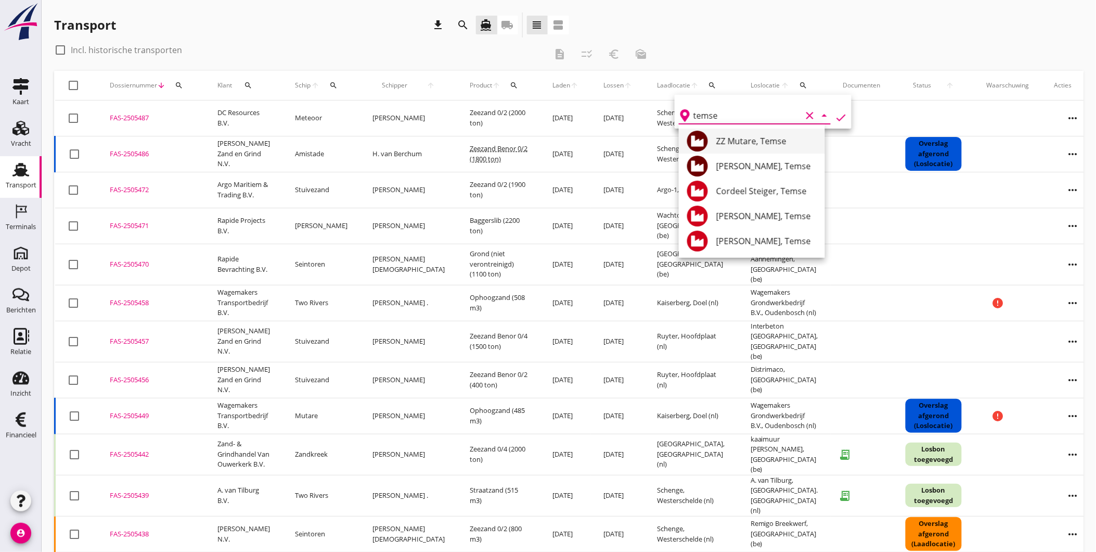
click at [784, 142] on div "ZZ Mutare, Temse" at bounding box center [766, 141] width 100 height 12
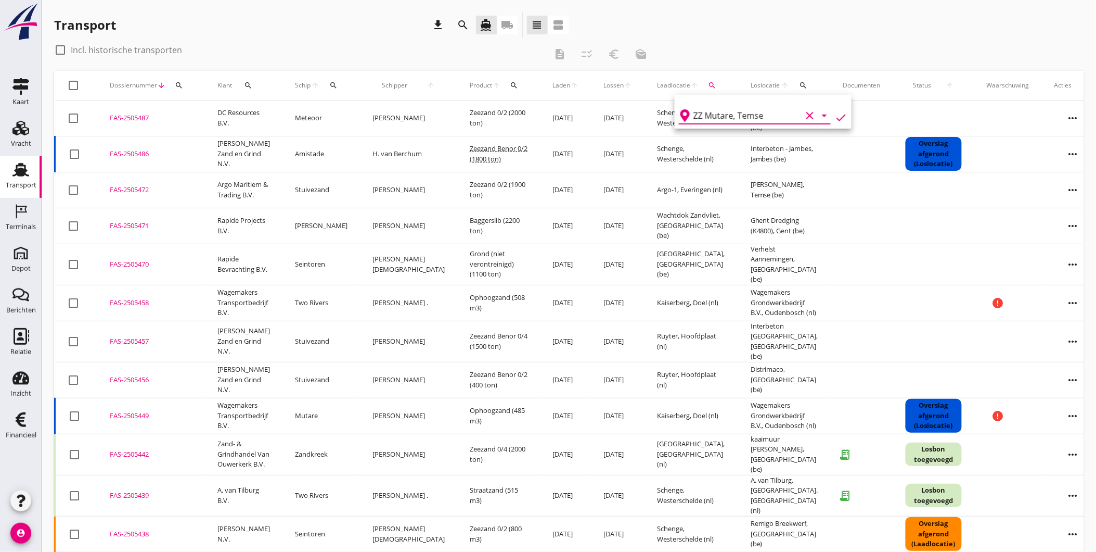
click at [838, 117] on icon "check" at bounding box center [841, 117] width 12 height 12
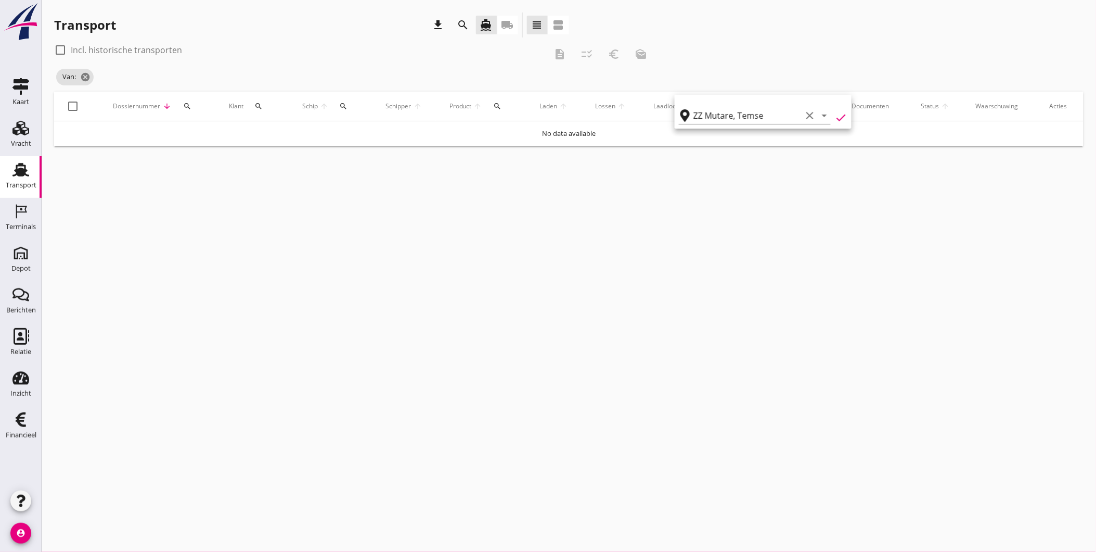
type input "ZZ Mutare"
click at [66, 48] on div at bounding box center [61, 50] width 18 height 18
checkbox input "true"
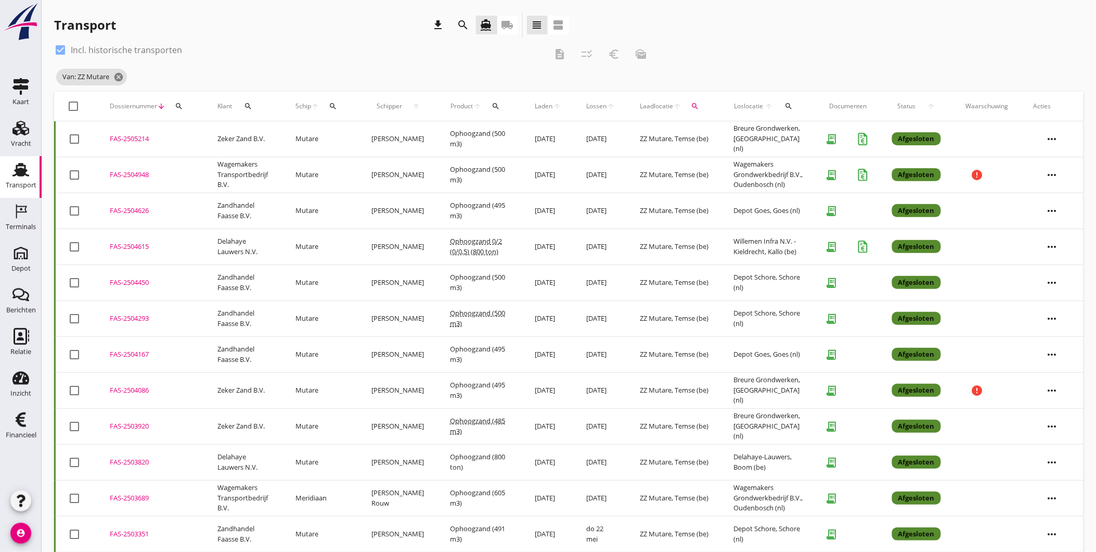
click at [200, 287] on td "FAS-2504450 upload_file Drop hier uw bestand om het aan het dossier toe te voeg…" at bounding box center [151, 282] width 108 height 36
click at [121, 322] on td "FAS-2504293 upload_file Drop hier uw bestand om het aan het dossier toe te voeg…" at bounding box center [151, 318] width 108 height 36
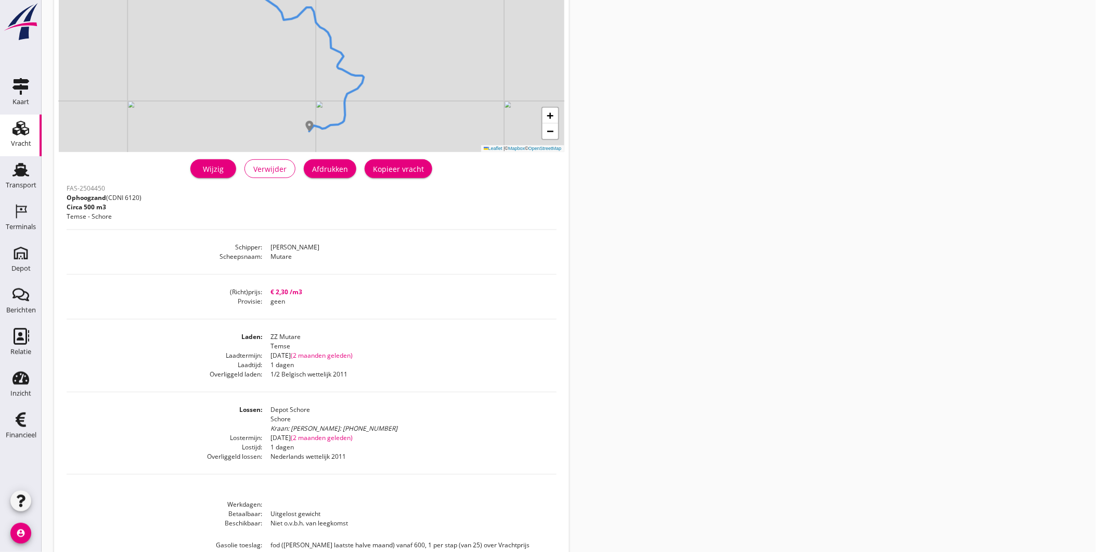
scroll to position [151, 0]
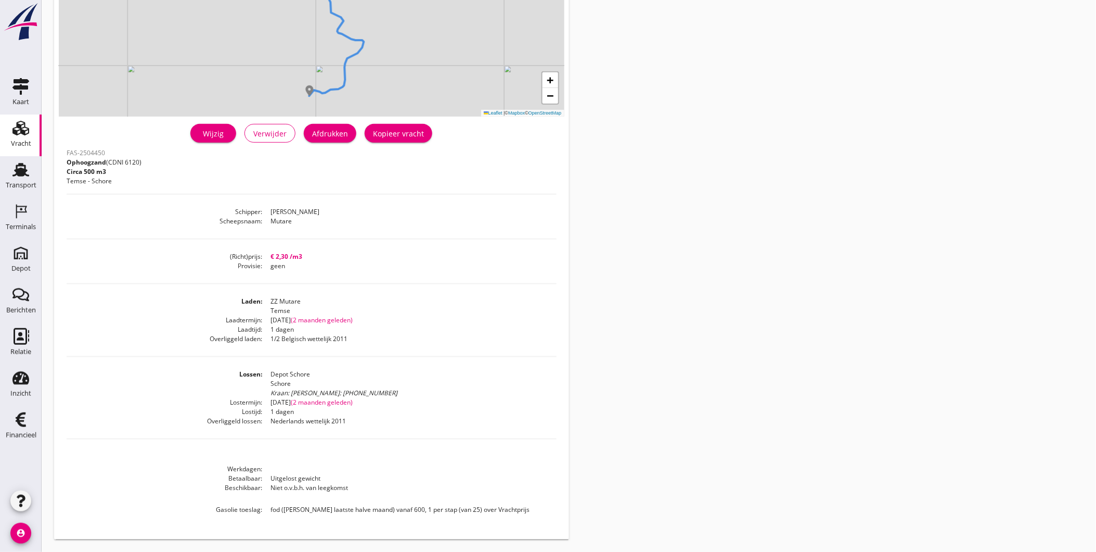
click at [213, 129] on div "Wijzig" at bounding box center [213, 133] width 29 height 11
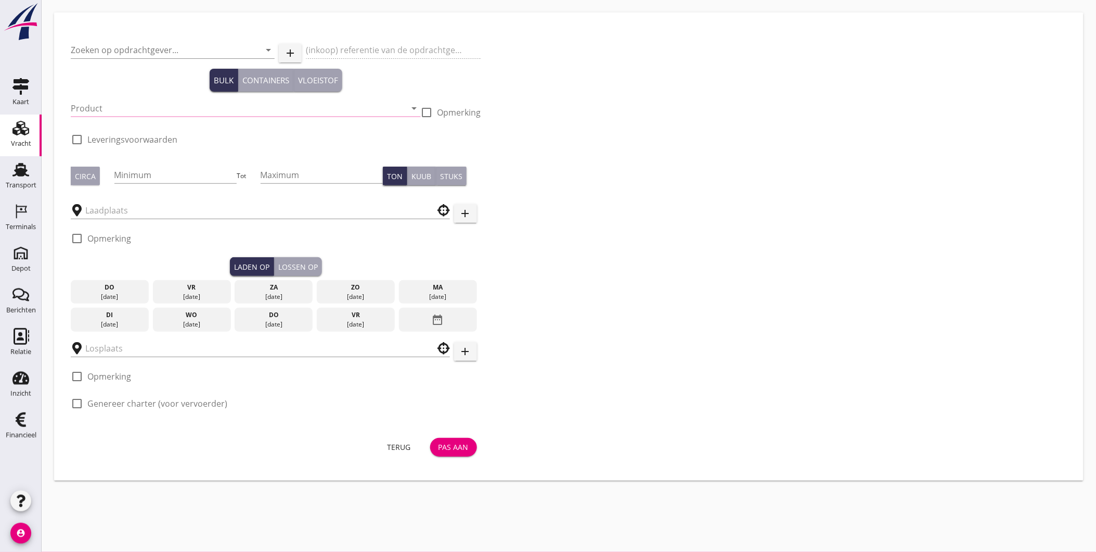
type input "Zandhandel Faasse B.V."
type input "Ophoogzand Schore"
type input "Ophoogzand (6120)"
type input "485"
checkbox input "true"
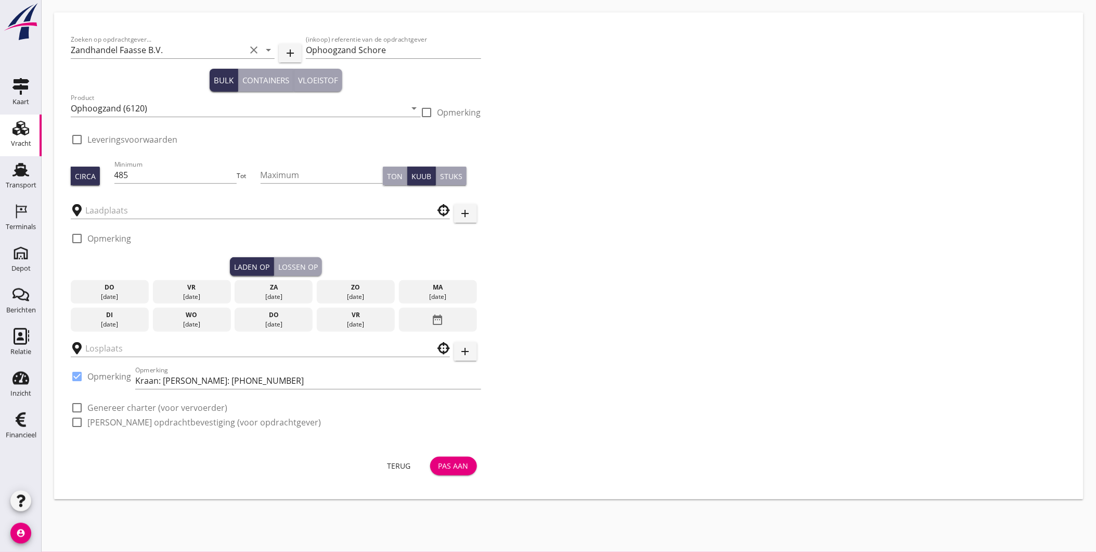
type input "Depot Schore"
checkbox input "true"
type input "ZZ Mutare"
checkbox input "true"
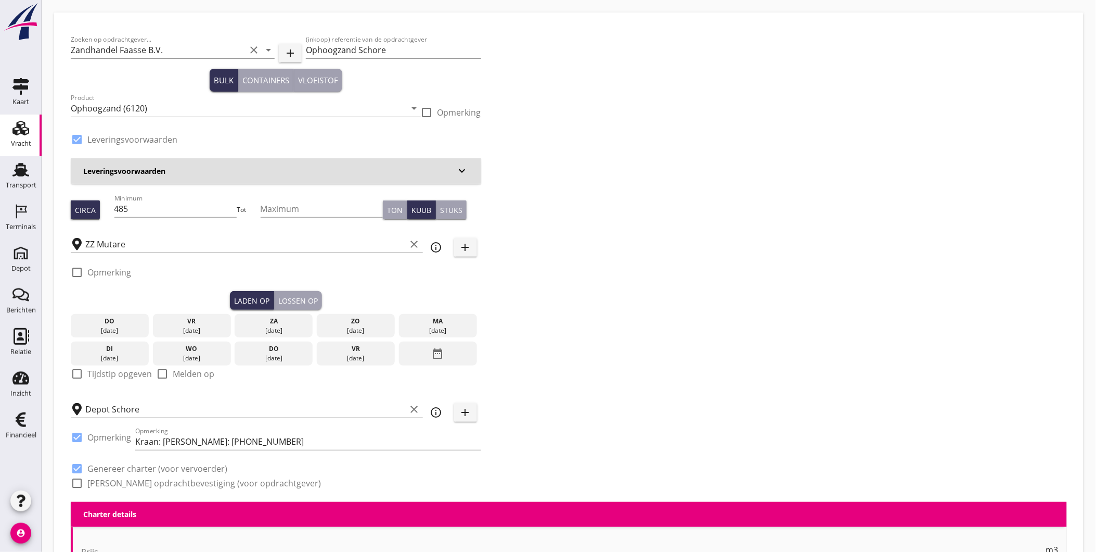
type input "2.3"
checkbox input "false"
radio input "false"
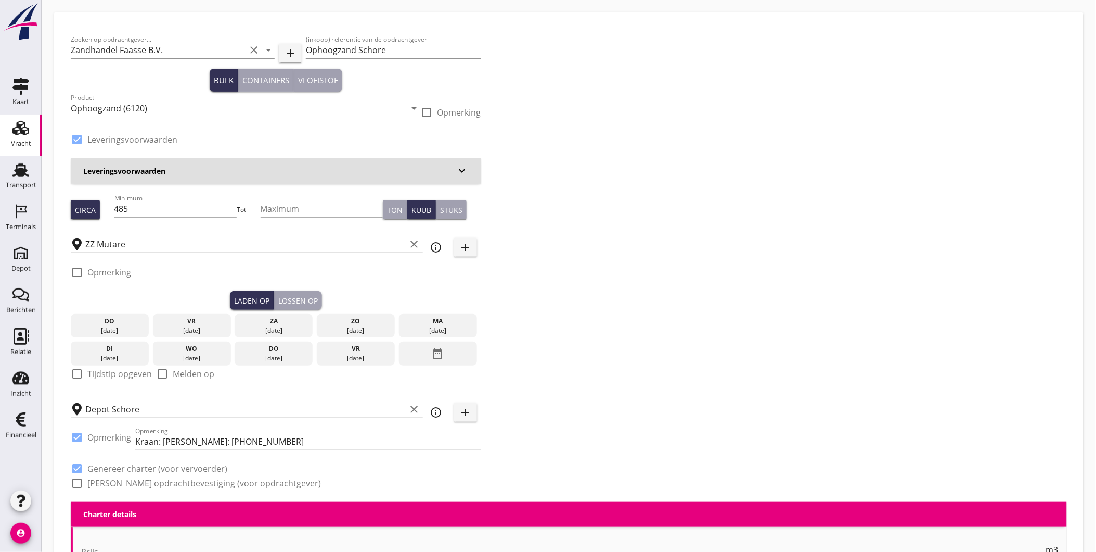
checkbox input "true"
type input "1"
click at [470, 177] on div "Leveringsvoorwaarden keyboard_arrow_down" at bounding box center [276, 170] width 411 height 25
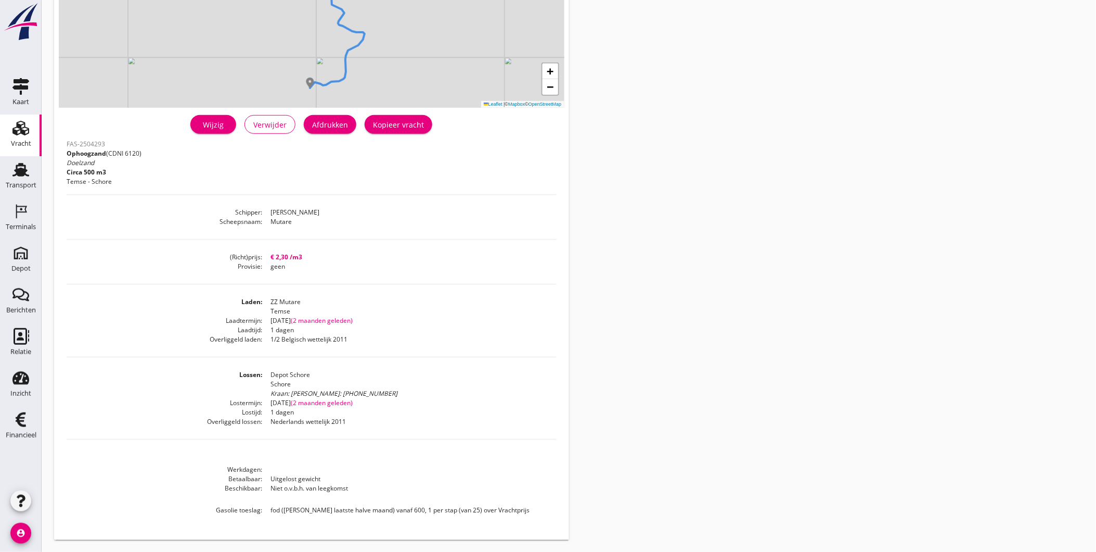
scroll to position [160, 0]
click at [217, 129] on link "Wijzig" at bounding box center [213, 123] width 46 height 19
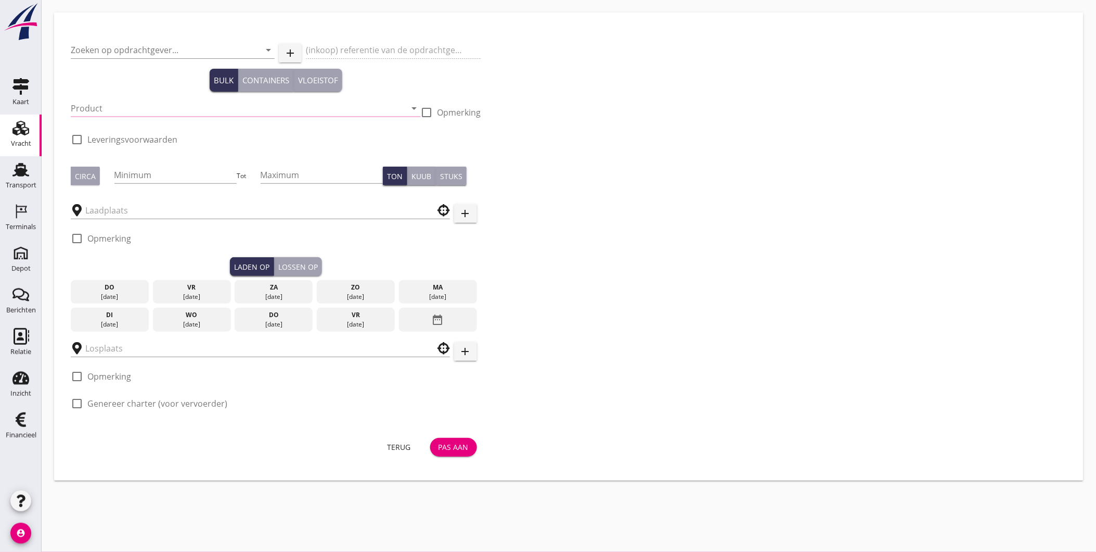
type input "Zandhandel Faasse B.V."
type input "Ophoogzand (Doel) Schore"
type input "Ophoogzand (6120)"
checkbox input "true"
type input "485"
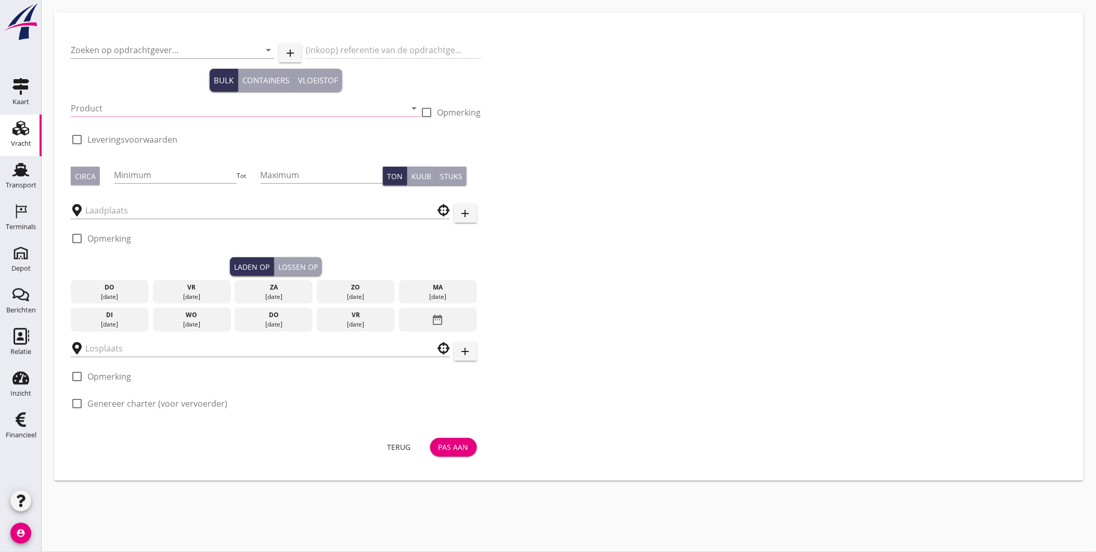
checkbox input "true"
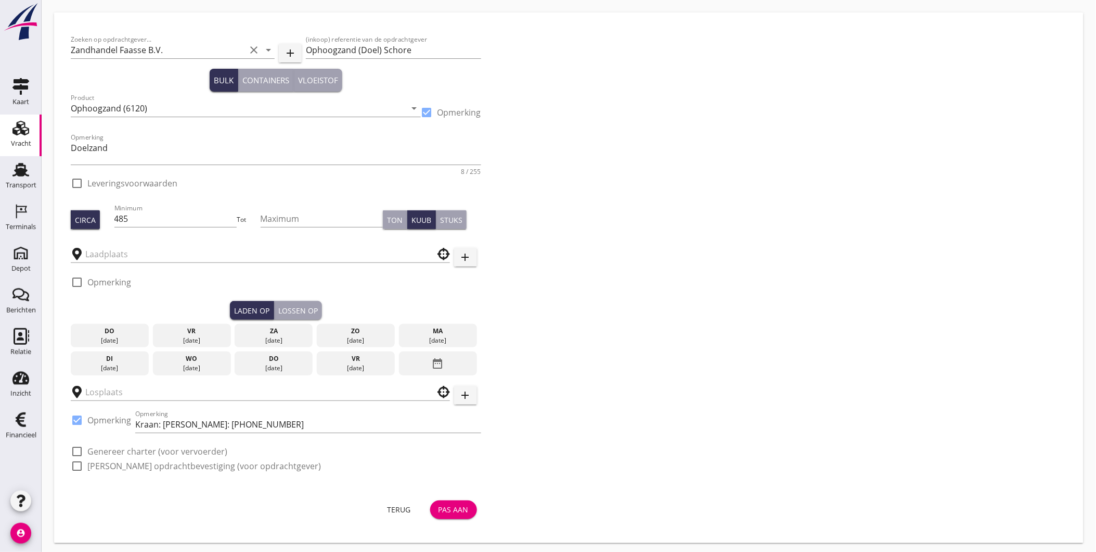
type input "Depot Schore"
checkbox input "true"
type input "ZZ Mutare"
checkbox input "true"
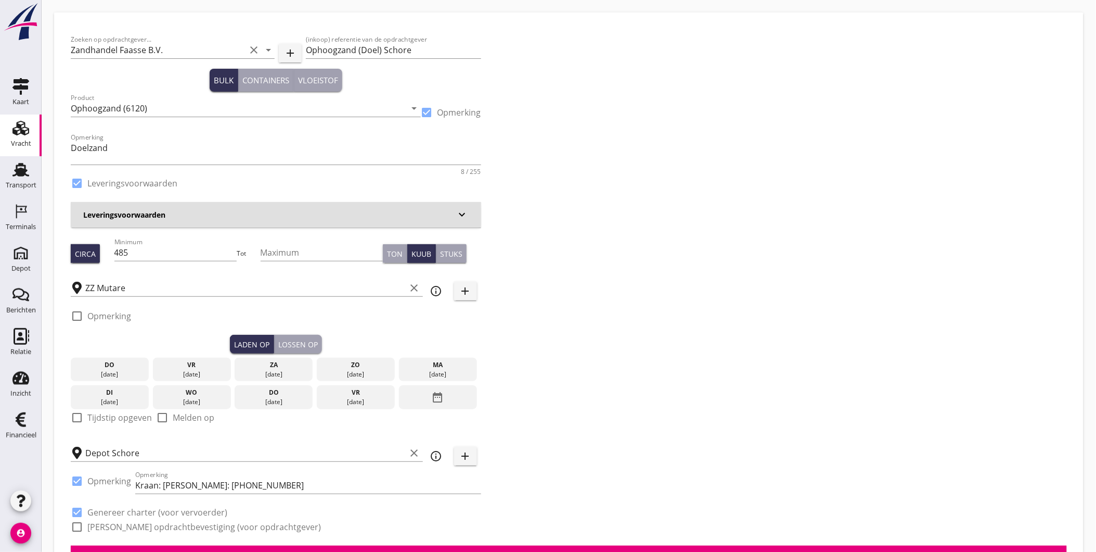
type input "2.3"
checkbox input "false"
radio input "false"
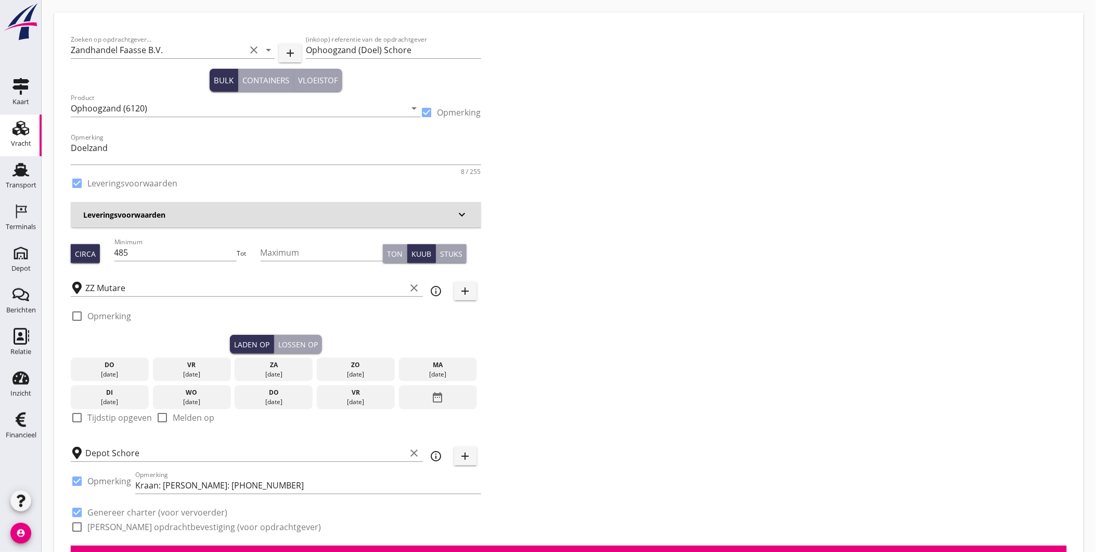
checkbox input "true"
type input "1"
click at [210, 213] on h3 "Leveringsvoorwaarden" at bounding box center [269, 214] width 373 height 11
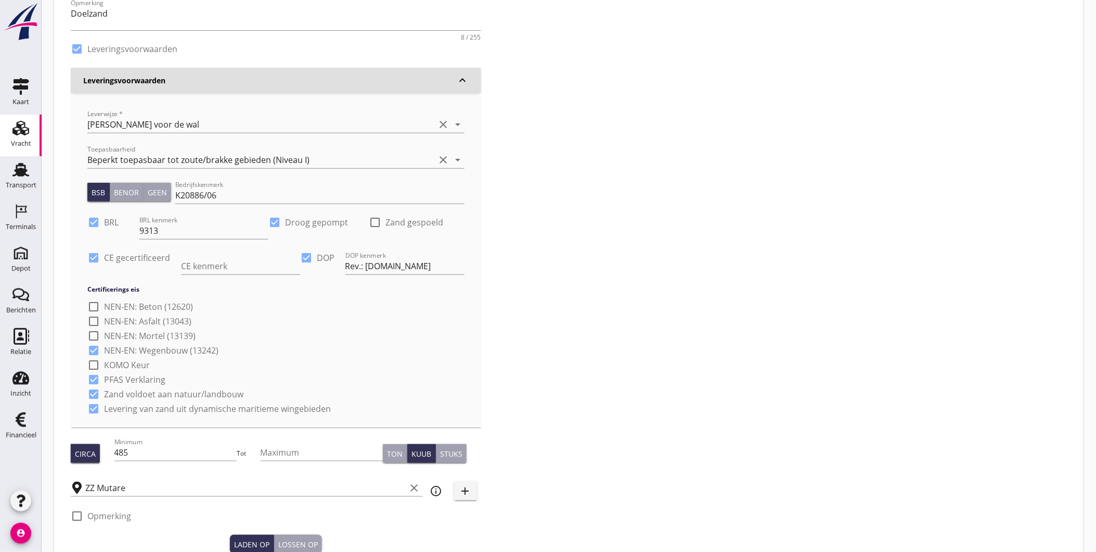
scroll to position [116, 0]
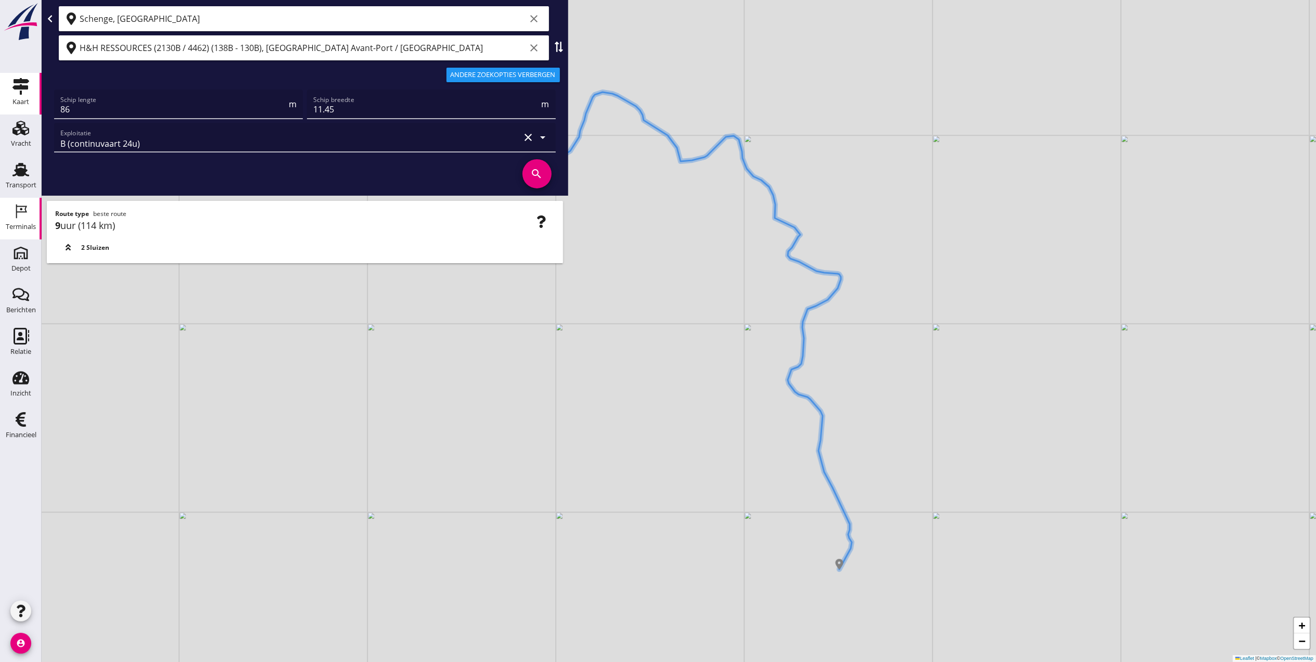
click at [30, 226] on div "Terminals" at bounding box center [21, 226] width 30 height 7
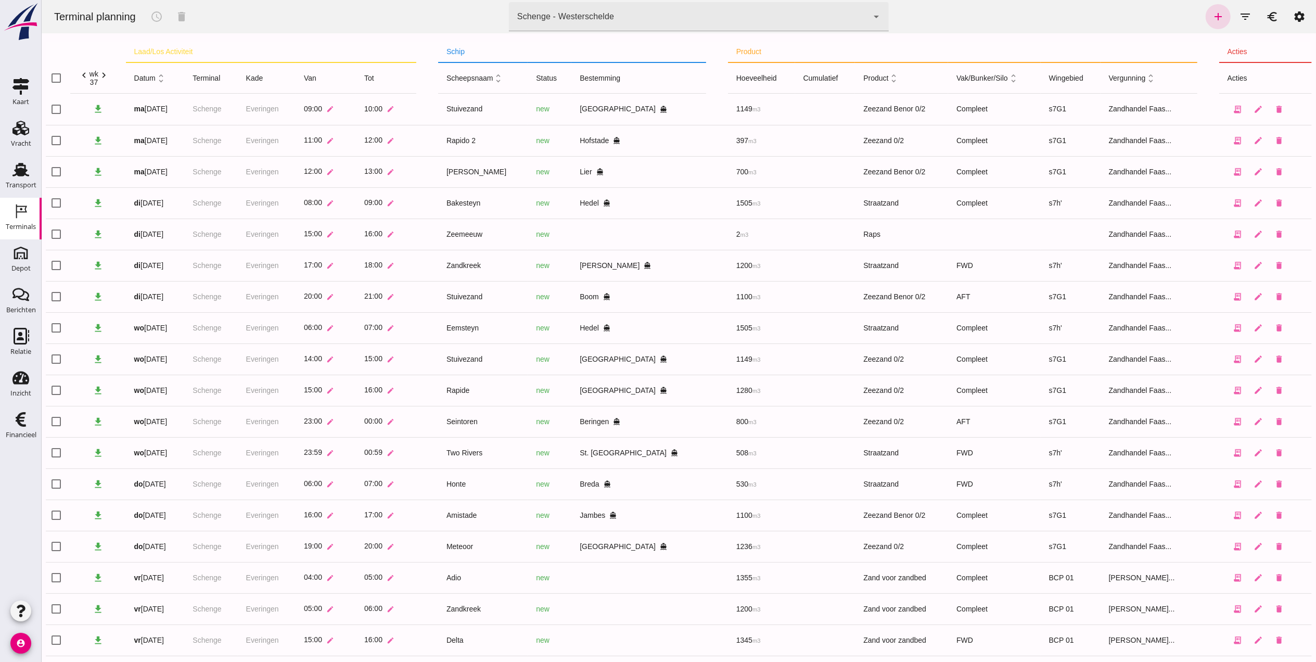
scroll to position [46, 0]
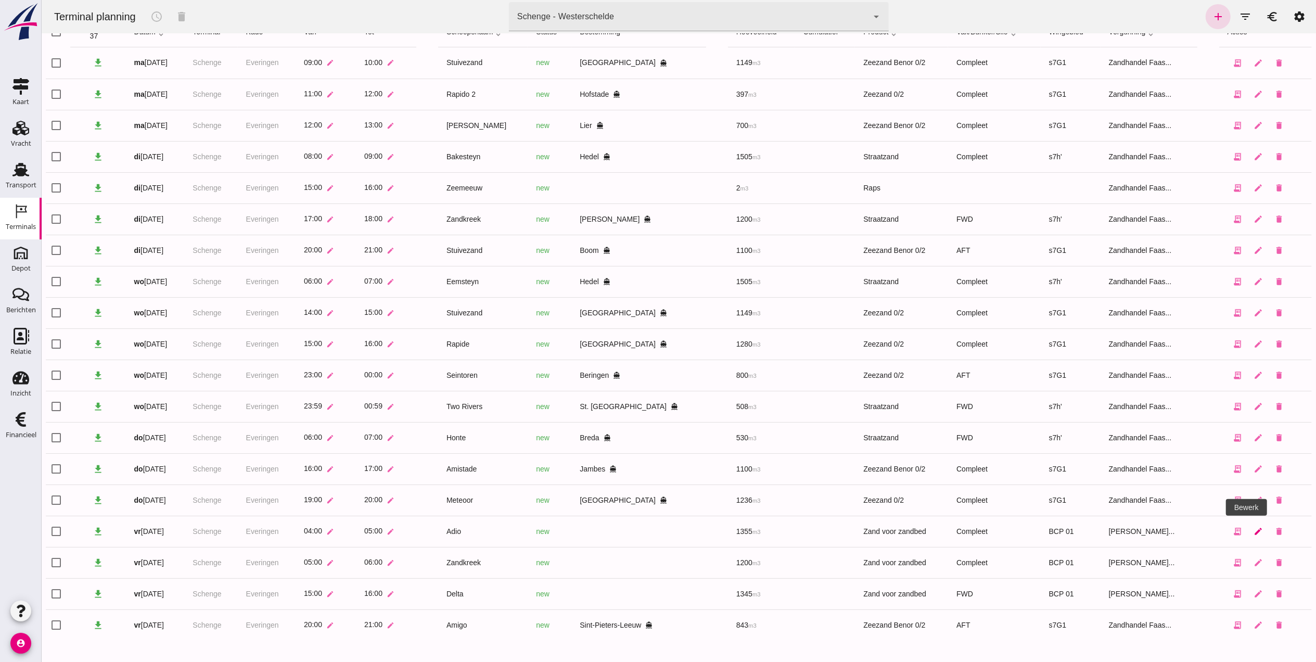
click at [1253, 529] on icon "edit" at bounding box center [1257, 531] width 9 height 9
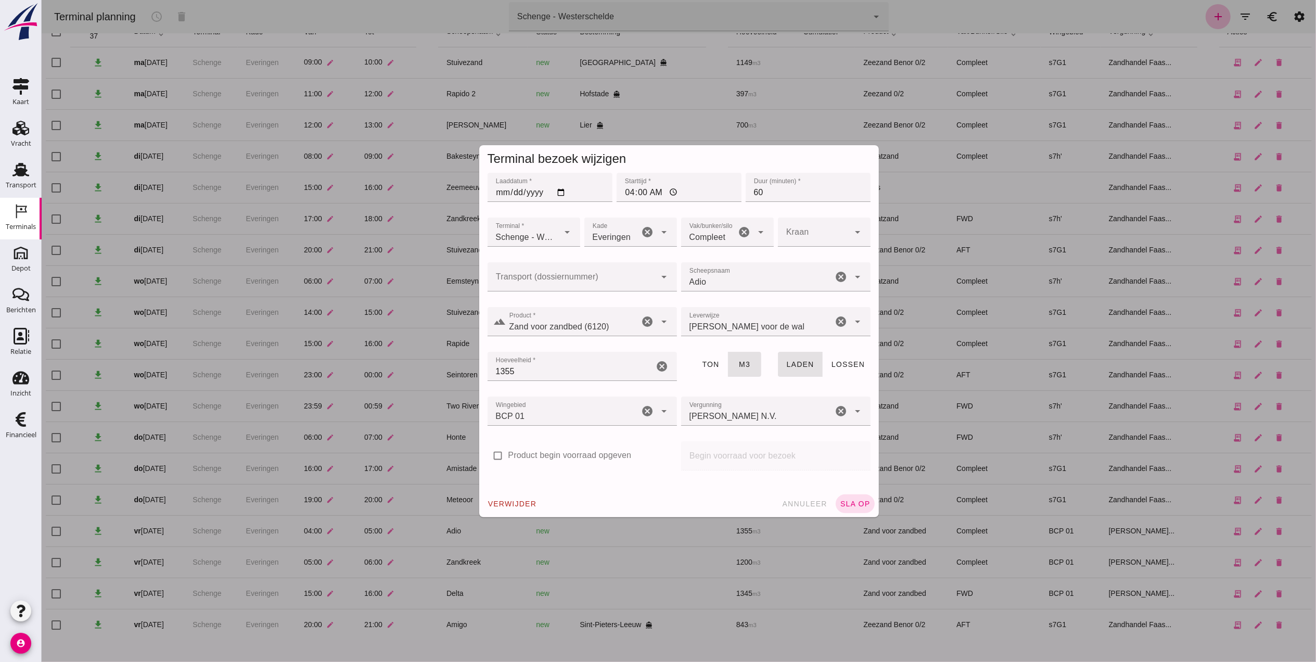
type input "Zand voor zandbed (6120)"
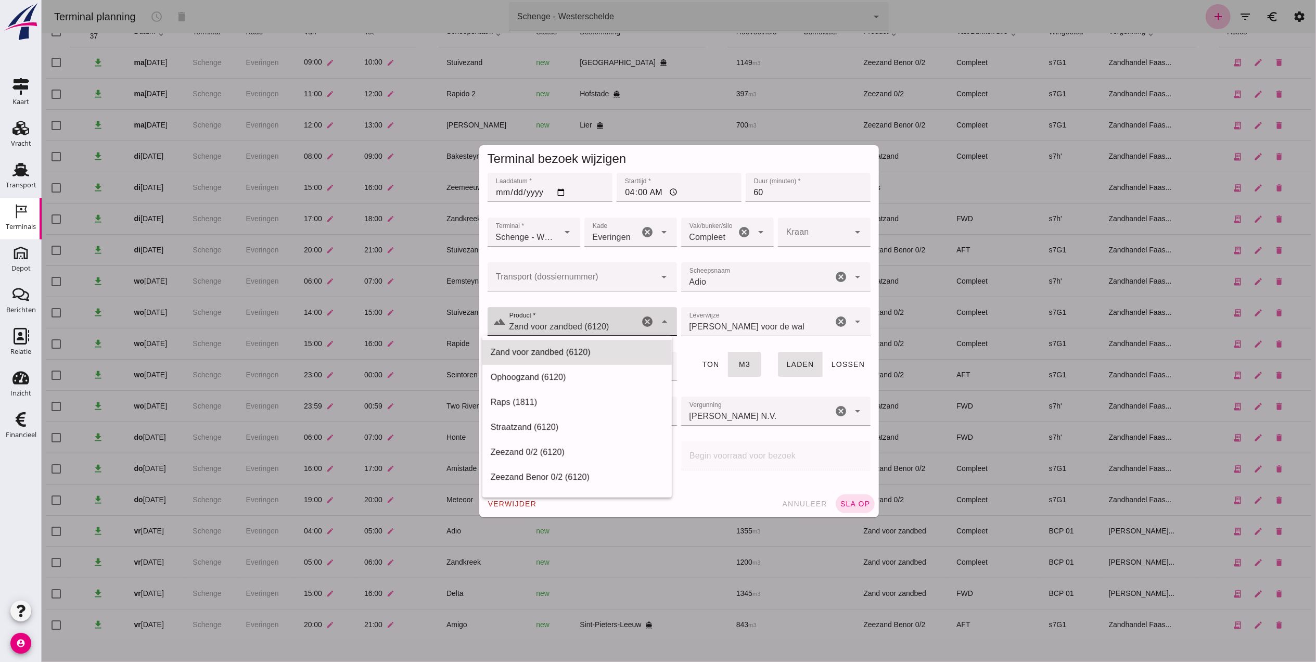
click at [656, 318] on div "arrow_drop_down" at bounding box center [663, 321] width 15 height 29
click at [595, 265] on div at bounding box center [571, 276] width 169 height 29
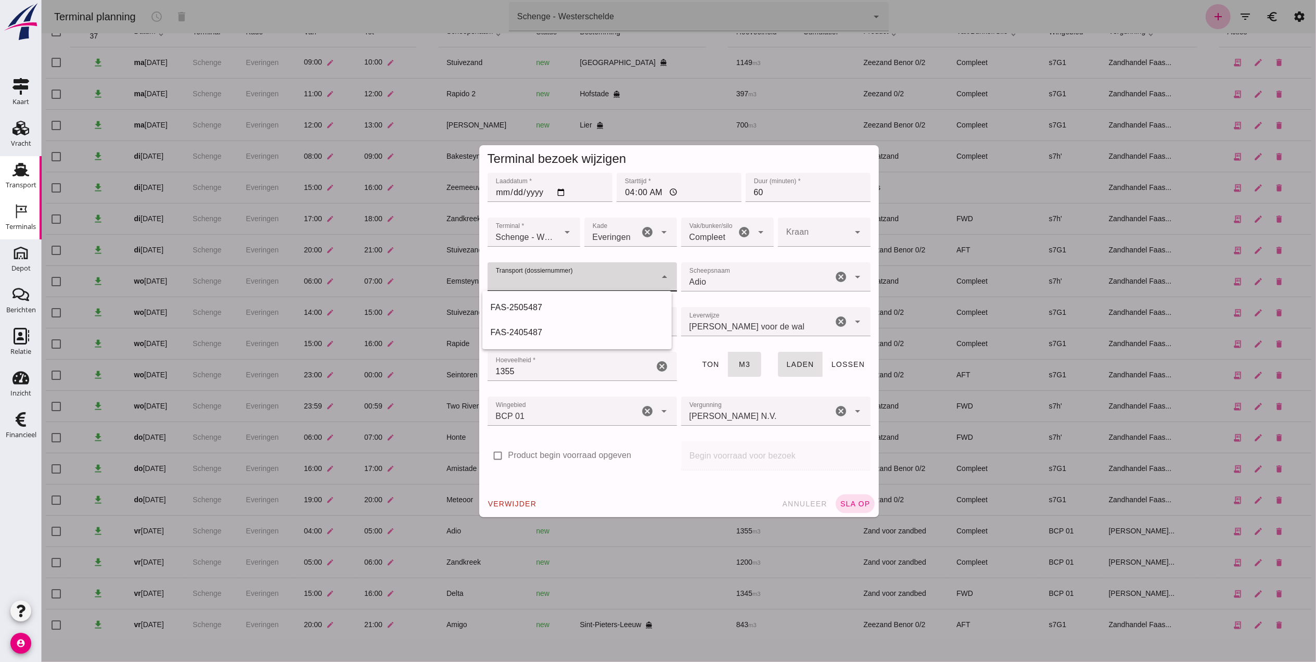
drag, startPoint x: 27, startPoint y: 175, endPoint x: 36, endPoint y: 159, distance: 19.1
click at [28, 175] on use at bounding box center [20, 170] width 17 height 14
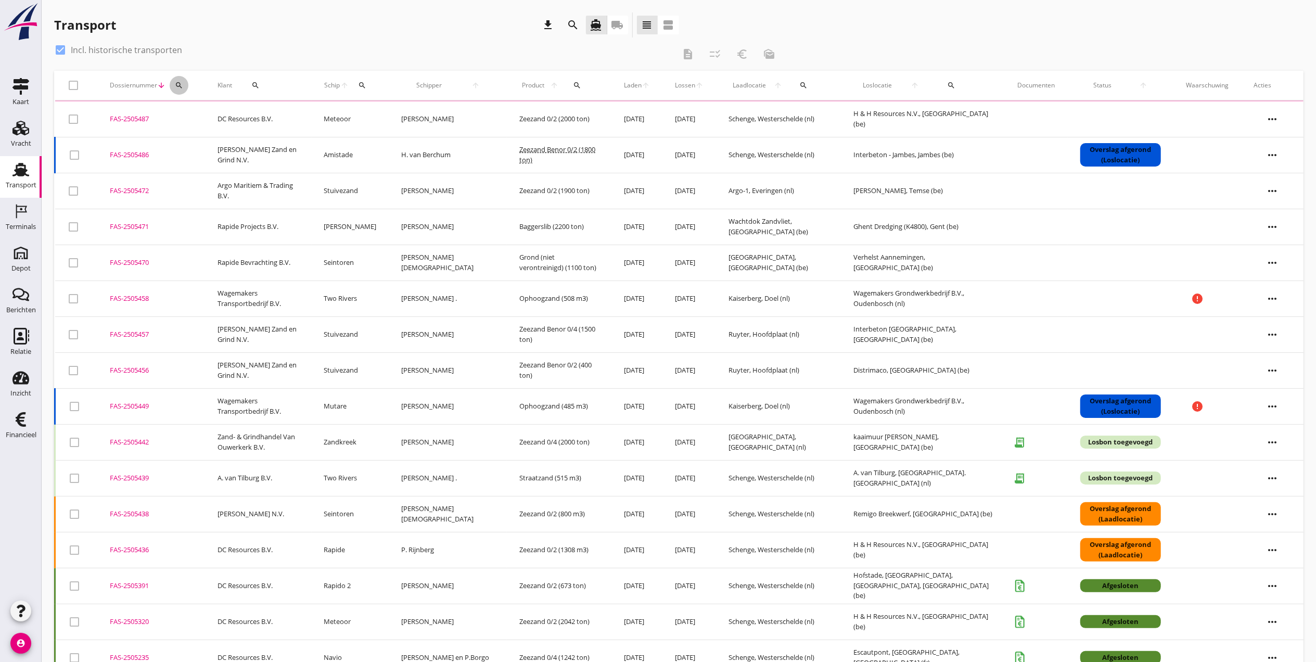
click at [180, 84] on icon "search" at bounding box center [179, 85] width 8 height 8
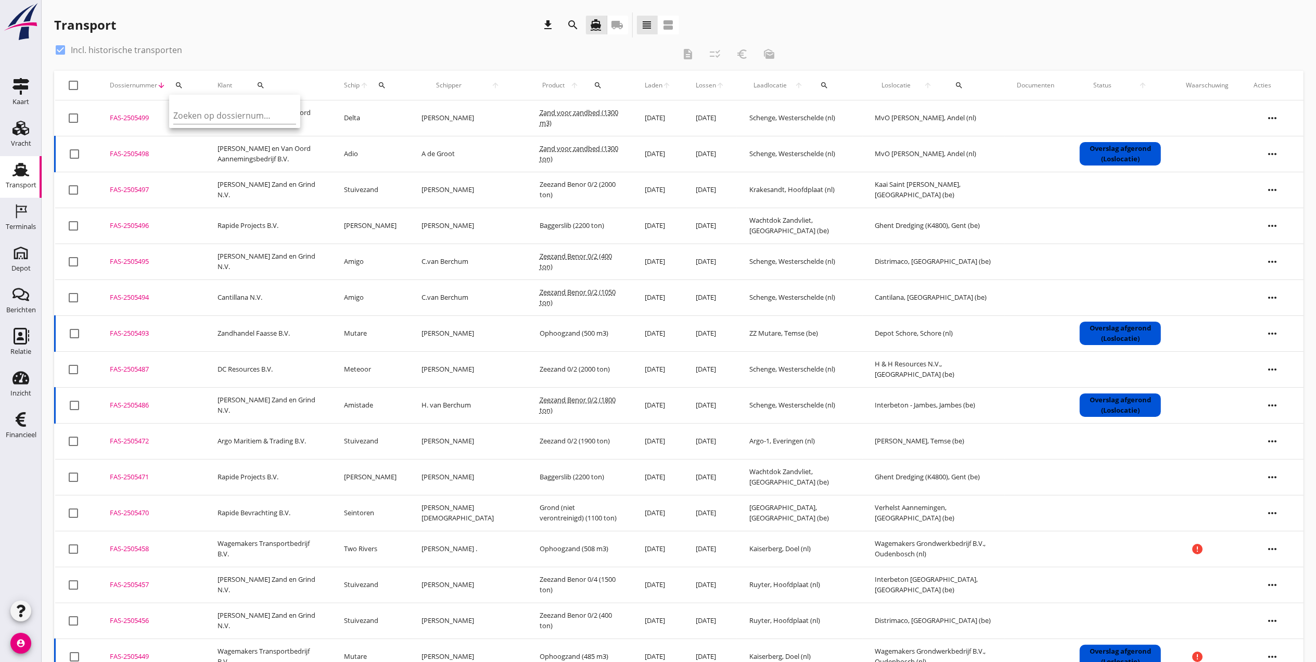
click at [142, 152] on div "FAS-2505498" at bounding box center [151, 154] width 83 height 10
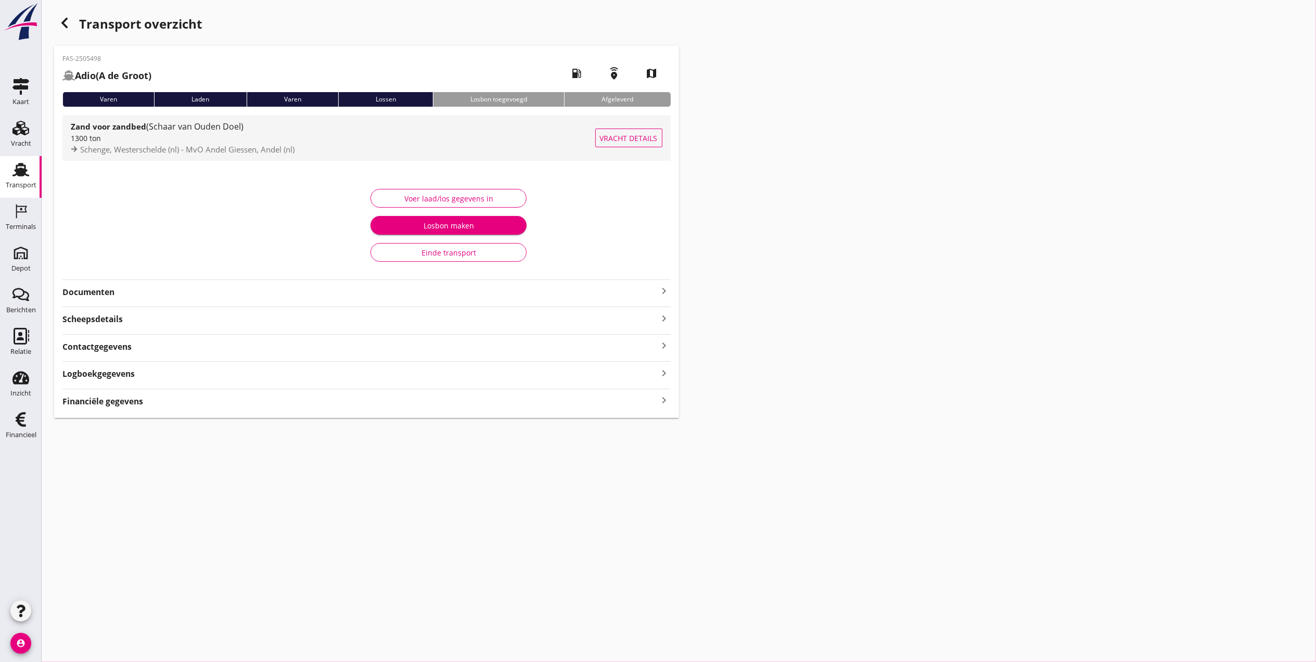
click at [85, 127] on strong "Zand voor zandbed" at bounding box center [108, 126] width 75 height 10
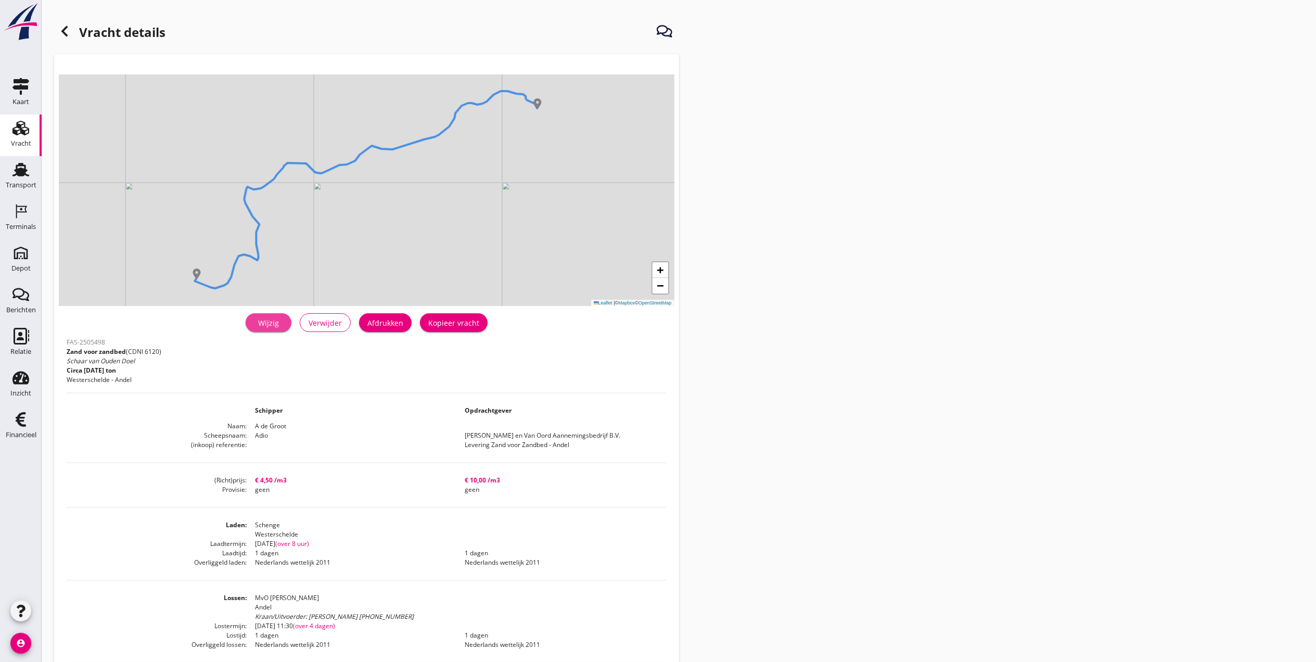
click at [269, 318] on div "Wijzig" at bounding box center [268, 322] width 29 height 11
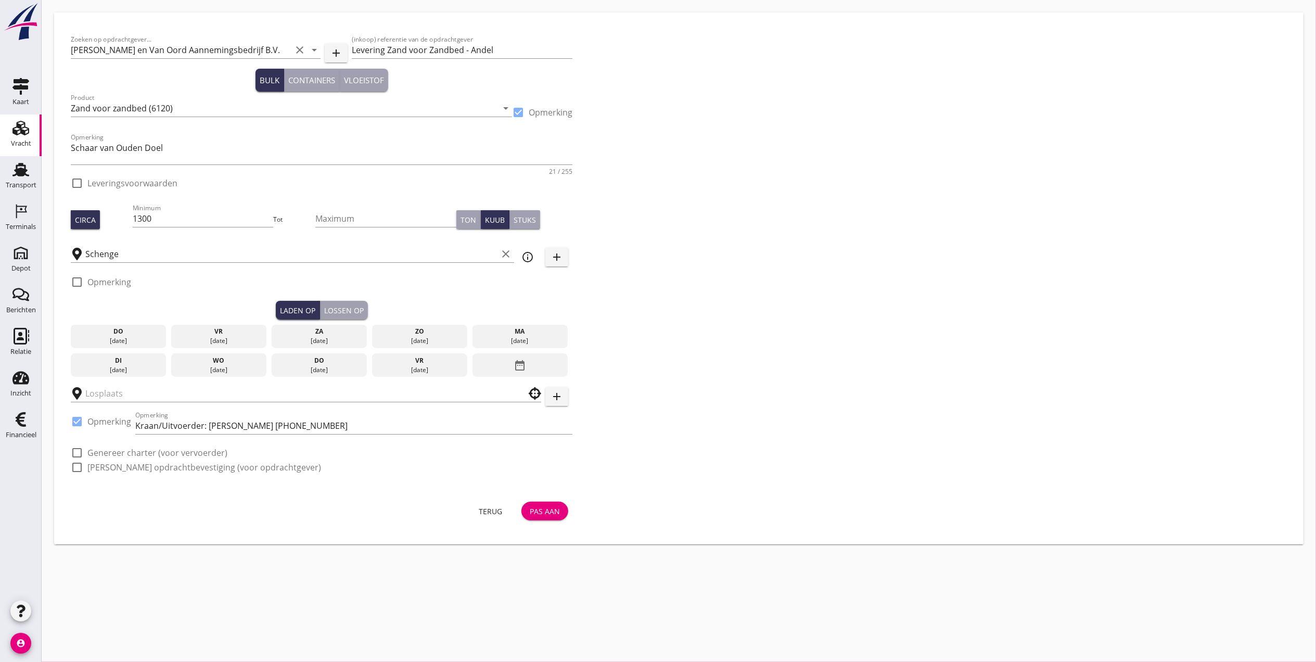
checkbox input "true"
type input "MvO [PERSON_NAME]"
checkbox input "true"
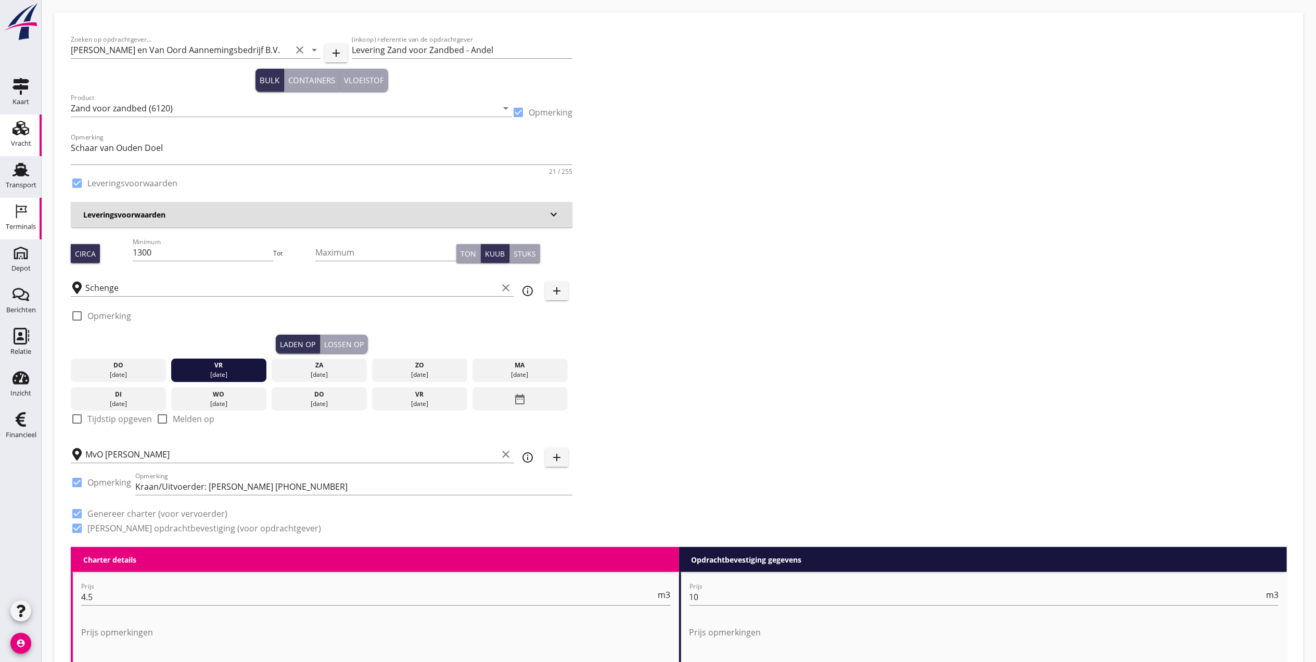
click at [18, 211] on use at bounding box center [21, 211] width 11 height 14
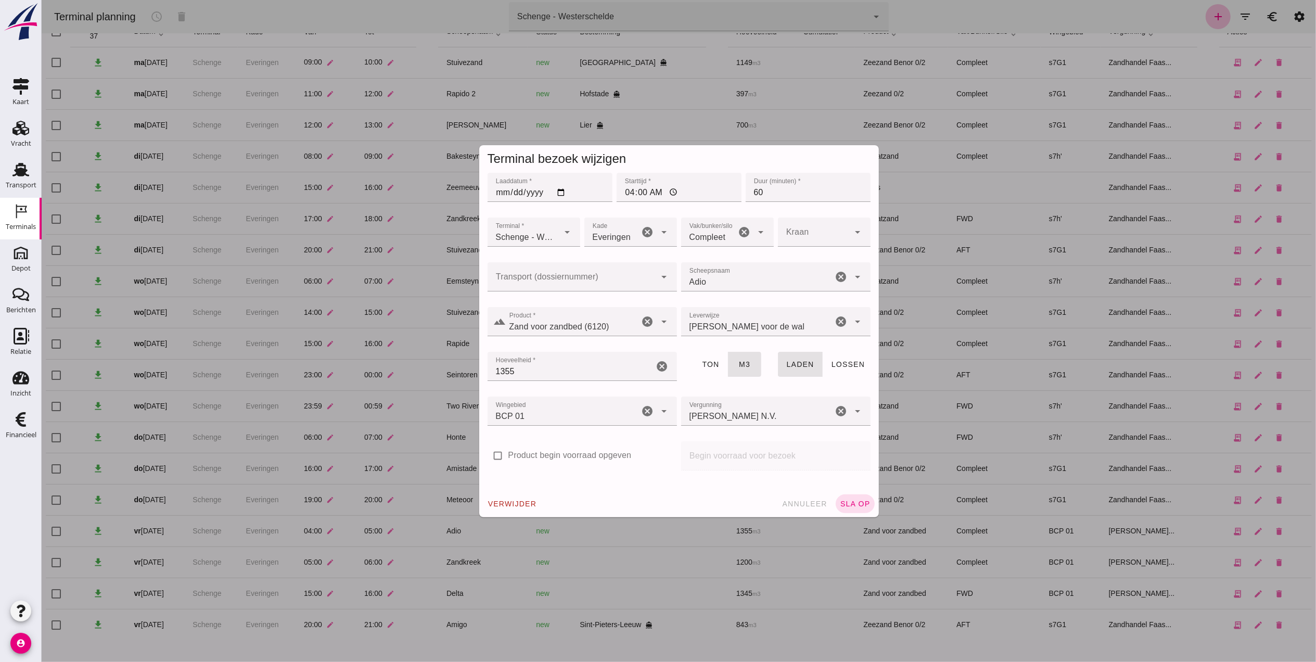
click at [573, 408] on div "BCP 01 210" at bounding box center [563, 410] width 152 height 29
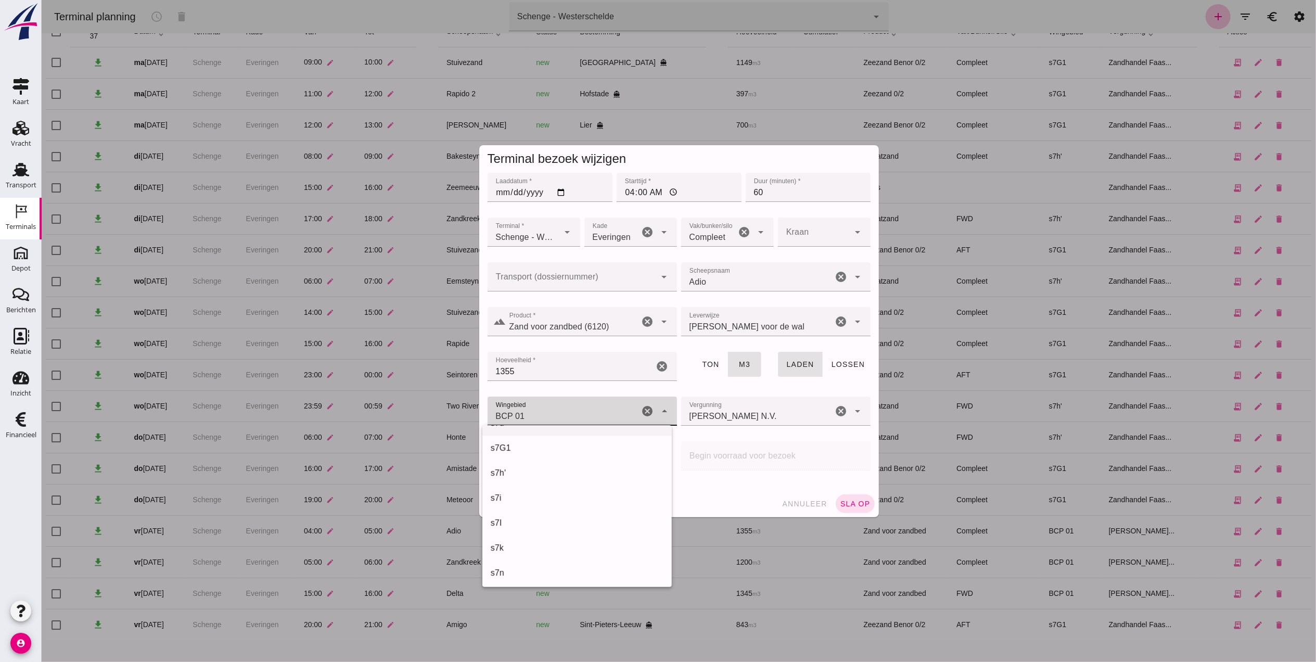
scroll to position [347, 0]
click at [539, 492] on div "s7h'" at bounding box center [576, 495] width 173 height 12
type input "225"
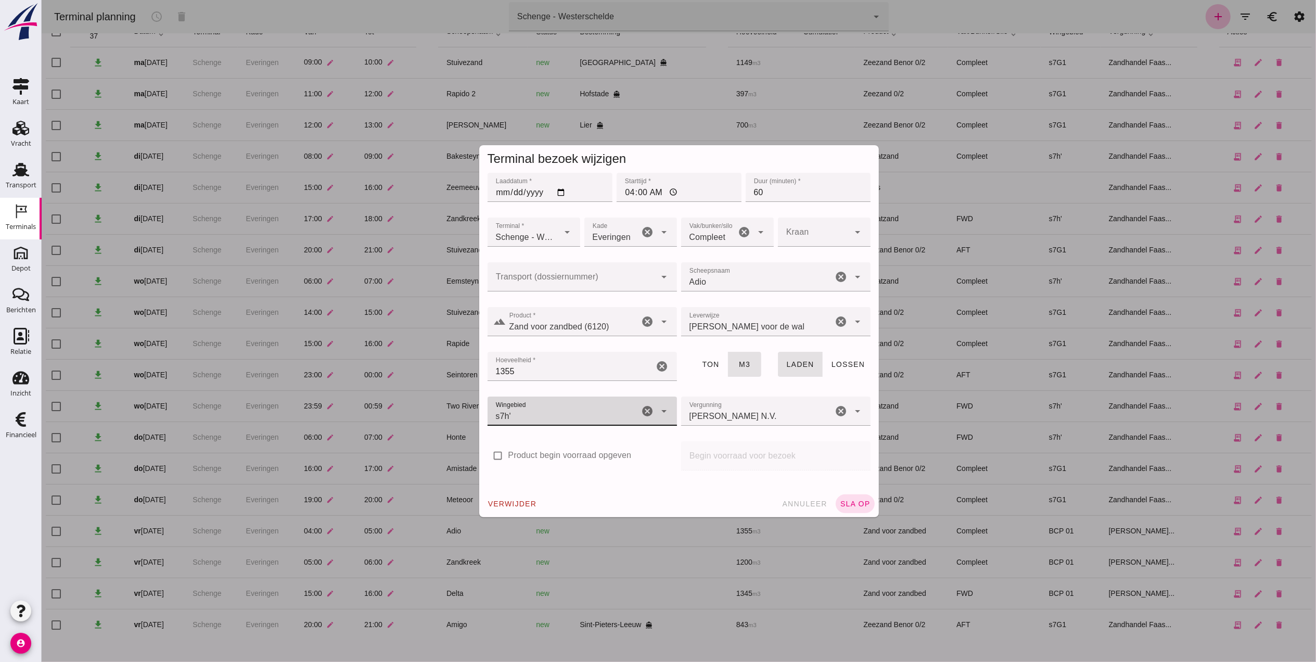
click at [743, 407] on div "[PERSON_NAME] N.V. [PERSON_NAME] N.V." at bounding box center [757, 410] width 152 height 29
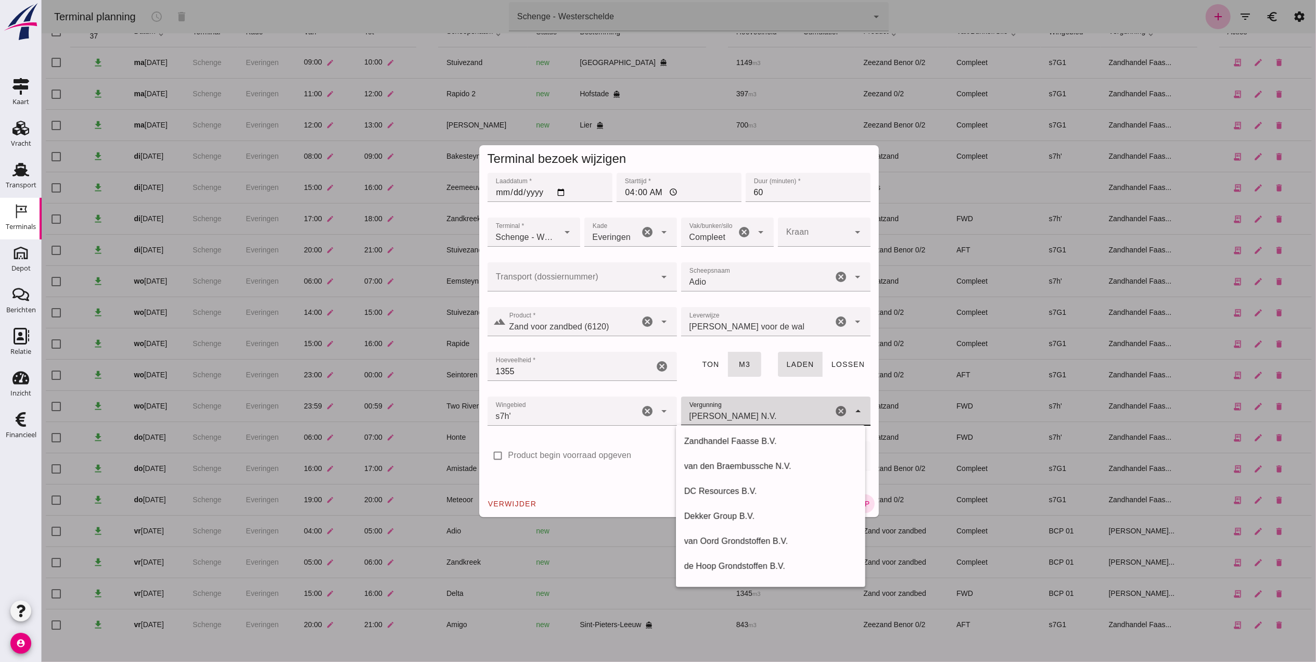
scroll to position [0, 0]
click at [751, 438] on div "Zandhandel Faasse B.V." at bounding box center [770, 442] width 173 height 12
type input "Zandhandel Faasse B.V."
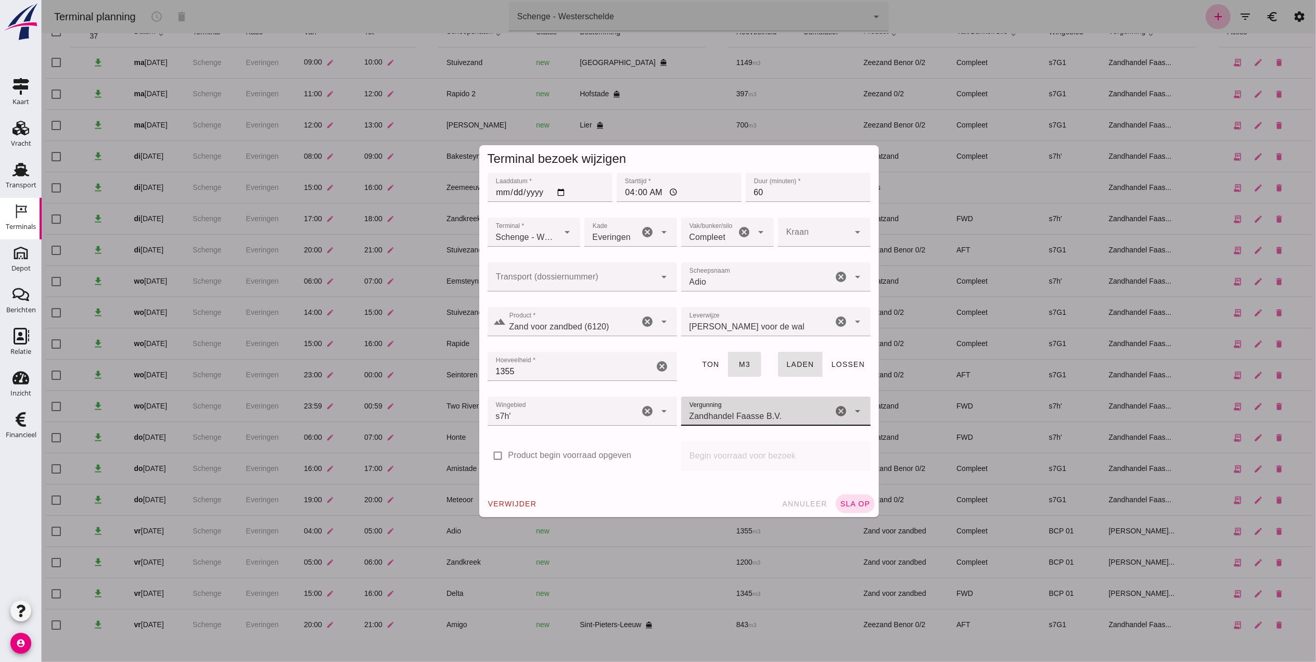
click at [600, 366] on input "1355" at bounding box center [570, 366] width 167 height 29
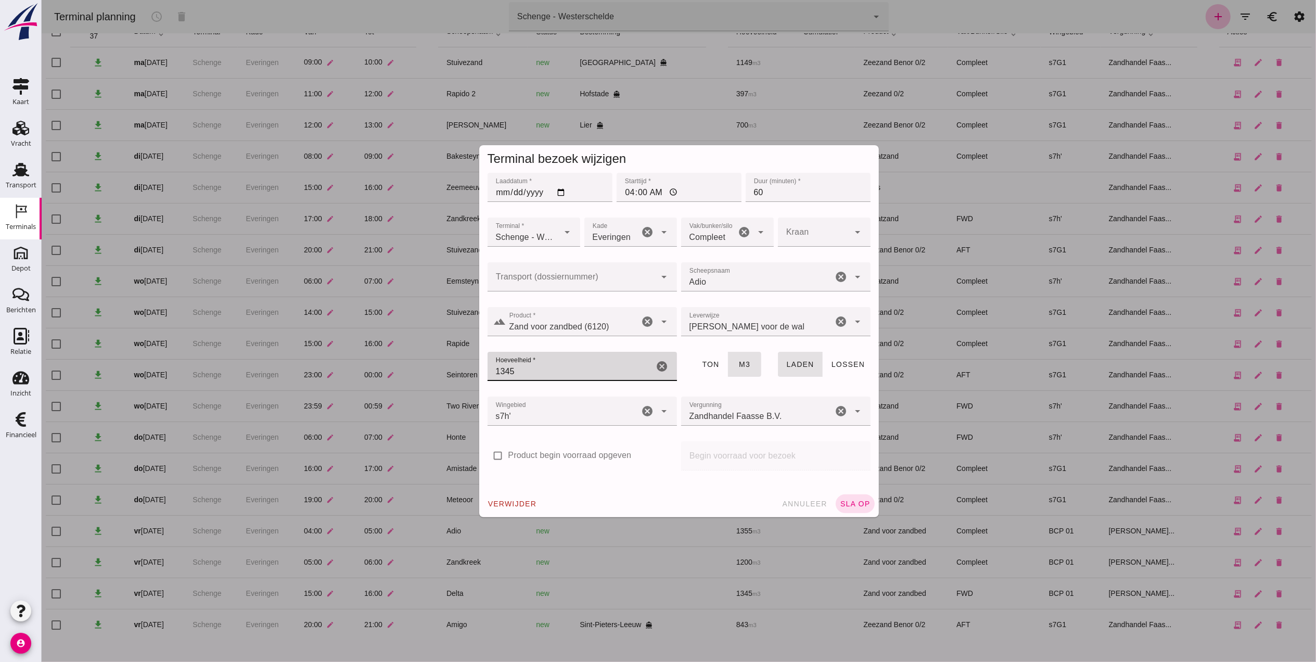
type input "1345"
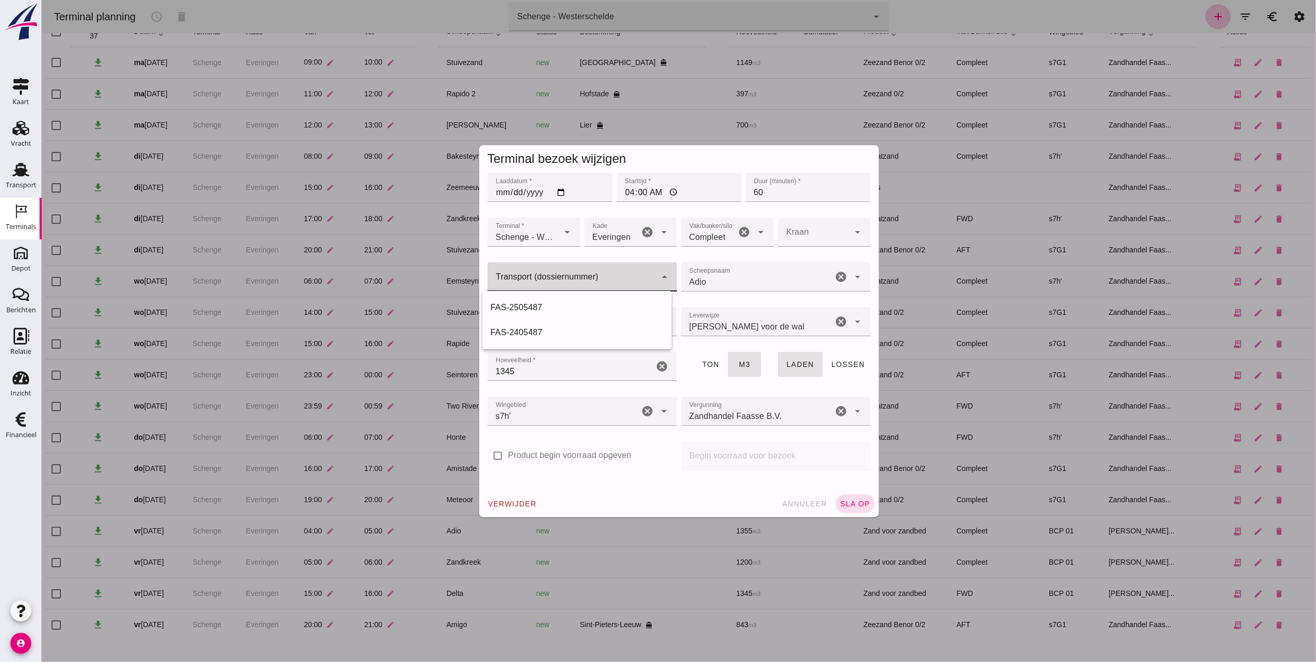
click at [607, 276] on input "Transport (dossiernummer)" at bounding box center [571, 282] width 169 height 12
type input "5498"
type input "210"
click at [558, 310] on div "FAS-250 5498" at bounding box center [576, 307] width 173 height 12
type input "FAS-2505498"
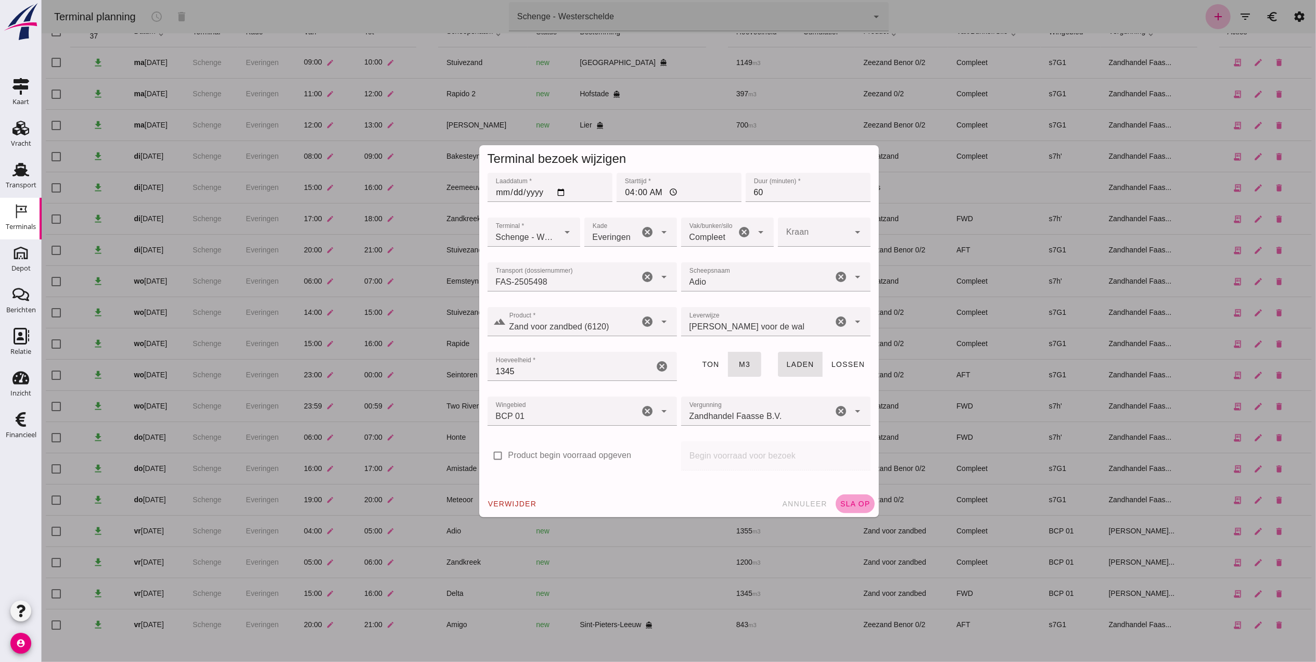
click at [853, 506] on span "sla op" at bounding box center [854, 504] width 31 height 8
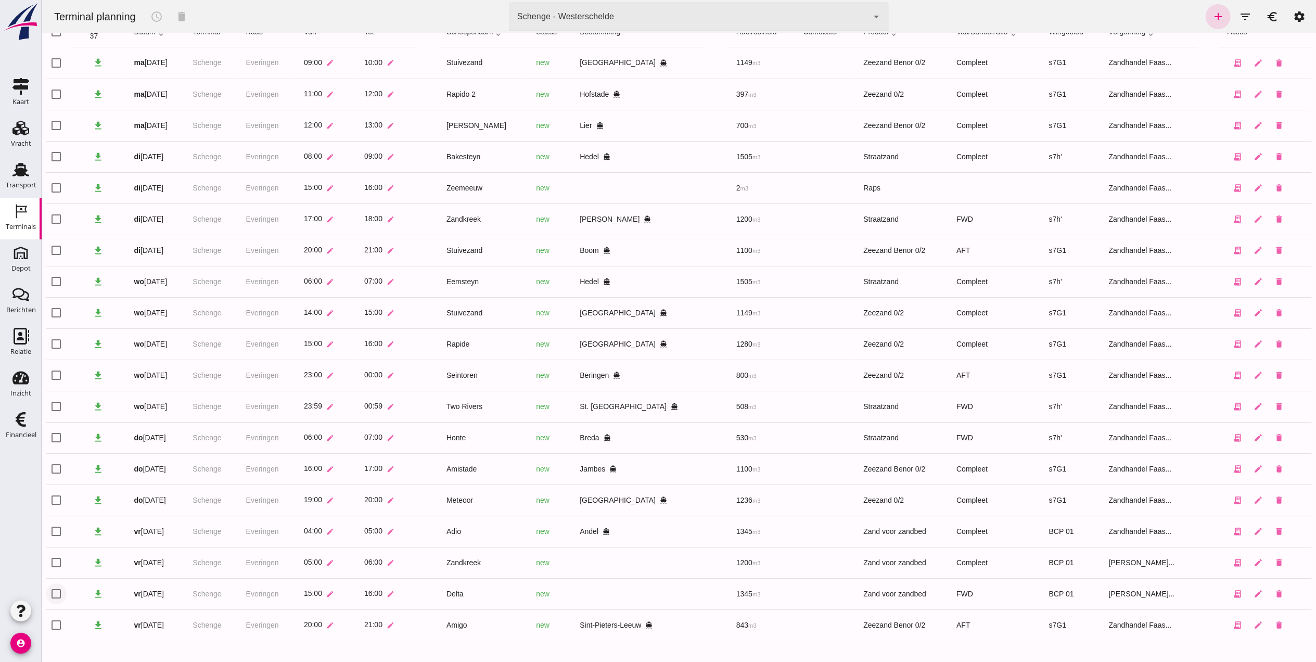
click at [52, 594] on input "checkbox" at bounding box center [55, 593] width 21 height 21
checkbox input "true"
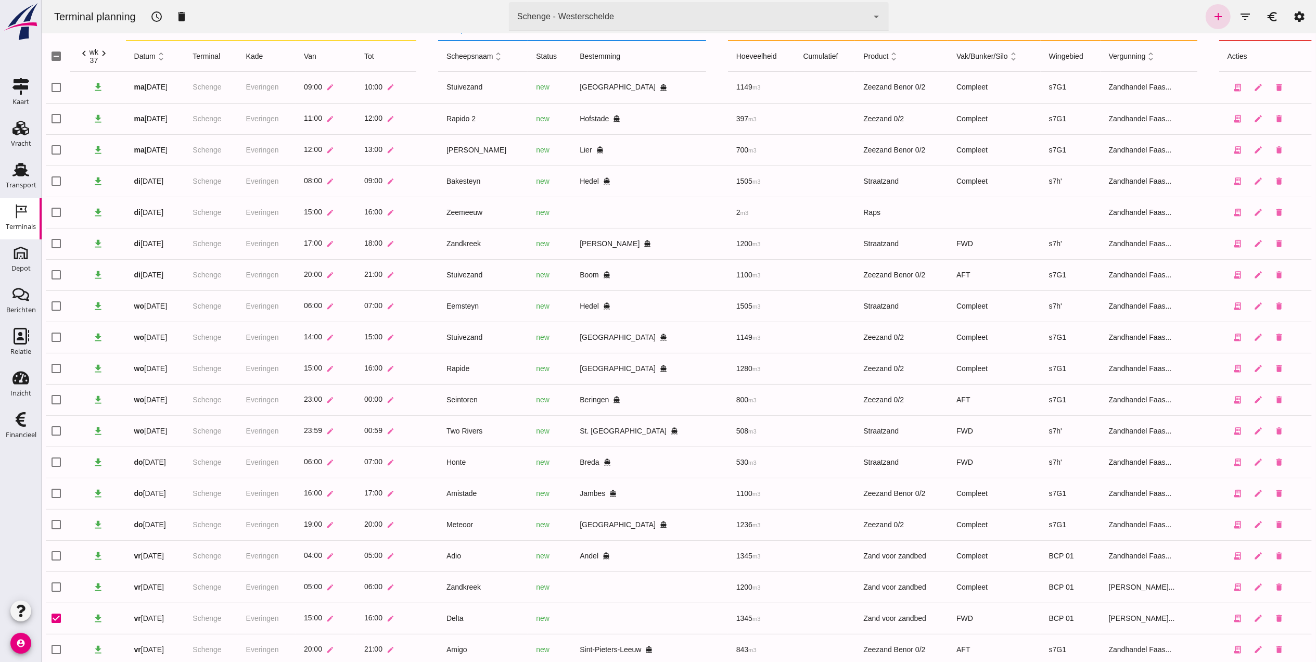
scroll to position [0, 0]
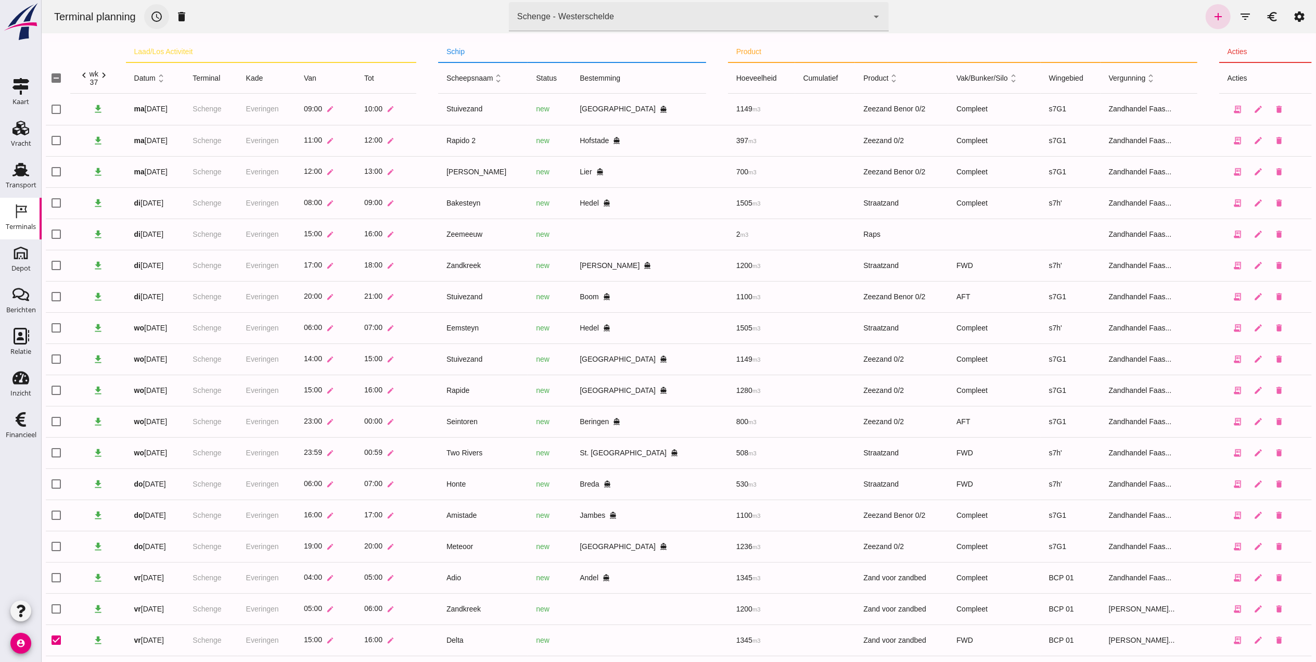
click at [159, 17] on icon "schedule" at bounding box center [156, 16] width 12 height 12
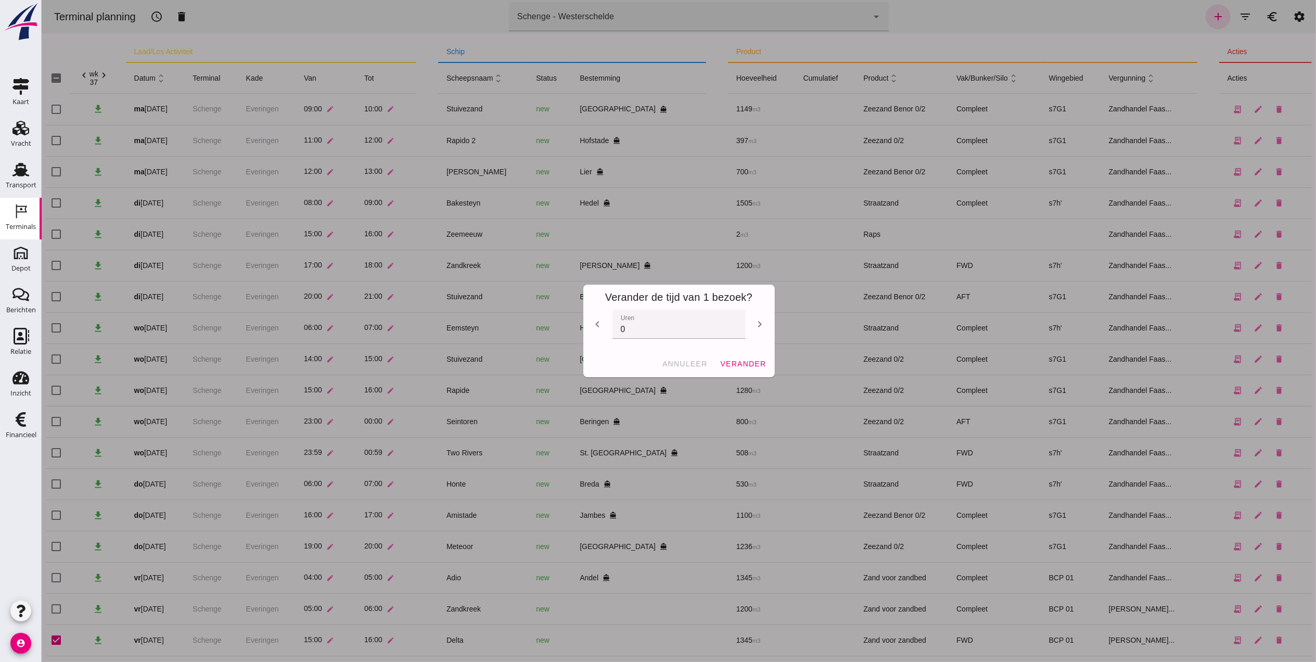
click at [592, 327] on icon "chevron_left" at bounding box center [597, 324] width 12 height 12
type input "-1"
drag, startPoint x: 741, startPoint y: 365, endPoint x: 774, endPoint y: 365, distance: 32.3
click at [742, 365] on span "verander" at bounding box center [742, 364] width 46 height 8
checkbox input "false"
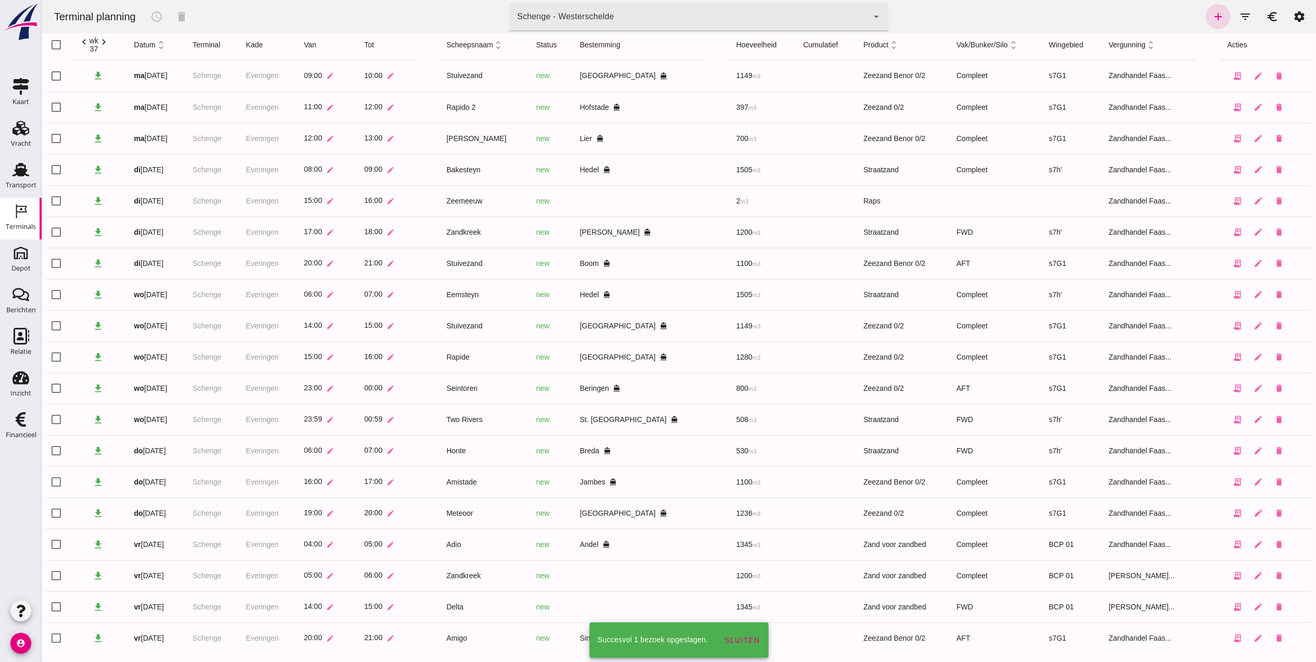
scroll to position [46, 0]
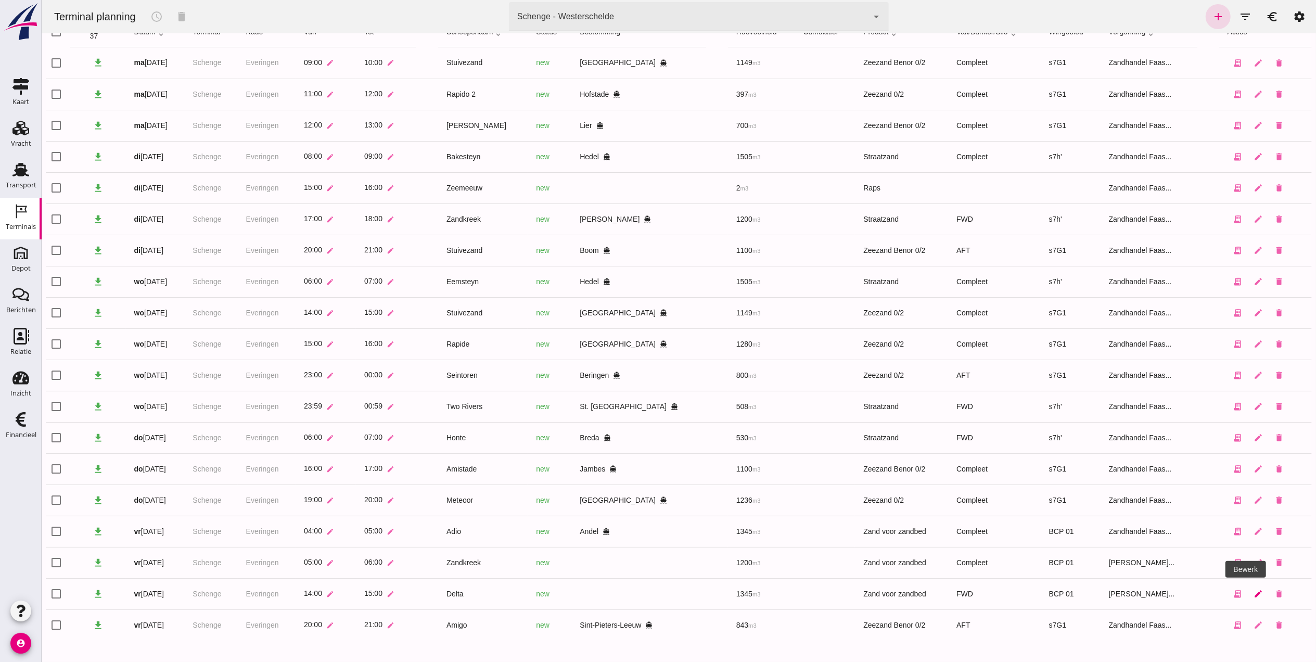
drag, startPoint x: 1361, startPoint y: 592, endPoint x: 1248, endPoint y: 596, distance: 113.0
click at [1253, 596] on icon "edit" at bounding box center [1257, 593] width 9 height 9
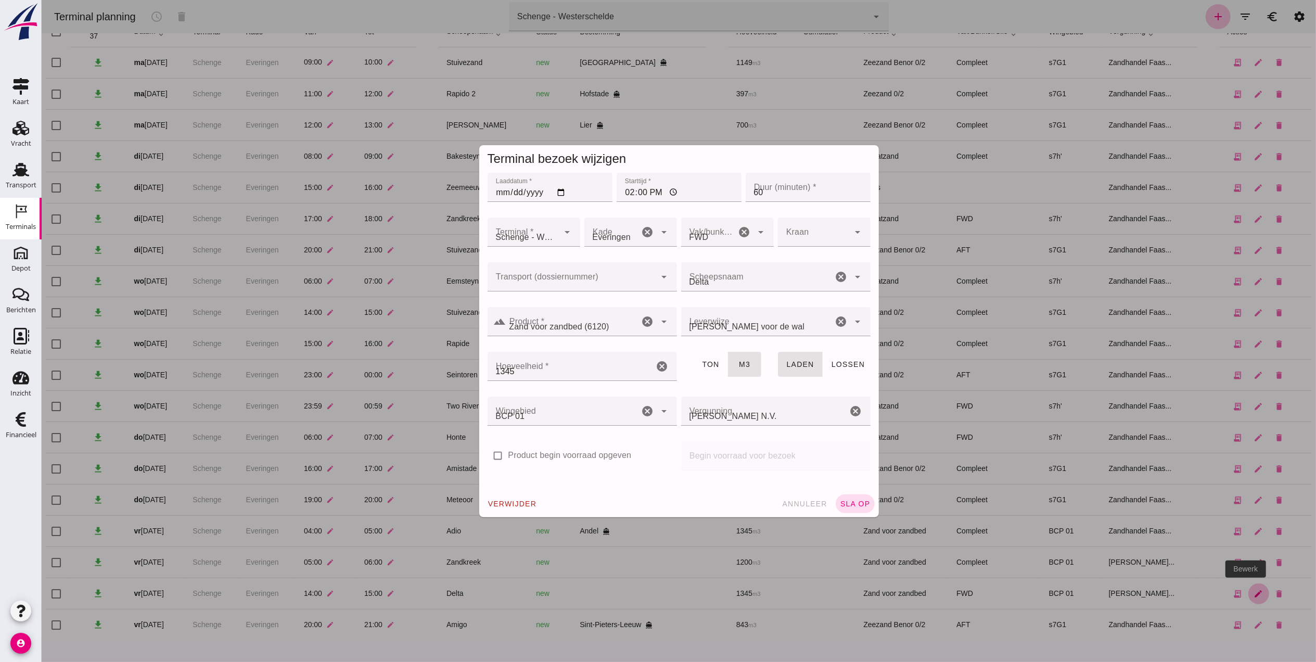
scroll to position [0, 0]
click at [556, 271] on div at bounding box center [571, 276] width 169 height 29
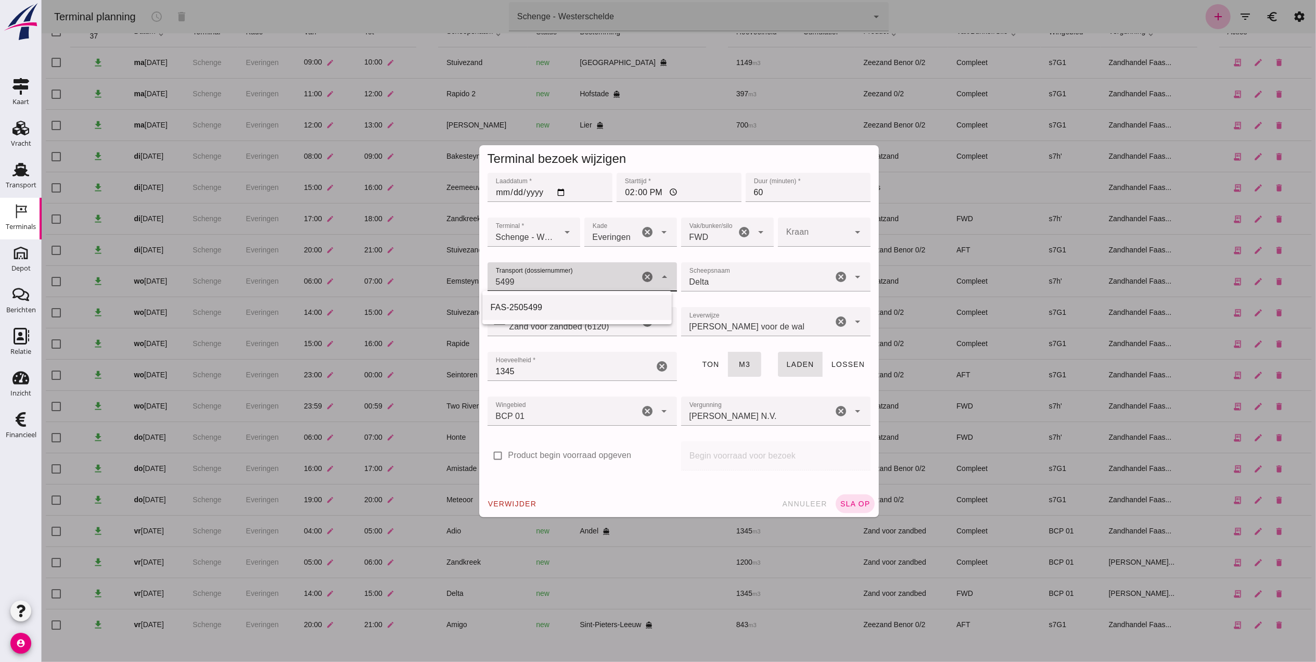
click at [548, 310] on div "FAS-2505499" at bounding box center [576, 307] width 173 height 12
type input "FAS-2505499"
click at [530, 424] on div "BCP 01 210" at bounding box center [563, 410] width 152 height 29
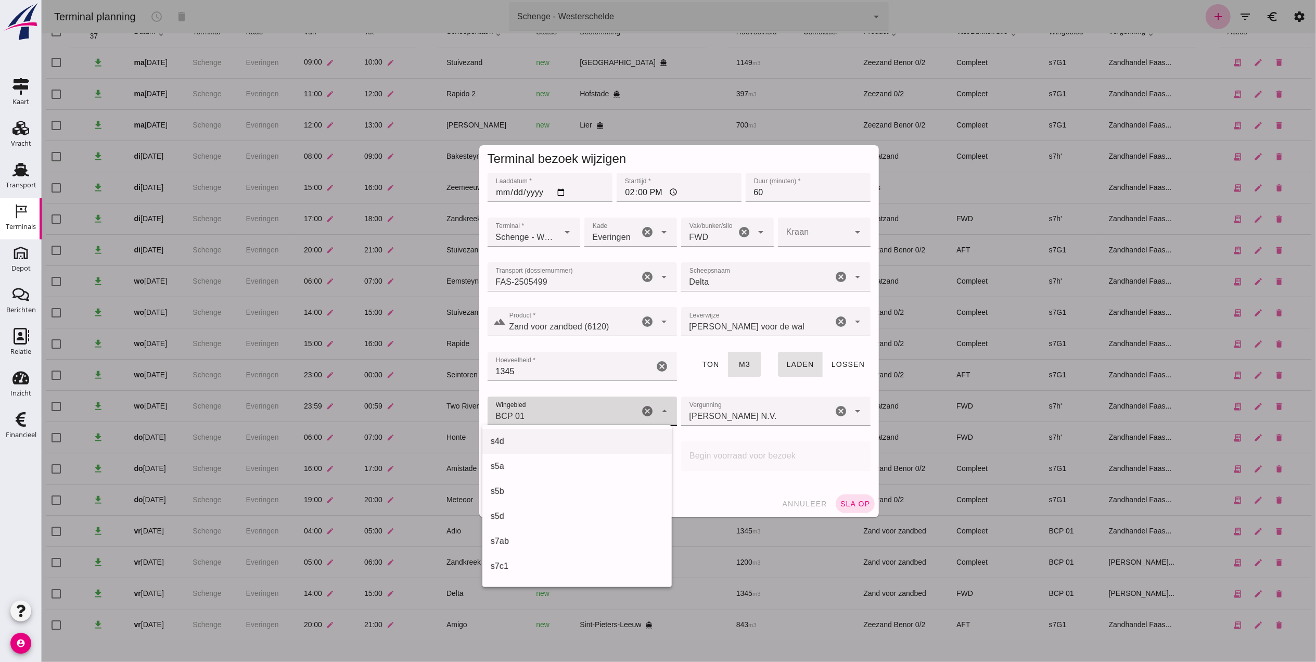
scroll to position [302, 0]
click at [520, 541] on div "s7h'" at bounding box center [576, 539] width 173 height 12
type input "225"
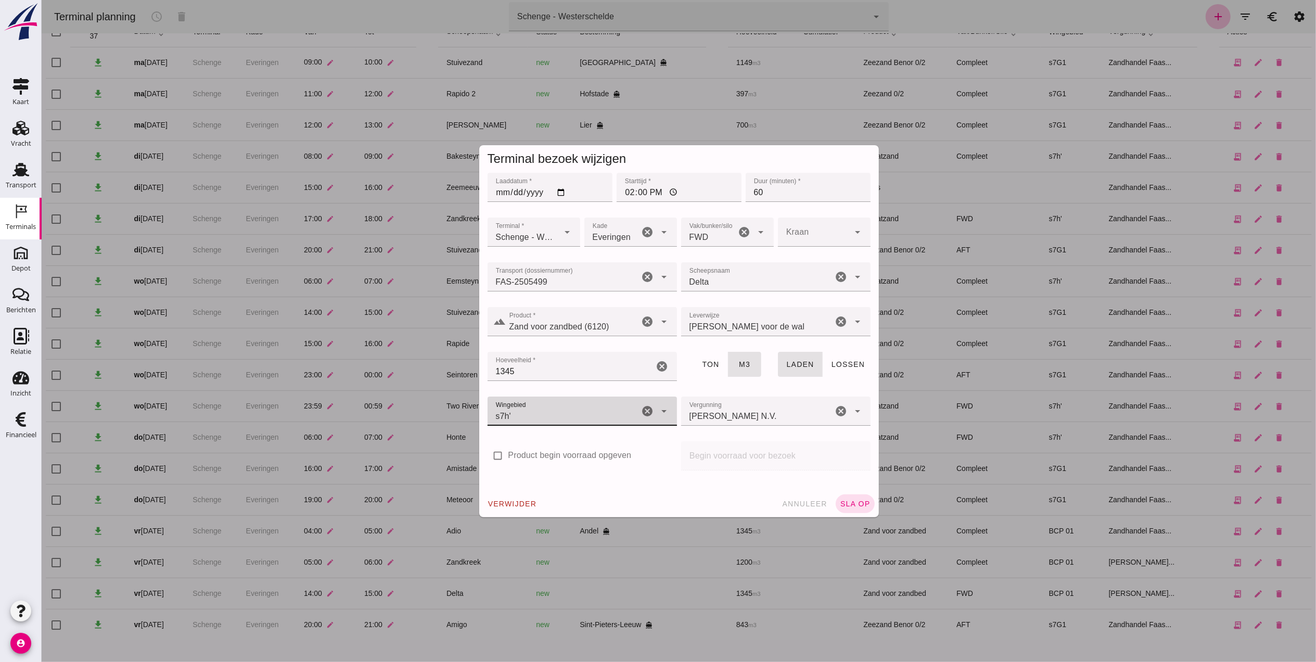
click at [729, 405] on div "[PERSON_NAME] N.V. [PERSON_NAME] N.V." at bounding box center [757, 410] width 152 height 29
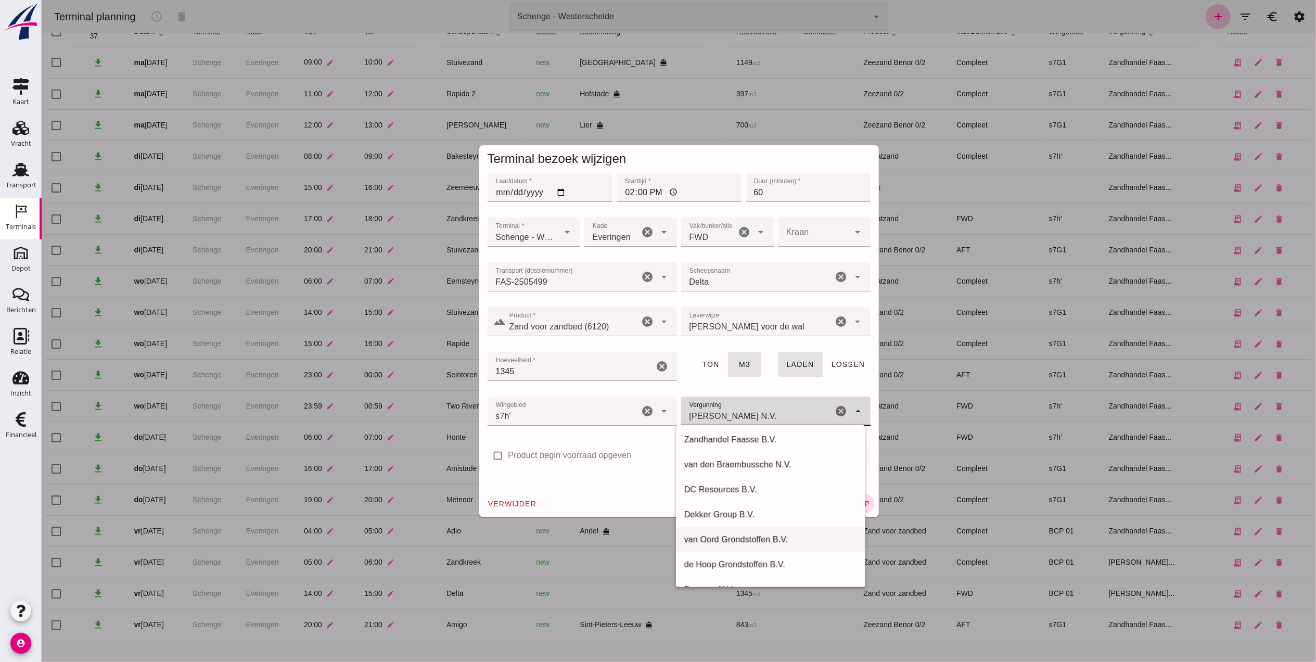
scroll to position [0, 0]
click at [740, 440] on div "Zandhandel Faasse B.V." at bounding box center [770, 442] width 173 height 12
type input "Zandhandel Faasse B.V."
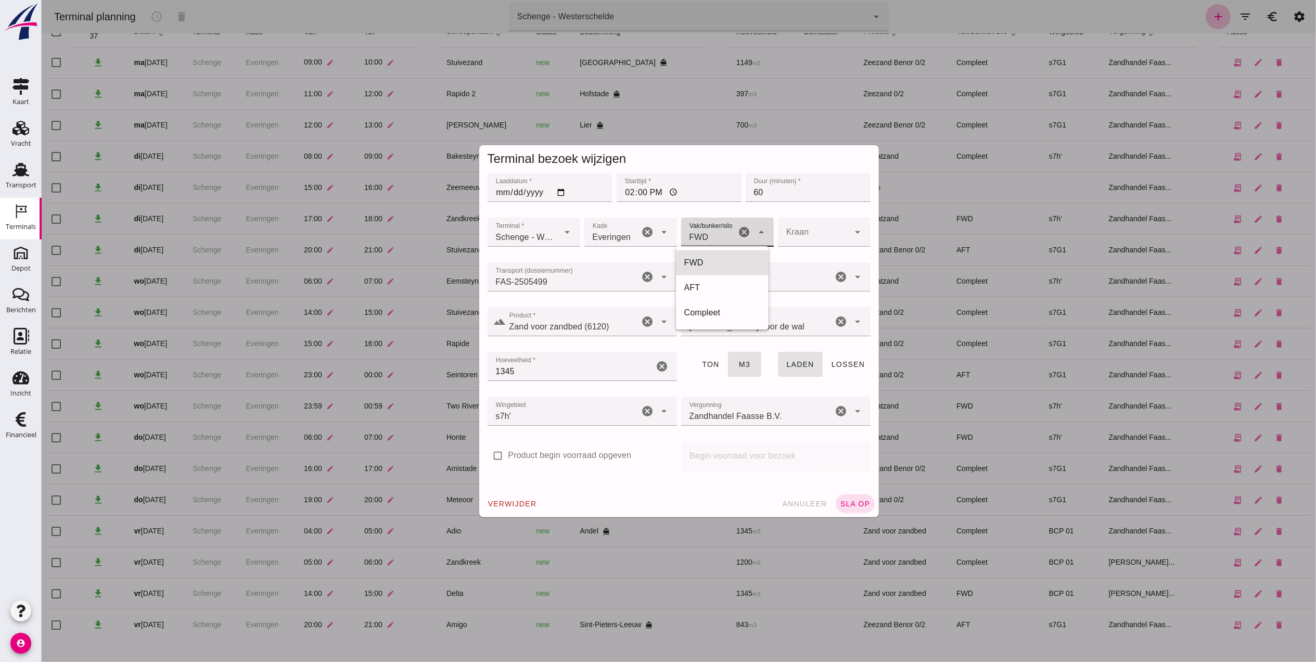
click at [729, 234] on div "FWD 104" at bounding box center [708, 231] width 55 height 29
click at [720, 259] on div "FWD" at bounding box center [722, 263] width 76 height 12
click at [850, 503] on span "sla op" at bounding box center [854, 504] width 31 height 8
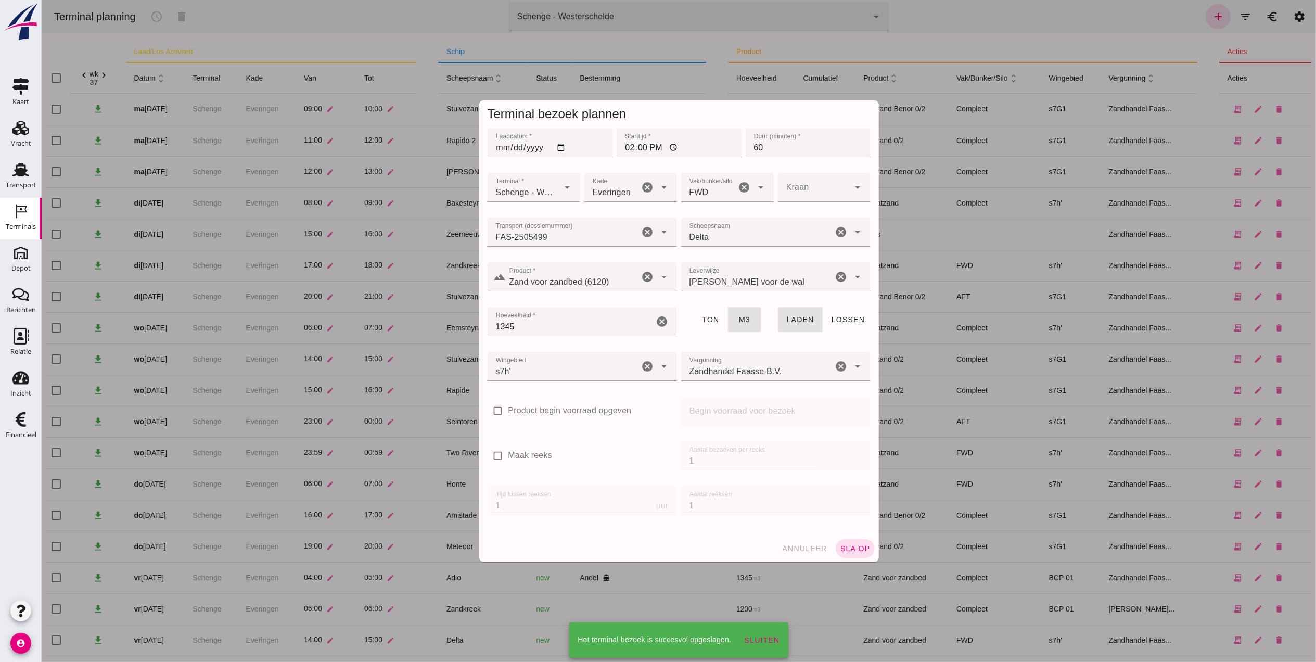
scroll to position [46, 0]
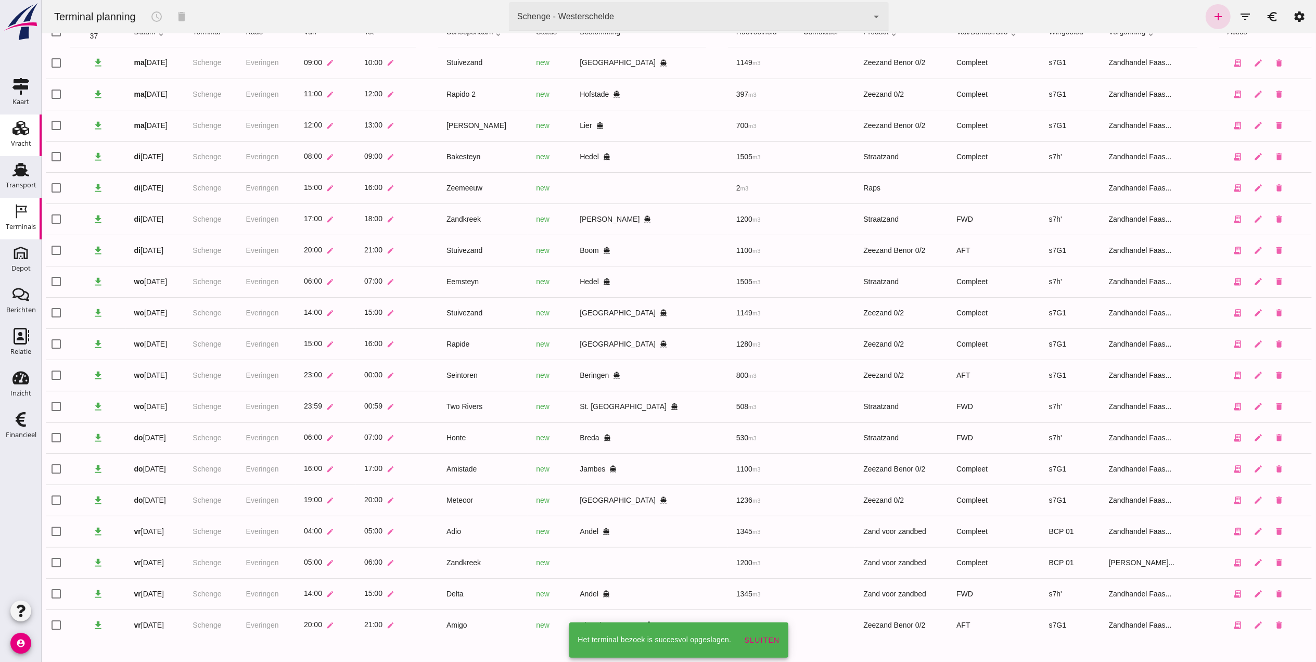
click at [7, 123] on link "Vracht Vracht" at bounding box center [21, 135] width 42 height 42
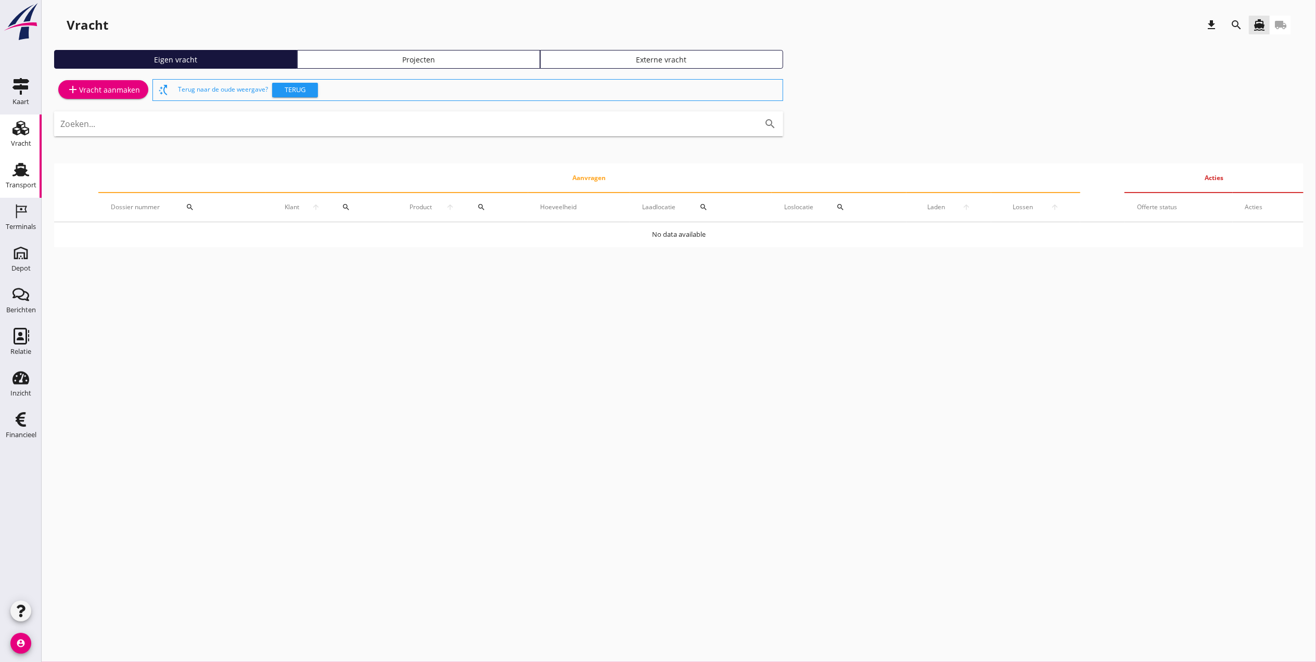
click at [26, 171] on use at bounding box center [20, 170] width 17 height 14
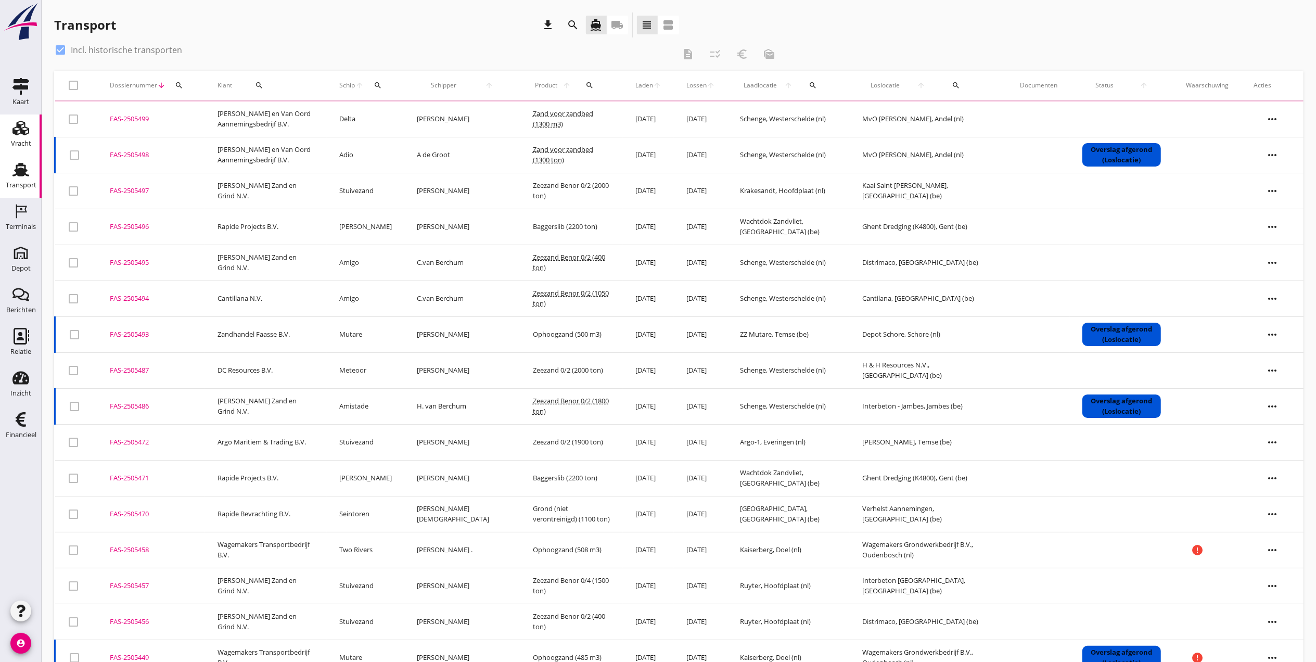
click at [28, 131] on icon "Vracht" at bounding box center [20, 128] width 17 height 17
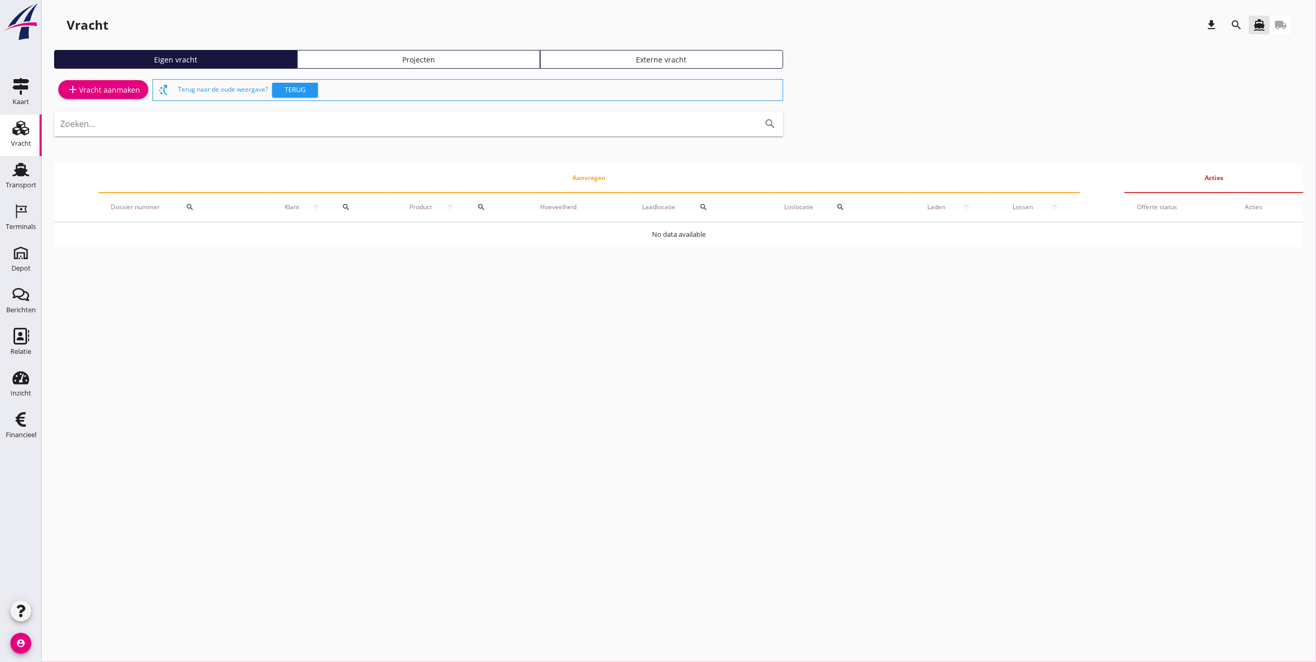
click at [415, 49] on div "Vracht download search directions_boat local_shipping Eigen vracht Projecten Ex…" at bounding box center [679, 134] width 1274 height 268
click at [411, 52] on link "Projecten" at bounding box center [418, 59] width 243 height 19
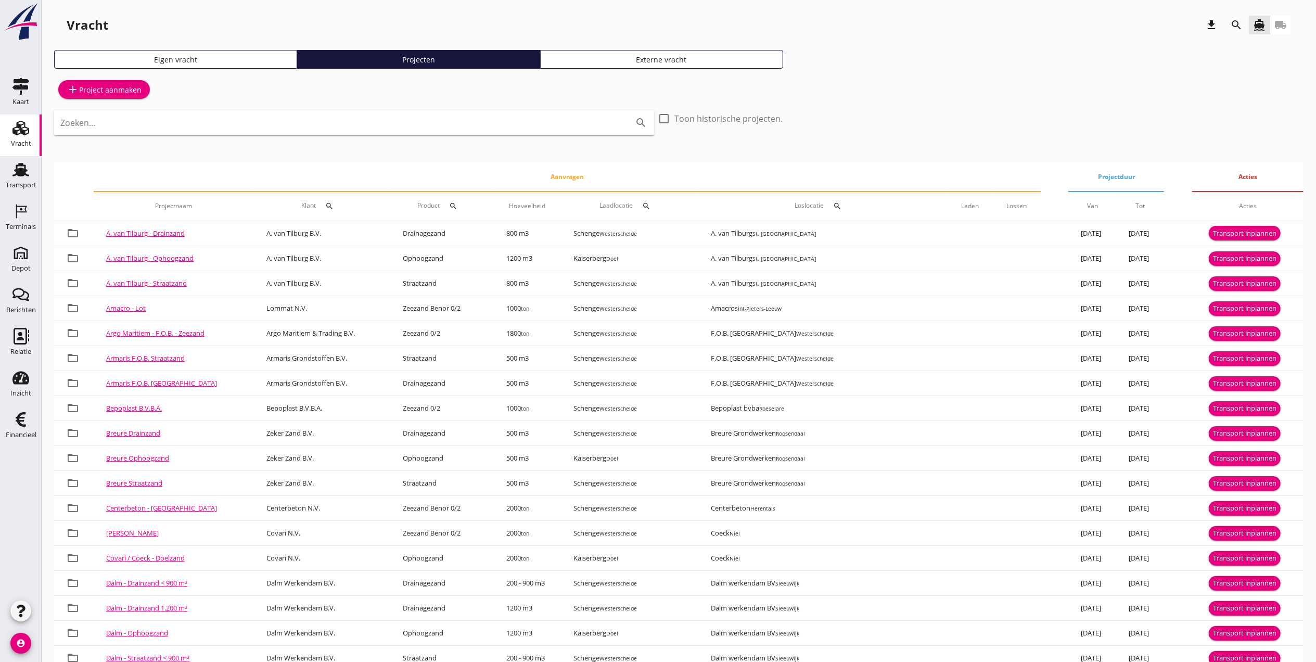
click at [1236, 25] on icon "search" at bounding box center [1236, 25] width 12 height 12
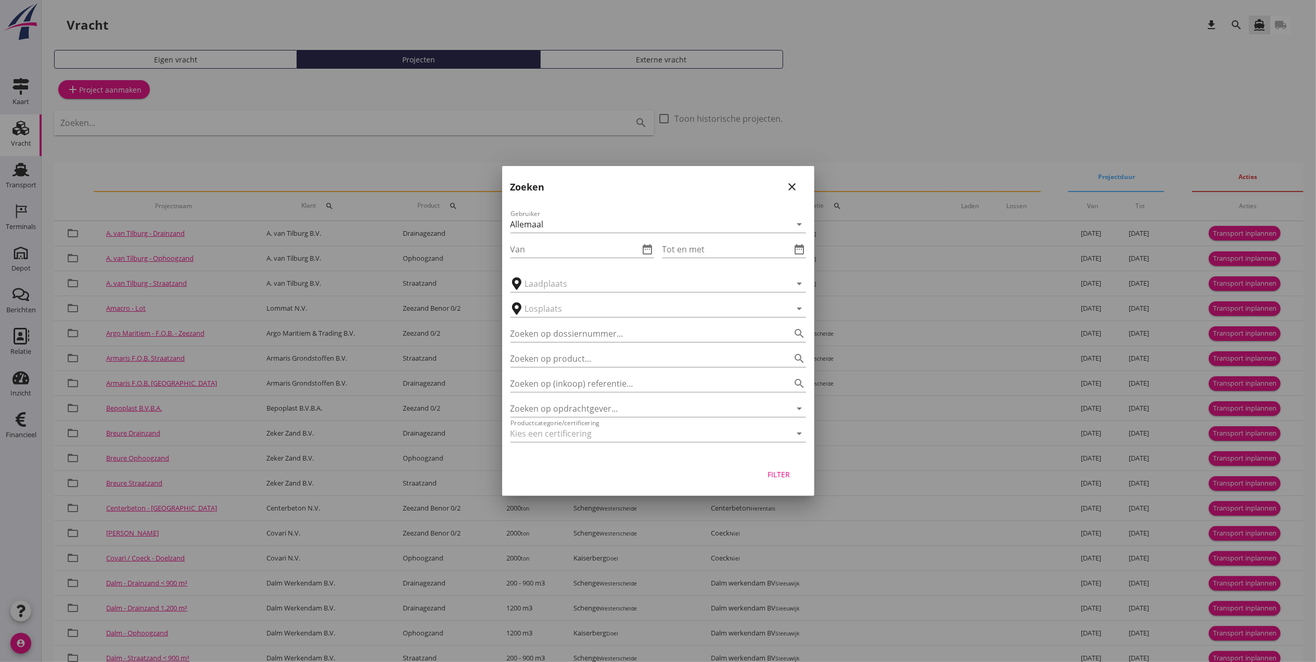
click at [588, 392] on div "Gebruiker Allemaal arrow_drop_down Van date_range Tot en met date_range arrow_d…" at bounding box center [658, 327] width 312 height 257
click at [639, 414] on input "Zoeken op opdrachtgever..." at bounding box center [643, 408] width 266 height 17
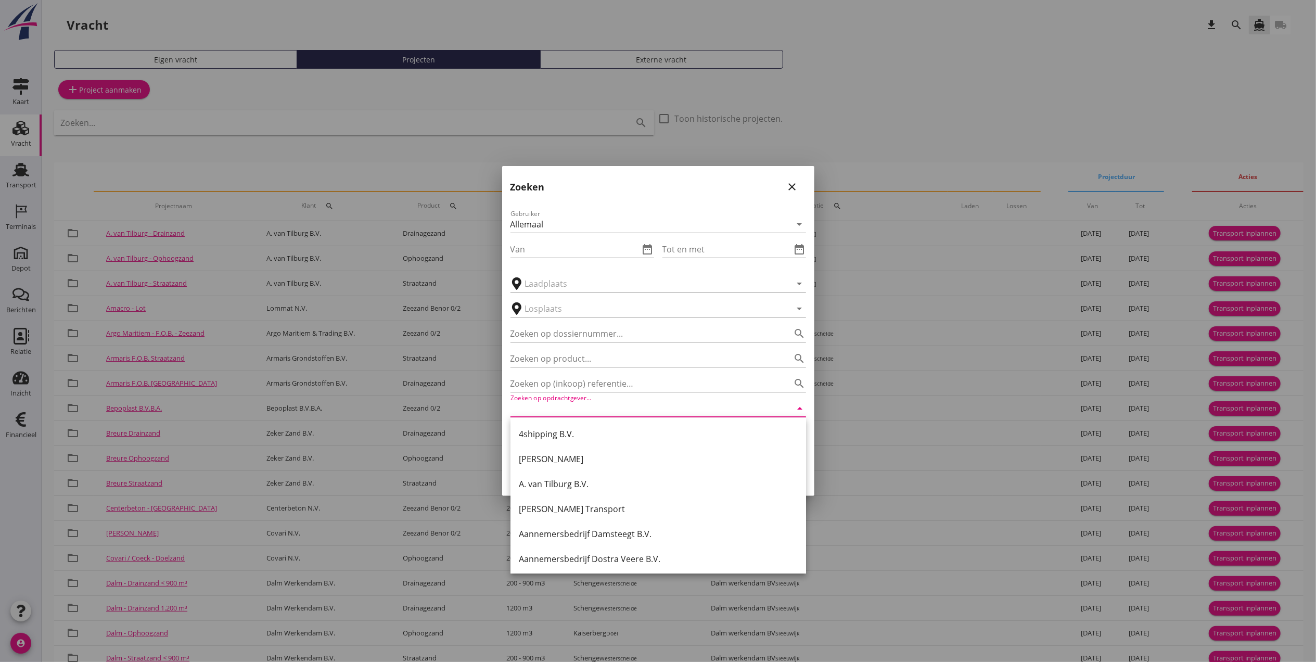
type input "\"
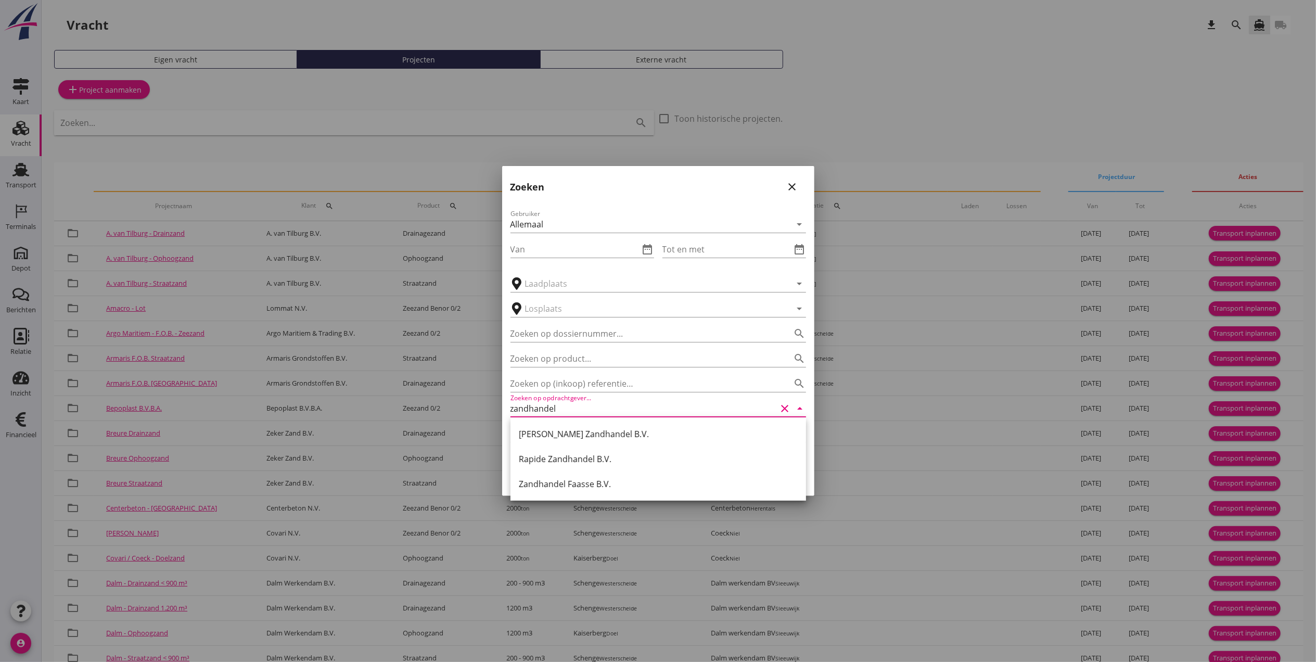
click at [600, 483] on div "Zandhandel Faasse B.V." at bounding box center [658, 484] width 279 height 12
type input "Zandhandel Faasse B.V."
click at [773, 477] on div "Filter" at bounding box center [778, 474] width 29 height 11
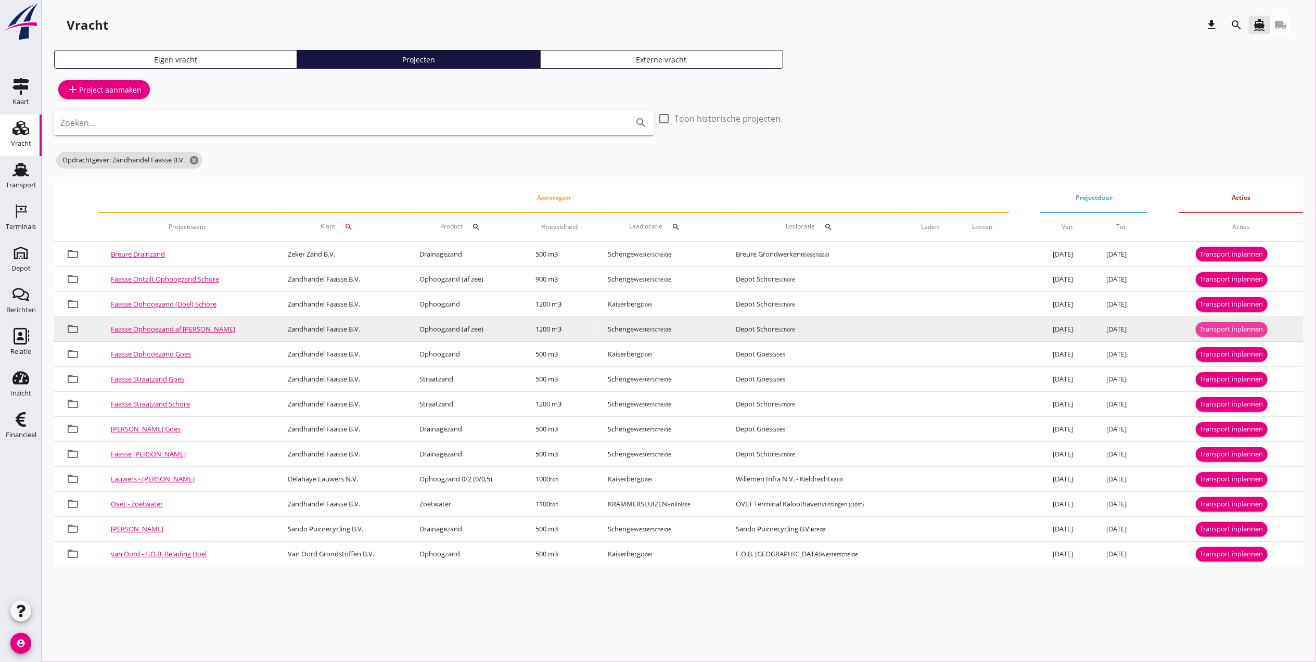
click at [1241, 329] on div "Transport inplannen" at bounding box center [1231, 329] width 63 height 10
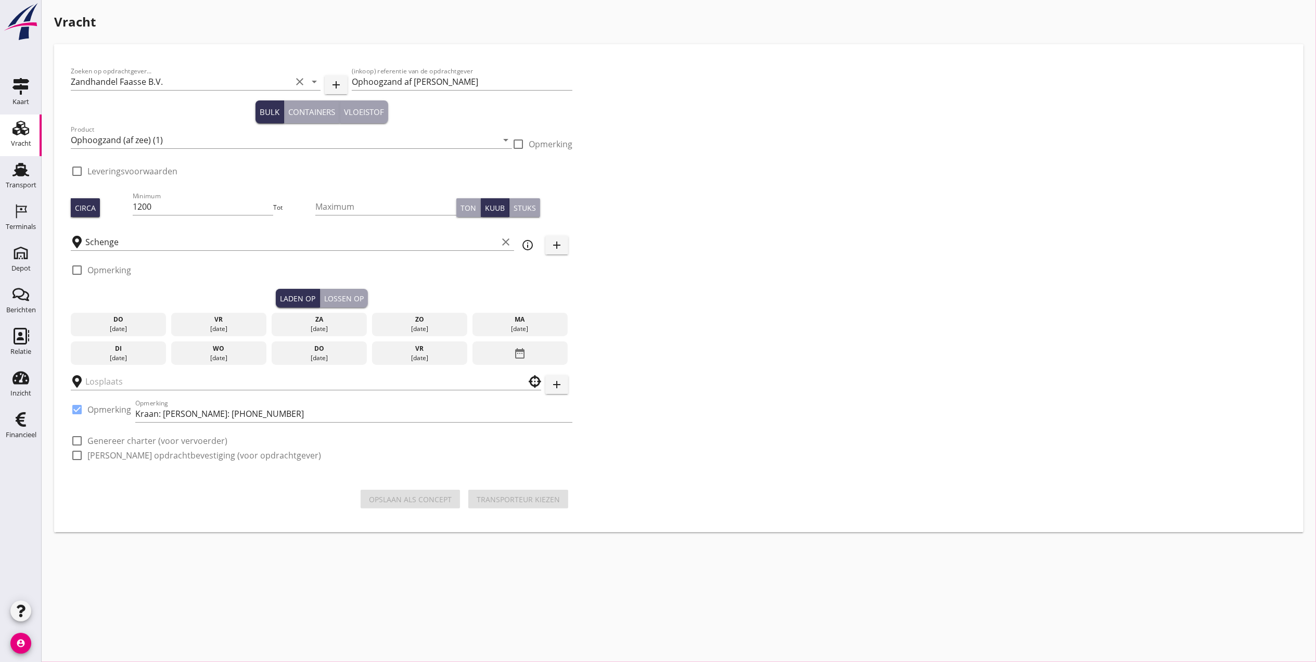
checkbox input "true"
type input "Depot Schore"
checkbox input "true"
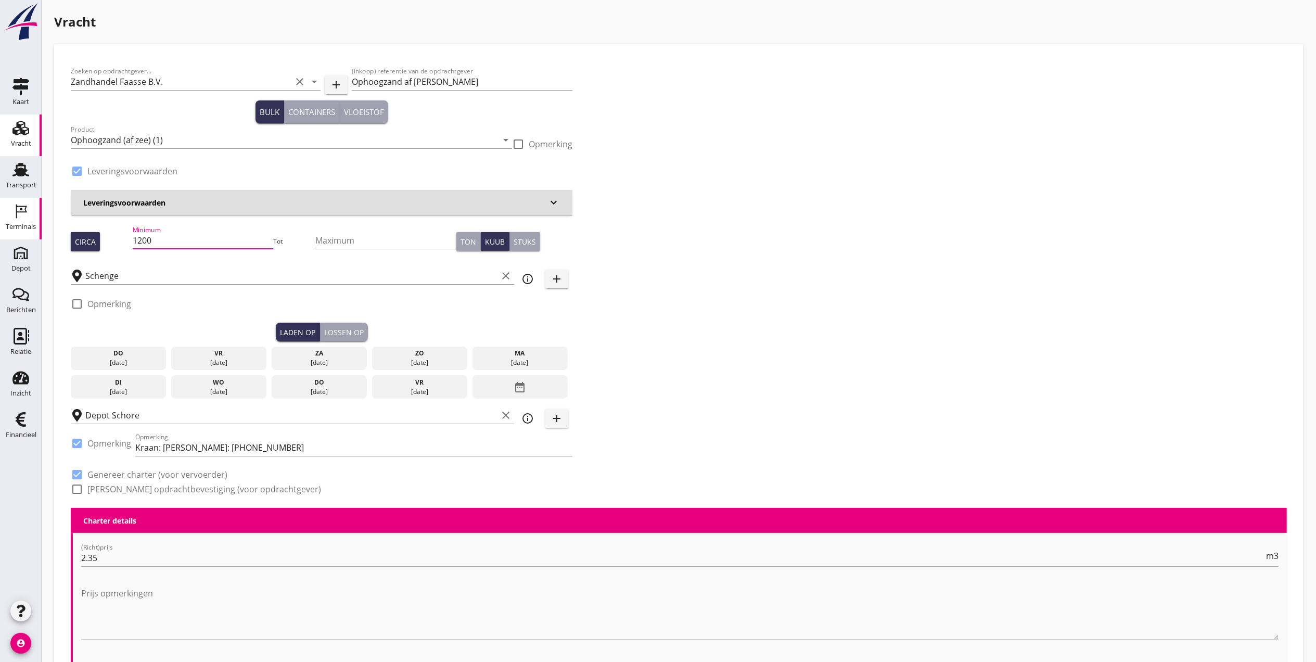
drag, startPoint x: 227, startPoint y: 236, endPoint x: 7, endPoint y: 234, distance: 220.1
type input "815"
click at [954, 365] on div "Zoeken op opdrachtgever... Zandhandel Faasse B.V. clear arrow_drop_down add (in…" at bounding box center [679, 284] width 1224 height 447
click at [240, 362] on div "[DATE]" at bounding box center [219, 362] width 91 height 9
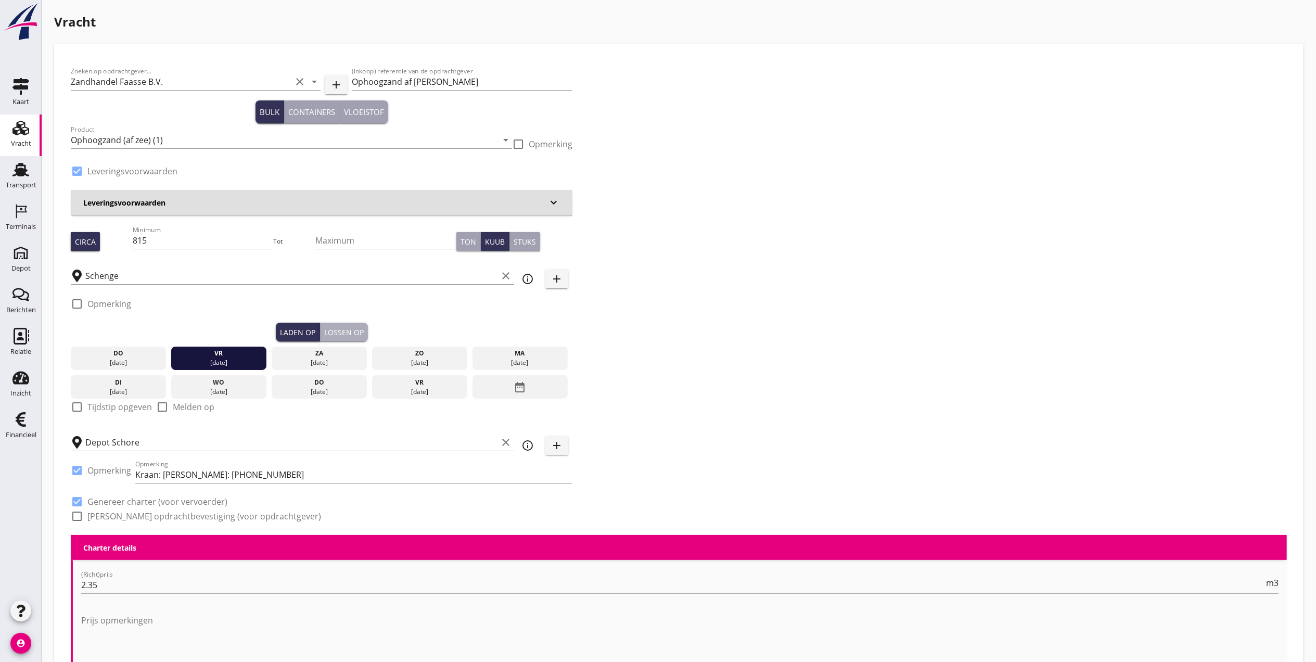
drag, startPoint x: 346, startPoint y: 332, endPoint x: 329, endPoint y: 342, distance: 19.4
click at [347, 332] on div "Lossen op" at bounding box center [344, 332] width 40 height 11
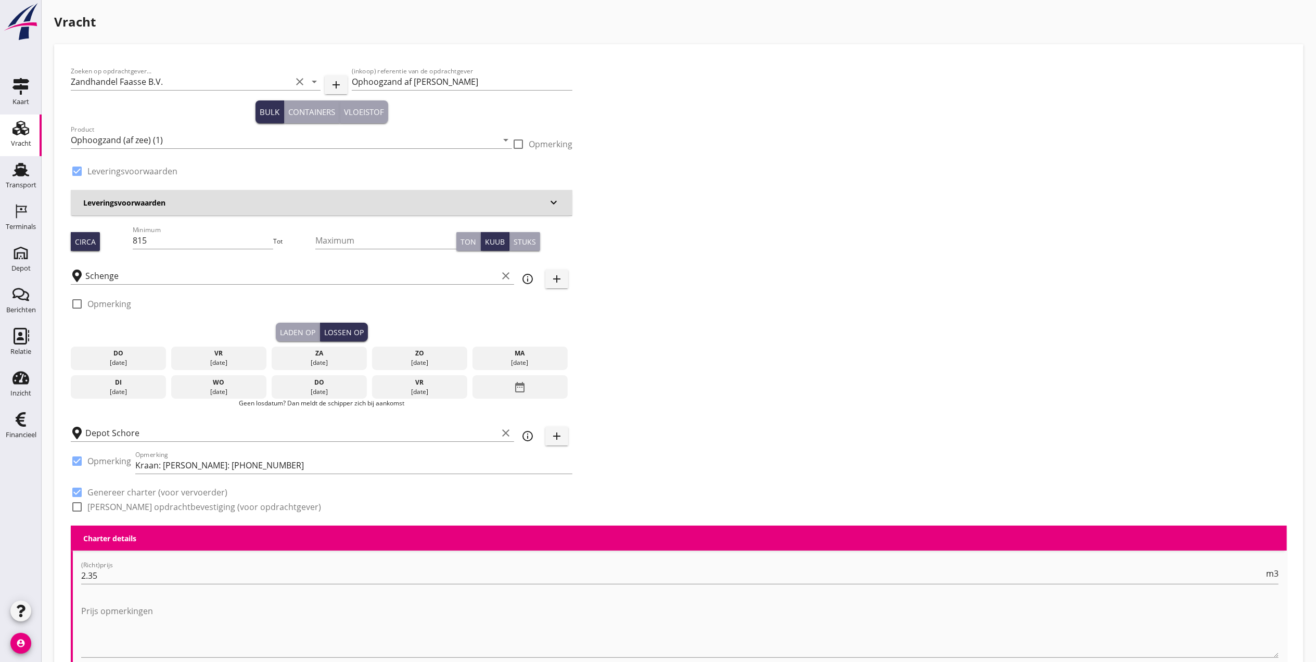
click at [225, 357] on div "vr" at bounding box center [219, 353] width 91 height 9
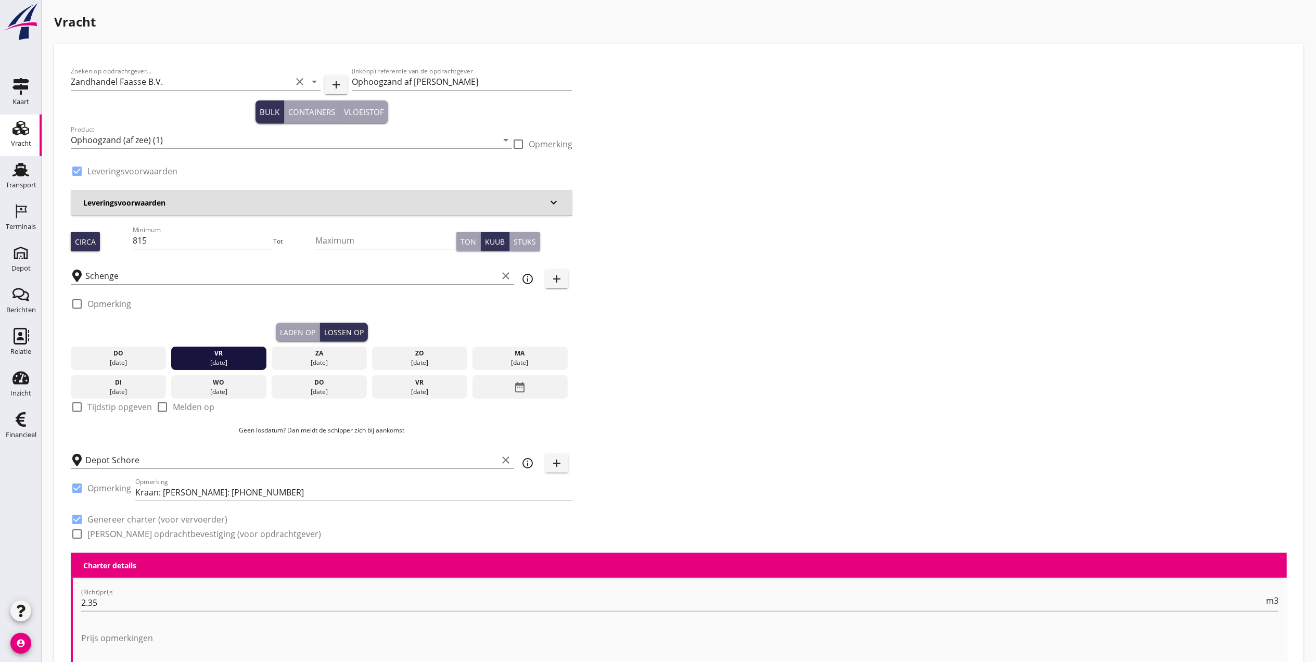
click at [302, 331] on div "Laden op" at bounding box center [297, 332] width 35 height 11
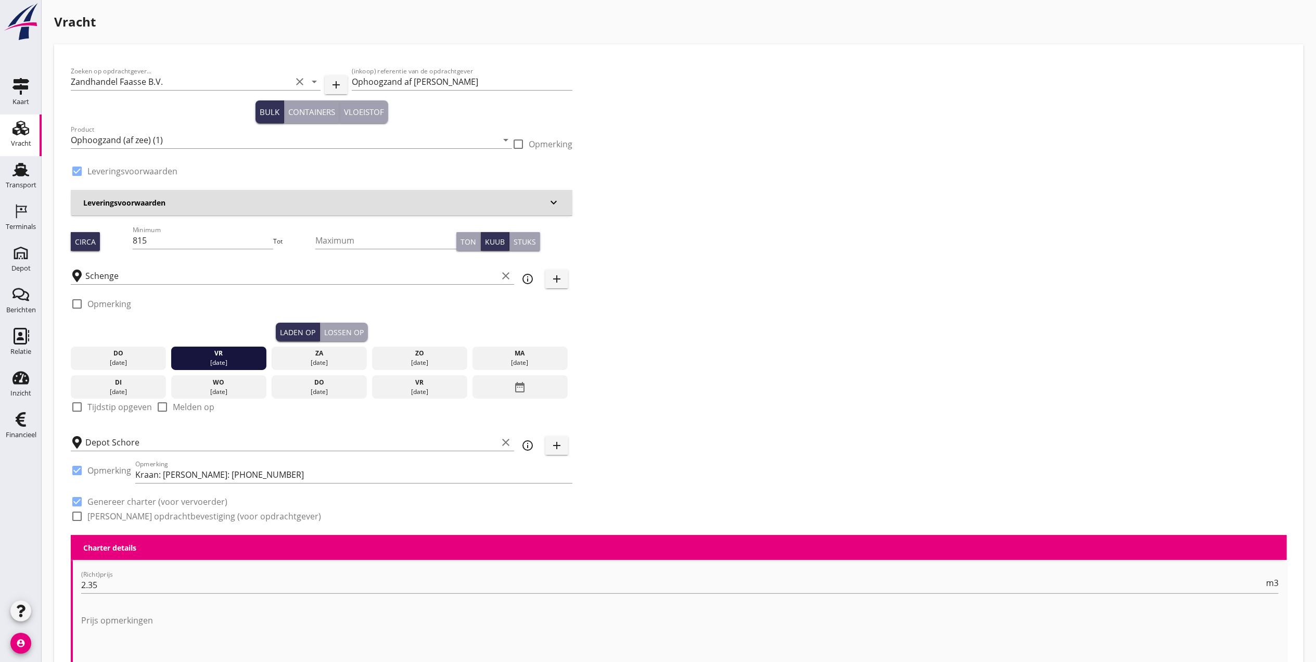
click at [354, 331] on div "Lossen op" at bounding box center [344, 332] width 40 height 11
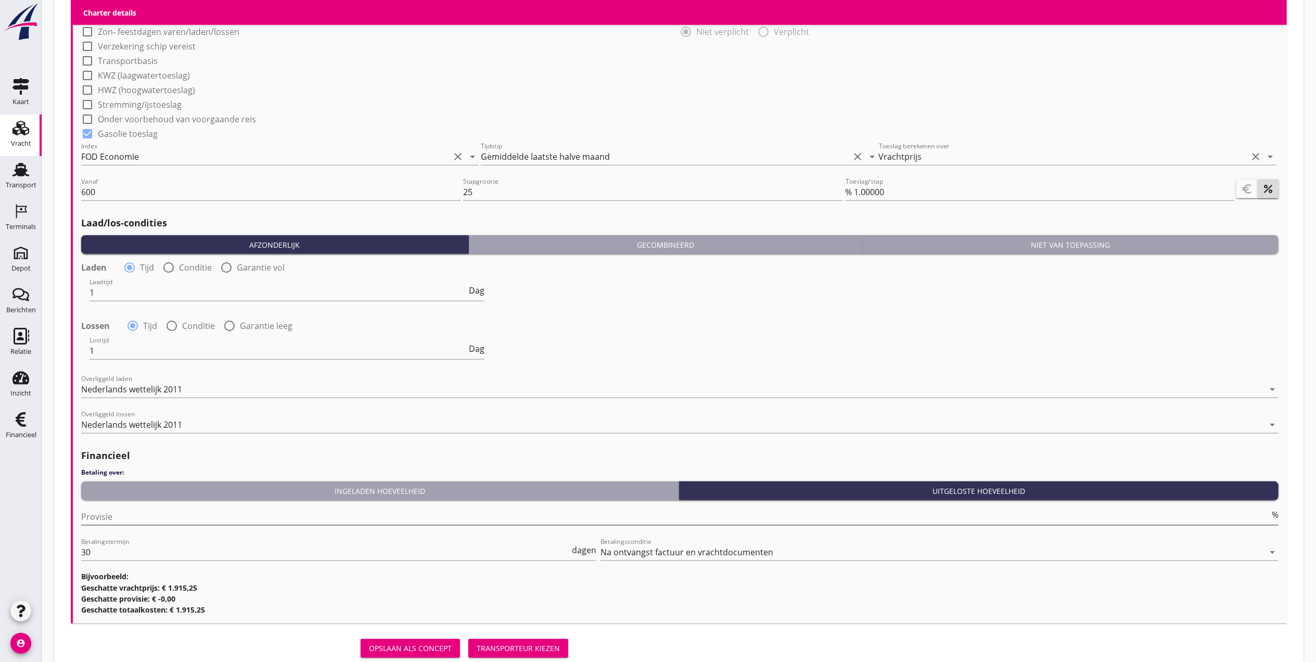
scroll to position [998, 0]
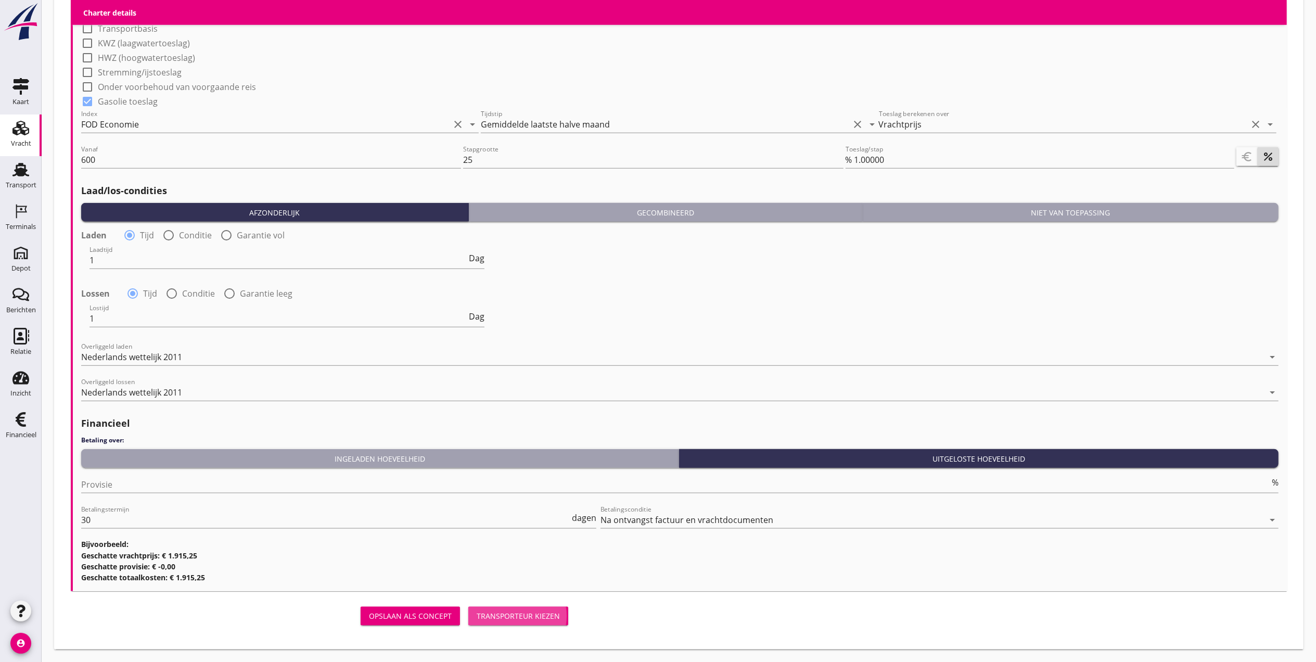
click at [549, 614] on div "Transporteur kiezen" at bounding box center [518, 615] width 83 height 11
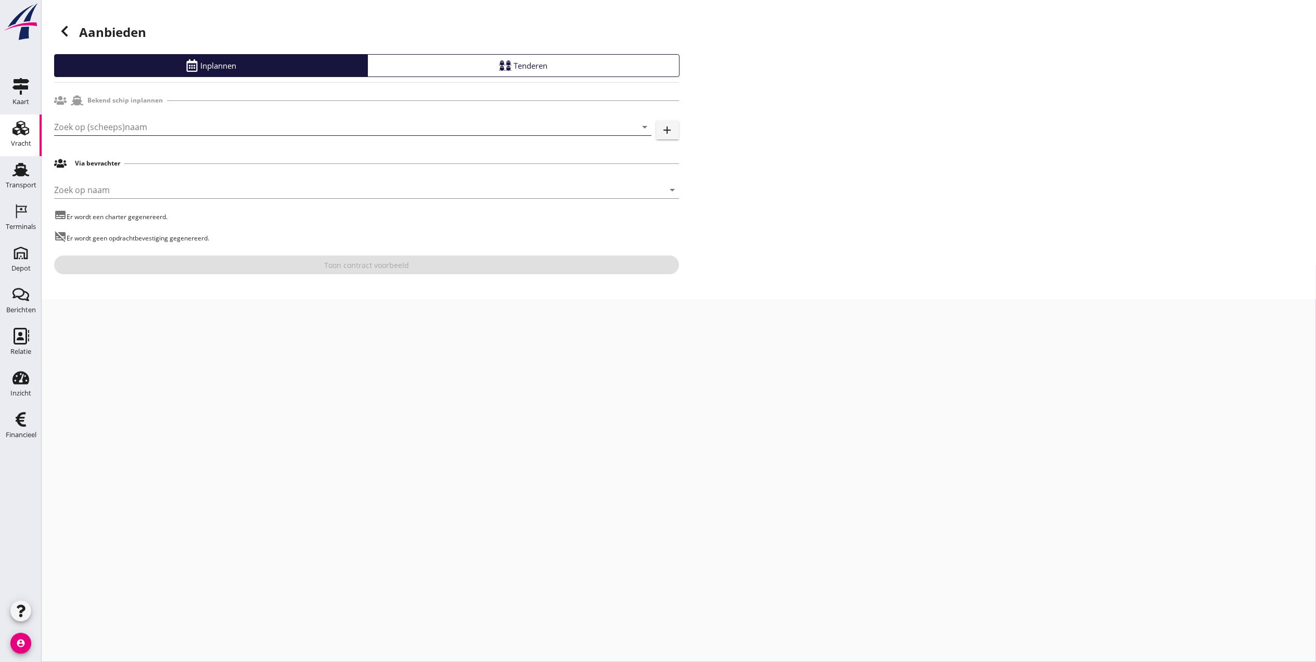
click at [128, 134] on input "Zoek op (scheeps)naam" at bounding box center [338, 127] width 568 height 17
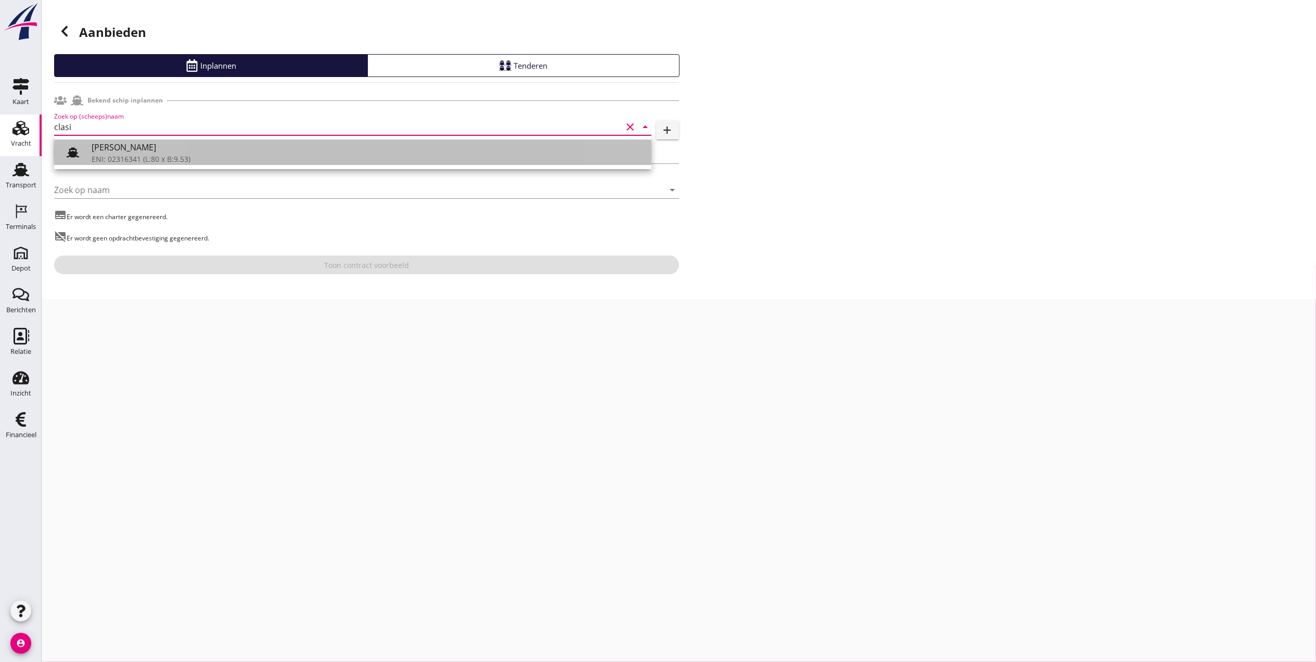
click at [250, 143] on div "[PERSON_NAME]" at bounding box center [368, 147] width 552 height 12
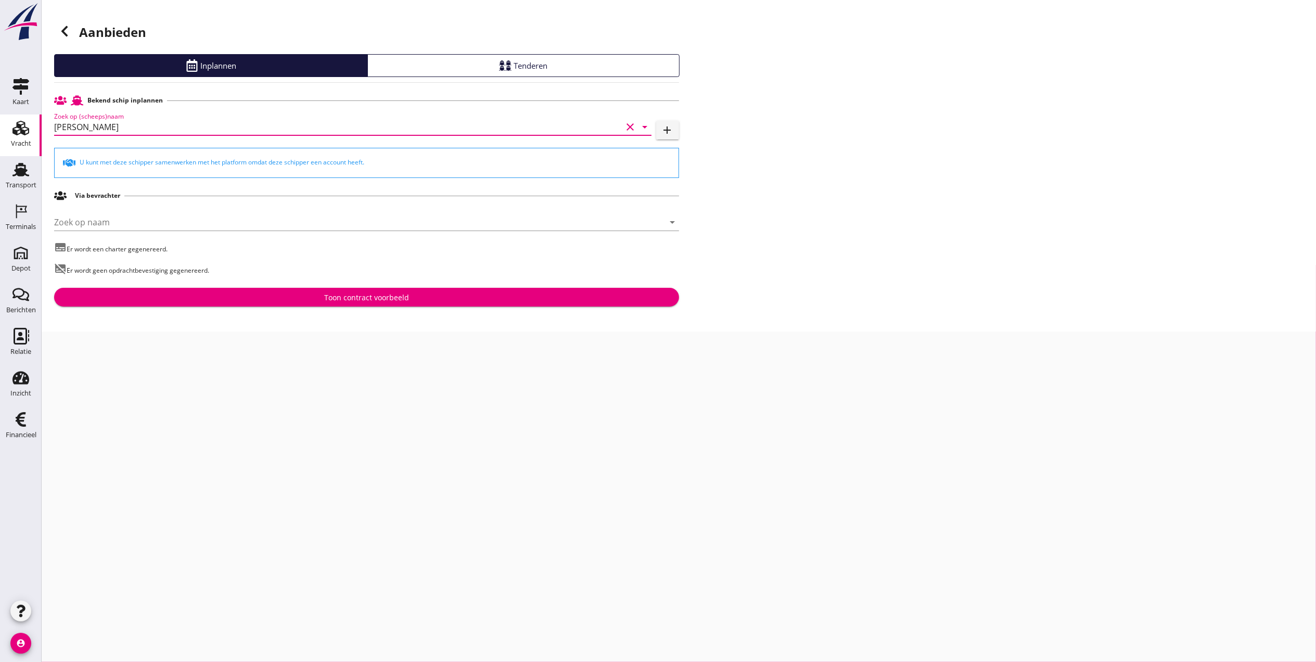
type input "[PERSON_NAME]"
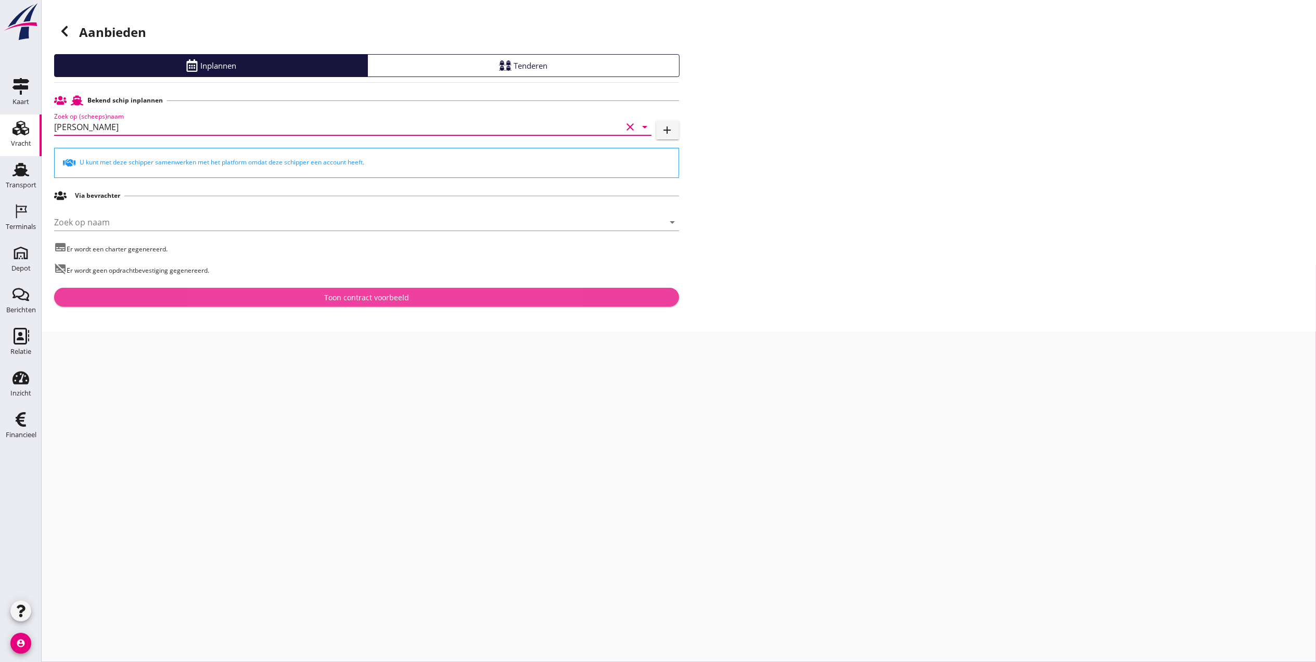
click at [326, 292] on div "Toon contract voorbeeld" at bounding box center [366, 297] width 85 height 11
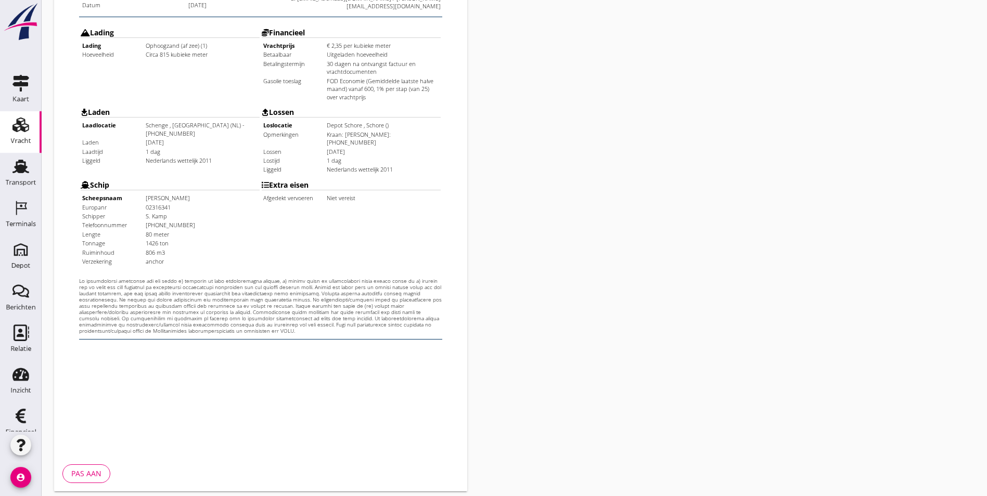
scroll to position [274, 0]
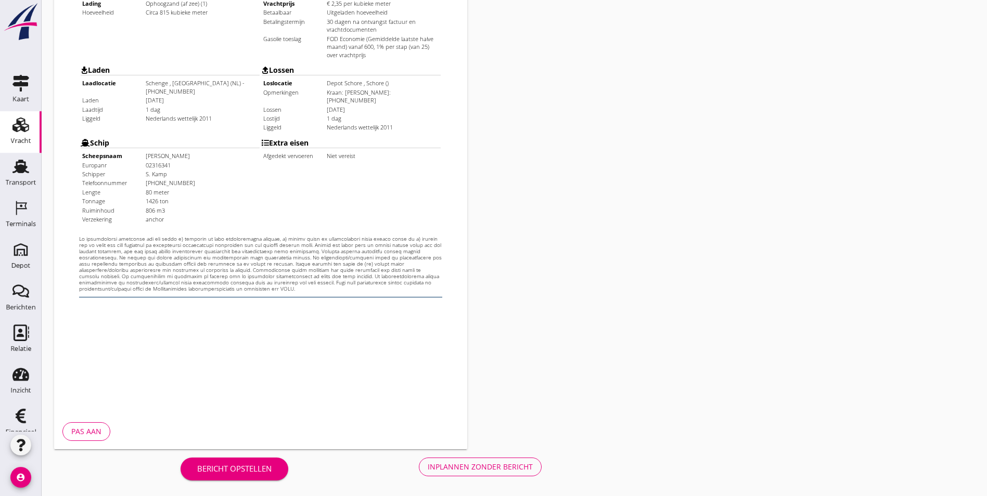
click at [428, 464] on div "Inplannen zonder bericht" at bounding box center [480, 467] width 105 height 11
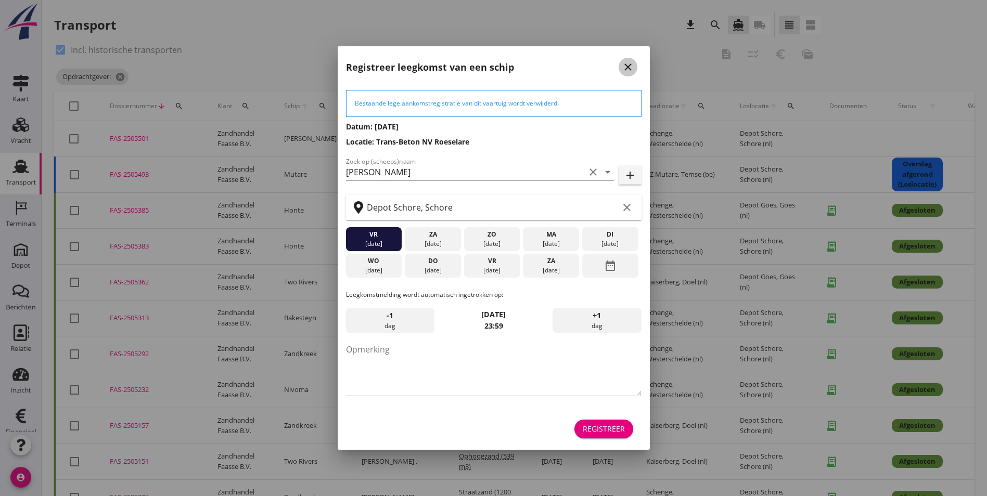
click at [634, 71] on icon "close" at bounding box center [628, 67] width 12 height 12
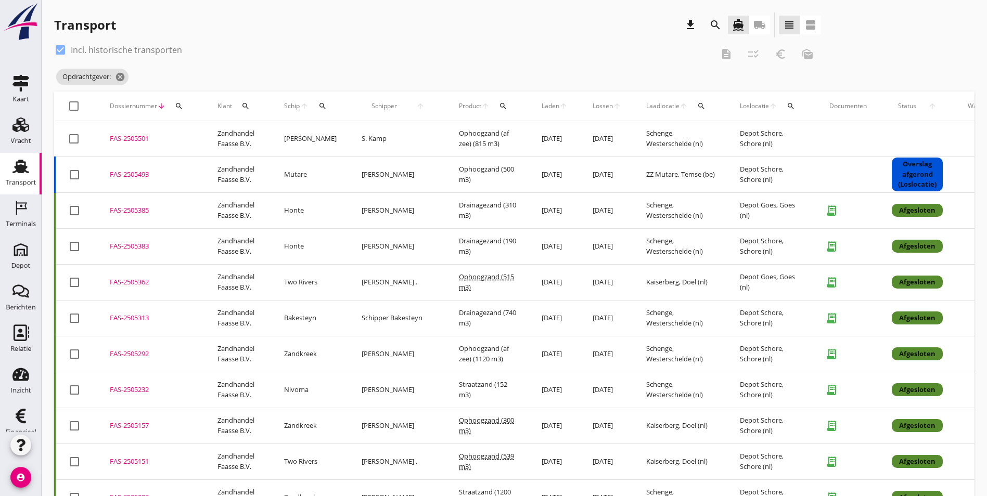
click at [19, 175] on div "Transport" at bounding box center [21, 182] width 31 height 15
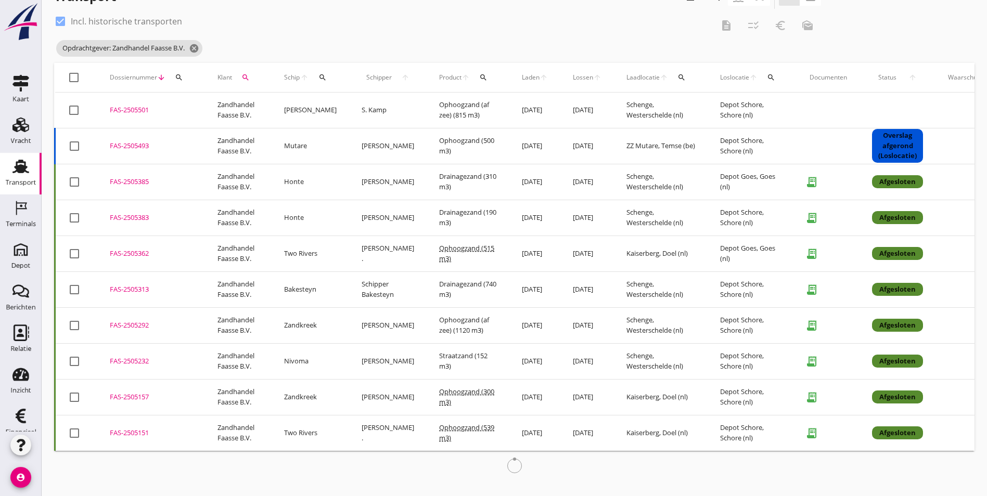
scroll to position [36, 0]
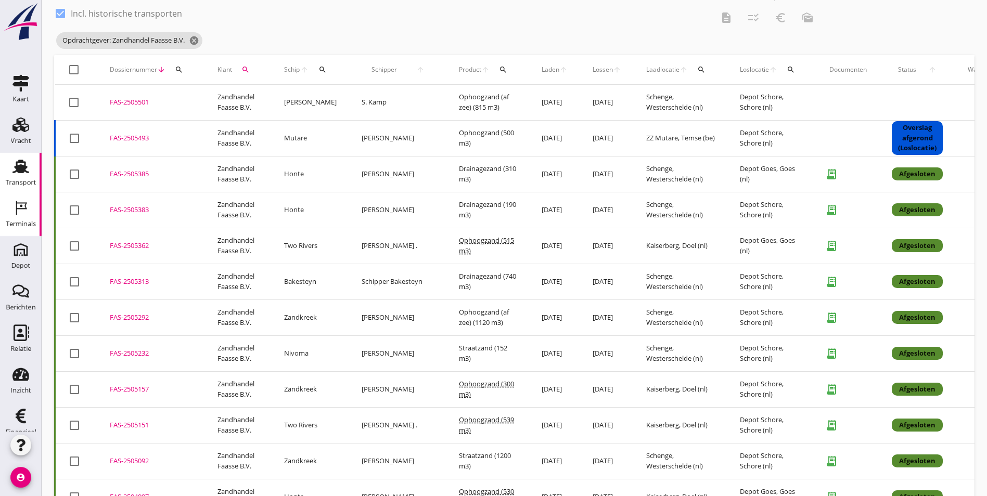
click at [15, 223] on div "Terminals" at bounding box center [21, 224] width 30 height 7
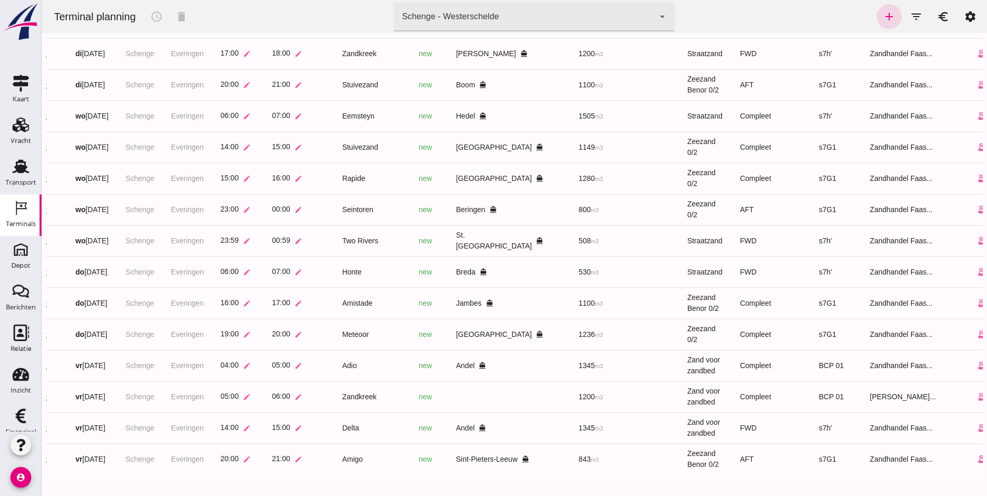
scroll to position [0, 48]
click at [995, 392] on icon "edit" at bounding box center [999, 396] width 9 height 9
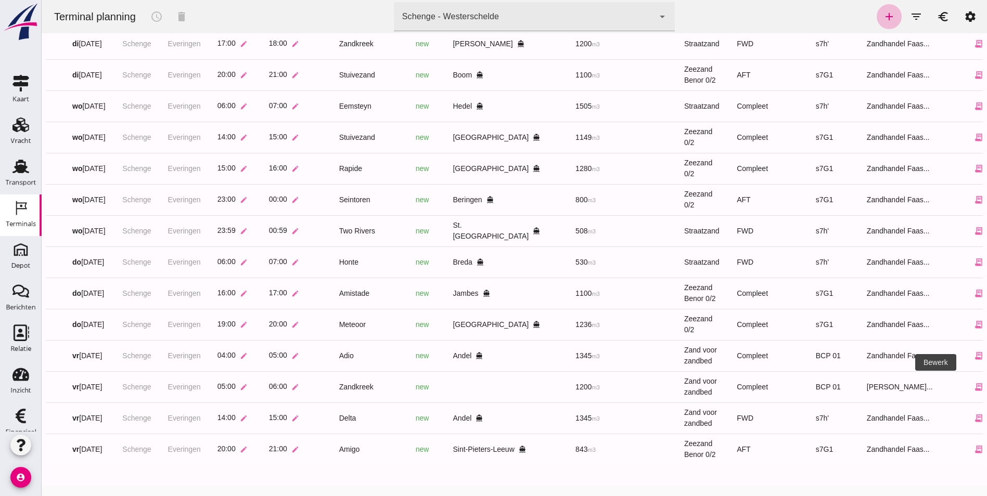
scroll to position [0, 0]
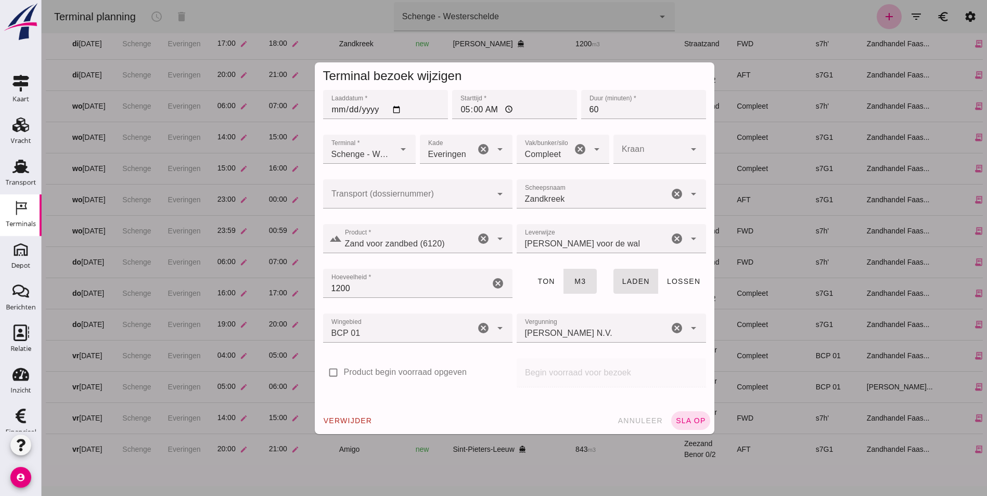
click at [404, 190] on div at bounding box center [407, 194] width 169 height 29
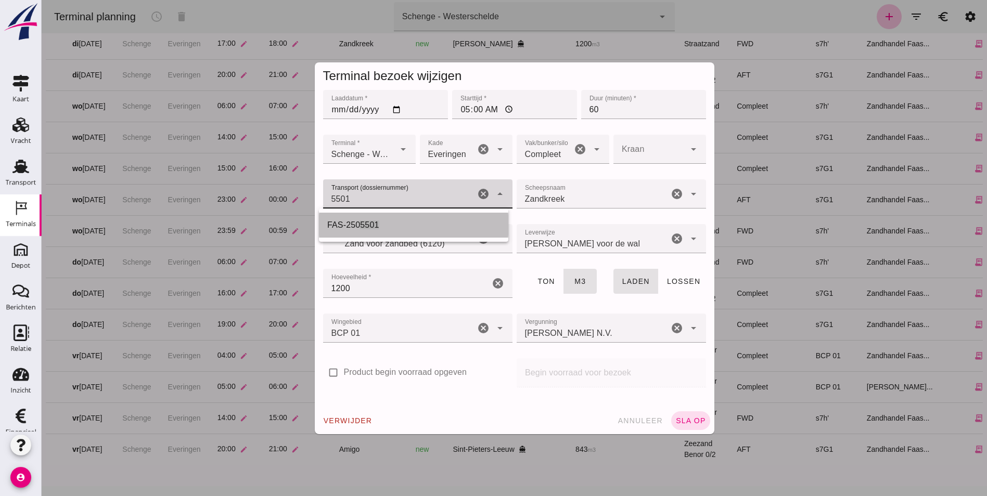
click at [369, 224] on span "5501" at bounding box center [369, 225] width 19 height 9
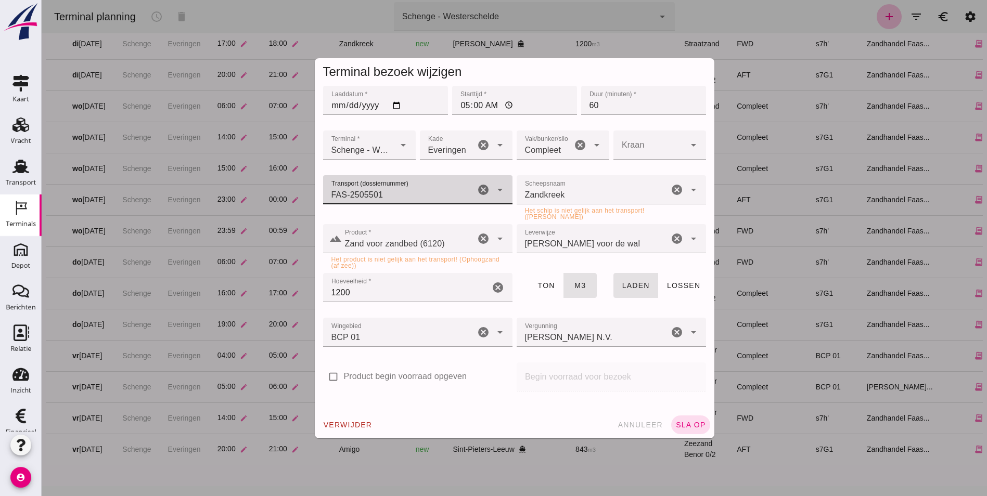
type input "FAS-2505501"
type input "Zandkreek"
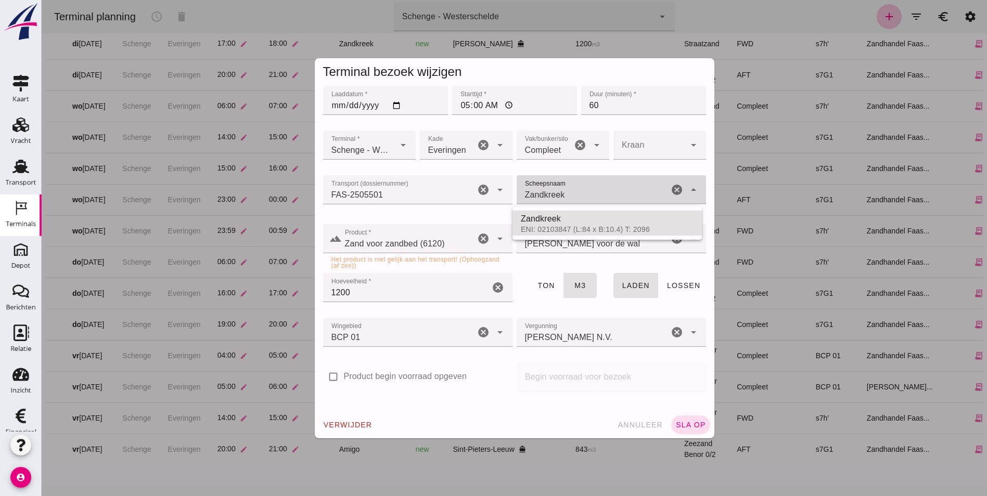
click at [601, 194] on input "Zandkreek" at bounding box center [593, 195] width 152 height 12
click at [596, 224] on div "Zandkreek" at bounding box center [615, 219] width 156 height 12
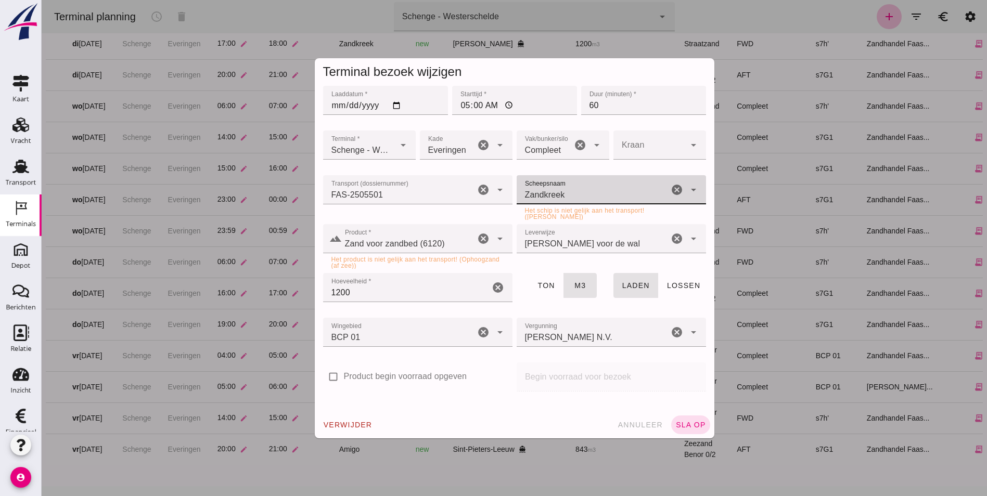
click at [477, 240] on icon "cancel" at bounding box center [483, 239] width 12 height 12
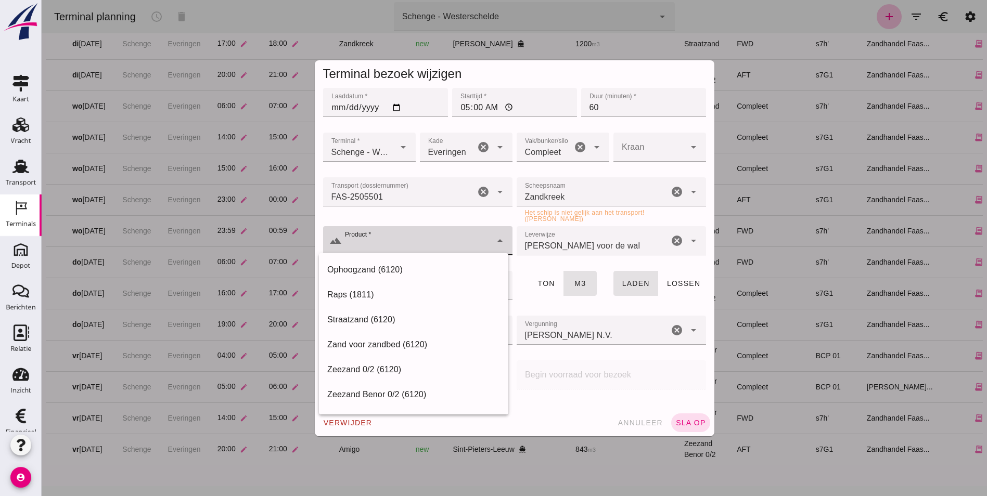
click at [461, 241] on input "Product *" at bounding box center [417, 246] width 150 height 12
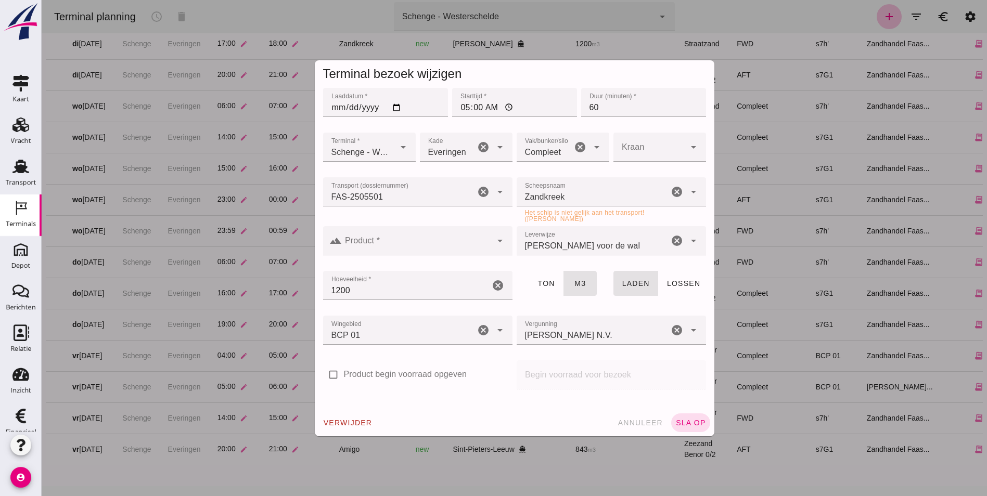
click at [420, 244] on input "Product *" at bounding box center [417, 246] width 150 height 12
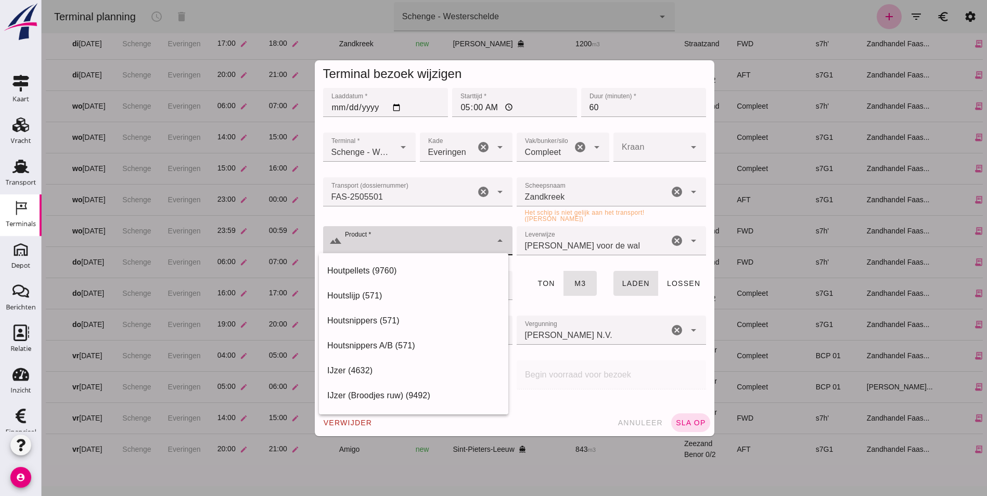
scroll to position [5023, 0]
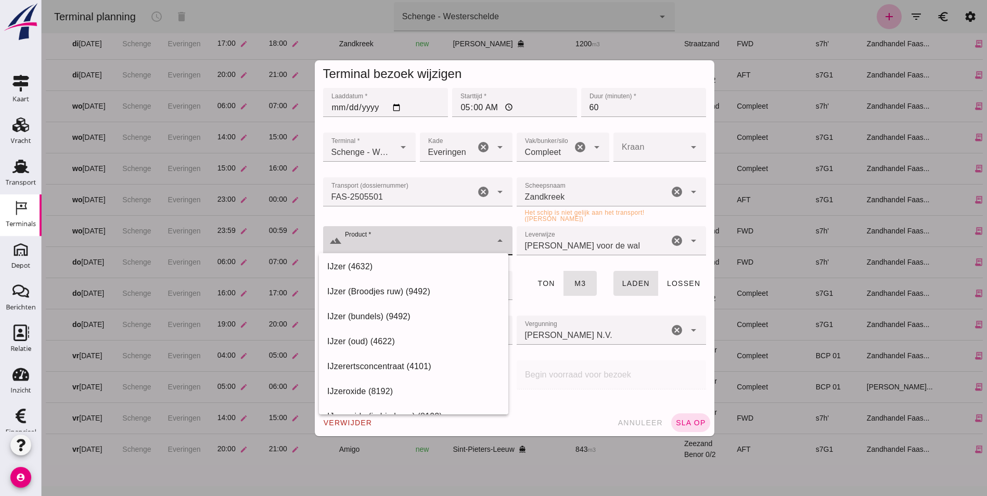
click at [402, 240] on input "Product *" at bounding box center [417, 246] width 150 height 12
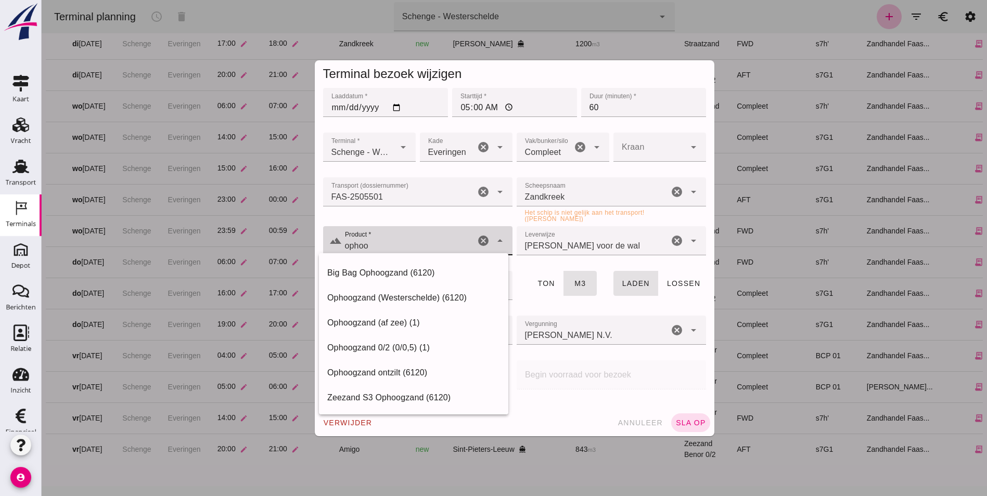
scroll to position [22, 0]
click at [408, 325] on div "Ophoogzand (af zee) (1)" at bounding box center [413, 323] width 173 height 12
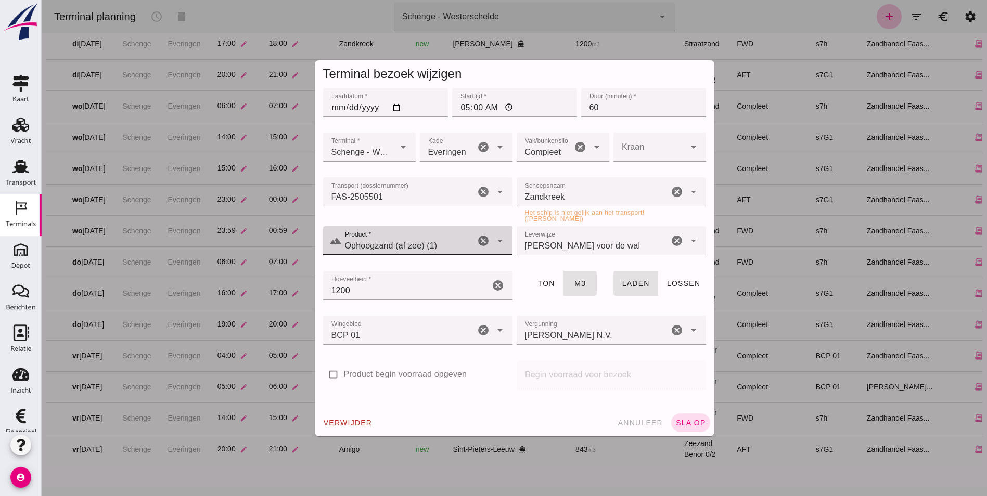
type input "Ophoogzand (af zee) (1)"
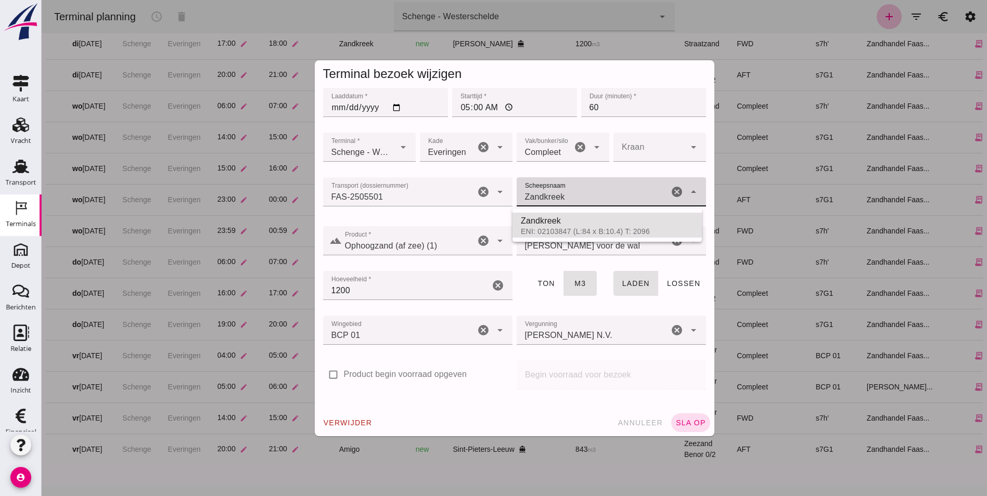
click at [623, 198] on input "Zandkreek" at bounding box center [593, 197] width 152 height 12
click at [481, 262] on div at bounding box center [417, 263] width 173 height 7
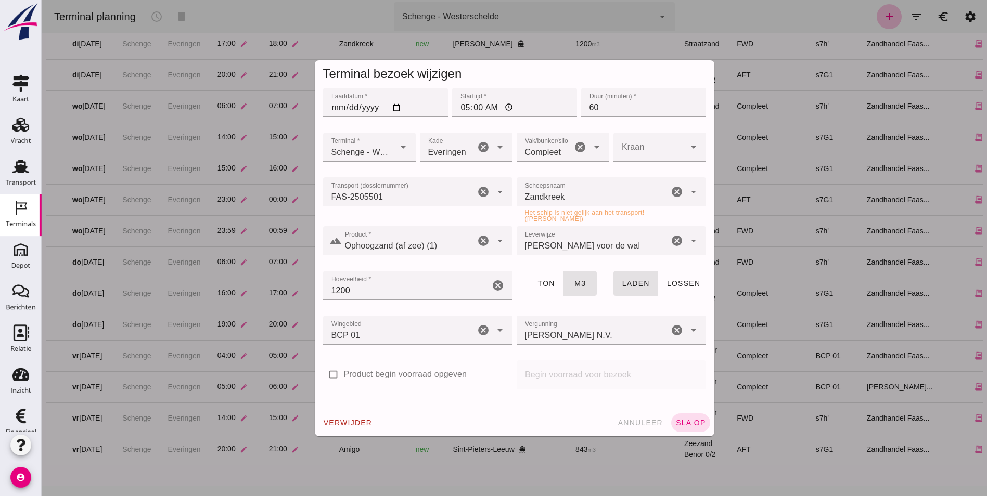
click at [406, 290] on input "1200" at bounding box center [406, 285] width 167 height 29
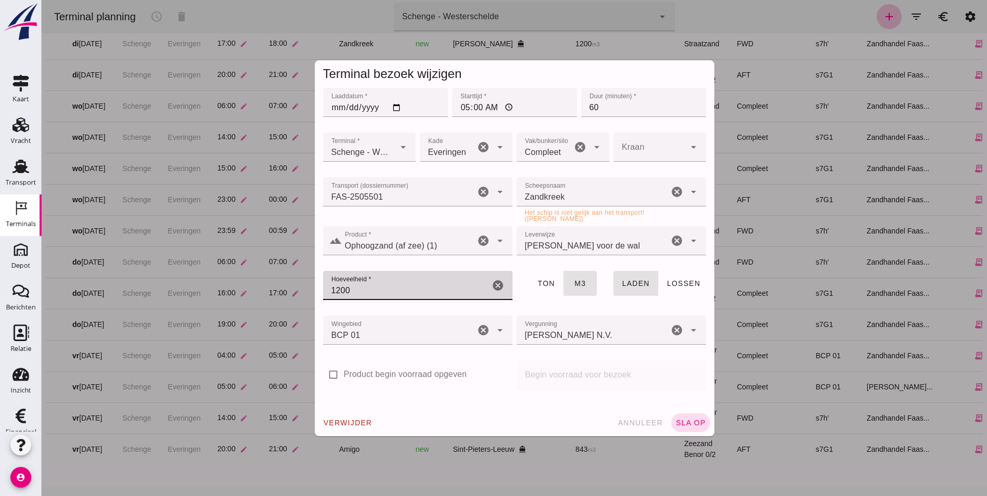
drag, startPoint x: 402, startPoint y: 289, endPoint x: 321, endPoint y: 291, distance: 80.7
click at [323, 291] on input "1200" at bounding box center [406, 285] width 167 height 29
click at [330, 287] on input "450" at bounding box center [406, 285] width 167 height 29
click at [328, 287] on input "450" at bounding box center [406, 285] width 167 height 29
drag, startPoint x: 373, startPoint y: 292, endPoint x: 267, endPoint y: 306, distance: 106.6
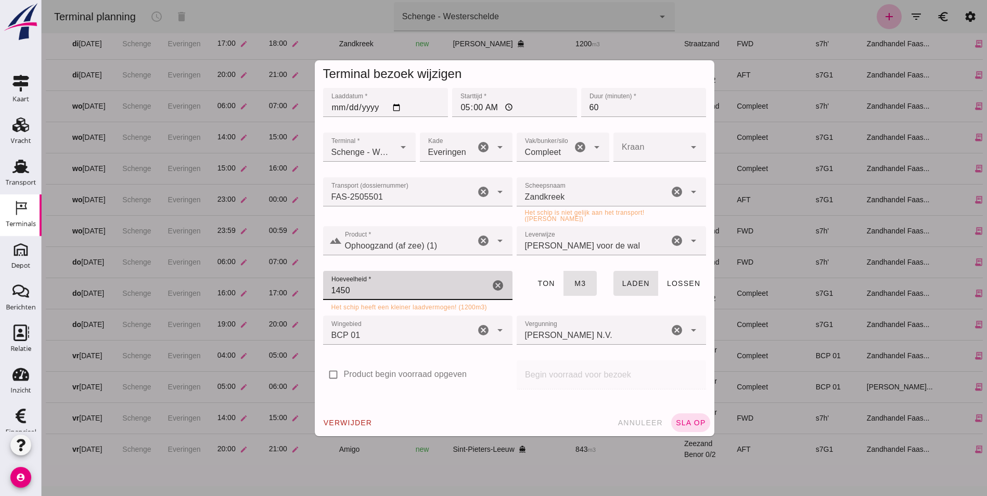
click at [269, 304] on div "Terminal bezoek wijzigen Laaddatum * Laaddatum * [DATE] Starttijd * Starttijd *…" at bounding box center [514, 248] width 945 height 496
type input "815"
click at [484, 354] on div "Wingebied Wingebied BCP 01 210 cancel arrow_drop_down" at bounding box center [418, 336] width 194 height 45
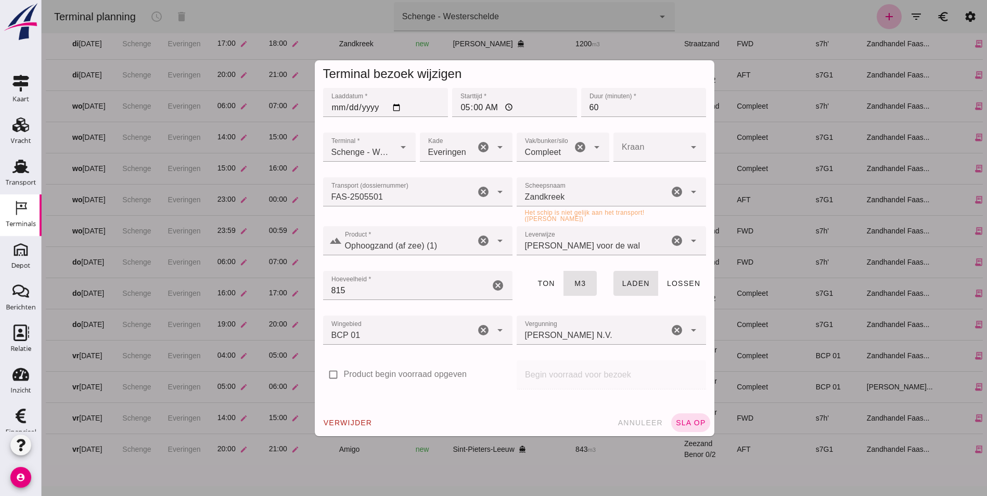
click at [402, 342] on div "BCP 01 210" at bounding box center [399, 330] width 152 height 29
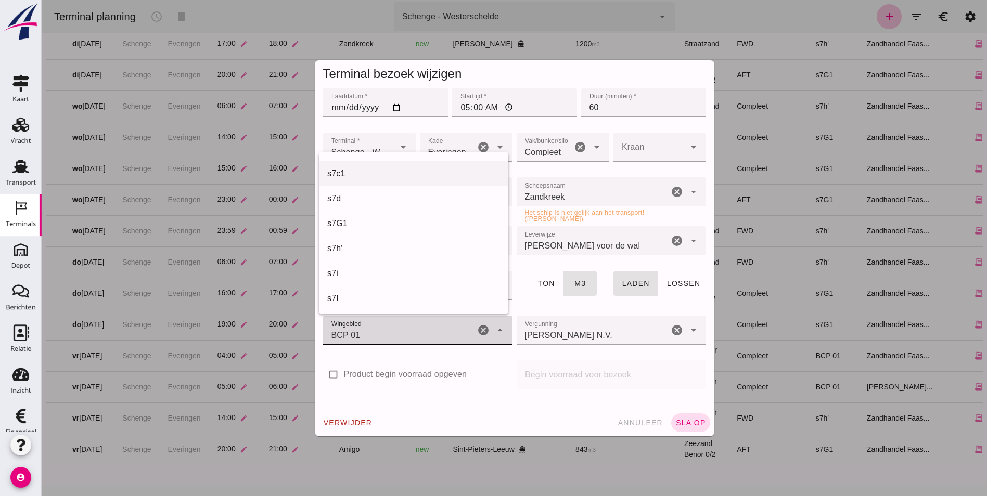
scroll to position [337, 0]
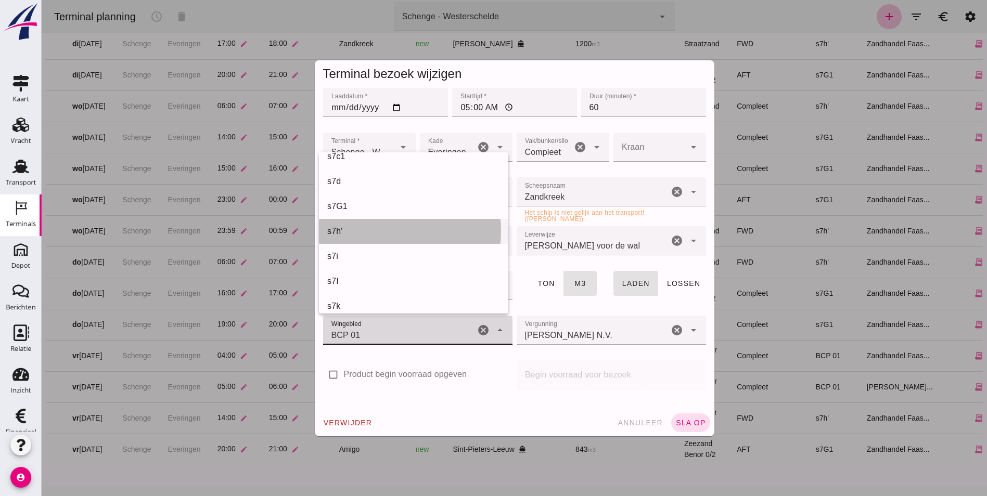
click at [359, 233] on div "s7h'" at bounding box center [413, 231] width 173 height 12
type input "225"
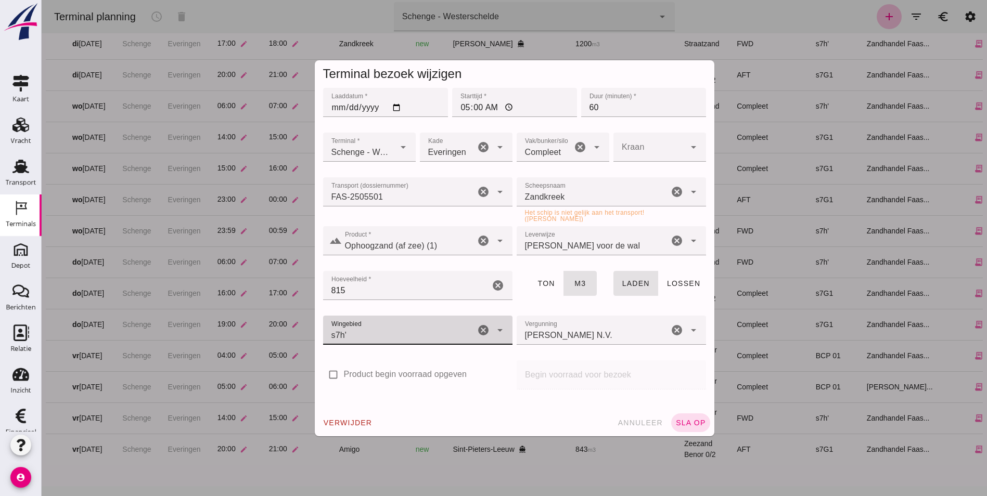
click at [601, 335] on input "[PERSON_NAME] N.V." at bounding box center [593, 335] width 152 height 12
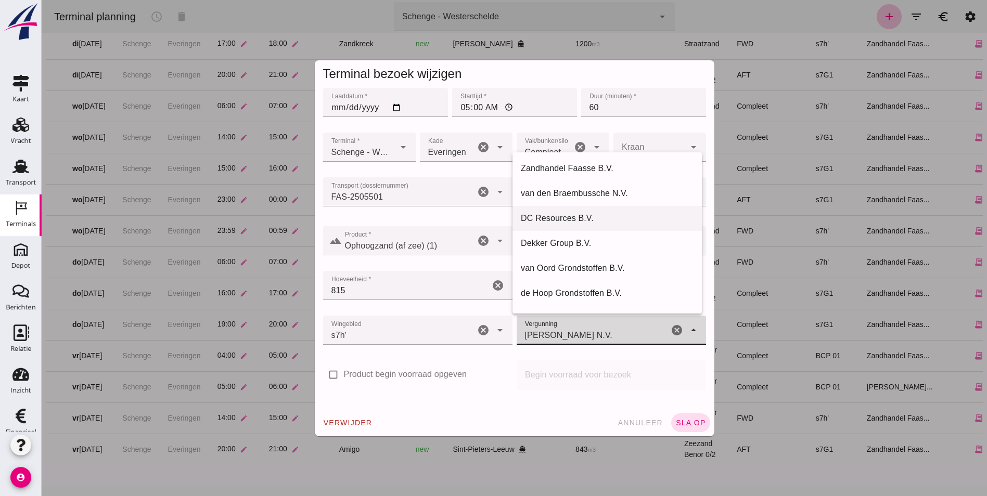
scroll to position [0, 0]
click at [590, 168] on div "Zandhandel Faasse B.V." at bounding box center [607, 169] width 173 height 12
type input "Zandhandel Faasse B.V."
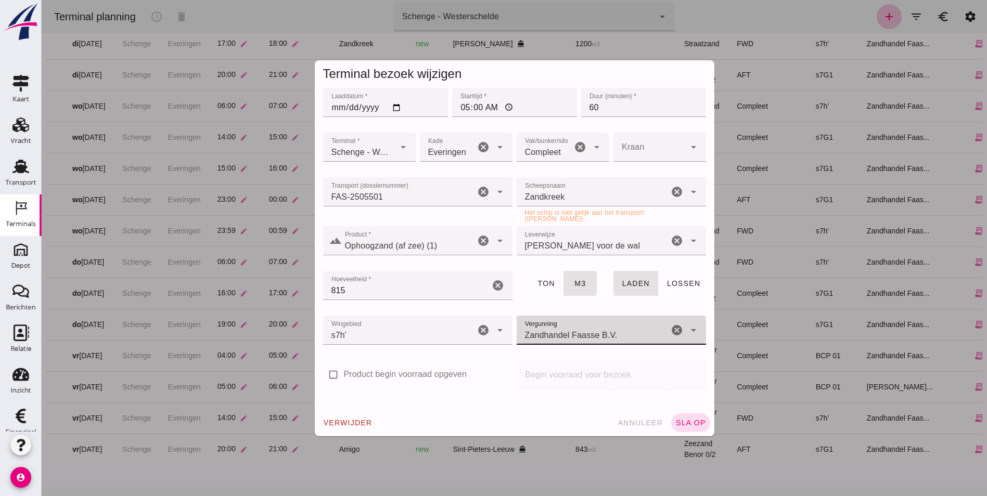
click at [673, 193] on icon "cancel" at bounding box center [677, 192] width 12 height 12
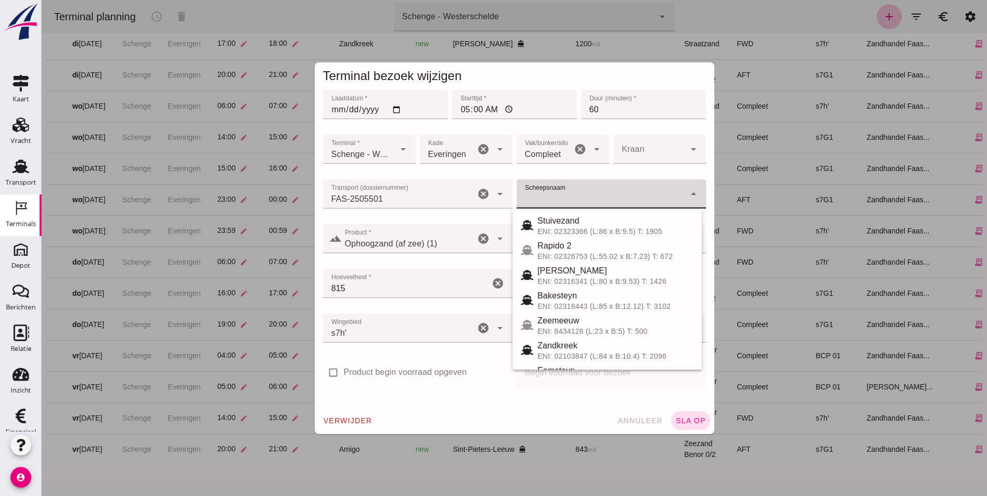
click at [694, 193] on icon "arrow_drop_down" at bounding box center [693, 194] width 12 height 12
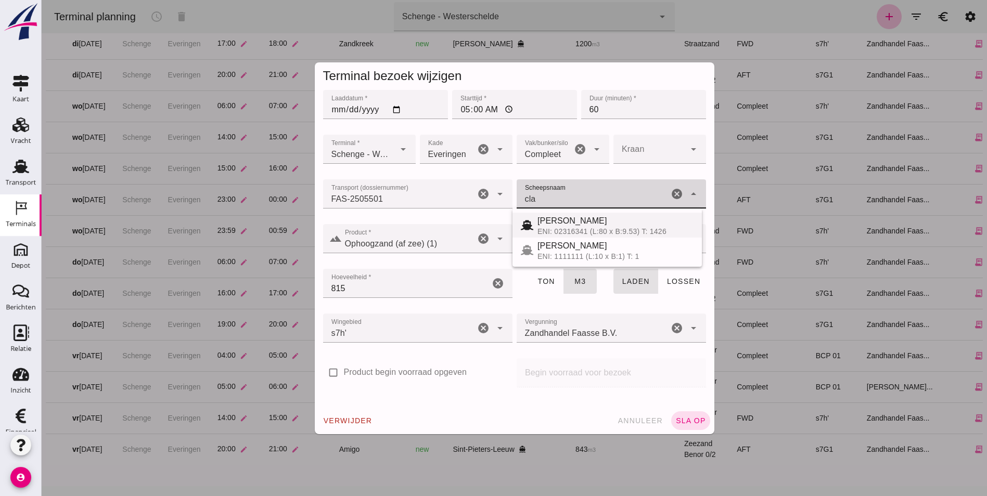
click at [601, 220] on div "[PERSON_NAME]" at bounding box center [615, 221] width 156 height 12
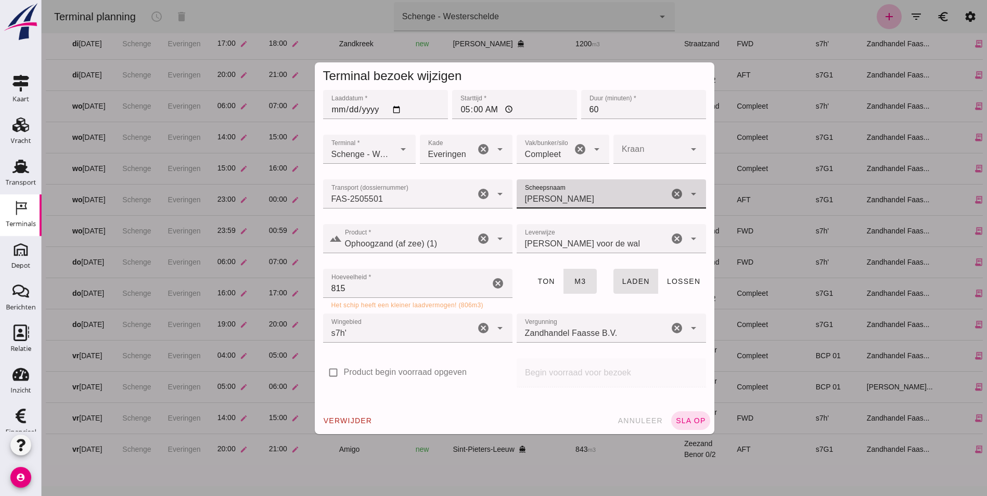
type input "[PERSON_NAME]"
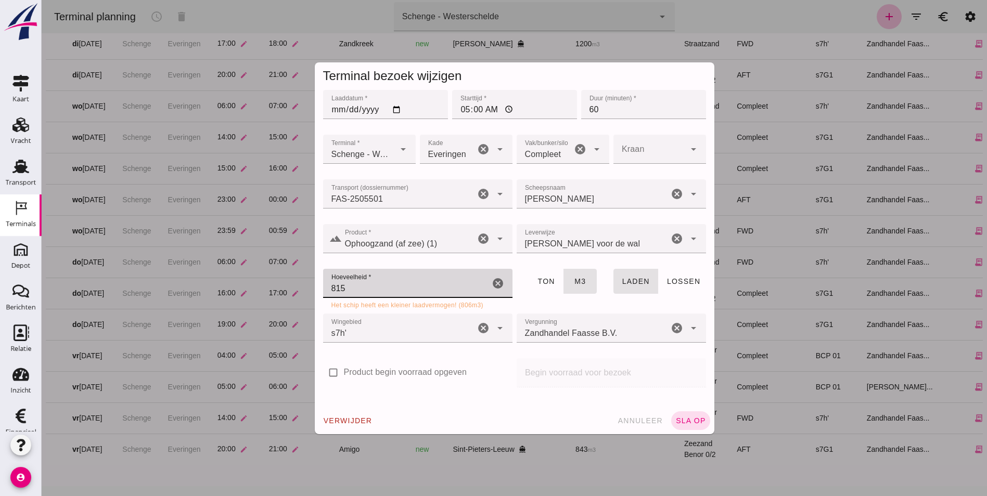
drag, startPoint x: 434, startPoint y: 283, endPoint x: 204, endPoint y: 279, distance: 230.5
click at [204, 279] on div "Terminal bezoek wijzigen Laaddatum * Laaddatum * [DATE] Starttijd * Starttijd *…" at bounding box center [514, 248] width 945 height 496
type input "806"
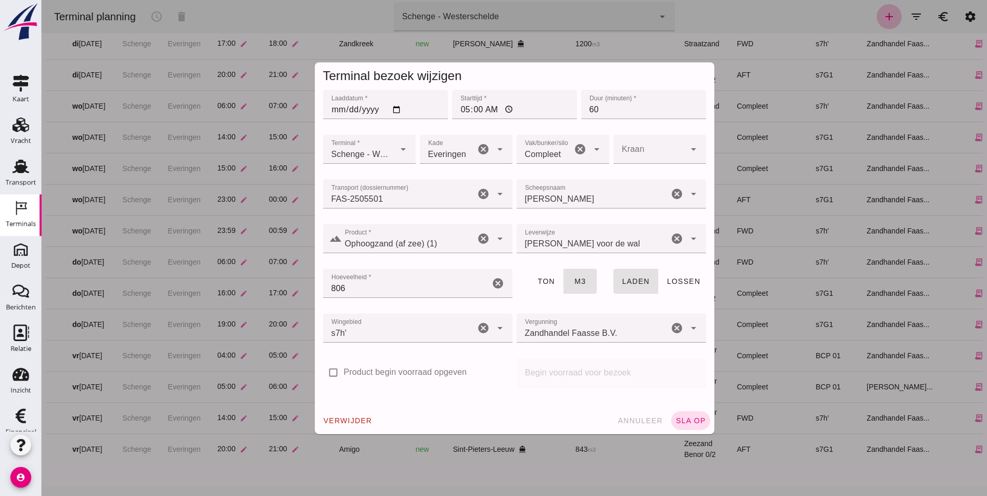
drag, startPoint x: 685, startPoint y: 422, endPoint x: 444, endPoint y: 304, distance: 268.3
click at [450, 308] on form "Terminal bezoek wijzigen Laaddatum * Laaddatum * [DATE] Starttijd * Starttijd *…" at bounding box center [515, 248] width 400 height 372
click at [434, 292] on input "806" at bounding box center [406, 283] width 167 height 29
click at [687, 416] on button "sla op" at bounding box center [690, 421] width 39 height 19
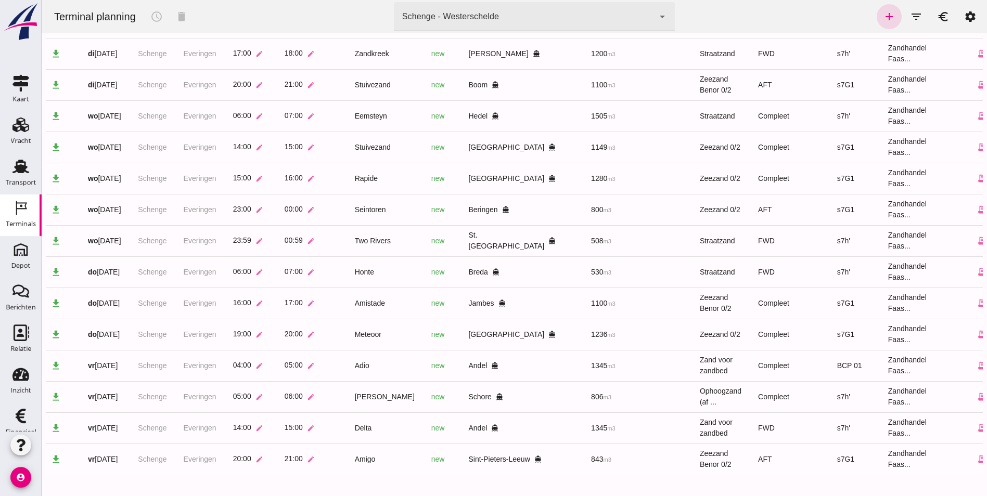
scroll to position [0, 40]
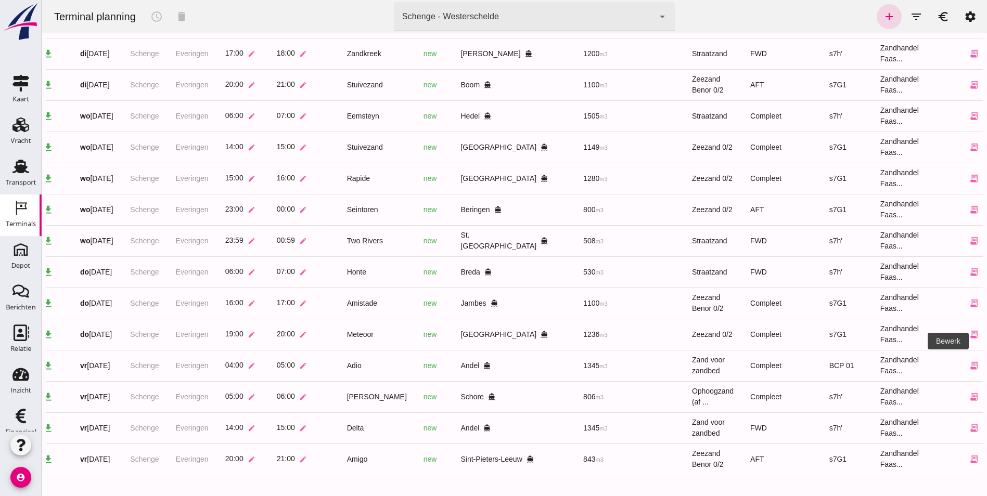
click at [984, 355] on link "edit" at bounding box center [994, 365] width 21 height 21
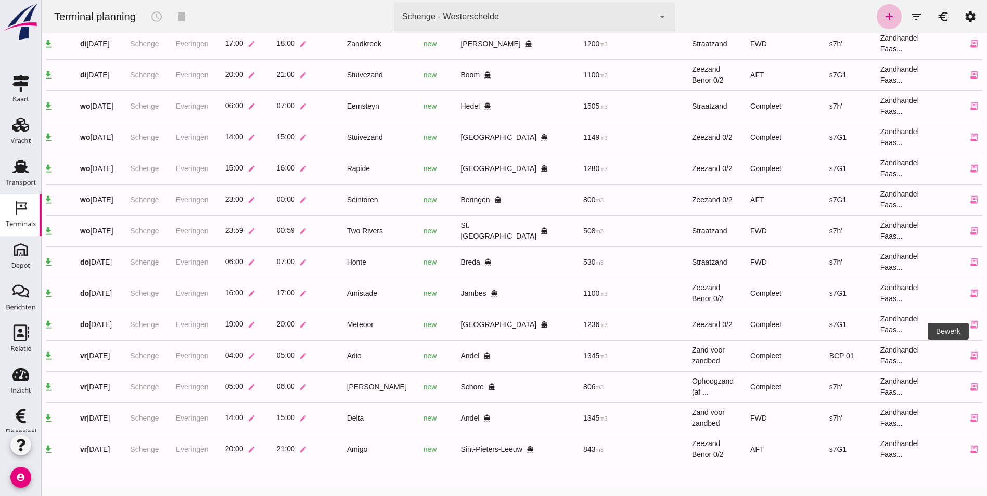
scroll to position [0, 0]
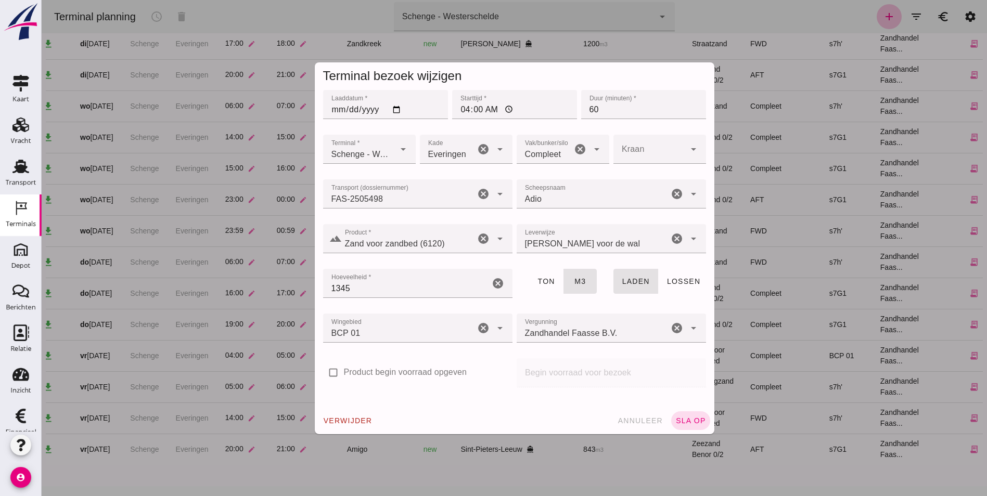
click at [480, 332] on icon "cancel" at bounding box center [483, 328] width 12 height 12
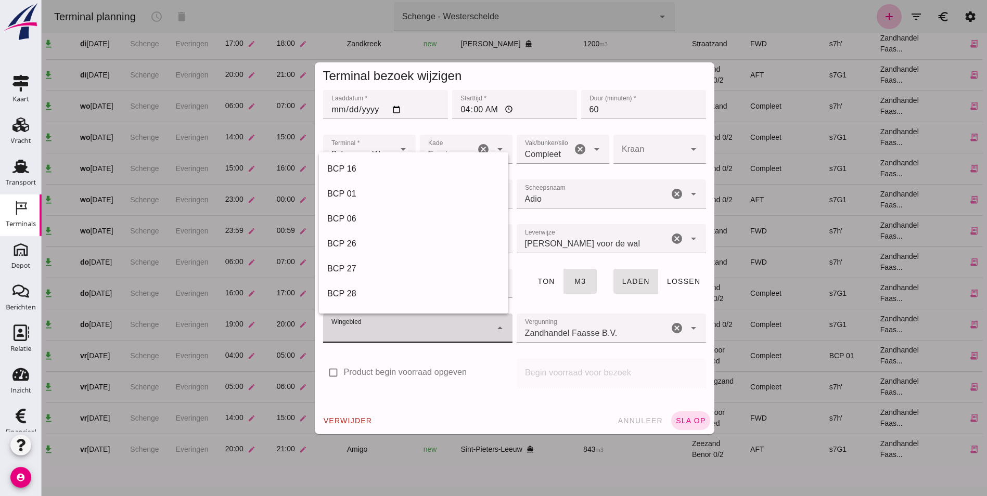
click at [437, 322] on div at bounding box center [407, 328] width 169 height 29
click at [344, 258] on div "s7h'" at bounding box center [413, 256] width 173 height 12
type input "225"
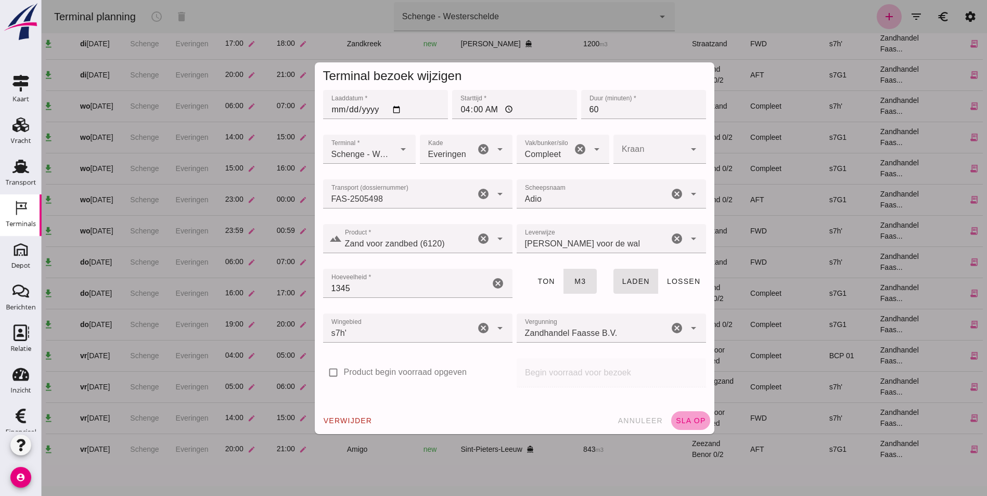
click at [683, 418] on span "sla op" at bounding box center [690, 421] width 31 height 8
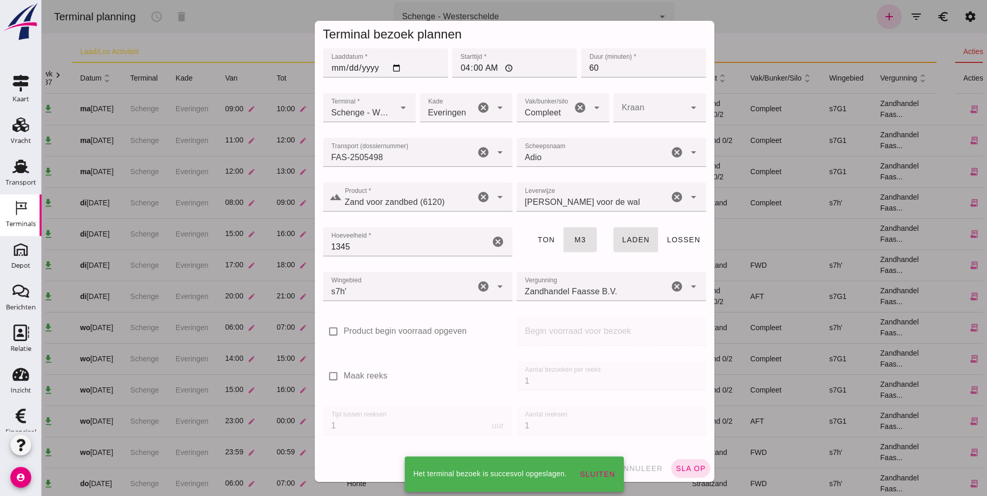
scroll to position [222, 0]
